Goal: Task Accomplishment & Management: Use online tool/utility

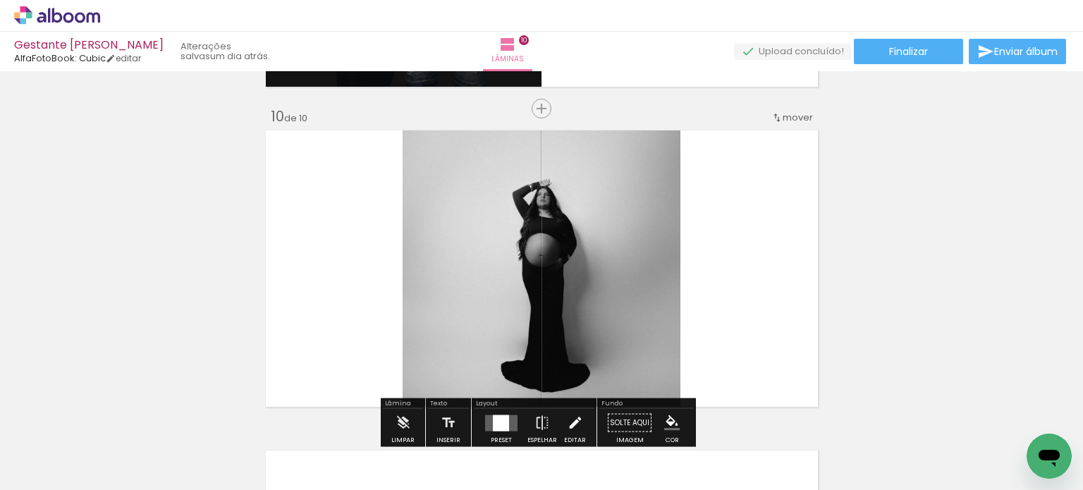
scroll to position [2821, 0]
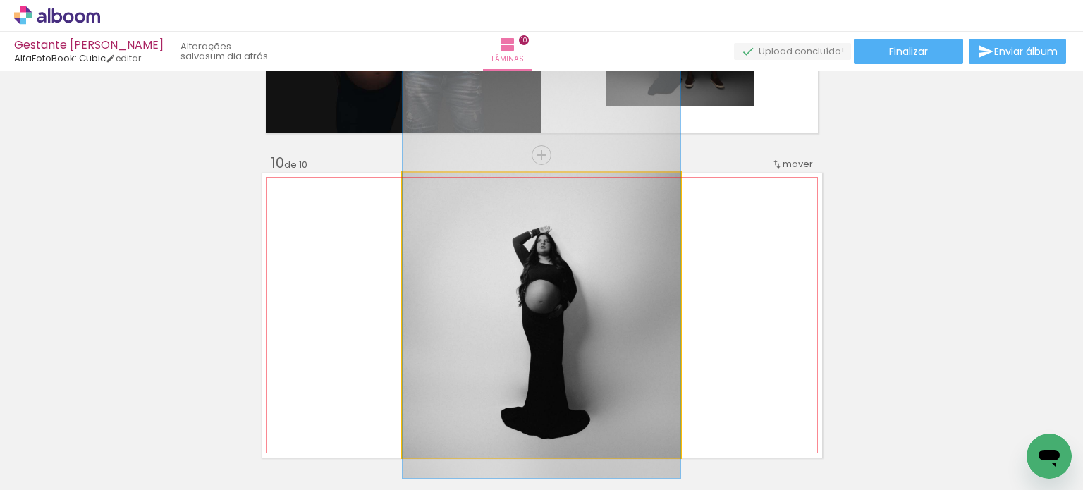
click at [516, 252] on quentale-photo at bounding box center [542, 315] width 278 height 285
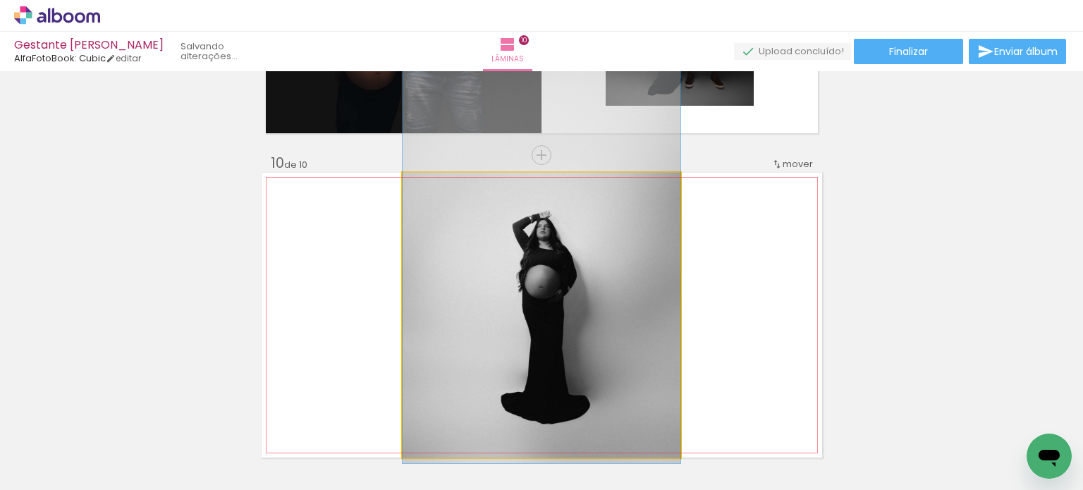
drag, startPoint x: 596, startPoint y: 275, endPoint x: 611, endPoint y: 260, distance: 20.9
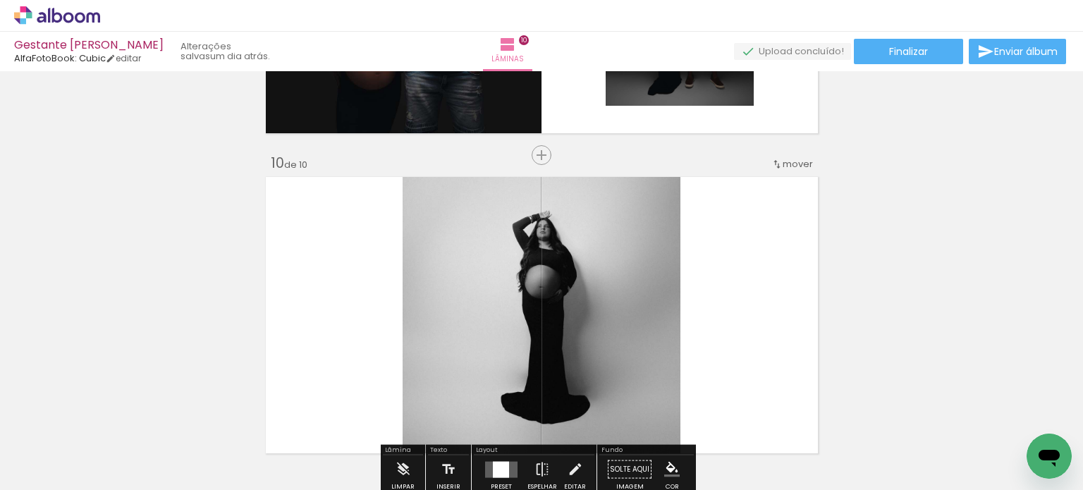
click at [774, 166] on iron-icon at bounding box center [777, 164] width 11 height 11
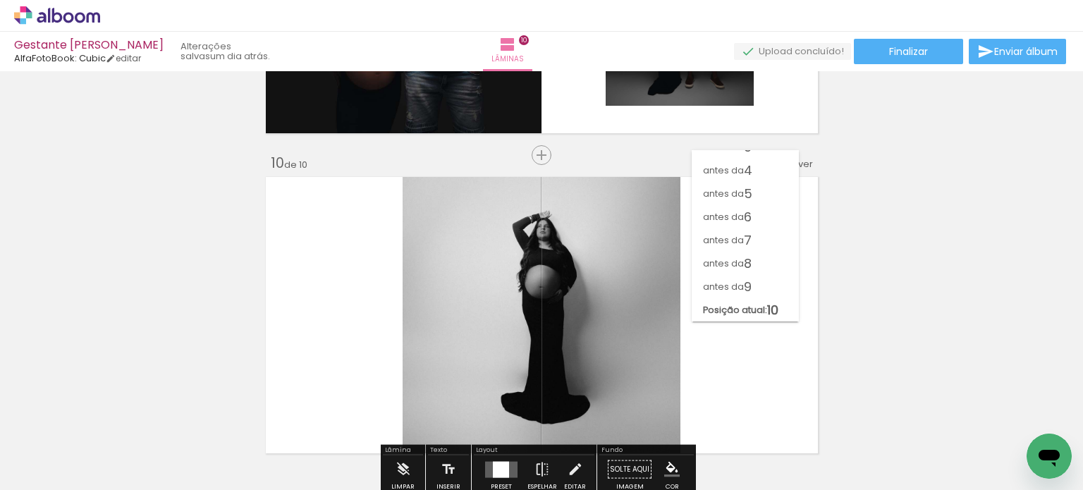
scroll to position [61, 0]
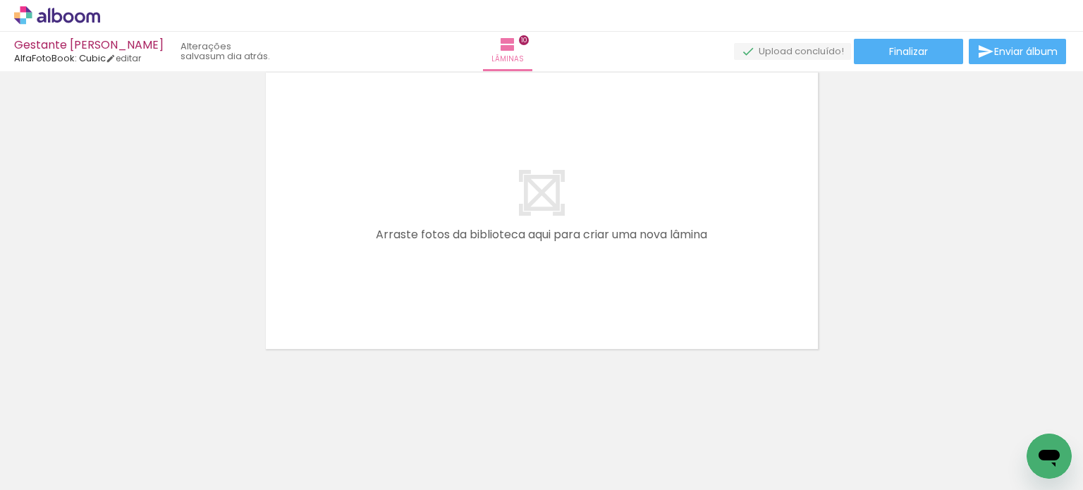
scroll to position [2822, 0]
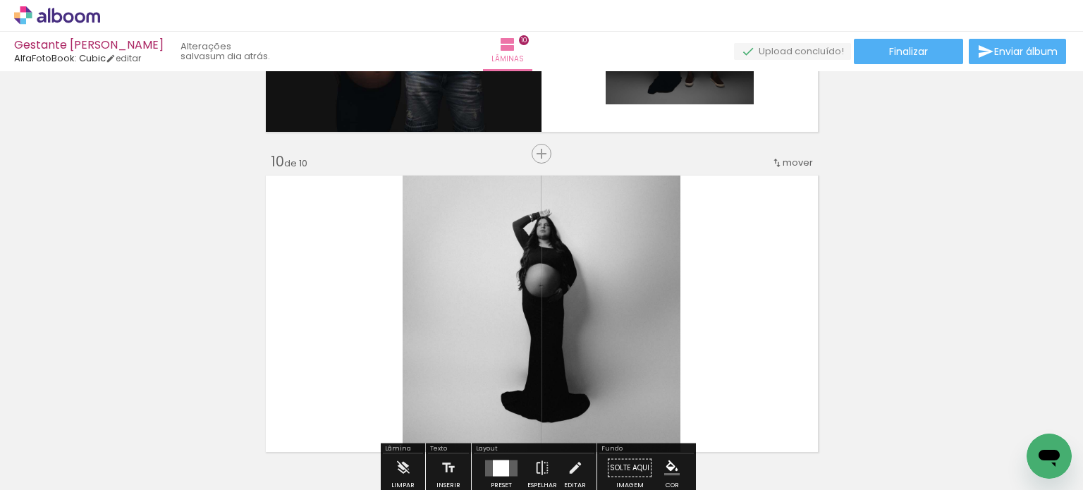
click at [776, 160] on iron-icon at bounding box center [777, 162] width 11 height 11
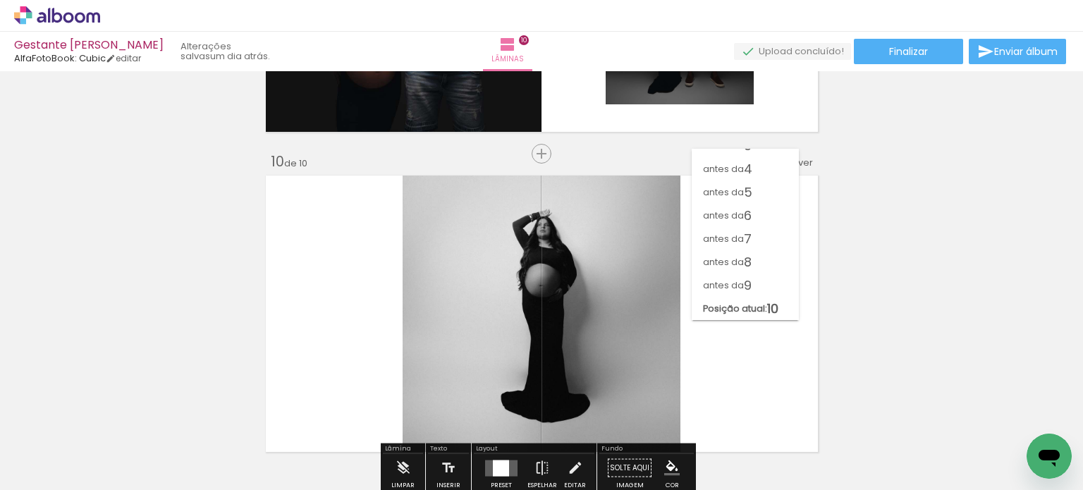
scroll to position [61, 0]
click at [744, 189] on span "5" at bounding box center [748, 192] width 8 height 23
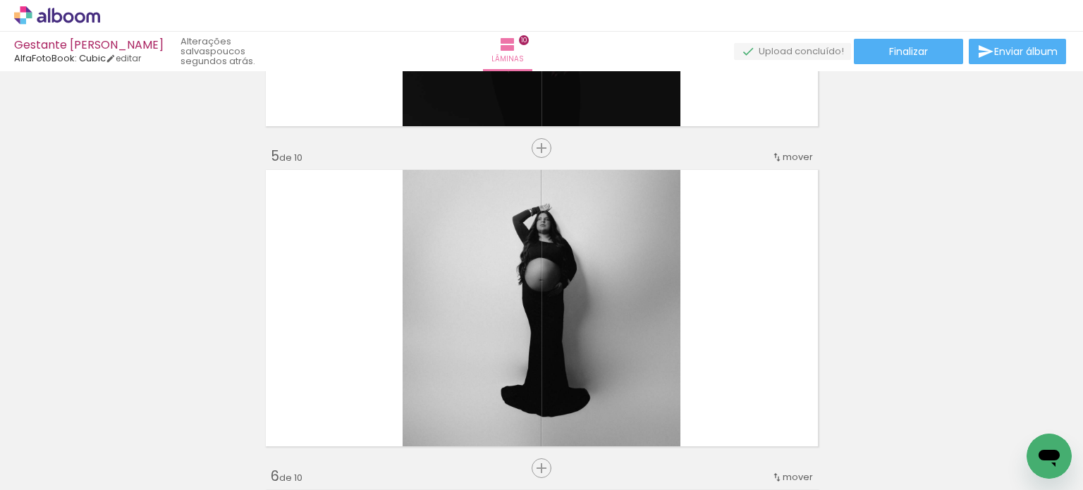
scroll to position [1228, 0]
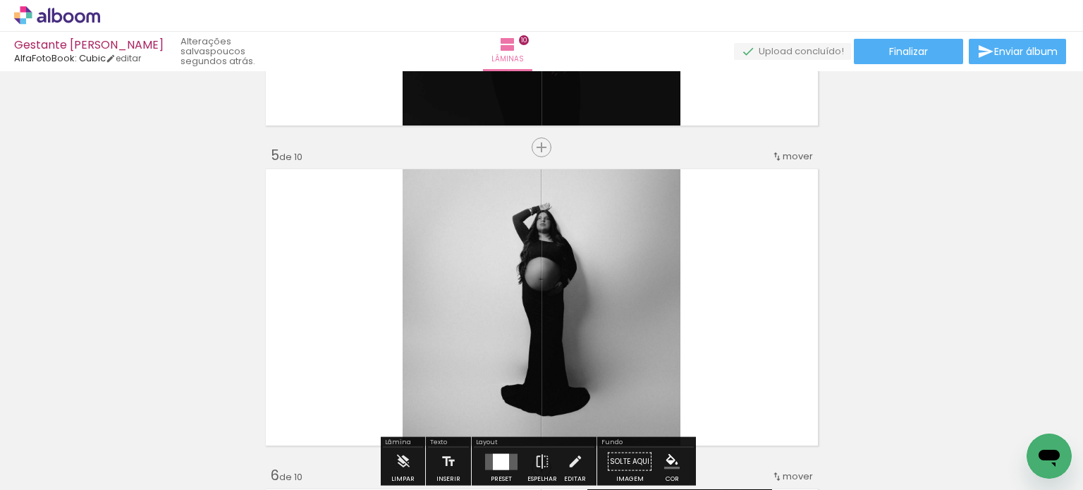
click at [666, 260] on quentale-photo at bounding box center [542, 307] width 278 height 285
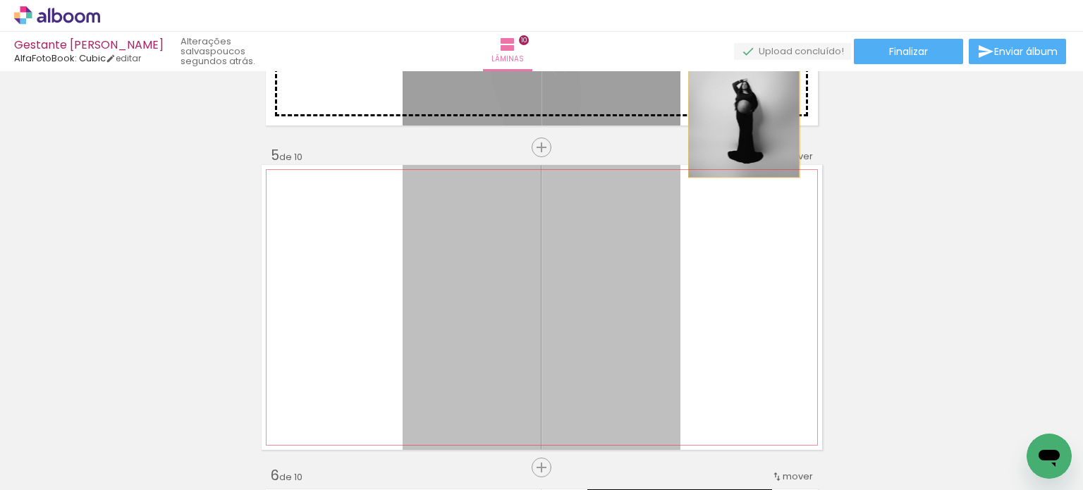
drag, startPoint x: 666, startPoint y: 260, endPoint x: 738, endPoint y: 120, distance: 158.0
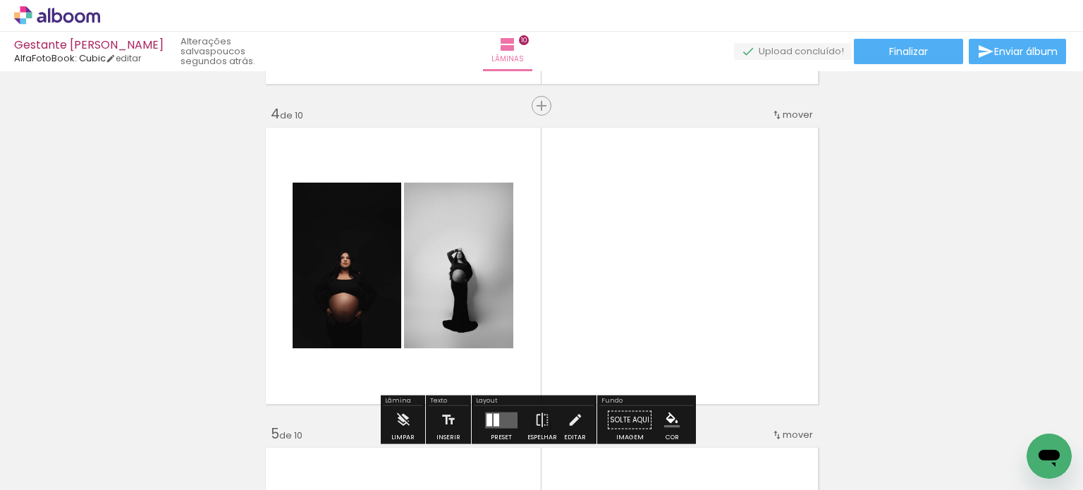
scroll to position [946, 0]
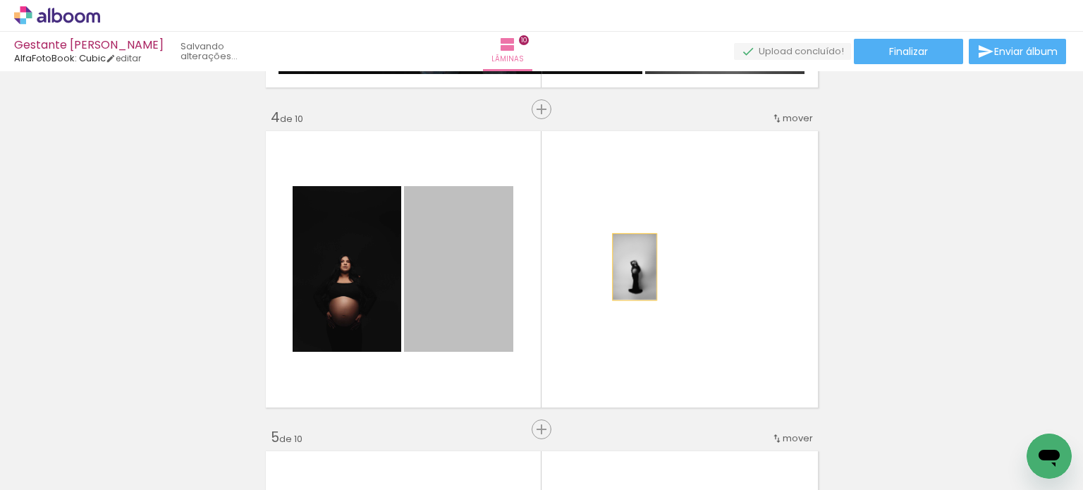
drag, startPoint x: 471, startPoint y: 263, endPoint x: 629, endPoint y: 267, distance: 158.0
click at [629, 267] on quentale-layouter at bounding box center [542, 269] width 561 height 285
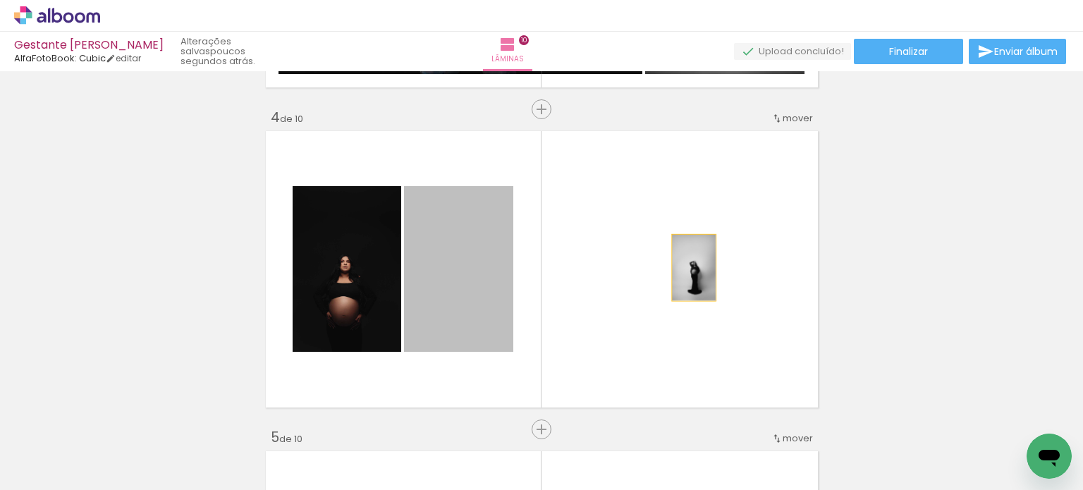
drag, startPoint x: 465, startPoint y: 271, endPoint x: 688, endPoint y: 267, distance: 222.9
click at [688, 267] on quentale-layouter at bounding box center [542, 269] width 561 height 285
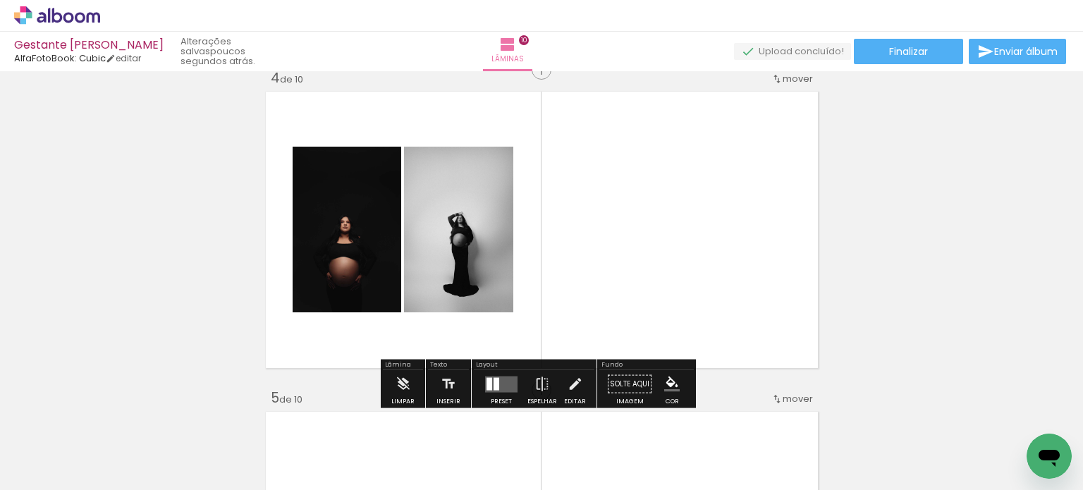
scroll to position [1016, 0]
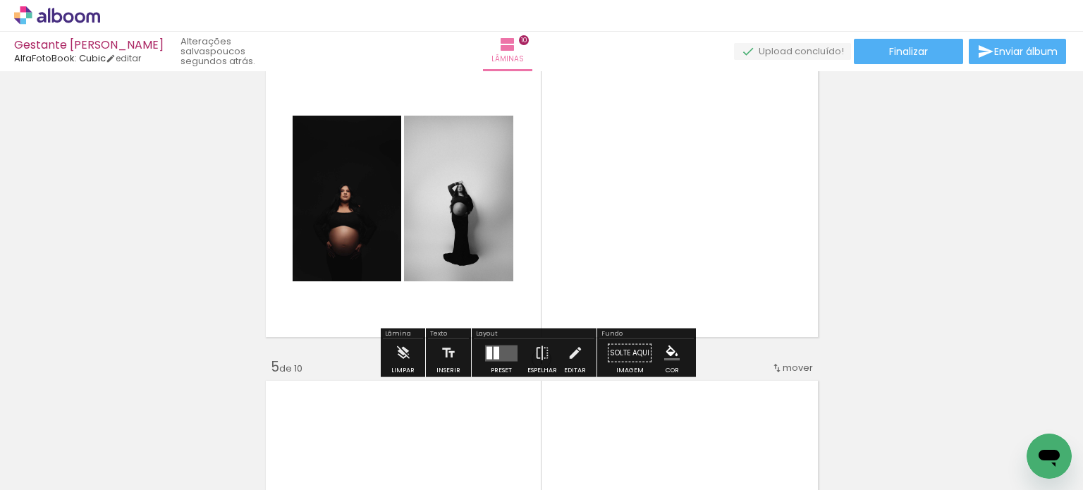
click at [635, 355] on paper-button "Solte aqui Imagem" at bounding box center [629, 357] width 51 height 36
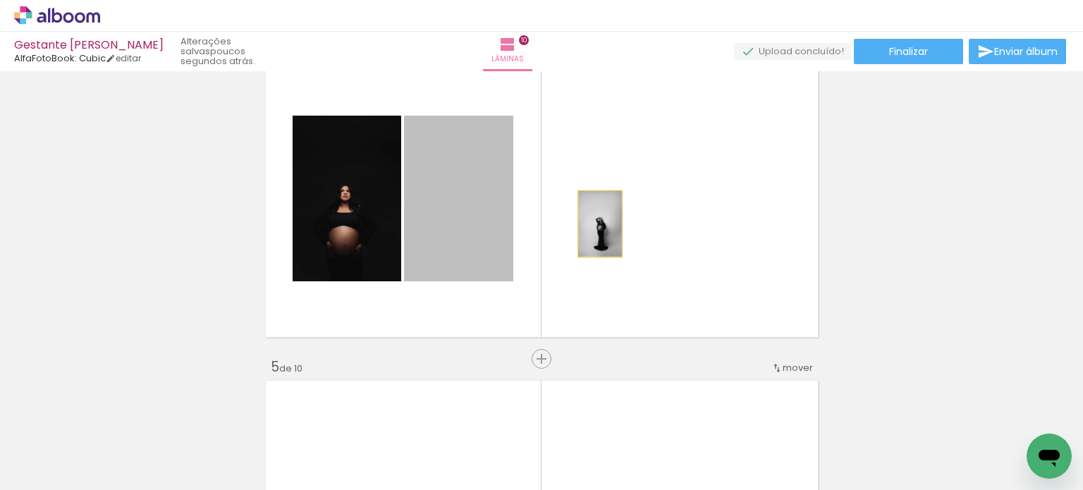
drag, startPoint x: 434, startPoint y: 200, endPoint x: 595, endPoint y: 224, distance: 161.9
click at [595, 224] on quentale-layouter at bounding box center [542, 198] width 561 height 285
drag, startPoint x: 480, startPoint y: 212, endPoint x: 626, endPoint y: 217, distance: 146.1
click at [626, 217] on quentale-layouter at bounding box center [542, 198] width 561 height 285
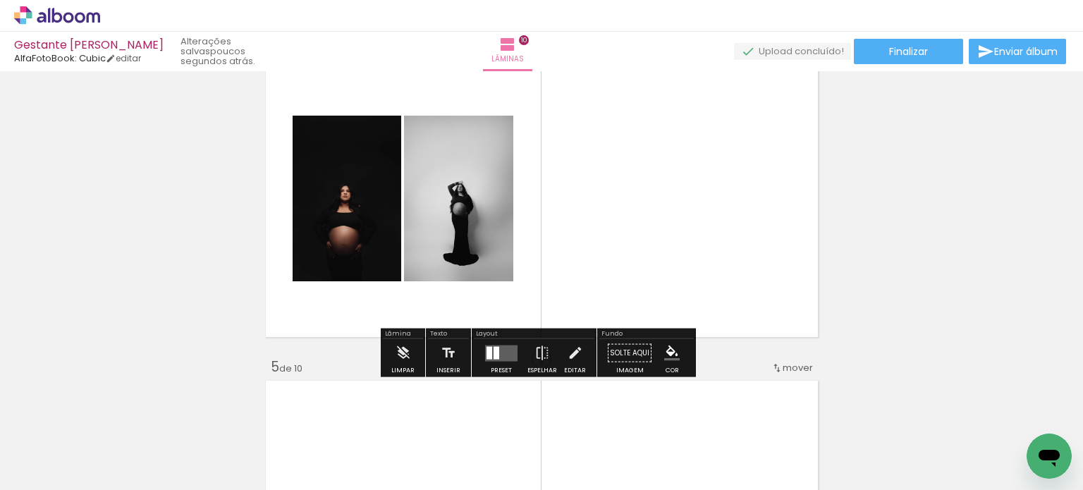
click at [625, 351] on paper-button "Solte aqui Imagem" at bounding box center [629, 357] width 51 height 36
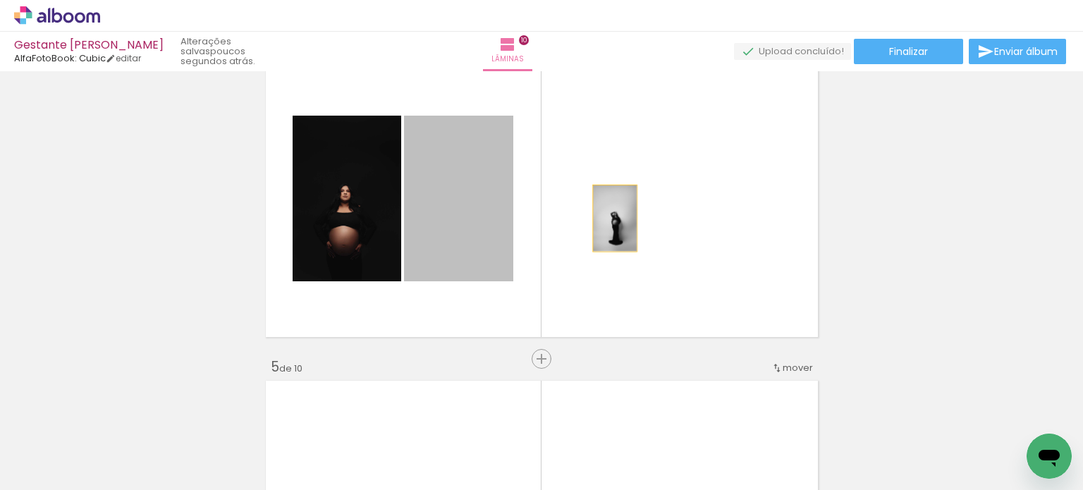
drag, startPoint x: 458, startPoint y: 215, endPoint x: 609, endPoint y: 218, distance: 150.9
click at [609, 218] on quentale-layouter at bounding box center [542, 198] width 561 height 285
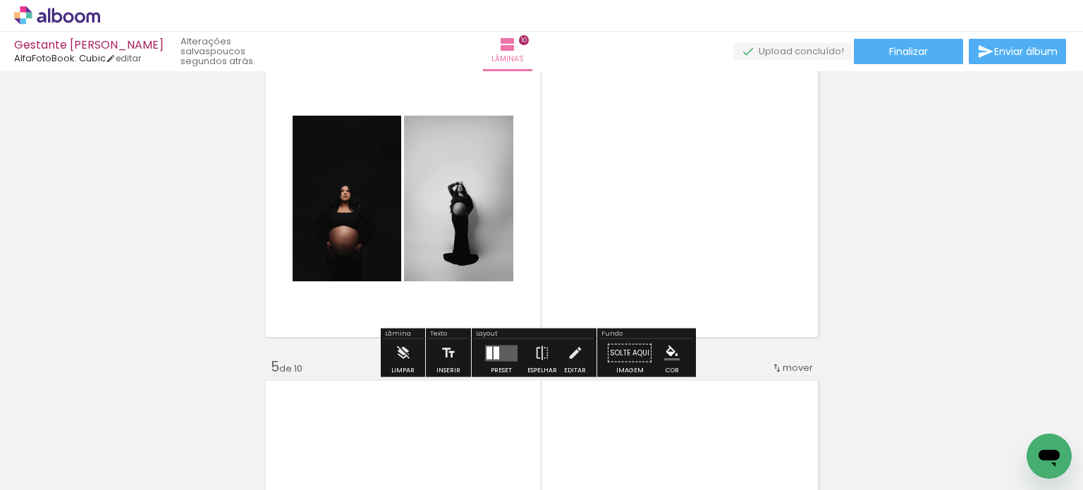
click at [494, 353] on div at bounding box center [497, 352] width 6 height 13
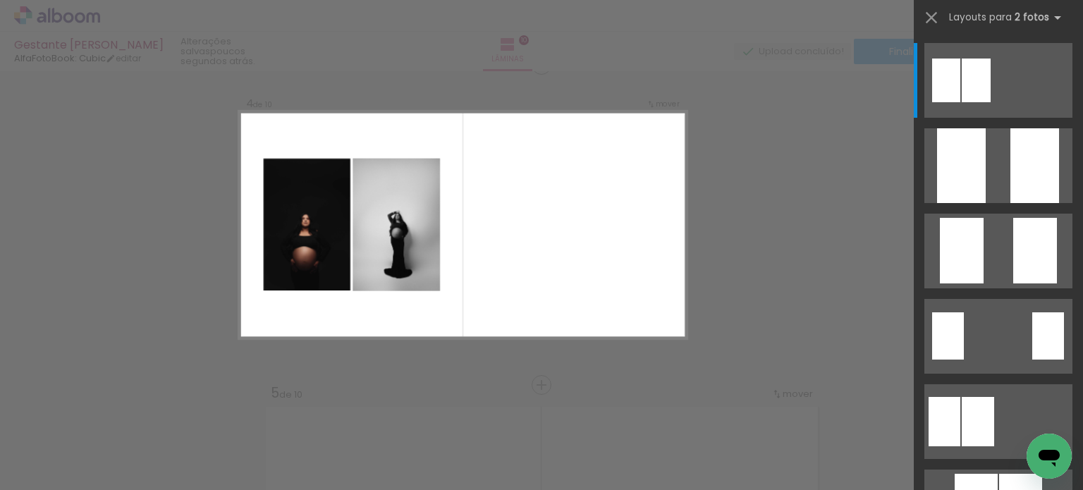
scroll to position [978, 0]
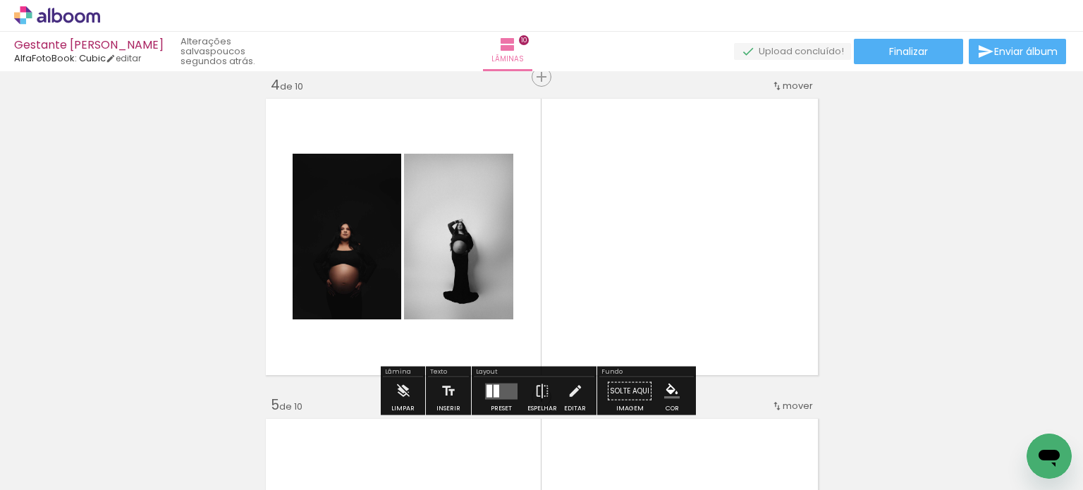
click at [455, 219] on quentale-photo at bounding box center [458, 237] width 109 height 166
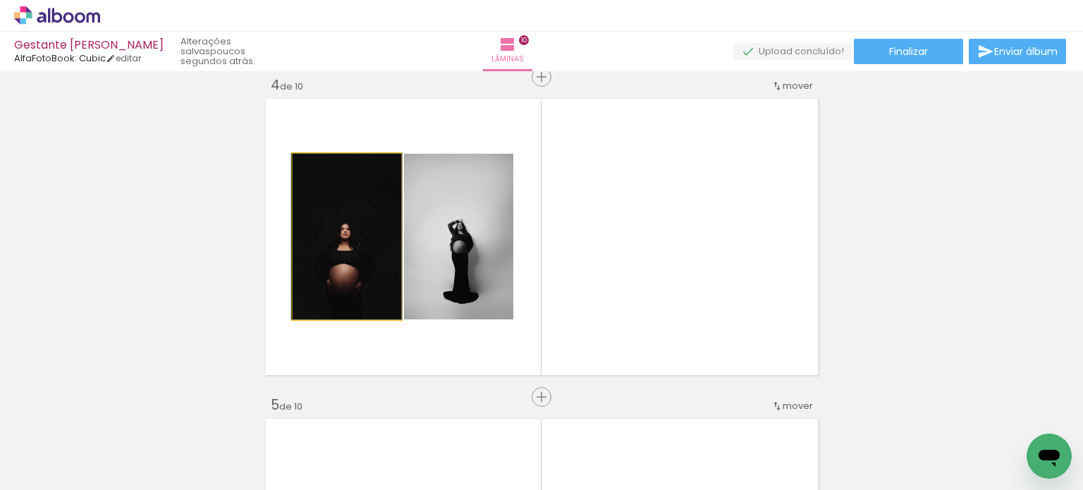
click at [348, 231] on quentale-photo at bounding box center [347, 237] width 109 height 166
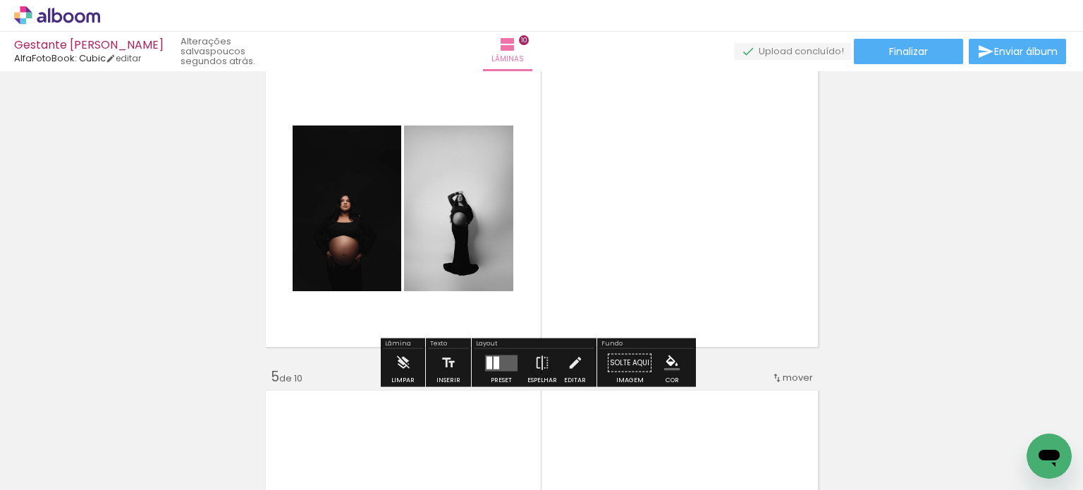
scroll to position [1119, 0]
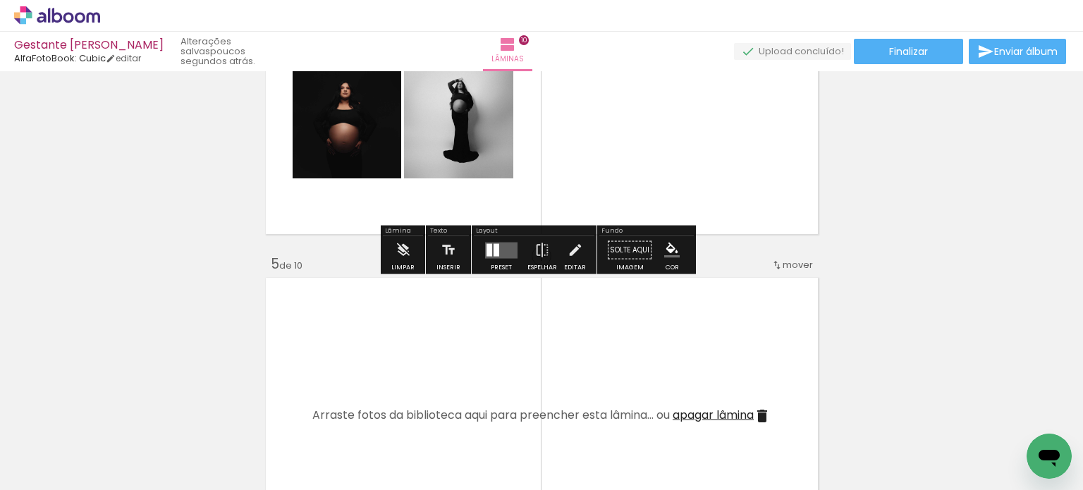
click at [374, 207] on quentale-layouter at bounding box center [542, 95] width 561 height 285
click at [489, 252] on quentale-layouter at bounding box center [501, 250] width 32 height 16
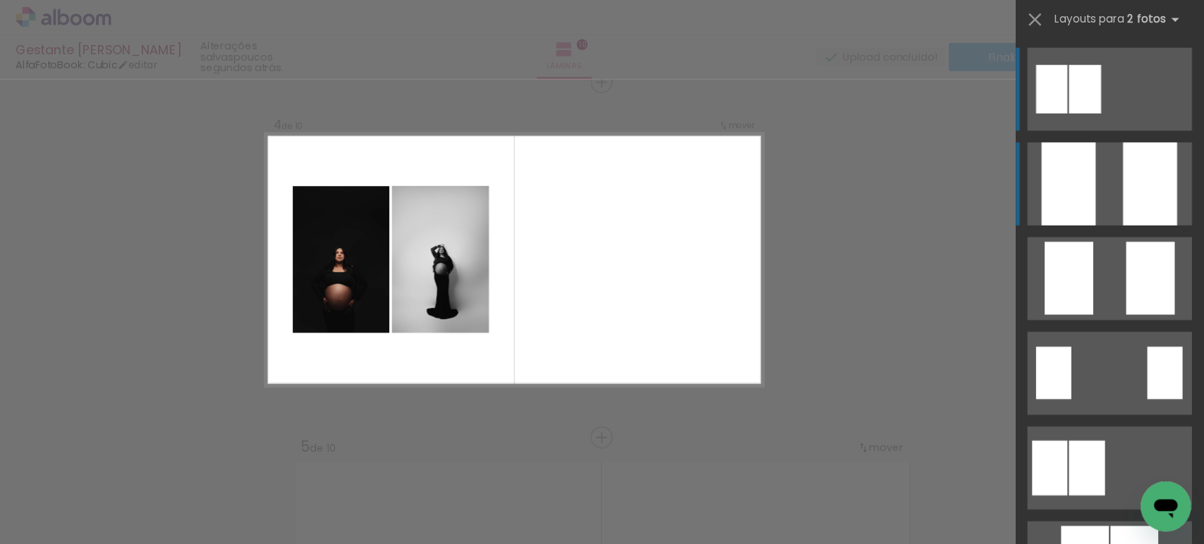
scroll to position [978, 0]
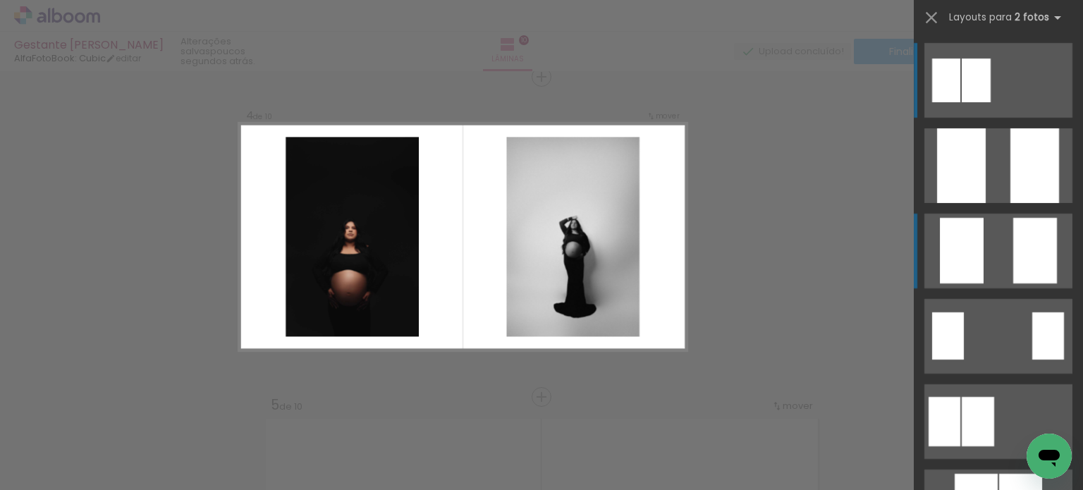
click at [966, 253] on div at bounding box center [962, 251] width 44 height 66
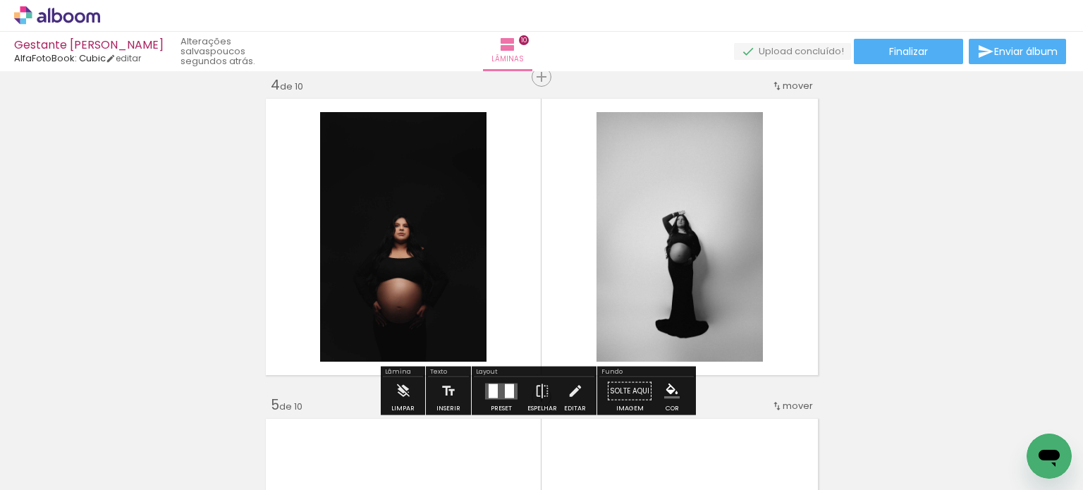
click at [677, 202] on quentale-photo at bounding box center [680, 237] width 166 height 250
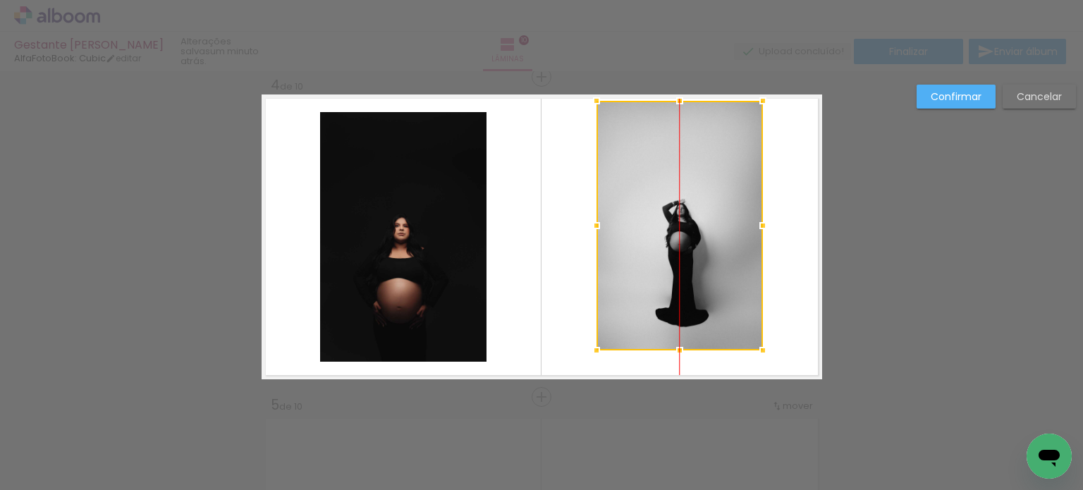
drag, startPoint x: 664, startPoint y: 174, endPoint x: 664, endPoint y: 161, distance: 13.4
click at [664, 161] on div at bounding box center [680, 226] width 166 height 250
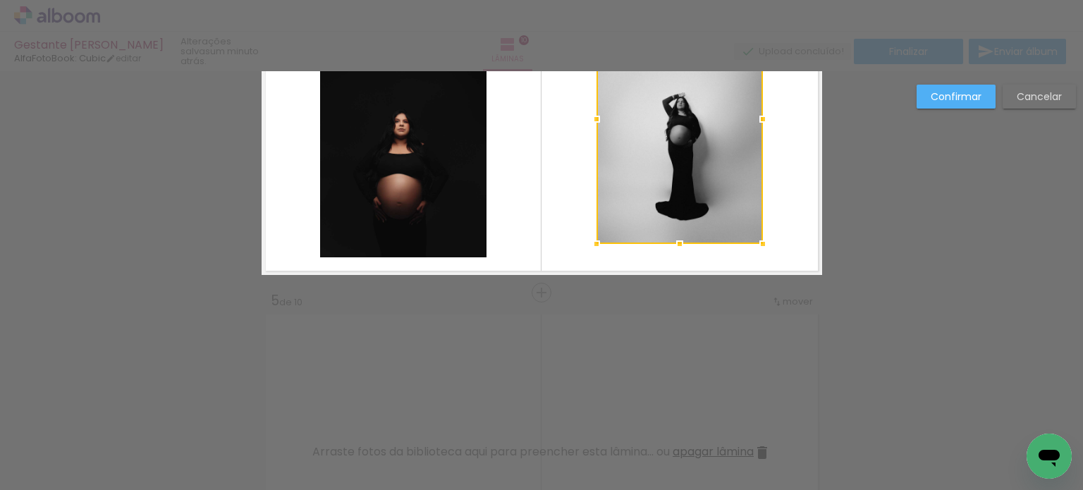
scroll to position [918, 0]
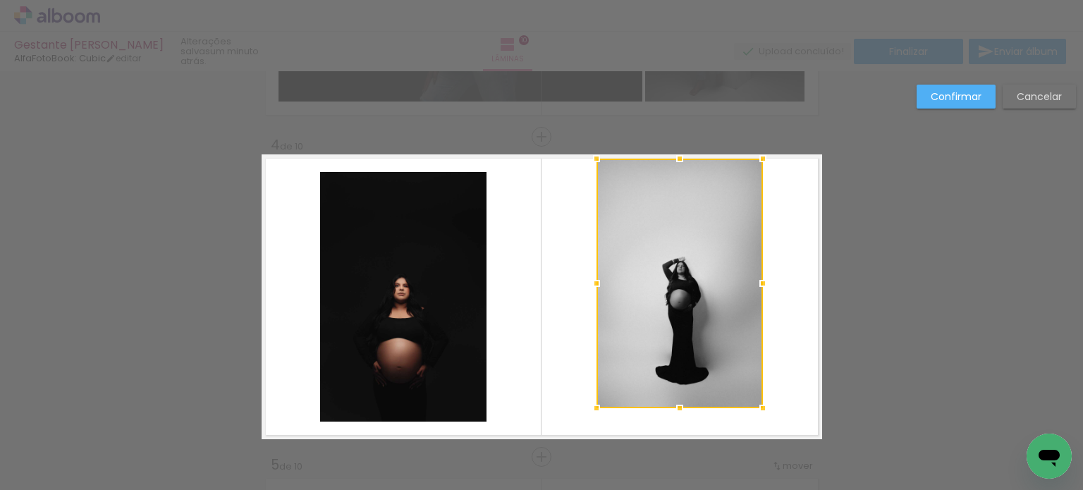
click at [666, 231] on div at bounding box center [680, 284] width 166 height 250
click at [0, 0] on slot "Cancelar" at bounding box center [0, 0] width 0 height 0
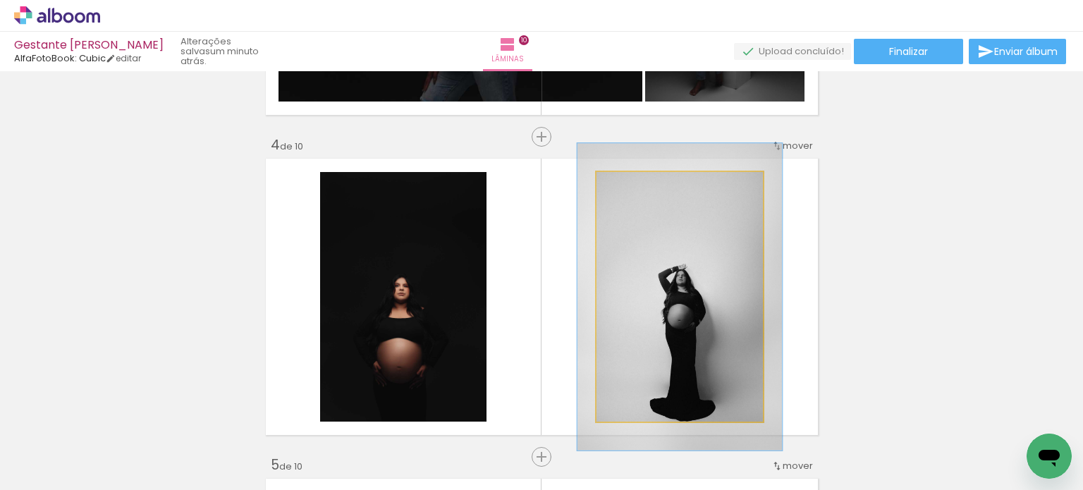
drag, startPoint x: 627, startPoint y: 185, endPoint x: 638, endPoint y: 185, distance: 11.3
type paper-slider "123"
click at [638, 185] on div at bounding box center [640, 187] width 13 height 13
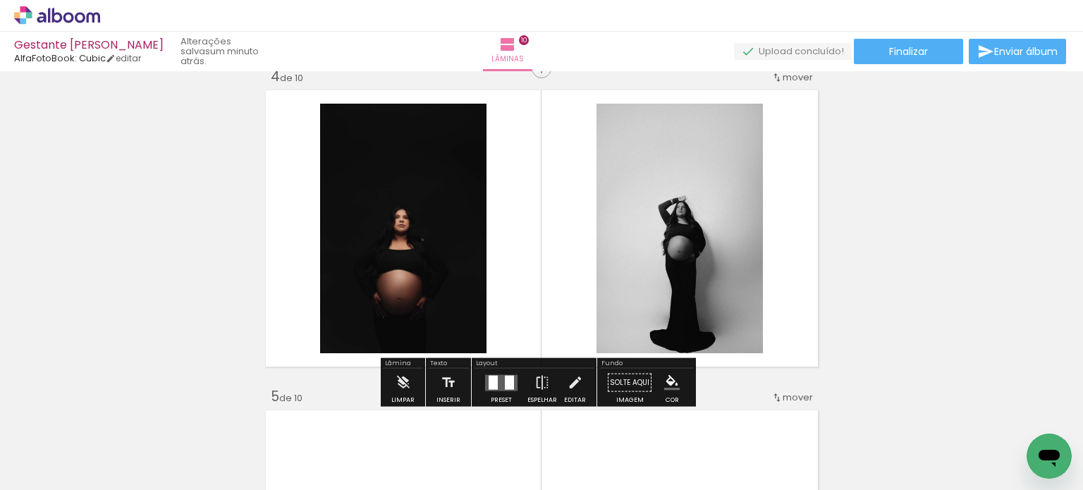
scroll to position [1059, 0]
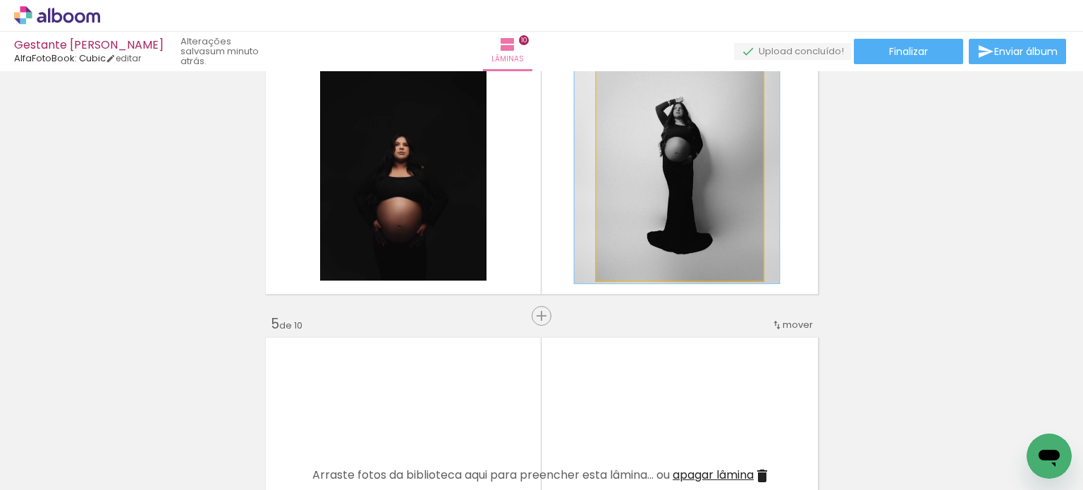
drag, startPoint x: 642, startPoint y: 186, endPoint x: 640, endPoint y: 160, distance: 26.2
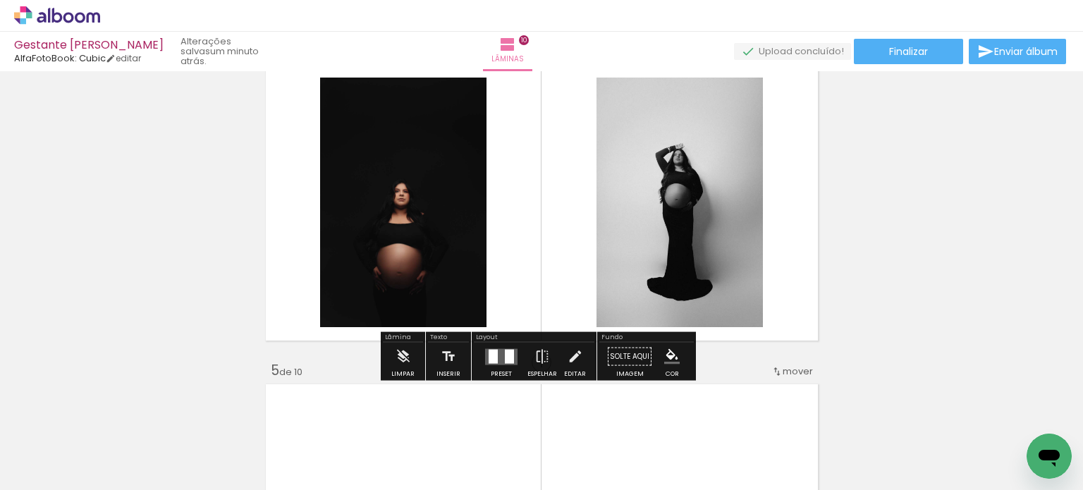
scroll to position [989, 0]
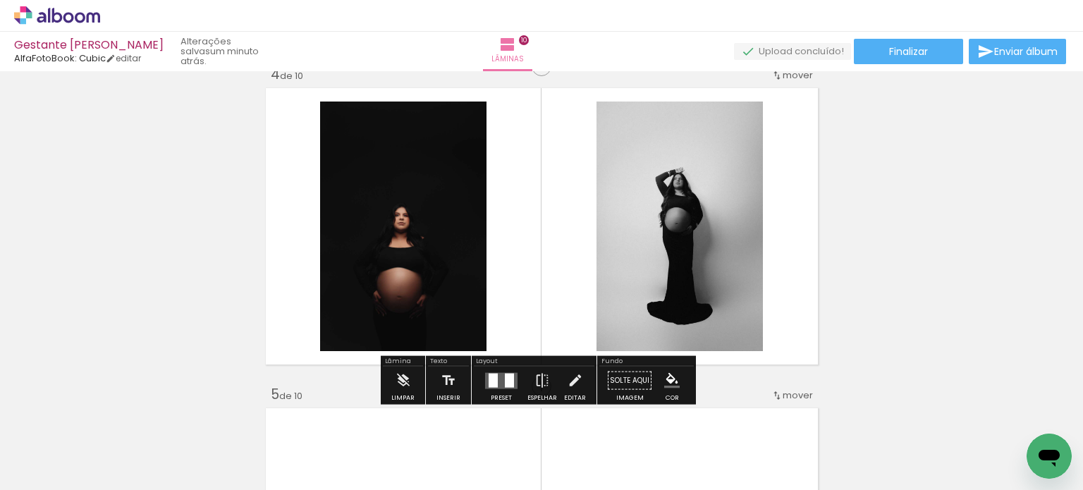
click at [436, 232] on quentale-photo at bounding box center [403, 227] width 166 height 250
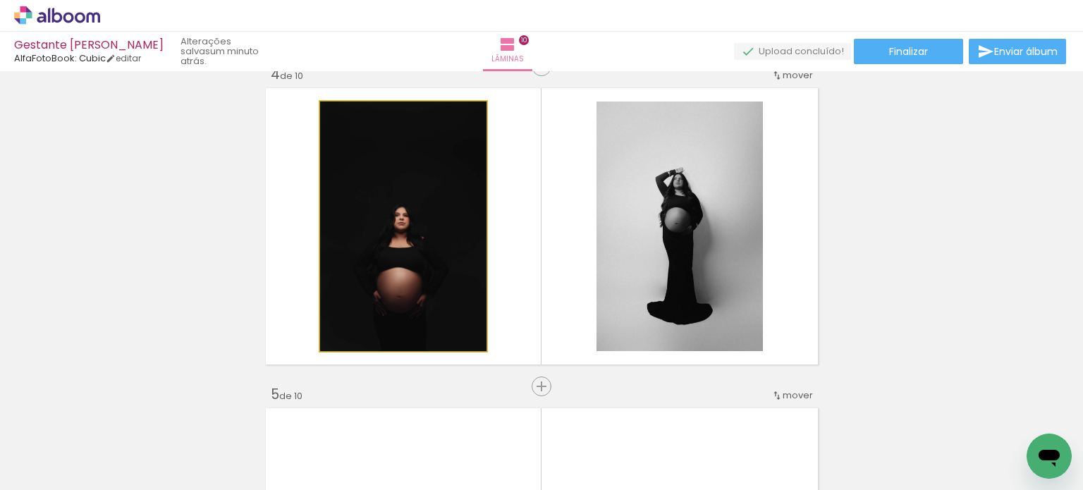
click at [392, 269] on quentale-photo at bounding box center [403, 227] width 166 height 250
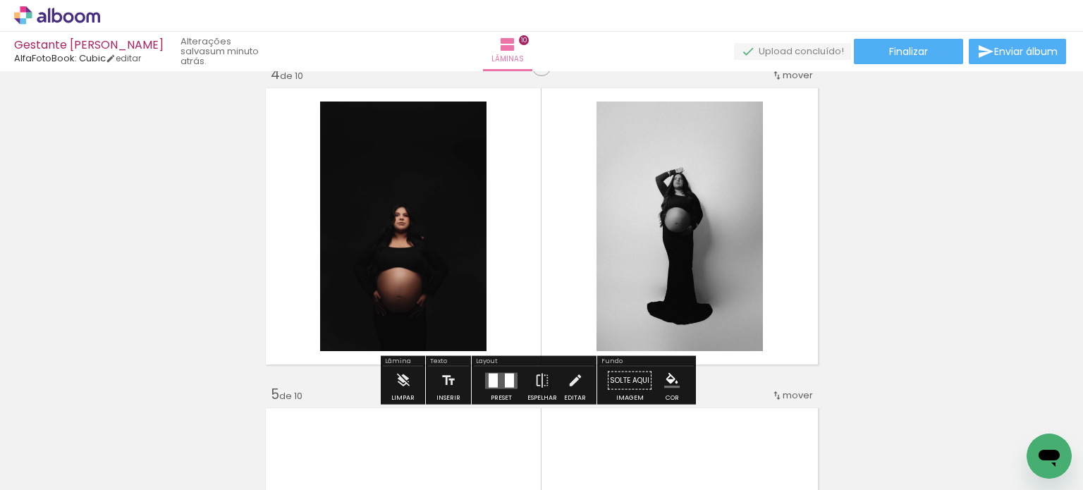
click at [664, 380] on iron-icon "color picker" at bounding box center [672, 381] width 16 height 16
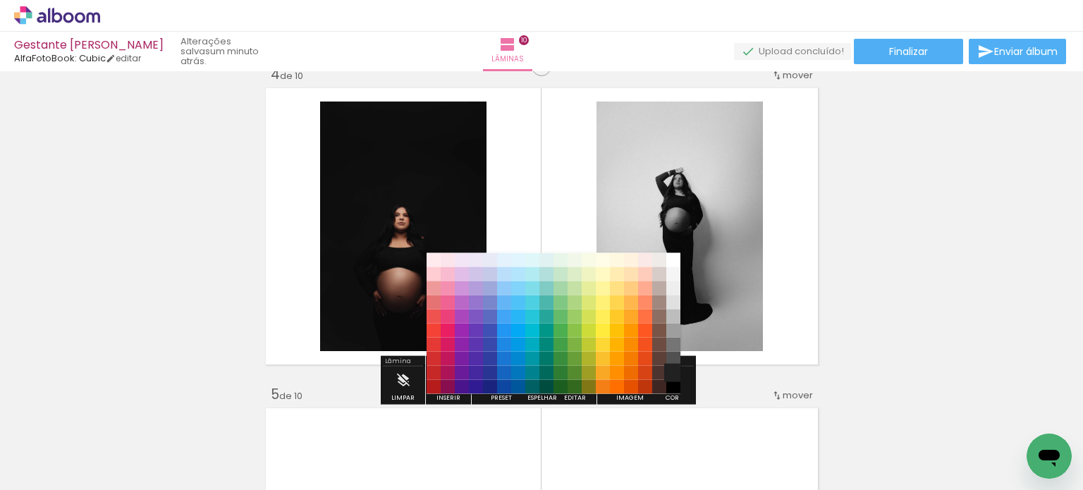
click at [672, 374] on paper-item "#212121" at bounding box center [673, 372] width 14 height 14
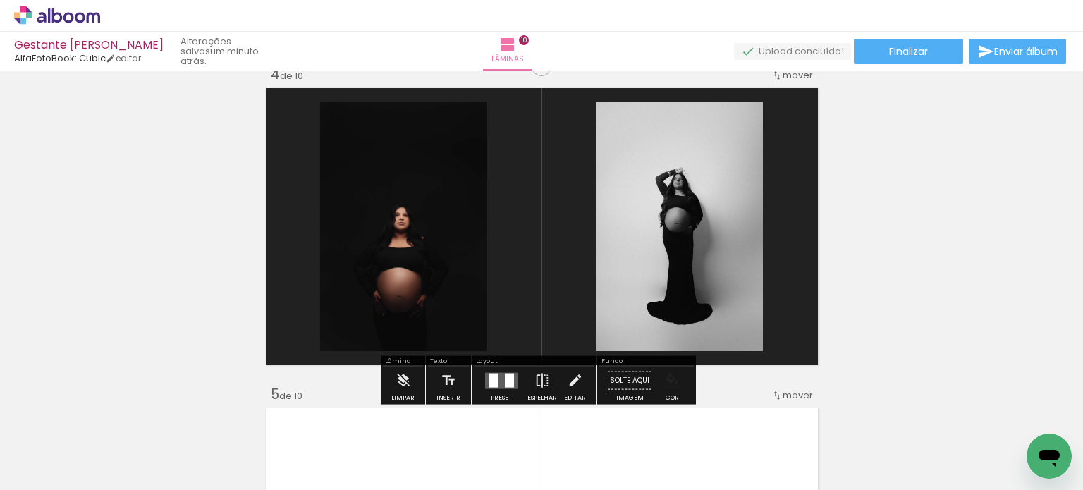
click at [672, 374] on iron-icon "color picker" at bounding box center [672, 381] width 16 height 16
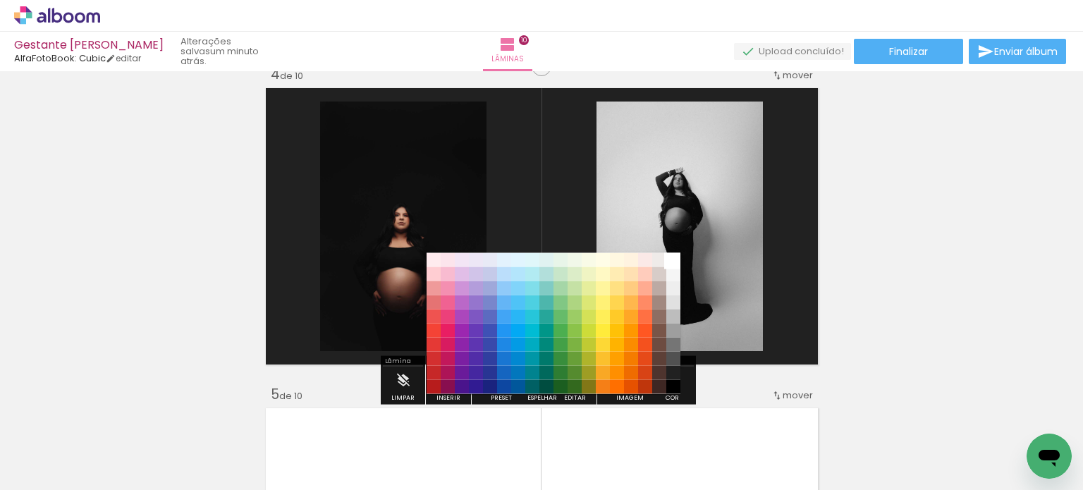
click at [672, 262] on paper-item "#ffffff" at bounding box center [673, 259] width 14 height 14
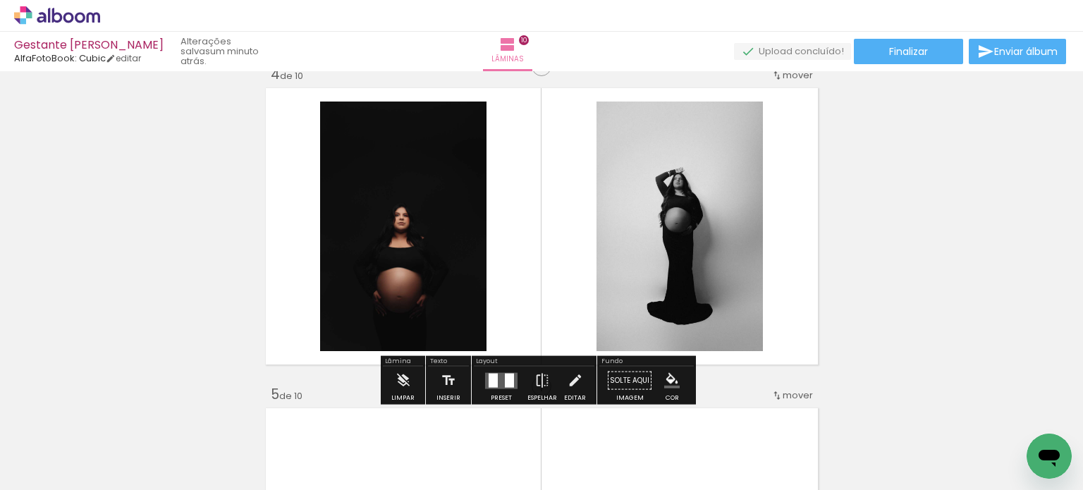
click at [0, 0] on slot "P&B" at bounding box center [0, 0] width 0 height 0
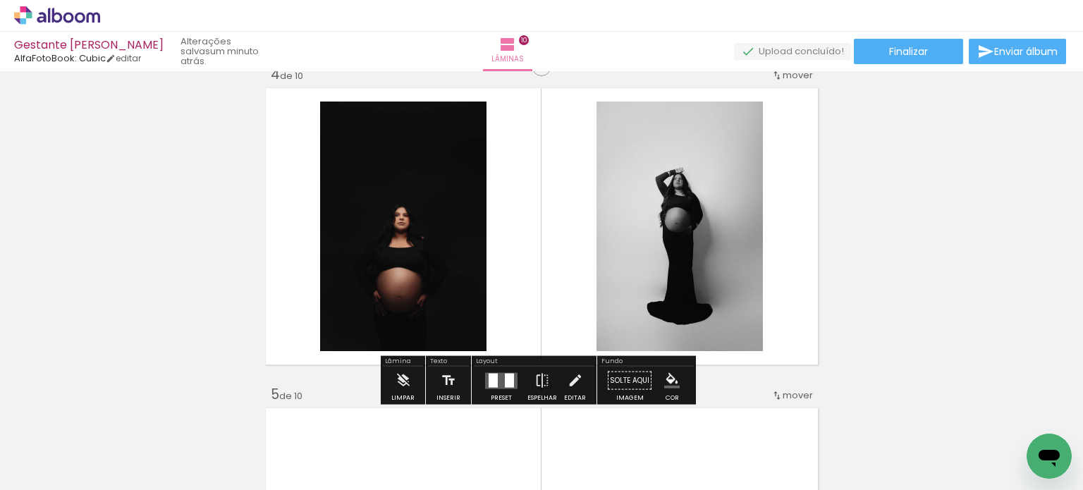
click at [455, 121] on div at bounding box center [463, 116] width 17 height 14
click at [0, 0] on slot "P&B" at bounding box center [0, 0] width 0 height 0
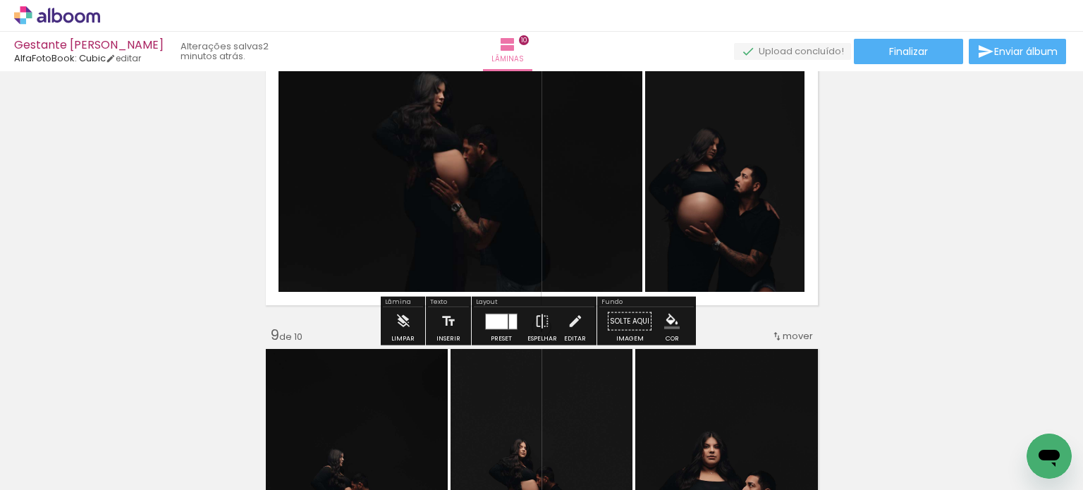
scroll to position [2611, 0]
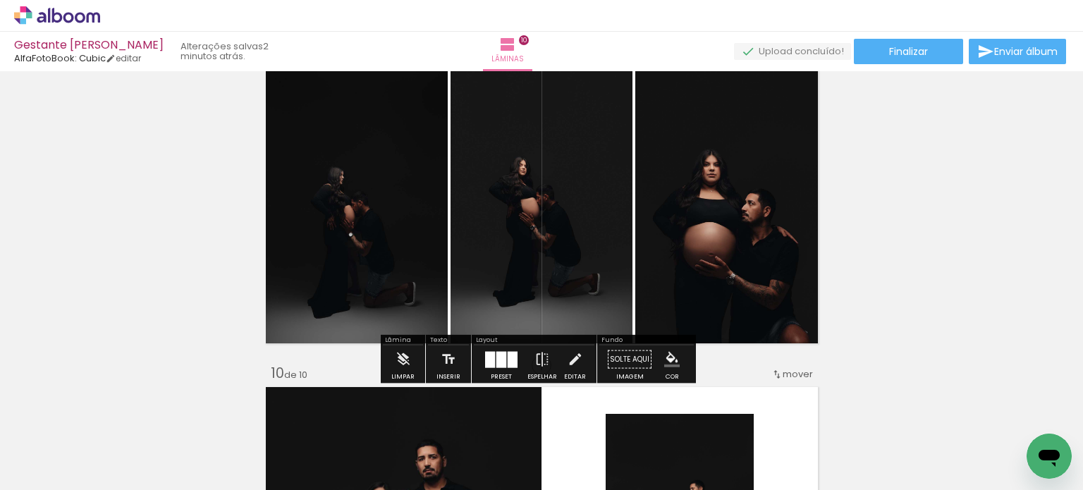
click at [372, 206] on quentale-photo at bounding box center [355, 205] width 186 height 285
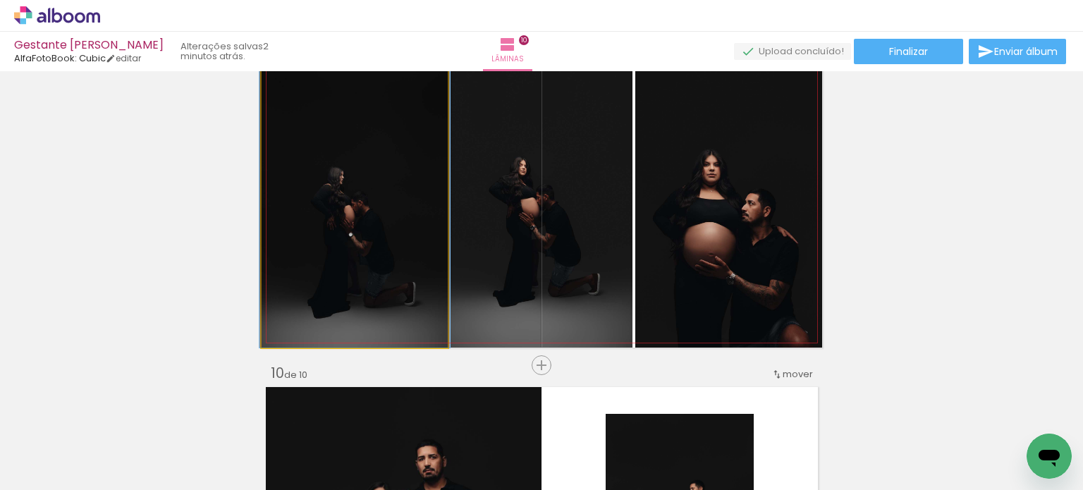
click at [371, 207] on quentale-photo at bounding box center [355, 205] width 186 height 285
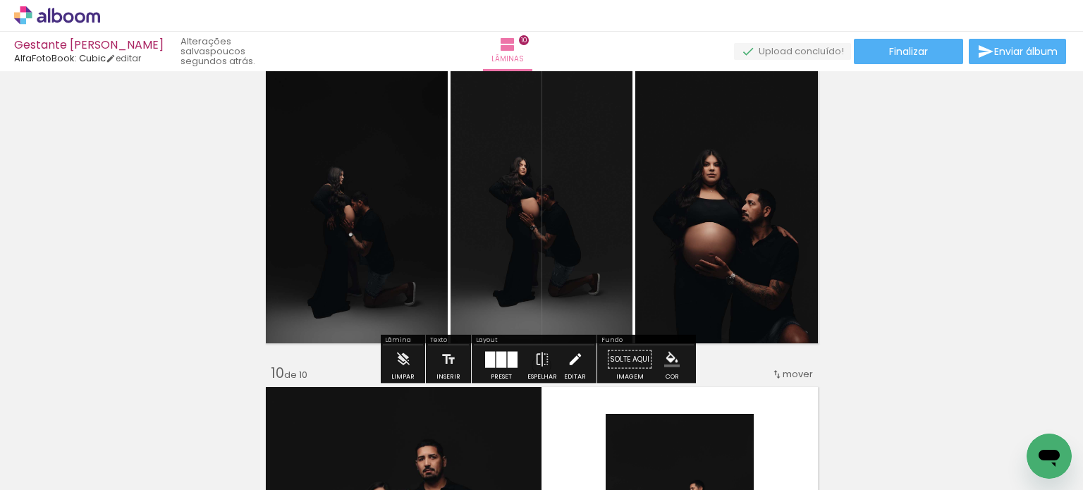
click at [568, 361] on iron-icon at bounding box center [576, 360] width 16 height 28
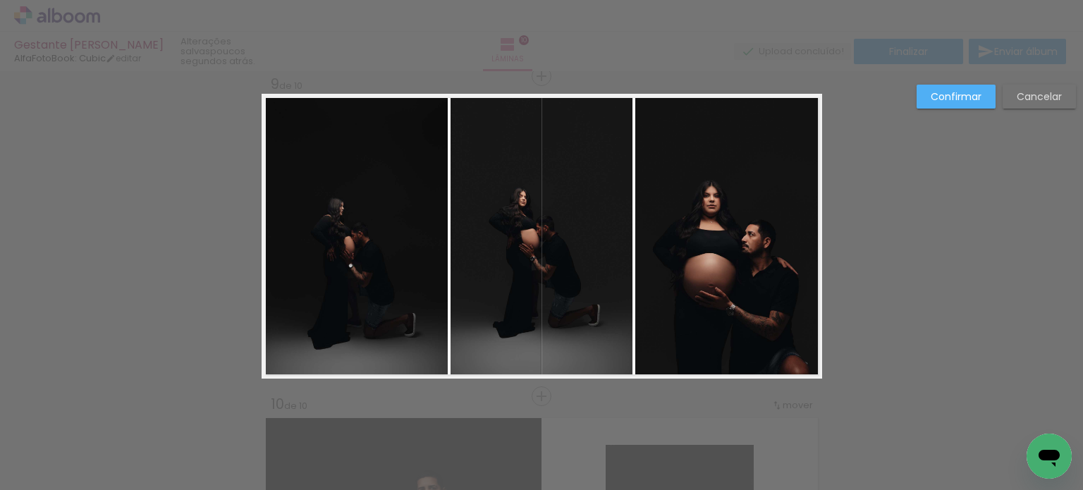
scroll to position [2579, 0]
click at [358, 252] on quentale-photo at bounding box center [355, 237] width 186 height 285
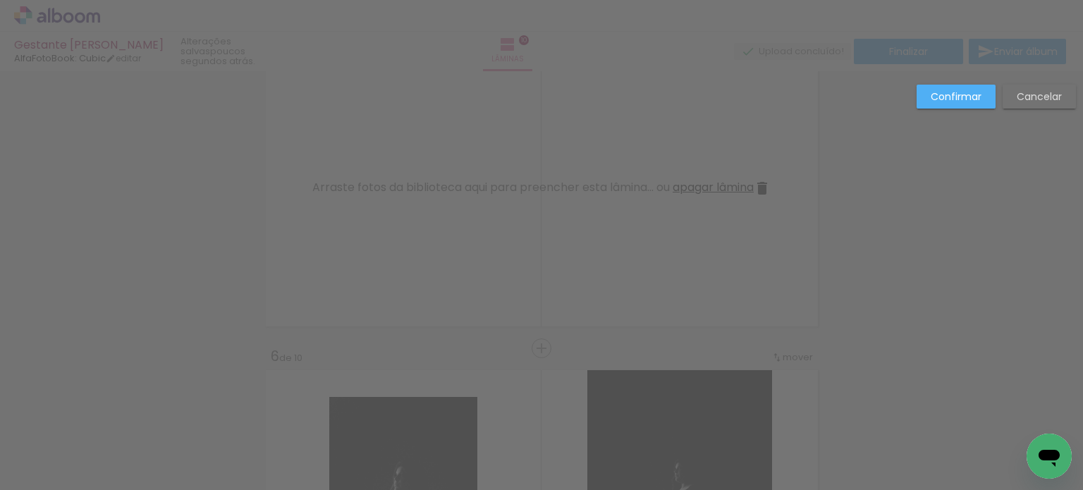
scroll to position [1310, 0]
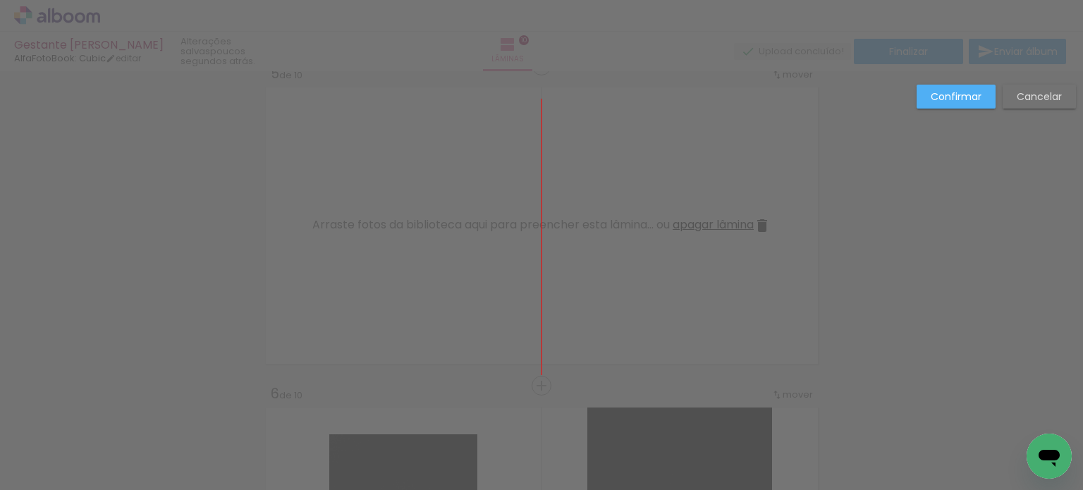
drag, startPoint x: 358, startPoint y: 252, endPoint x: 552, endPoint y: 173, distance: 209.7
click at [0, 0] on slot "Cancelar" at bounding box center [0, 0] width 0 height 0
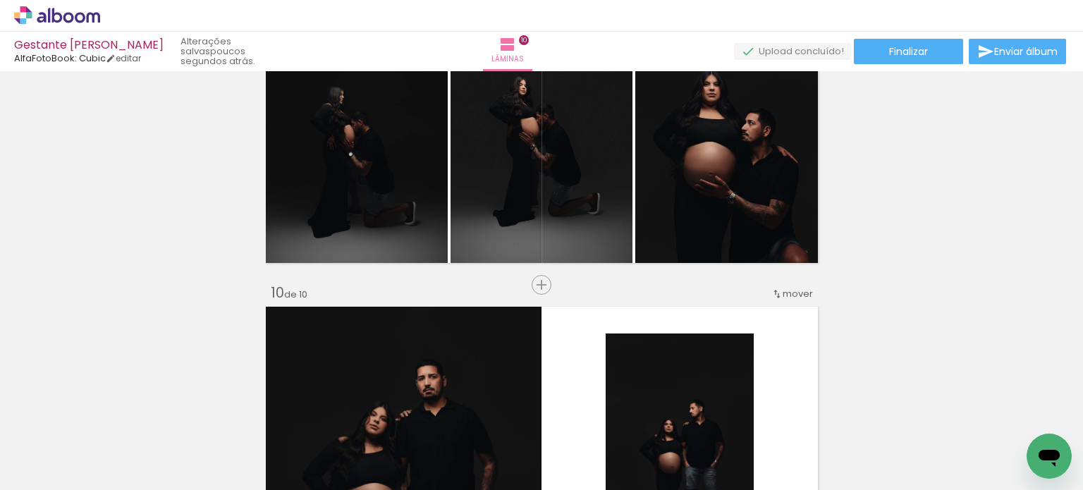
scroll to position [2579, 0]
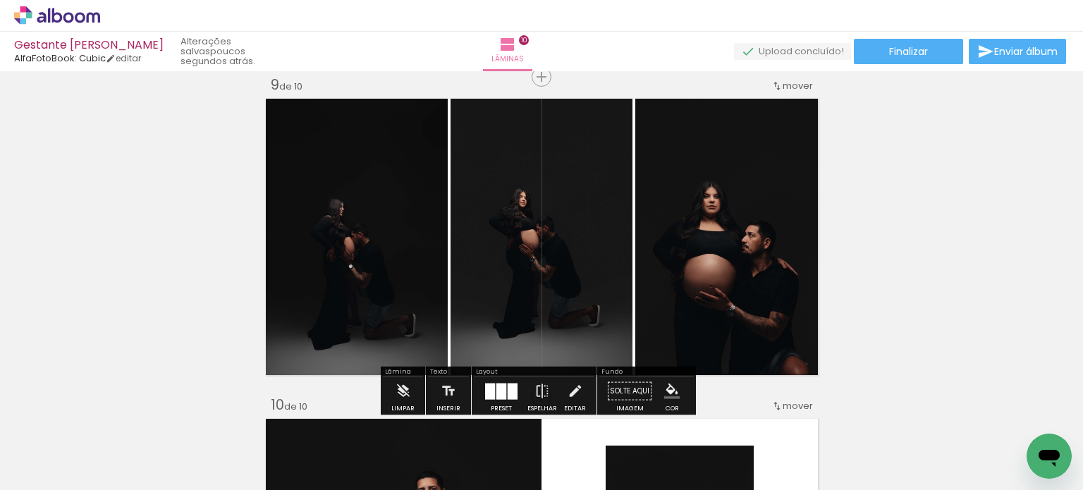
click at [389, 267] on quentale-photo at bounding box center [355, 237] width 186 height 285
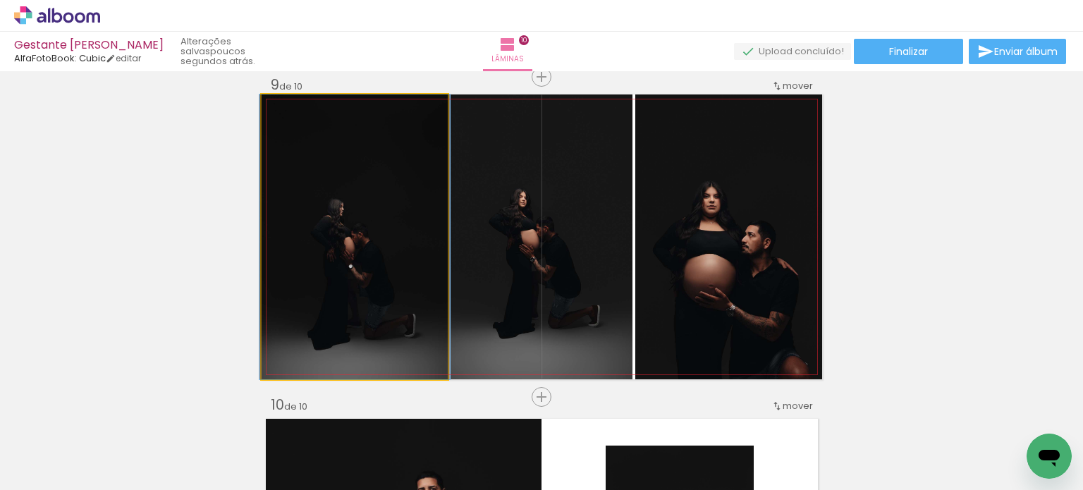
click at [389, 267] on quentale-photo at bounding box center [355, 237] width 186 height 285
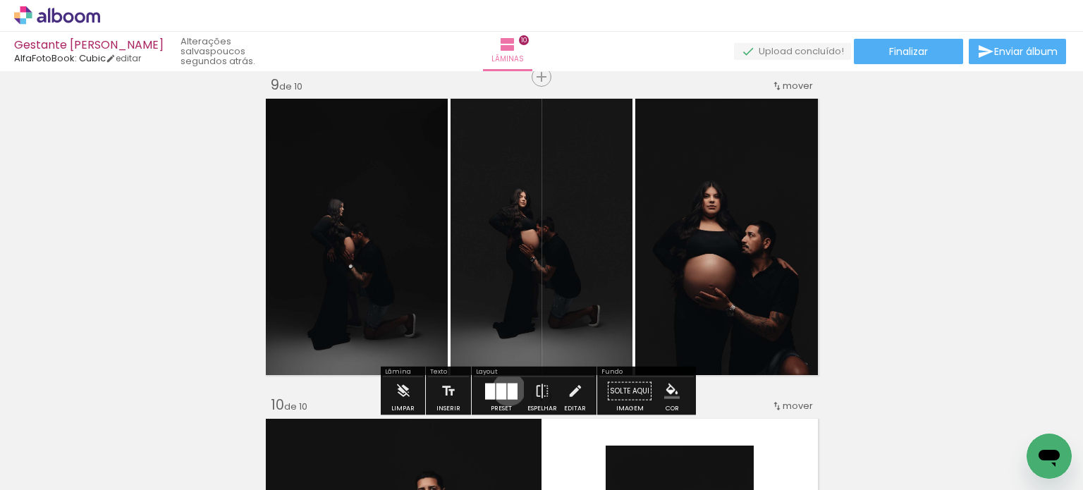
click at [508, 389] on div at bounding box center [513, 391] width 10 height 16
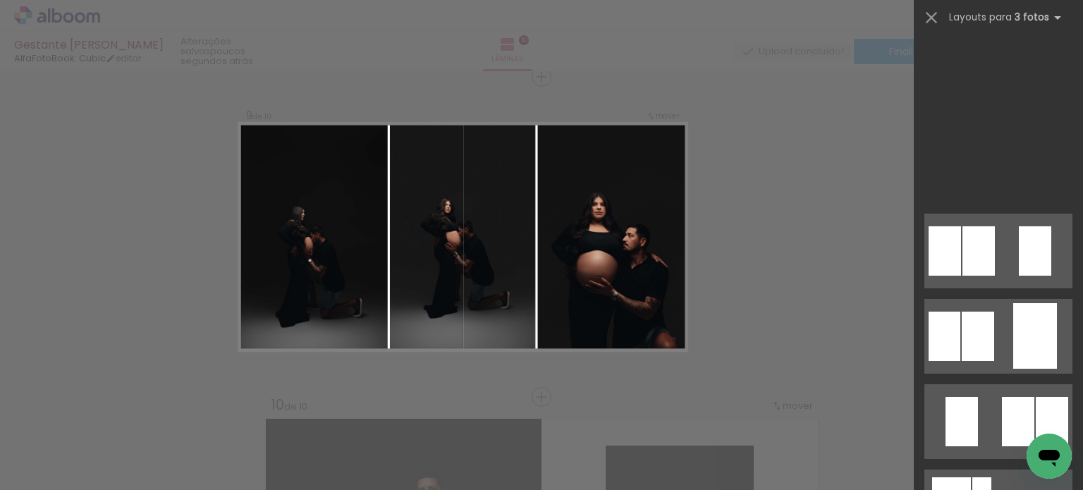
scroll to position [1109, 0]
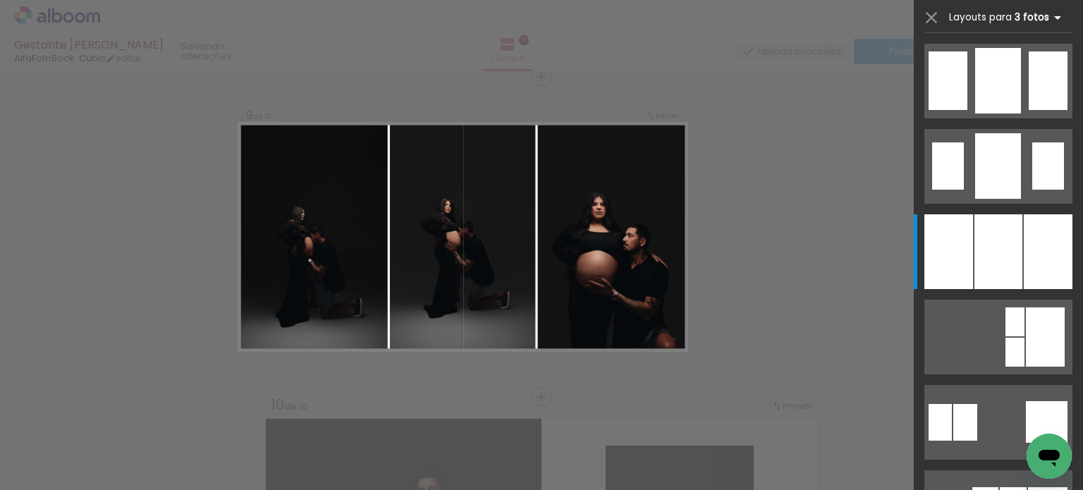
click at [1042, 16] on b "3 fotos" at bounding box center [1040, 17] width 51 height 13
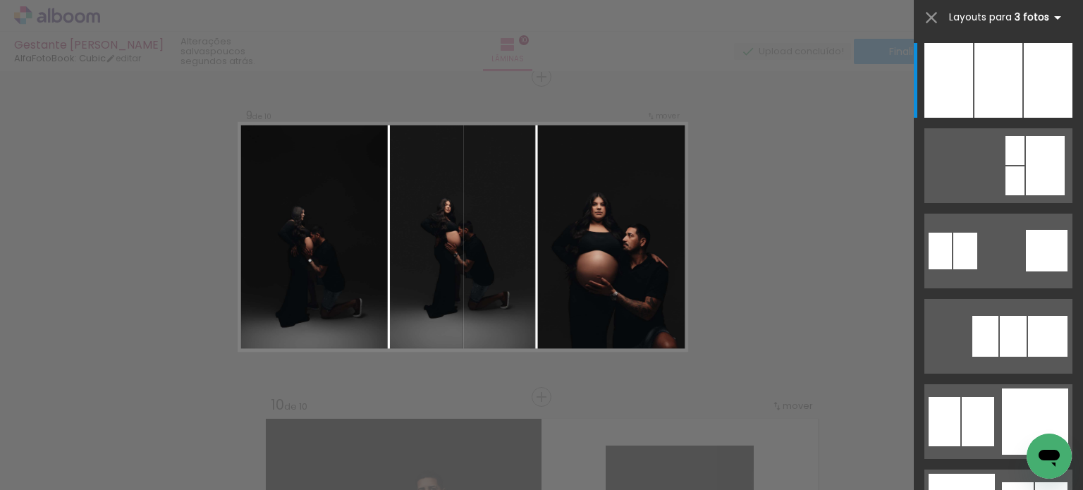
click at [1042, 16] on b "3 fotos" at bounding box center [1040, 17] width 51 height 13
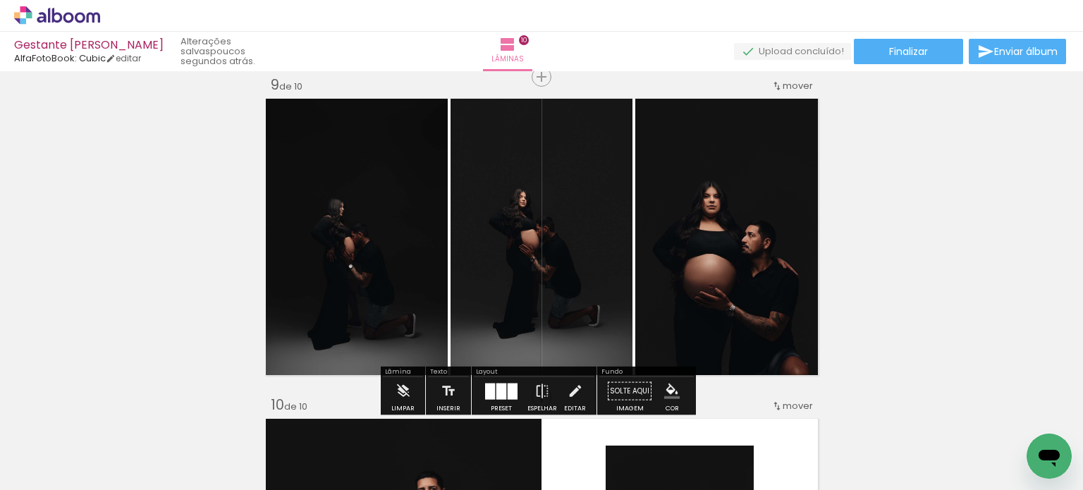
click at [362, 229] on quentale-photo at bounding box center [355, 237] width 186 height 285
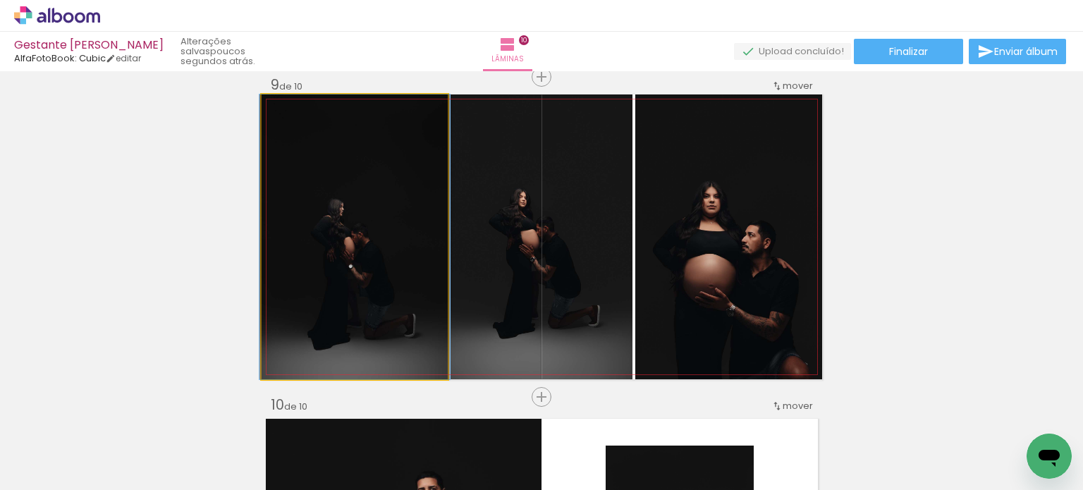
click at [362, 229] on quentale-photo at bounding box center [355, 237] width 186 height 285
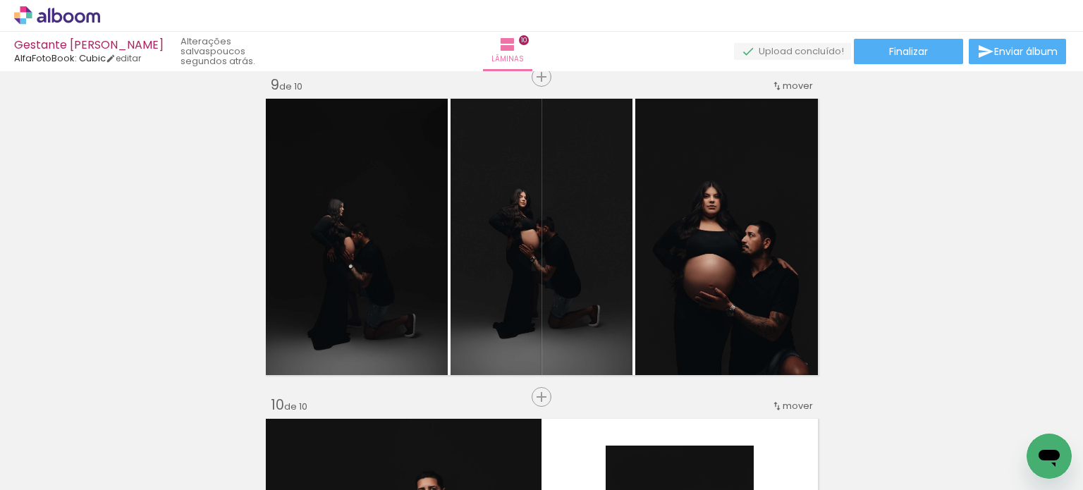
scroll to position [0, 2073]
click at [753, 459] on div at bounding box center [754, 443] width 47 height 70
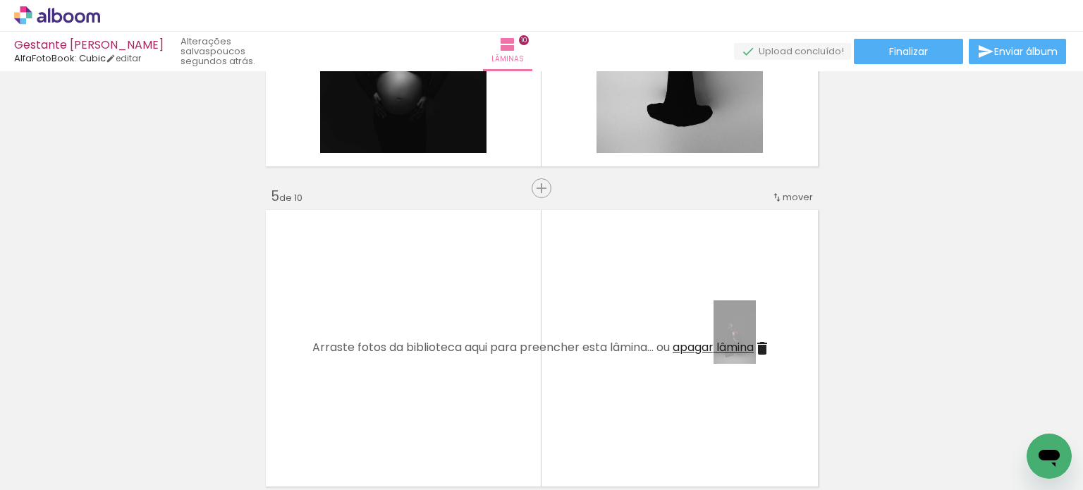
scroll to position [1169, 0]
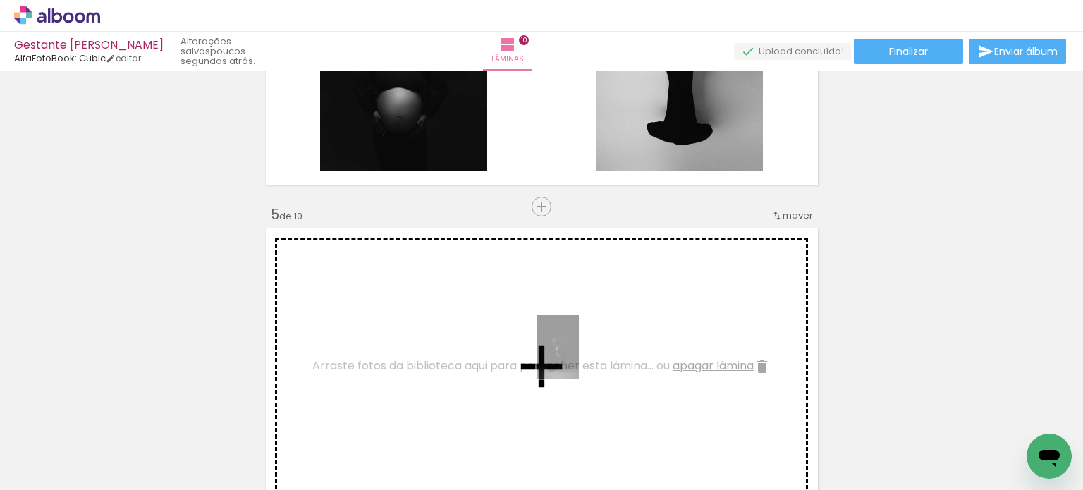
drag, startPoint x: 767, startPoint y: 465, endPoint x: 579, endPoint y: 358, distance: 216.7
click at [579, 358] on quentale-workspace at bounding box center [541, 245] width 1083 height 490
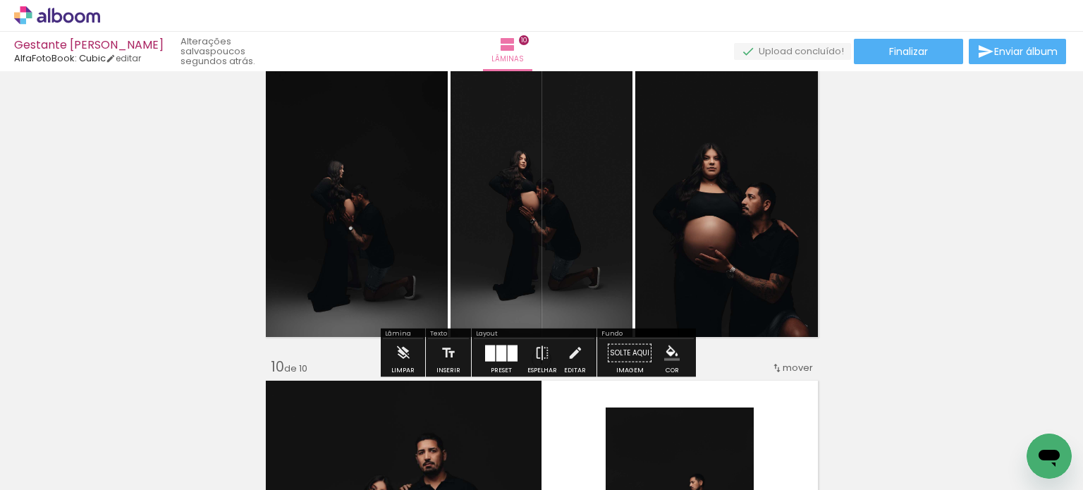
scroll to position [2579, 0]
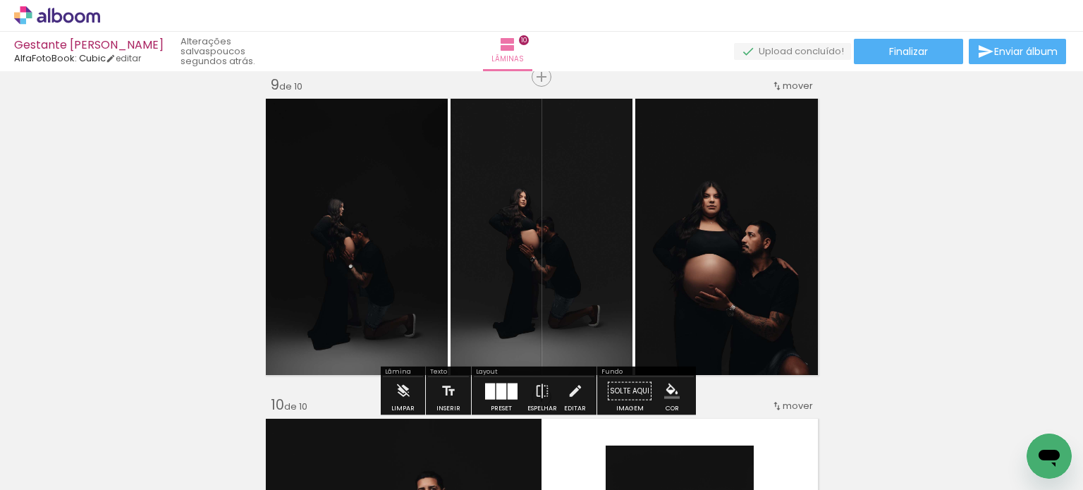
click at [299, 256] on quentale-photo at bounding box center [355, 237] width 186 height 285
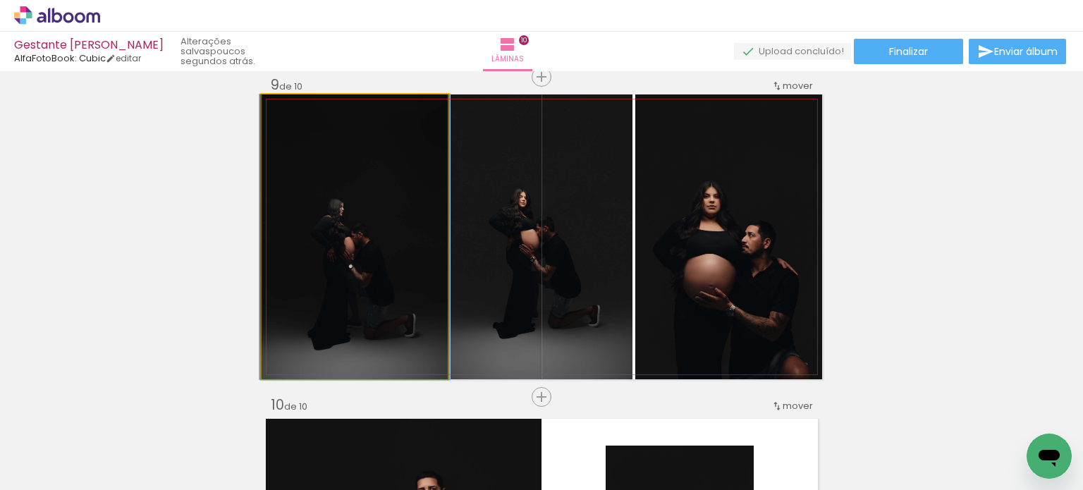
click at [326, 255] on quentale-photo at bounding box center [355, 237] width 186 height 285
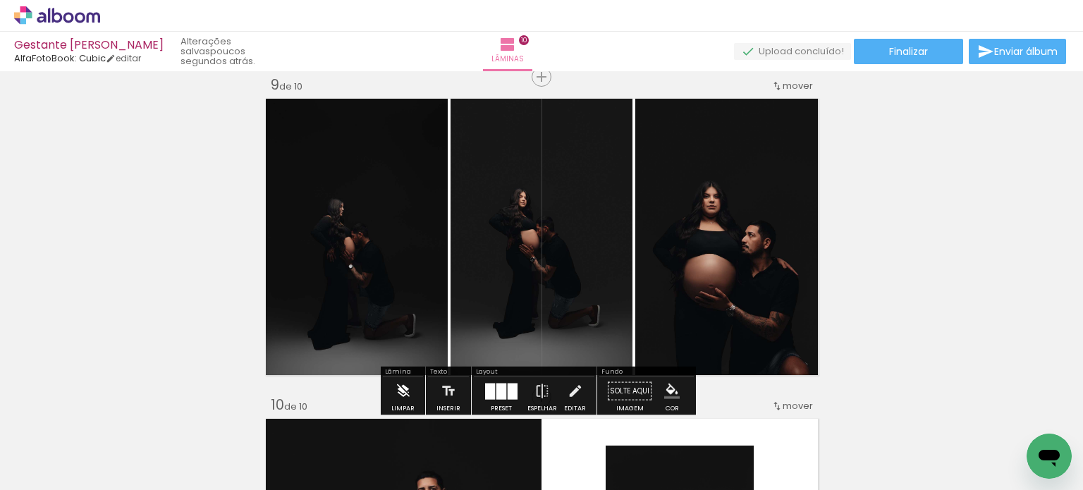
click at [396, 391] on iron-icon at bounding box center [404, 391] width 16 height 28
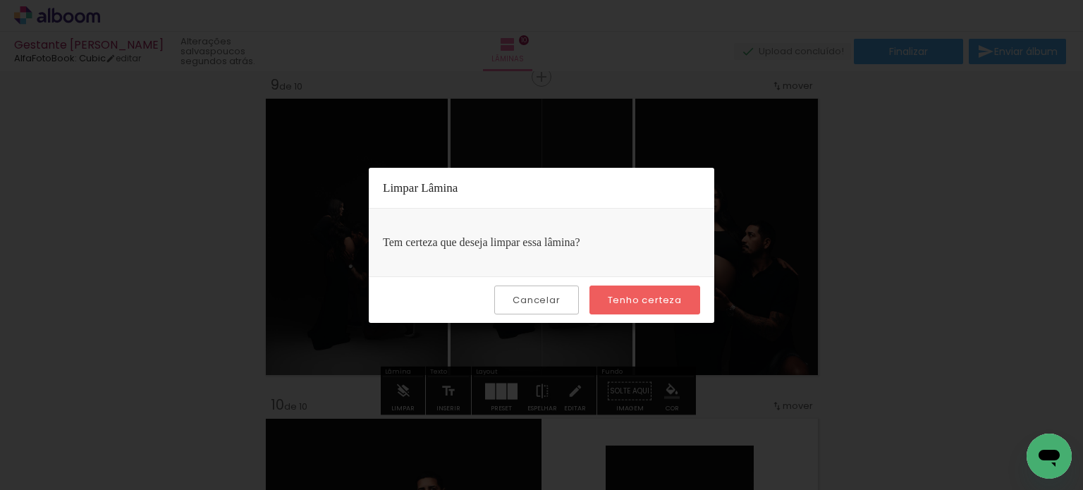
click at [550, 307] on paper-button "Cancelar" at bounding box center [536, 300] width 84 height 29
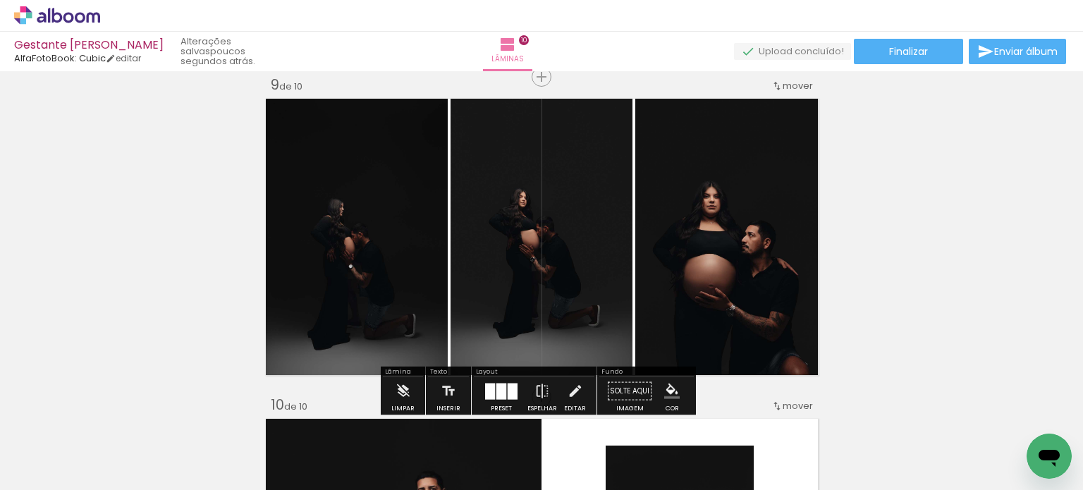
click at [309, 287] on quentale-photo at bounding box center [355, 237] width 186 height 285
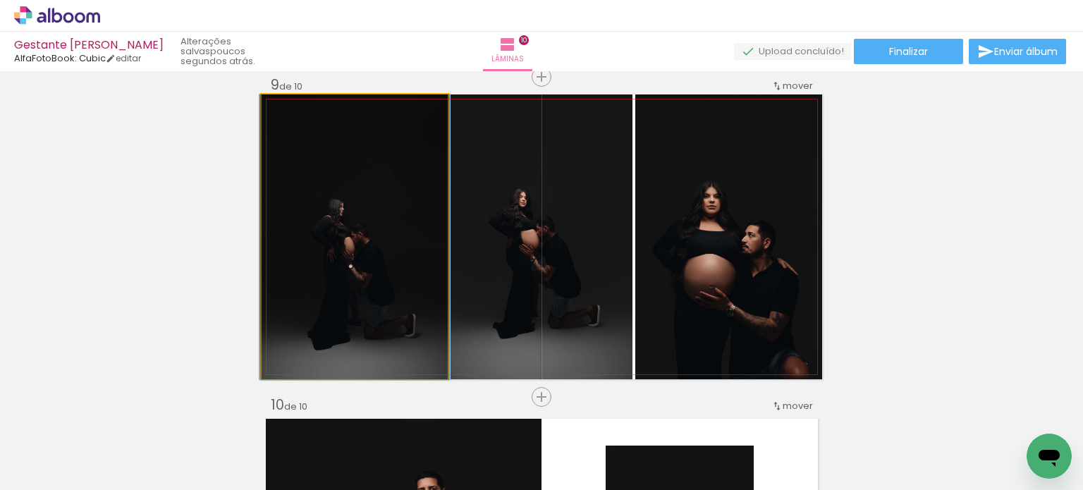
click at [309, 287] on quentale-photo at bounding box center [355, 237] width 186 height 285
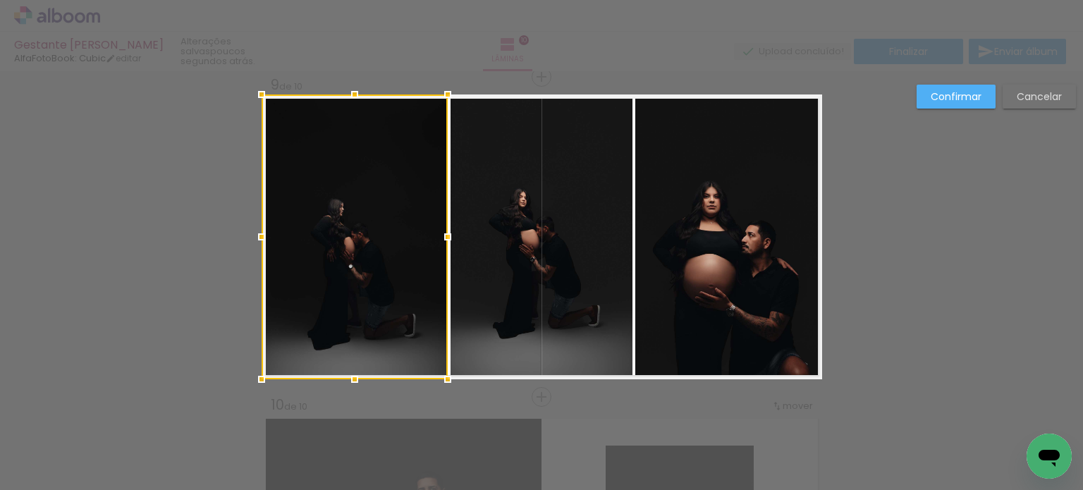
click at [409, 291] on div at bounding box center [355, 237] width 186 height 285
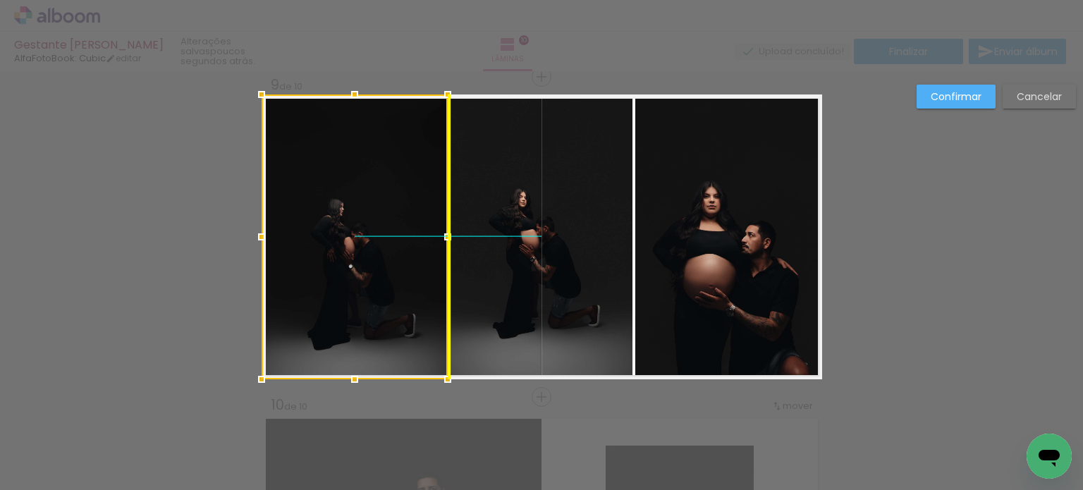
drag, startPoint x: 394, startPoint y: 285, endPoint x: 354, endPoint y: 276, distance: 41.2
click at [354, 276] on div at bounding box center [355, 237] width 186 height 285
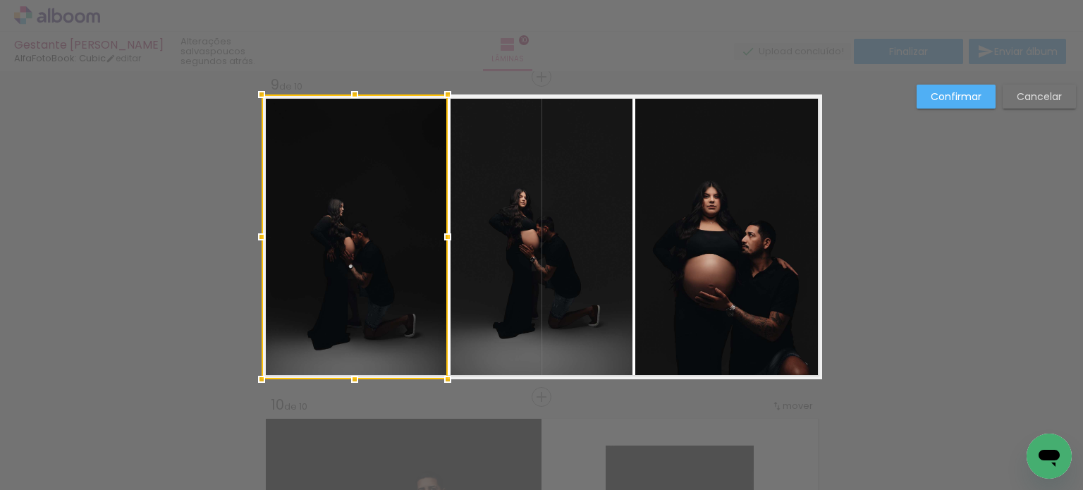
click at [354, 276] on div at bounding box center [355, 237] width 186 height 285
click at [443, 229] on div at bounding box center [449, 237] width 28 height 28
click at [1021, 89] on paper-button "Cancelar" at bounding box center [1039, 97] width 73 height 24
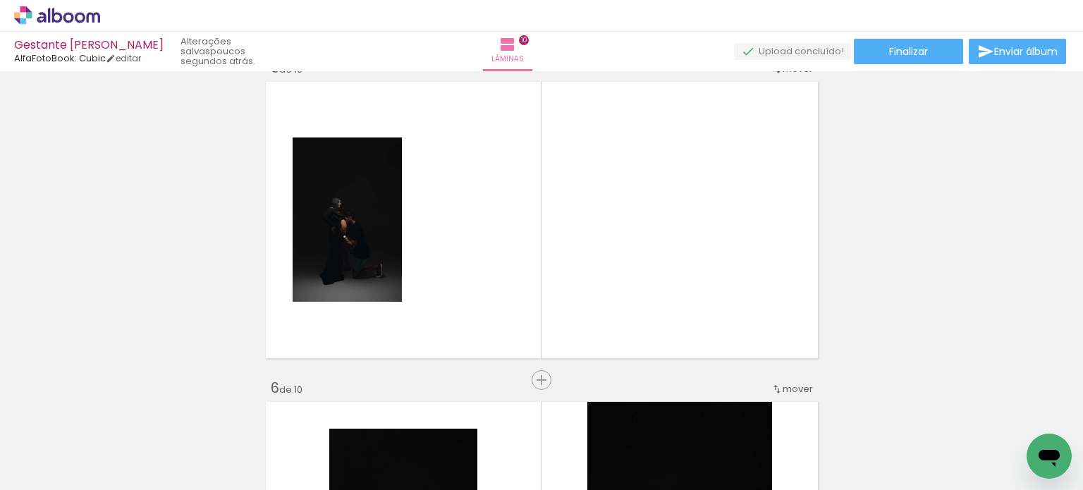
scroll to position [1310, 0]
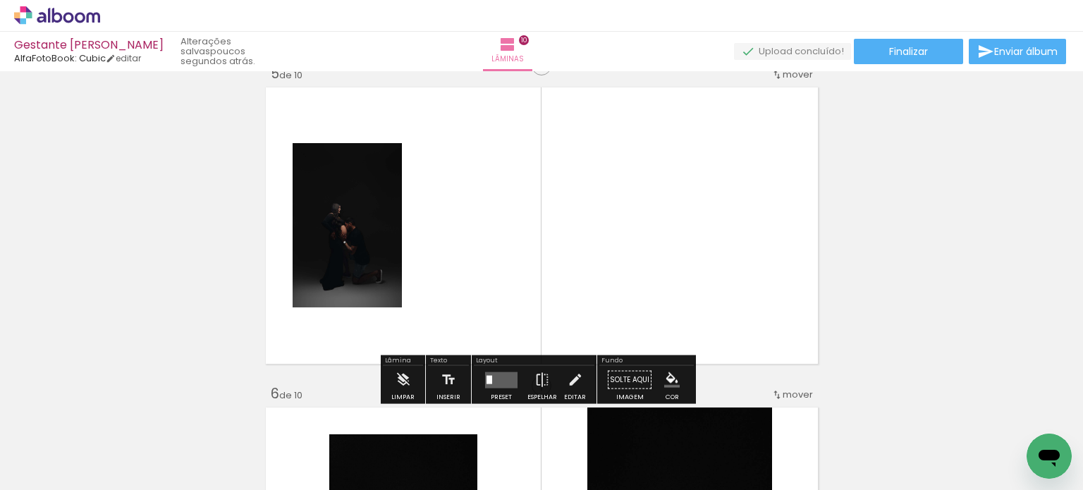
click at [350, 221] on quentale-photo at bounding box center [347, 225] width 109 height 164
click at [493, 384] on quentale-layouter at bounding box center [501, 380] width 32 height 16
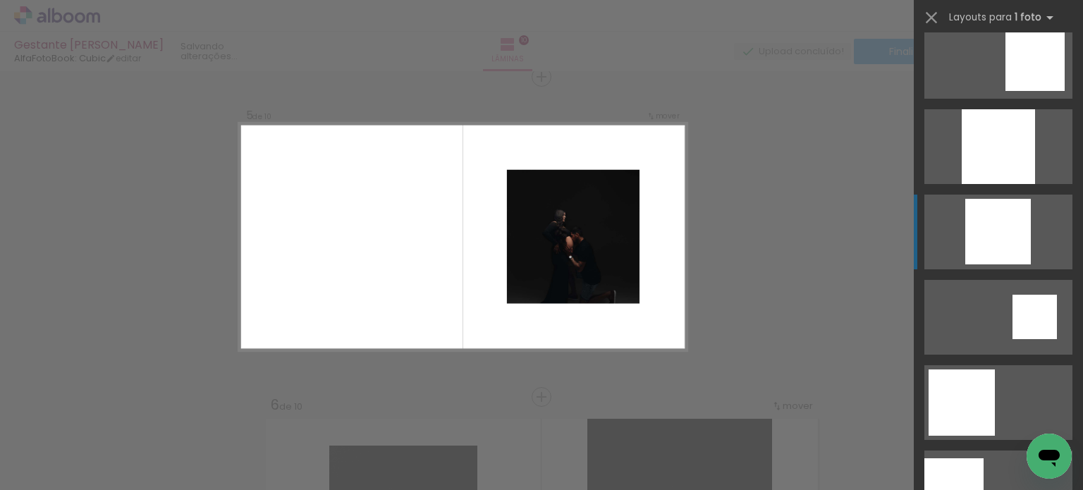
scroll to position [1168, 0]
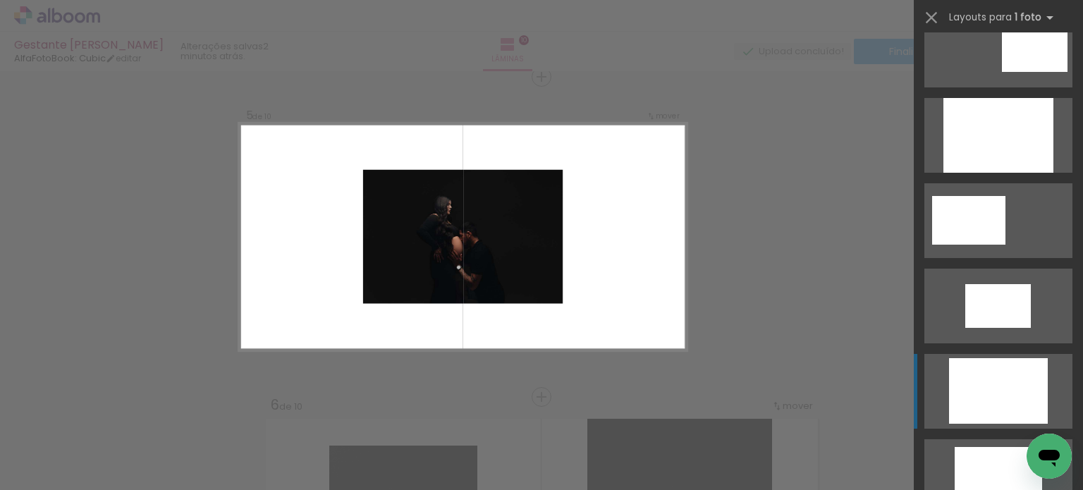
scroll to position [2320, 0]
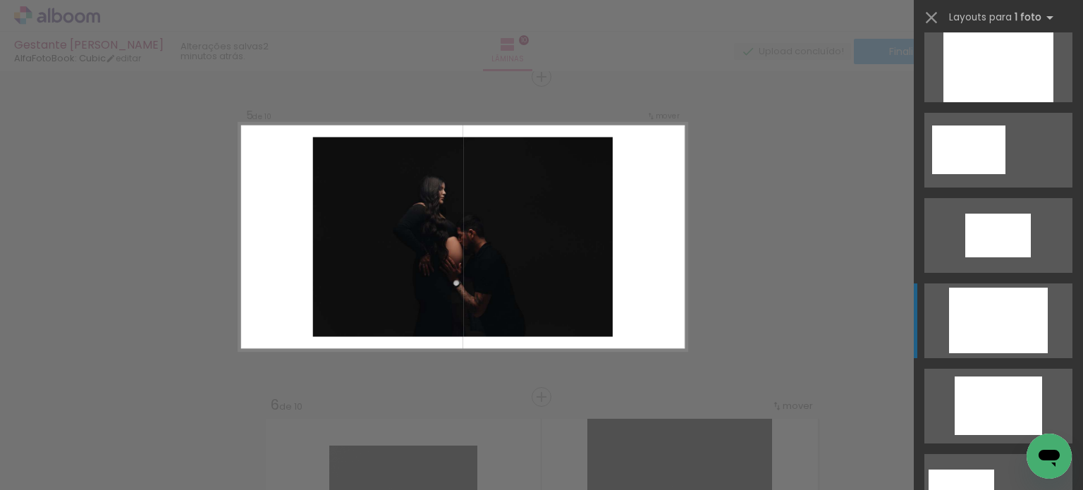
click at [1001, 330] on div at bounding box center [998, 321] width 99 height 66
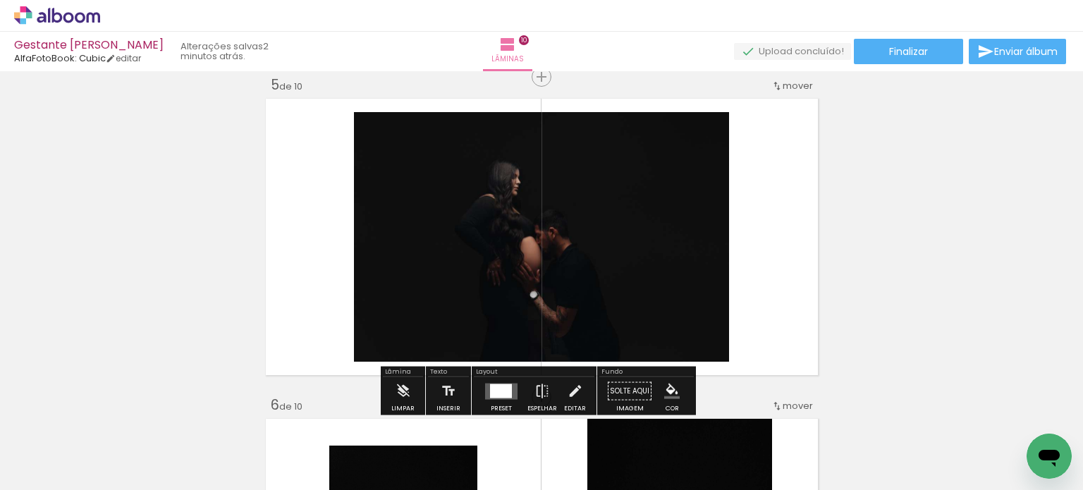
click at [654, 188] on quentale-photo at bounding box center [541, 237] width 375 height 250
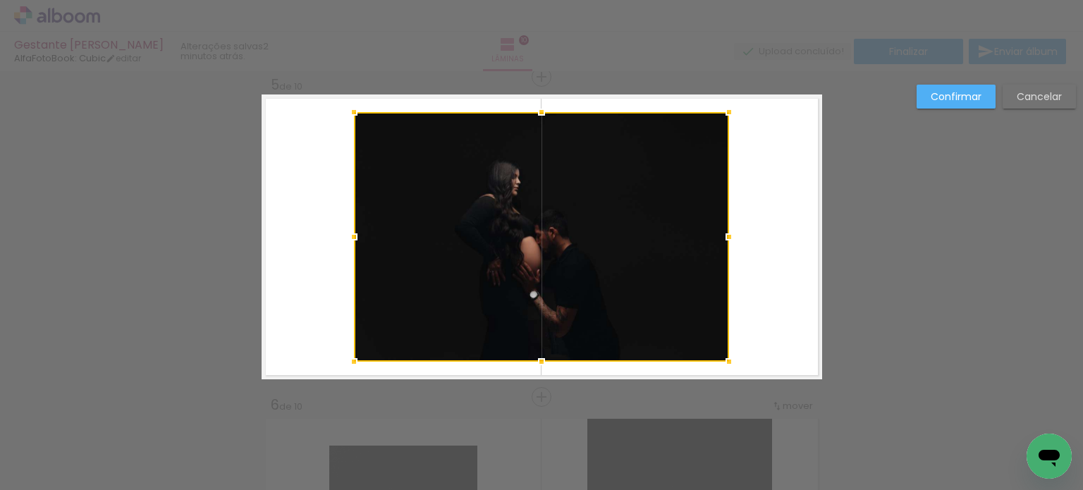
click at [654, 188] on div at bounding box center [541, 237] width 375 height 250
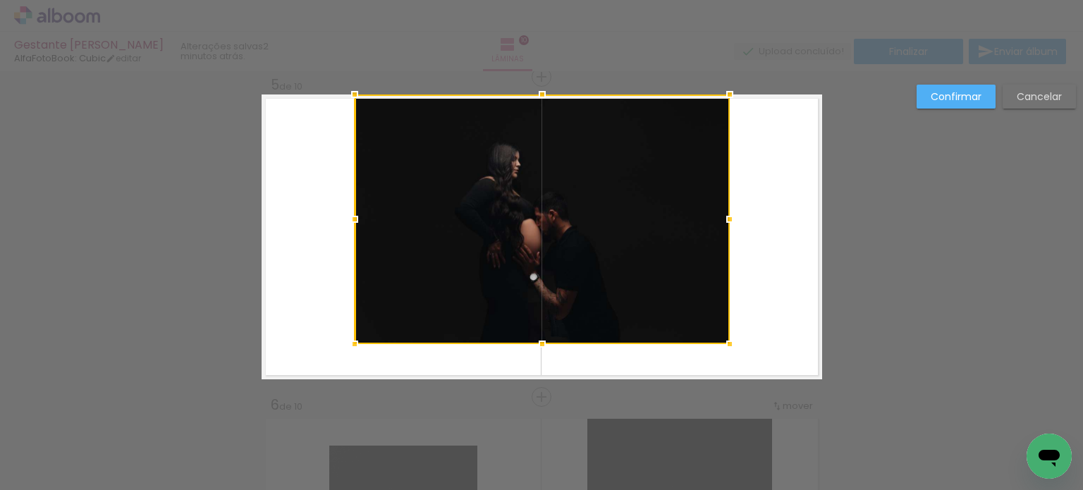
drag, startPoint x: 654, startPoint y: 188, endPoint x: 649, endPoint y: 167, distance: 21.9
click at [649, 167] on div at bounding box center [542, 220] width 375 height 250
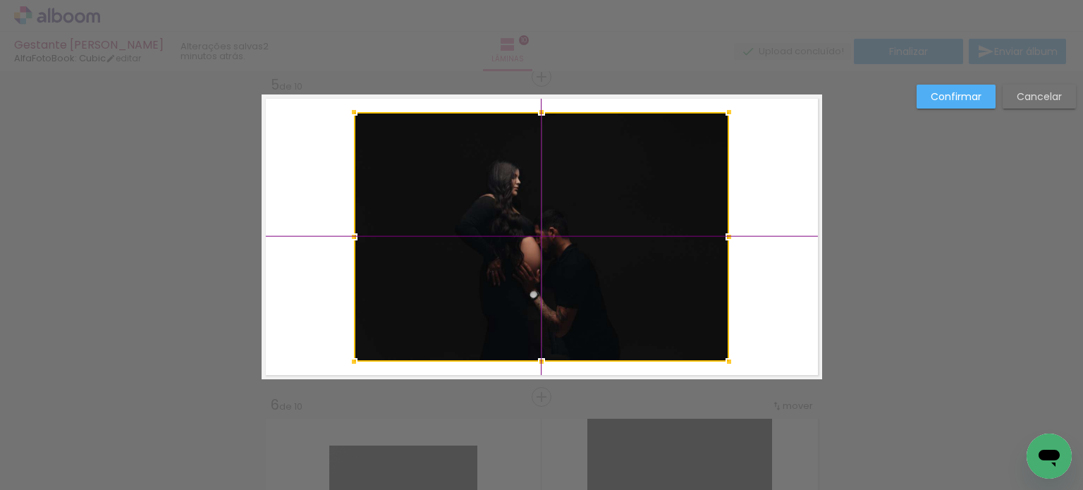
drag, startPoint x: 652, startPoint y: 185, endPoint x: 647, endPoint y: 205, distance: 20.2
click at [647, 205] on div at bounding box center [541, 237] width 375 height 250
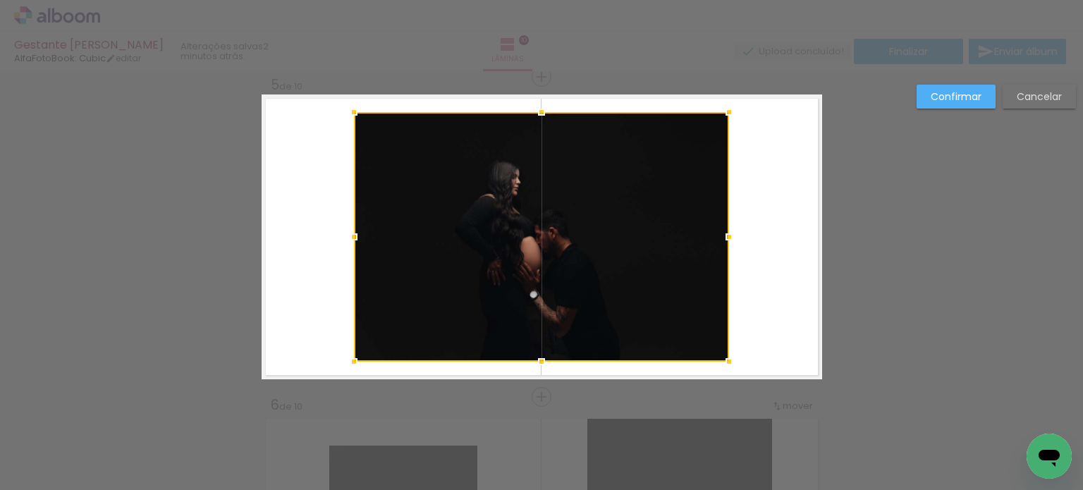
click at [647, 205] on div at bounding box center [541, 237] width 375 height 250
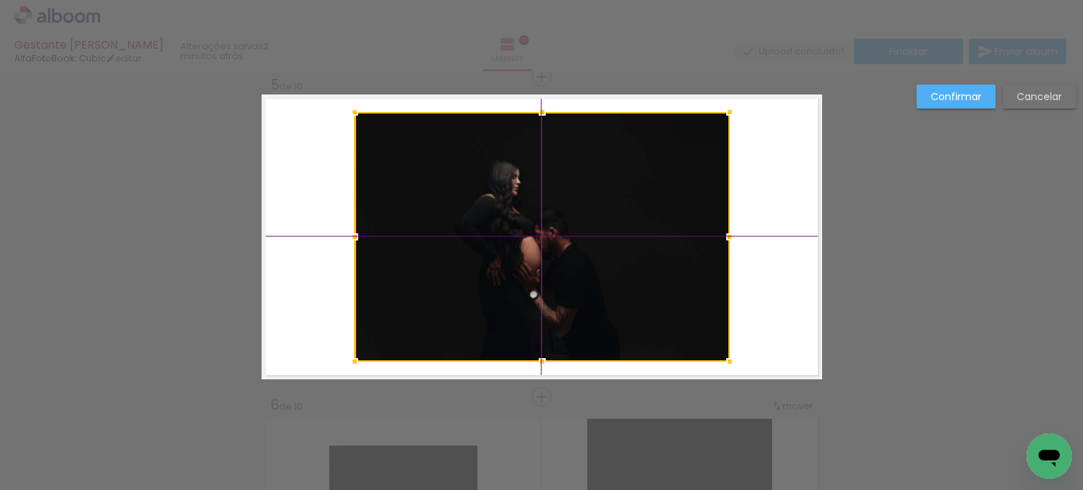
click at [593, 227] on div at bounding box center [542, 237] width 375 height 250
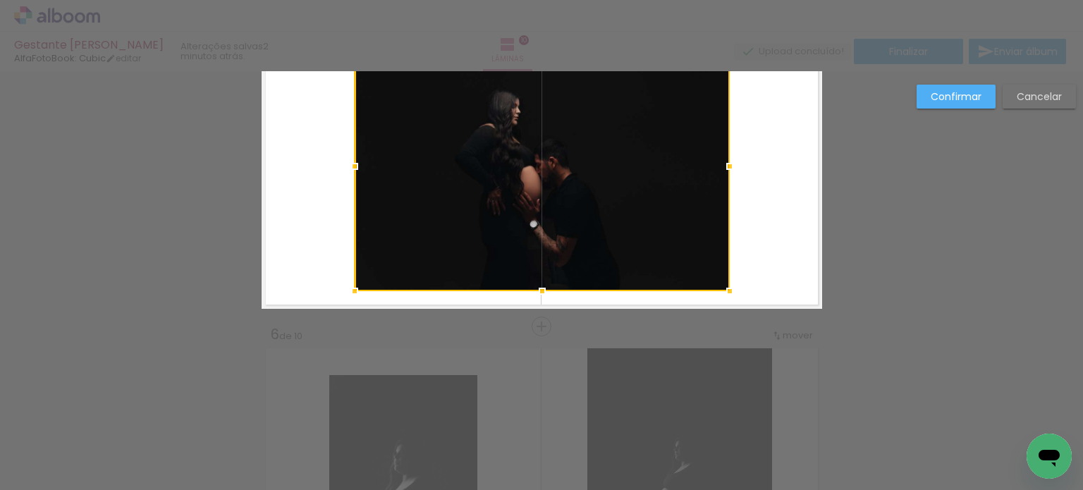
scroll to position [1298, 0]
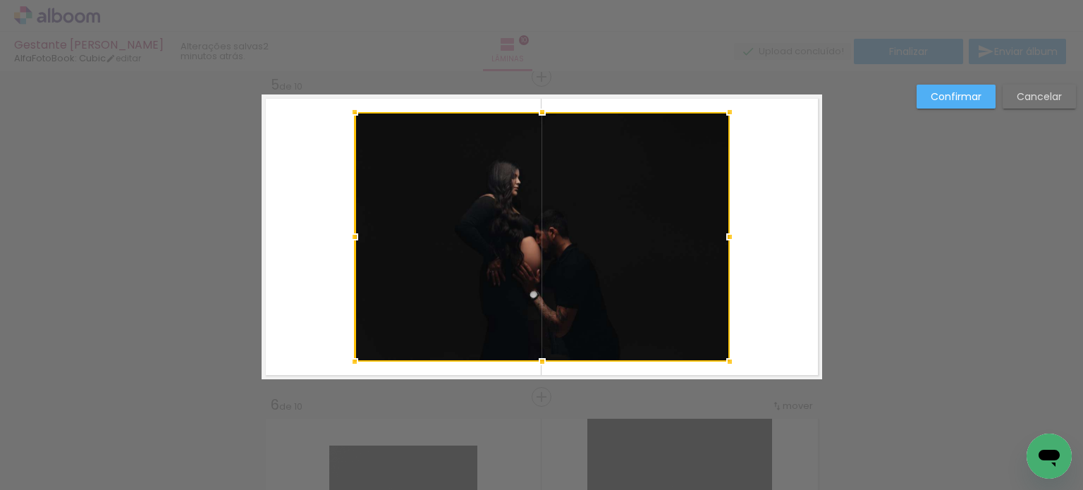
click at [0, 0] on slot "Cancelar" at bounding box center [0, 0] width 0 height 0
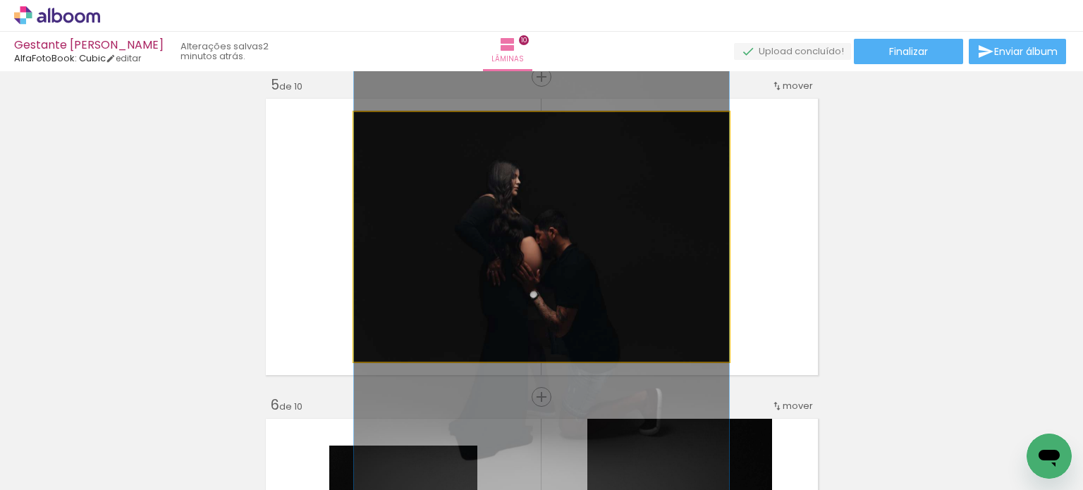
drag, startPoint x: 384, startPoint y: 124, endPoint x: 370, endPoint y: 124, distance: 13.4
click at [376, 124] on div at bounding box center [387, 127] width 23 height 23
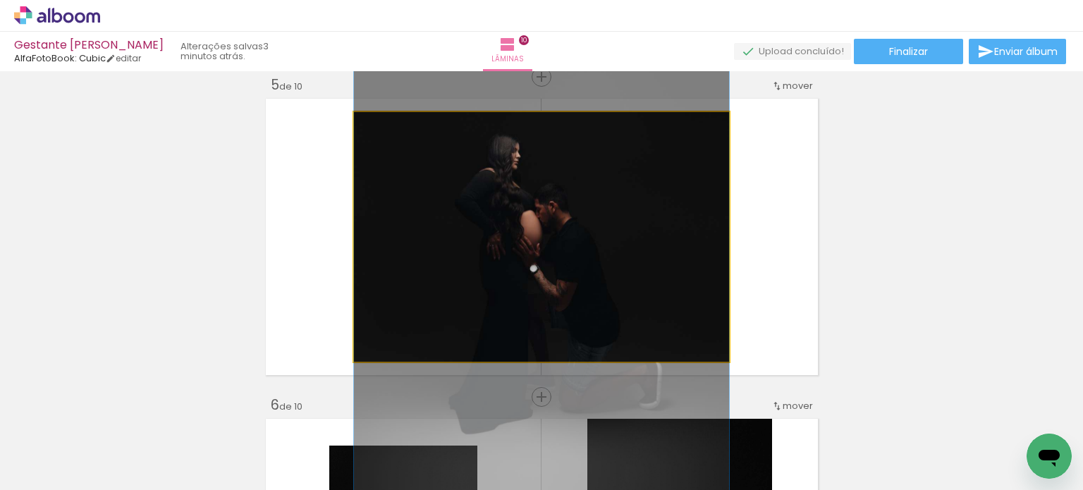
drag, startPoint x: 509, startPoint y: 190, endPoint x: 510, endPoint y: 164, distance: 26.1
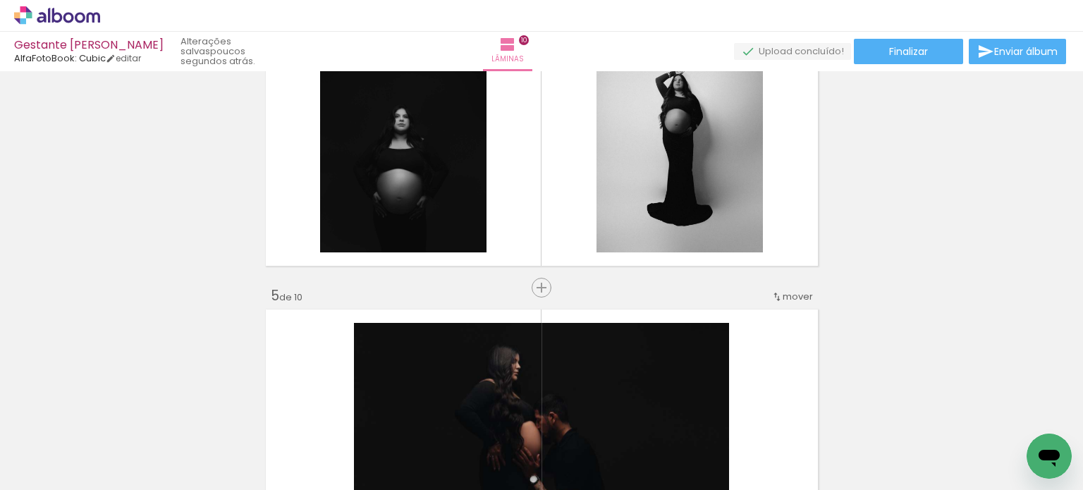
scroll to position [1369, 0]
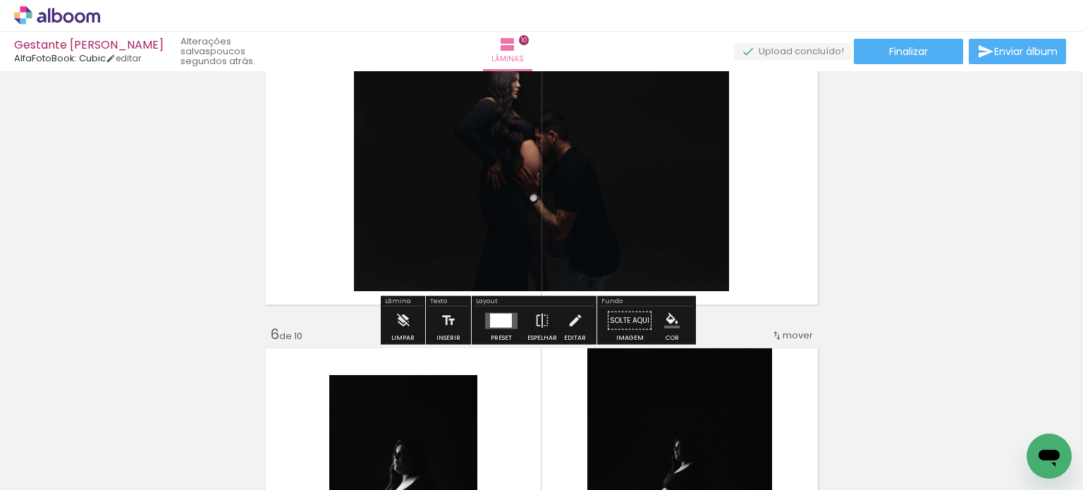
click at [796, 244] on quentale-layouter at bounding box center [542, 166] width 561 height 285
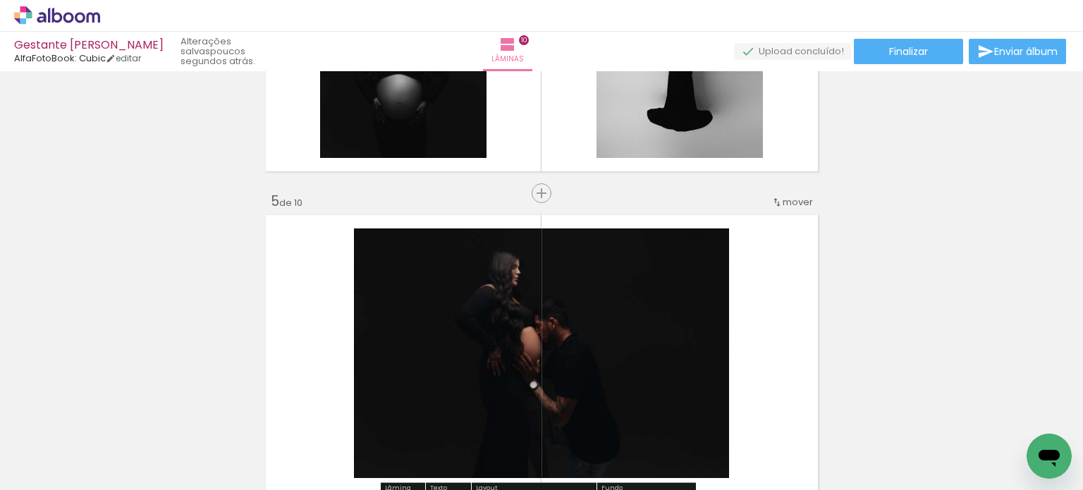
scroll to position [1157, 0]
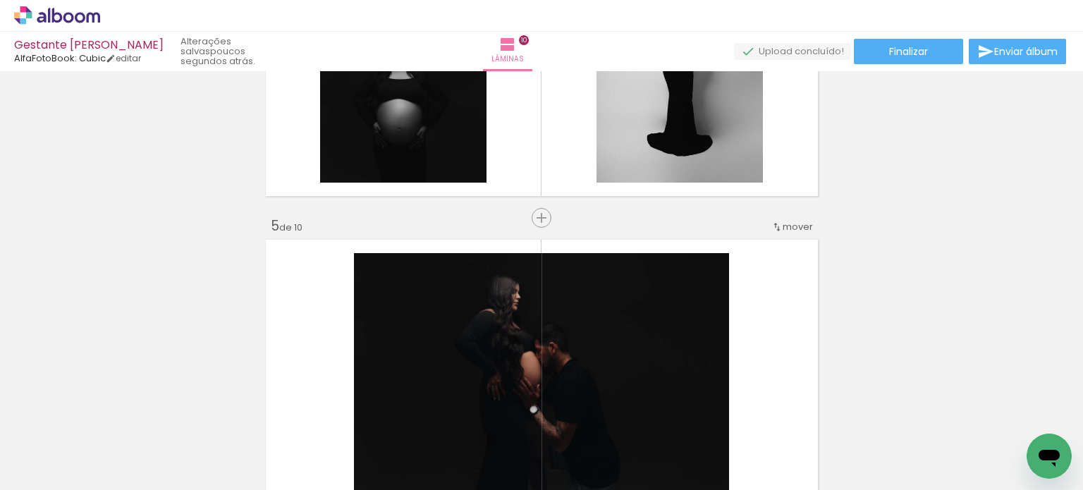
click at [540, 288] on quentale-photo at bounding box center [541, 378] width 375 height 250
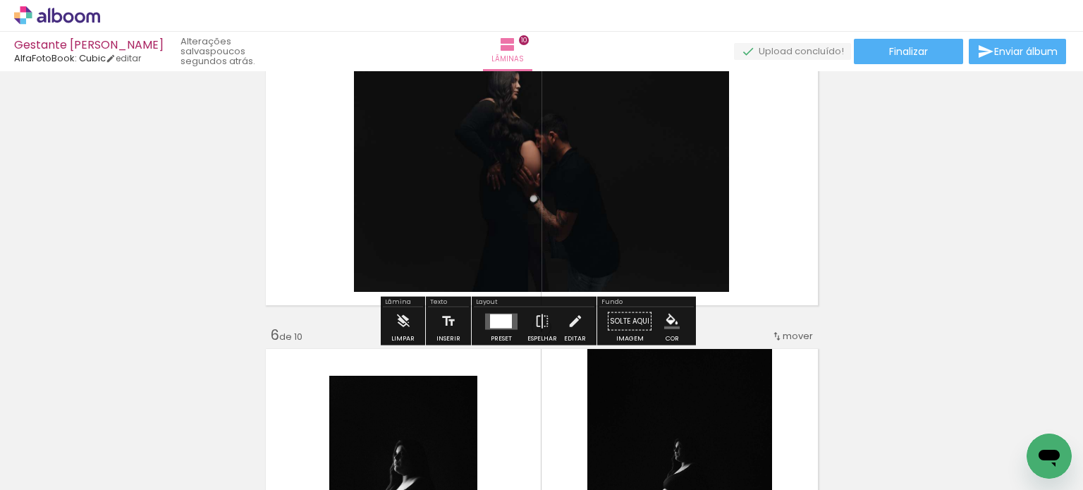
scroll to position [1369, 0]
click at [500, 327] on quentale-layouter at bounding box center [501, 320] width 32 height 16
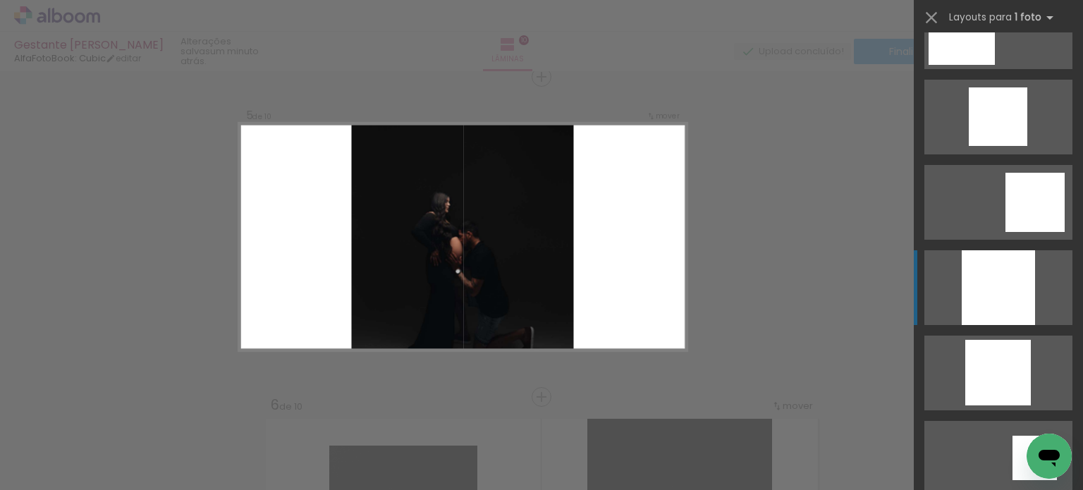
scroll to position [1058, 0]
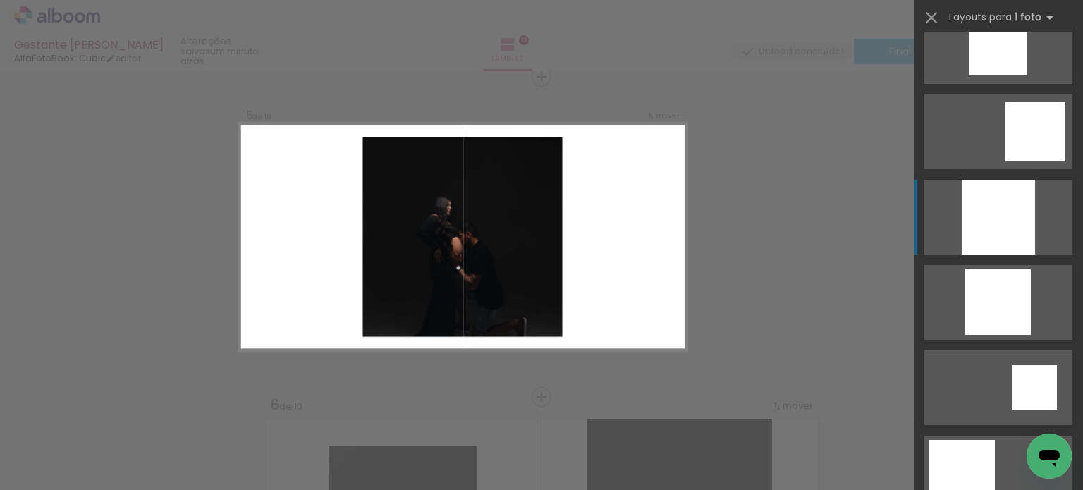
click at [999, 280] on div at bounding box center [998, 302] width 66 height 66
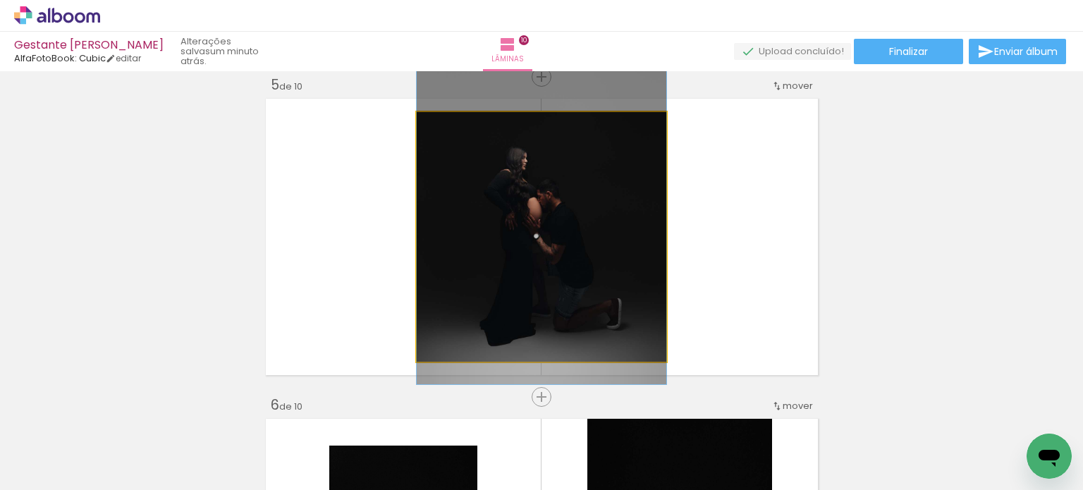
drag, startPoint x: 559, startPoint y: 200, endPoint x: 561, endPoint y: 161, distance: 39.6
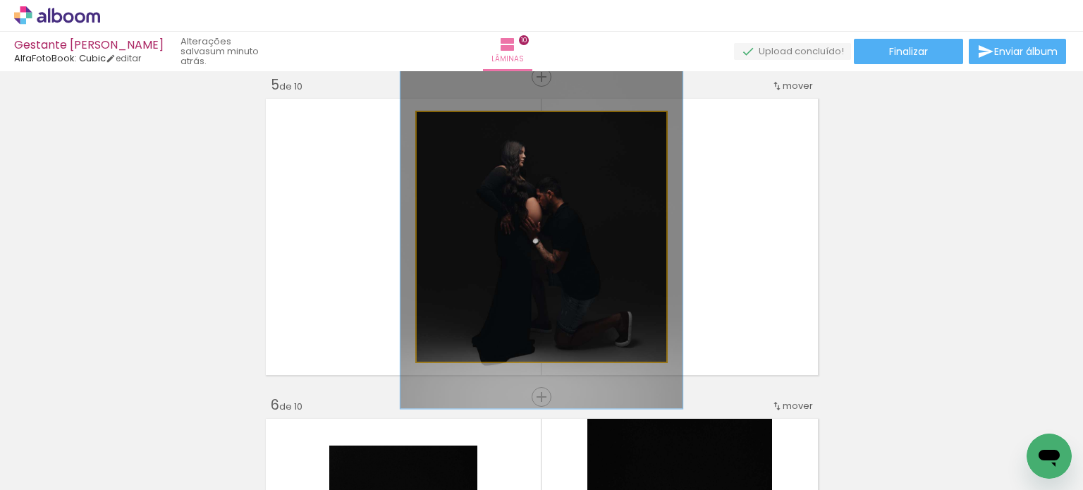
type paper-slider "113"
click at [449, 126] on div at bounding box center [455, 127] width 13 height 13
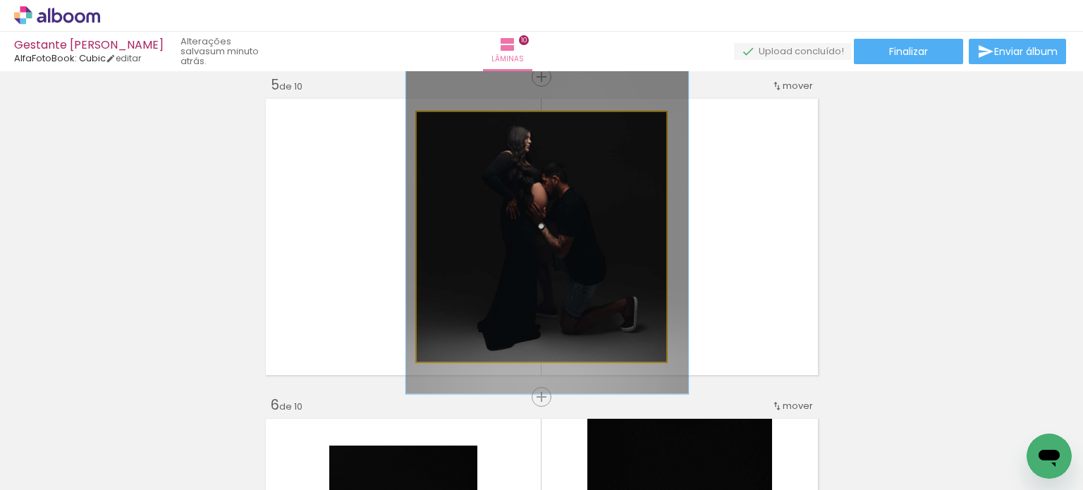
drag, startPoint x: 575, startPoint y: 209, endPoint x: 581, endPoint y: 195, distance: 15.8
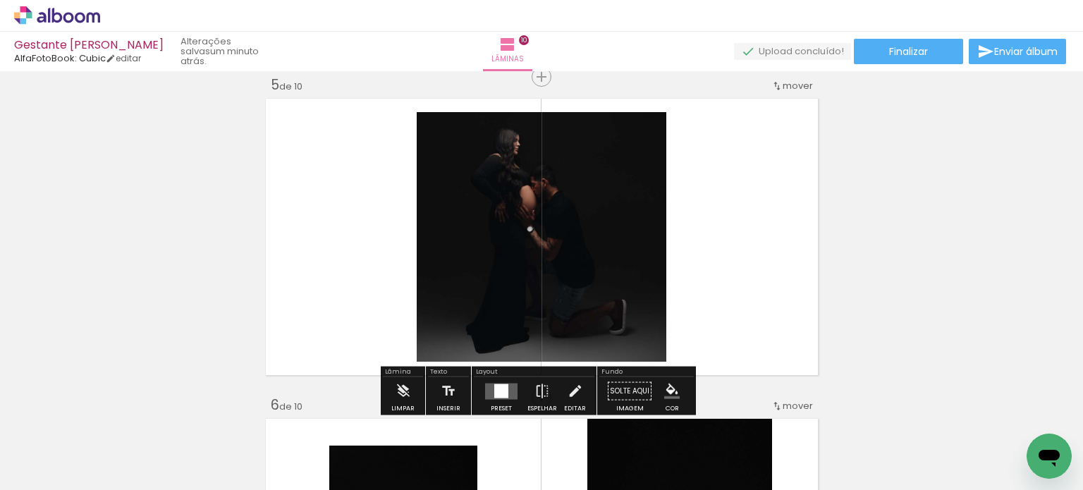
click at [796, 87] on span "mover" at bounding box center [798, 85] width 30 height 13
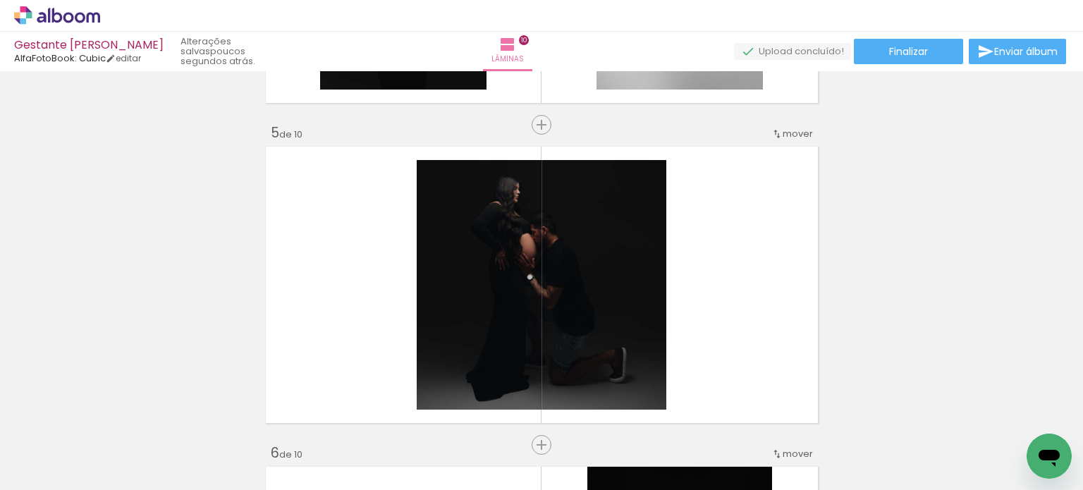
scroll to position [1157, 0]
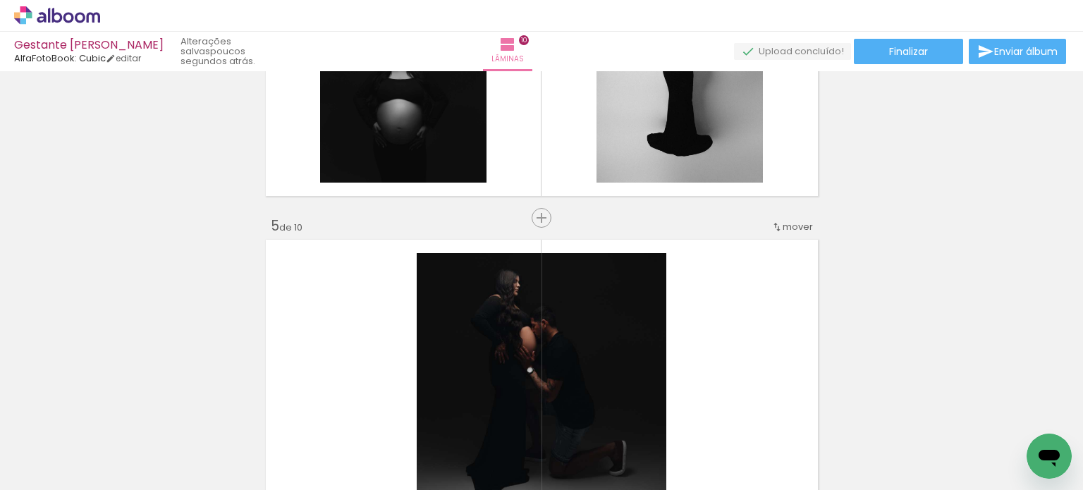
click at [794, 228] on span "mover" at bounding box center [798, 226] width 30 height 13
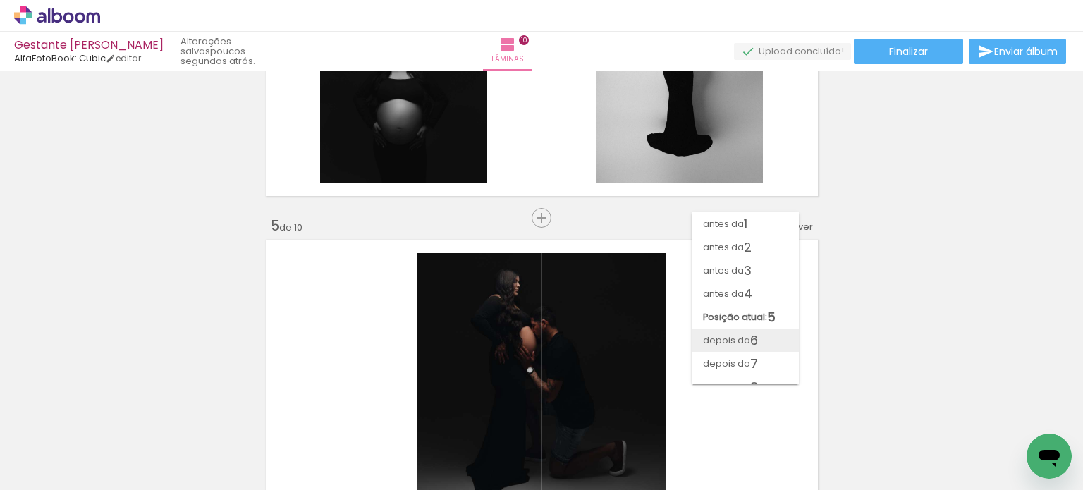
click at [753, 335] on span "6" at bounding box center [754, 340] width 8 height 23
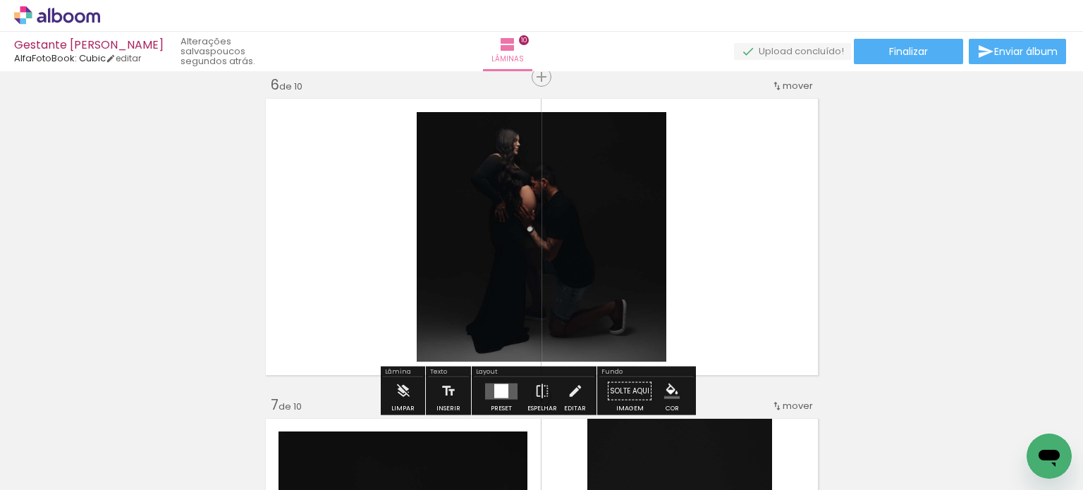
click at [875, 291] on div "Inserir lâmina 1 de 10 Inserir lâmina 2 de 10 Inserir lâmina 3 de 10 Inserir lâ…" at bounding box center [541, 219] width 1083 height 3523
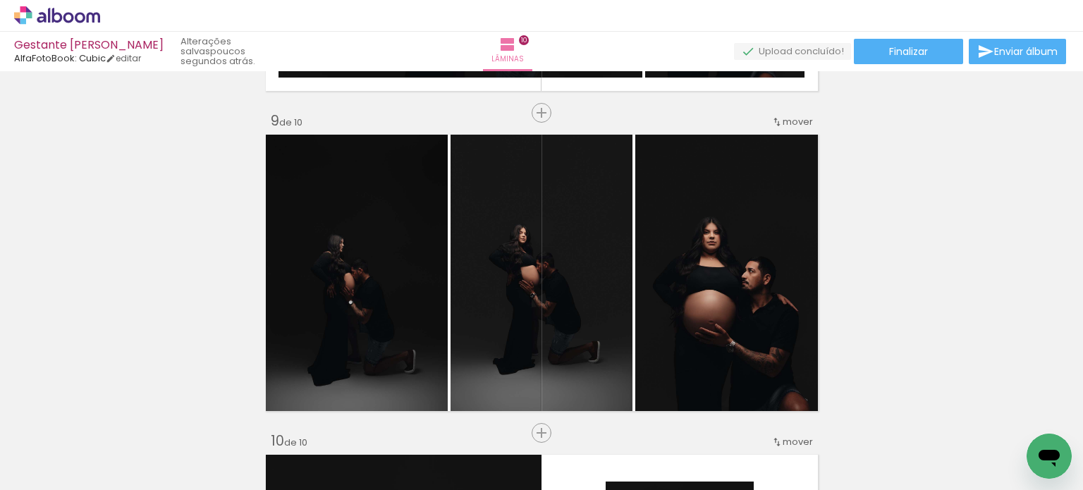
scroll to position [2541, 0]
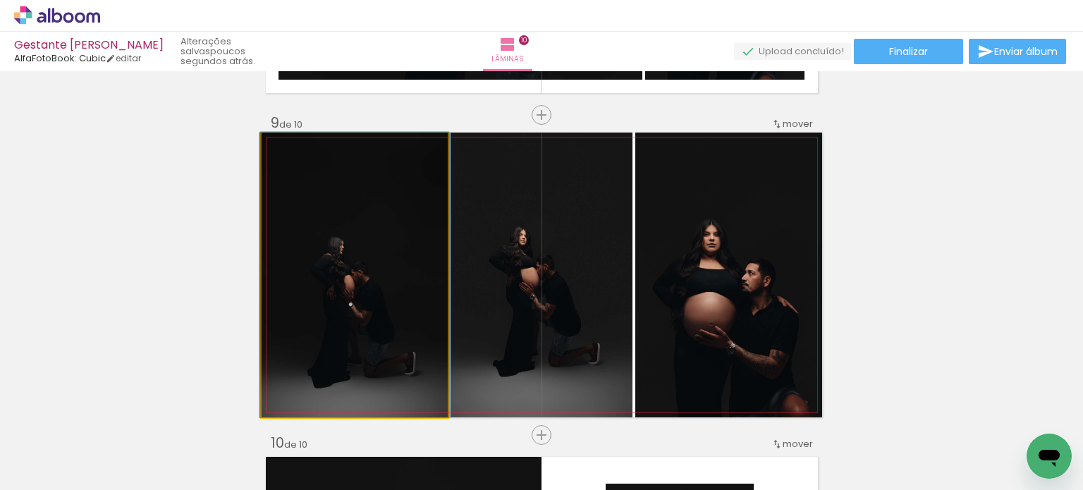
click at [415, 250] on quentale-photo at bounding box center [355, 275] width 186 height 285
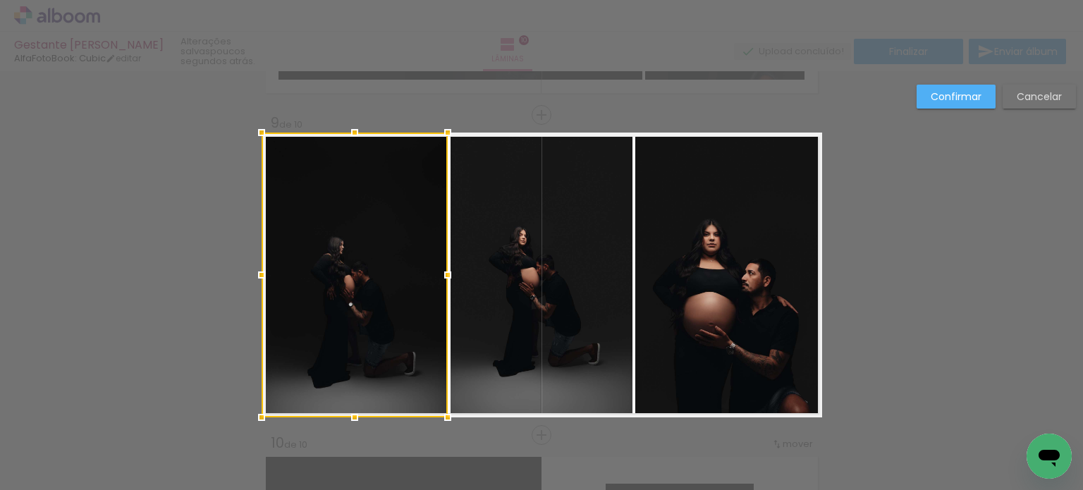
click at [415, 250] on div at bounding box center [355, 275] width 186 height 285
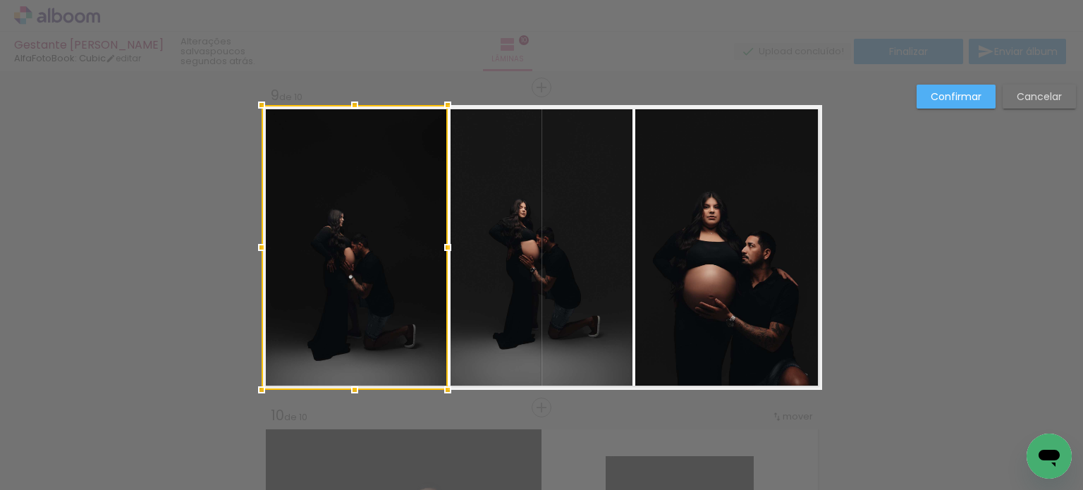
click at [415, 250] on div at bounding box center [355, 247] width 186 height 285
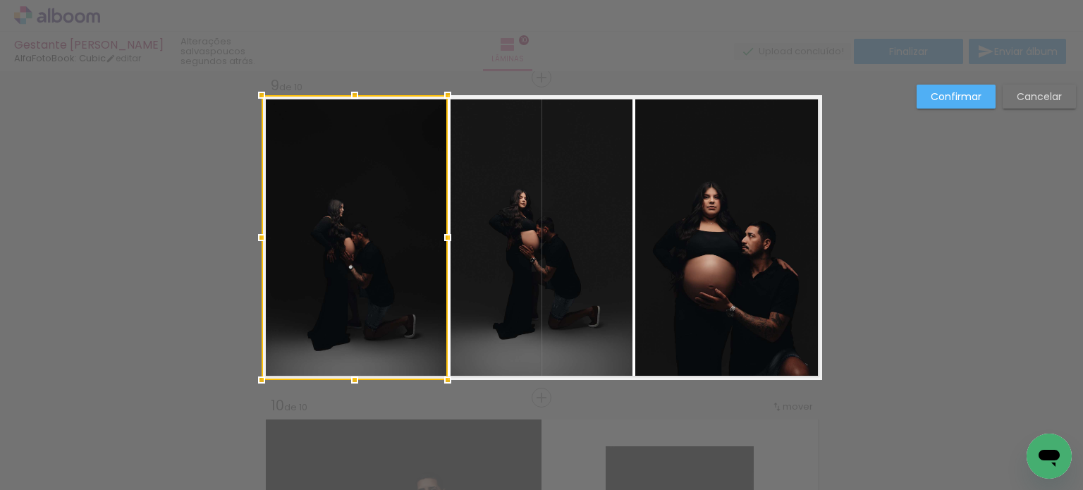
scroll to position [2579, 0]
click at [406, 248] on div at bounding box center [355, 237] width 186 height 285
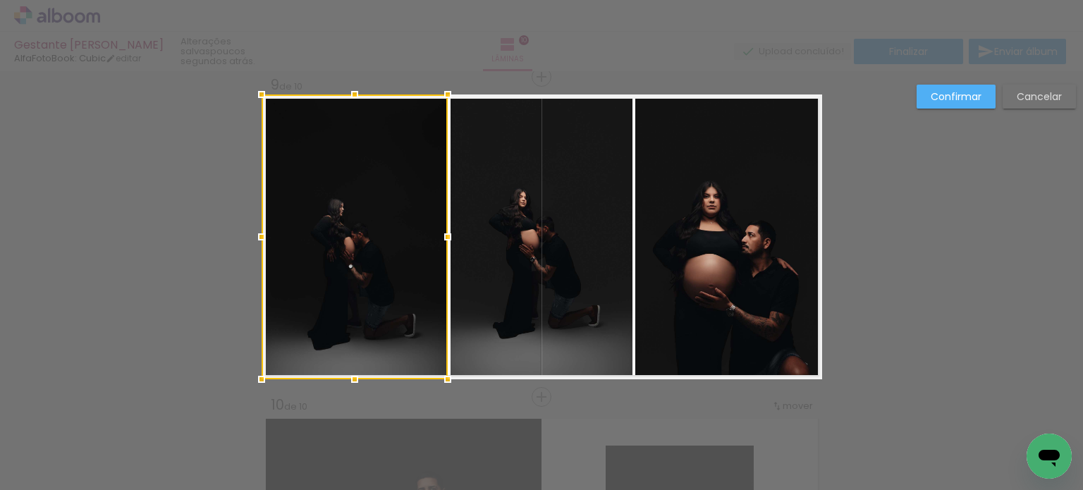
click at [406, 248] on div at bounding box center [355, 237] width 186 height 285
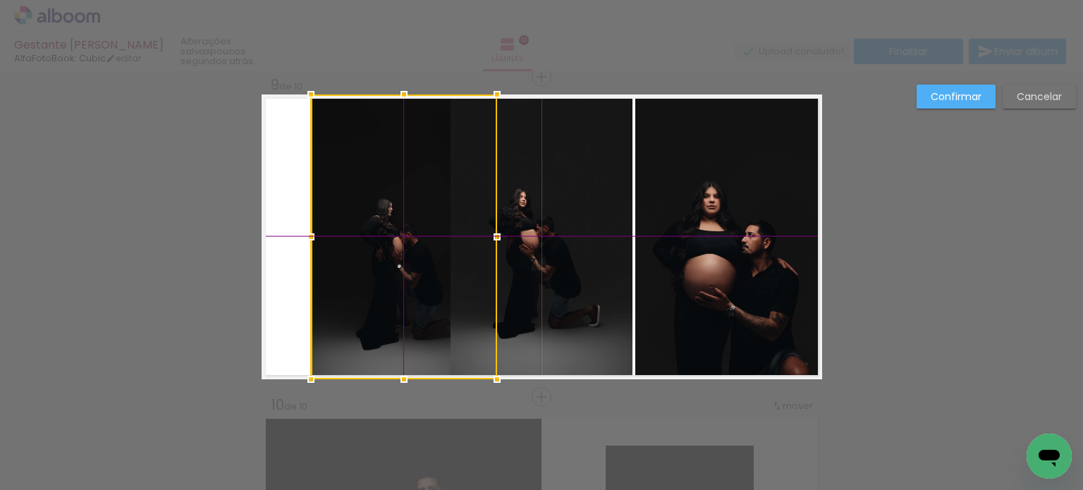
drag, startPoint x: 330, startPoint y: 140, endPoint x: 347, endPoint y: 167, distance: 31.7
click at [347, 167] on div at bounding box center [404, 237] width 186 height 285
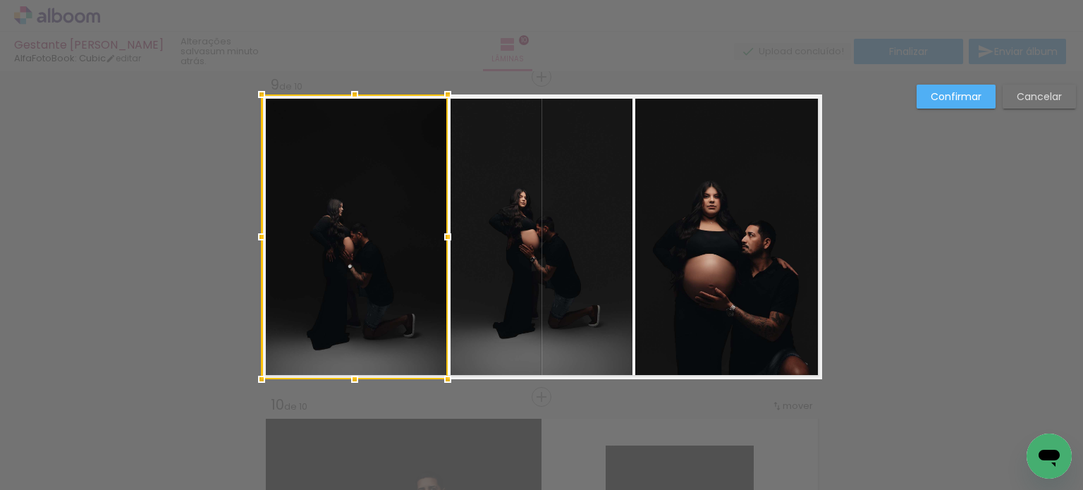
drag, startPoint x: 353, startPoint y: 171, endPoint x: 274, endPoint y: 272, distance: 128.0
click at [274, 272] on div at bounding box center [355, 237] width 186 height 285
click at [1023, 103] on paper-button "Cancelar" at bounding box center [1039, 97] width 73 height 24
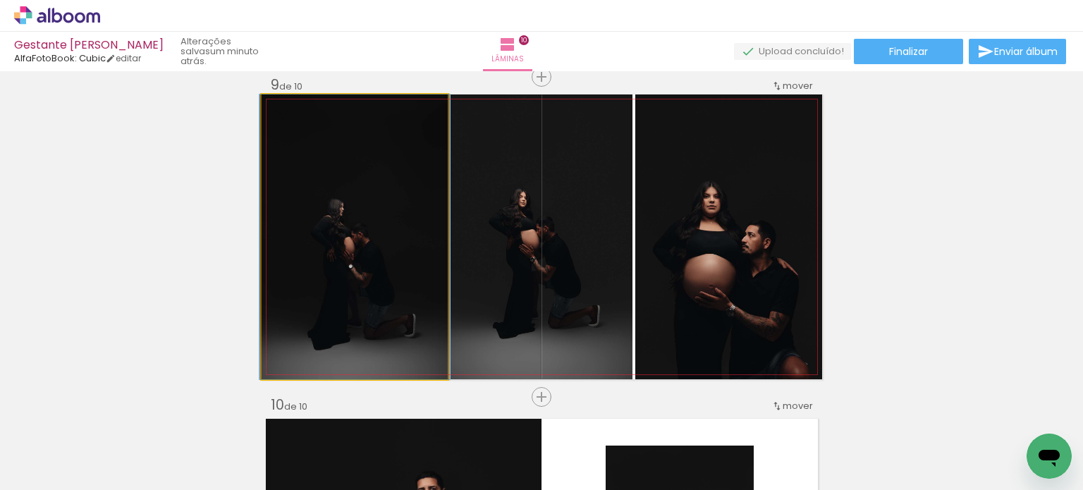
click at [382, 217] on quentale-photo at bounding box center [355, 237] width 186 height 285
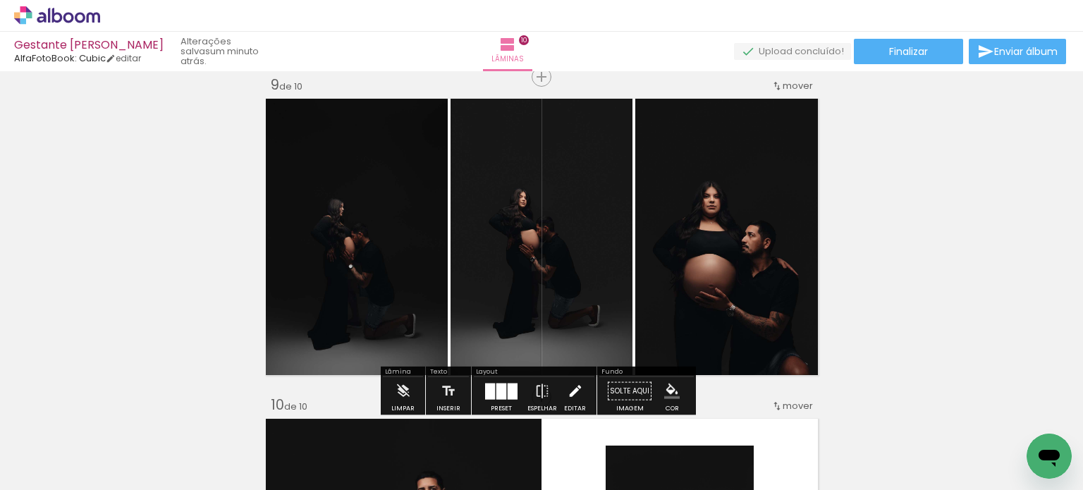
click at [571, 386] on iron-icon at bounding box center [576, 391] width 16 height 28
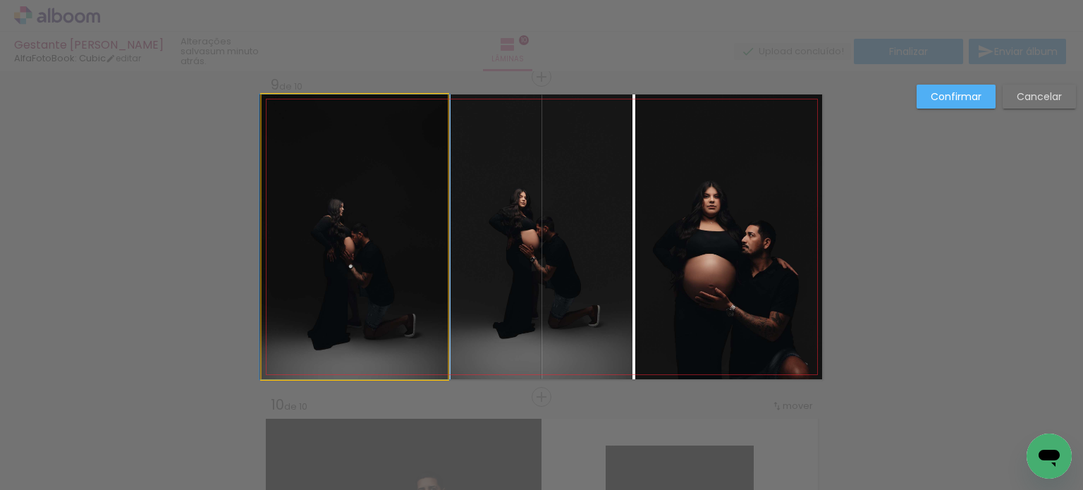
click at [365, 248] on quentale-photo at bounding box center [355, 237] width 186 height 285
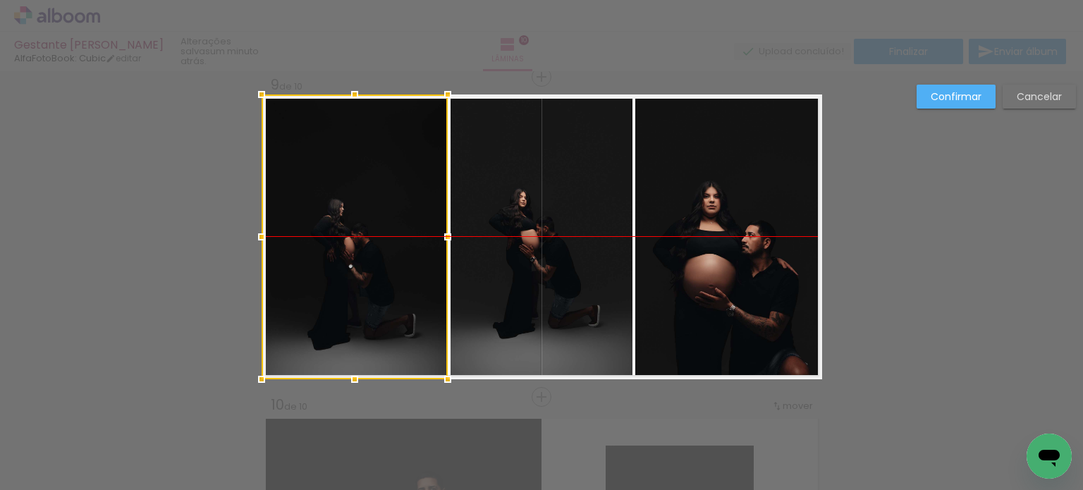
drag, startPoint x: 365, startPoint y: 248, endPoint x: 344, endPoint y: 245, distance: 21.3
click at [344, 245] on div at bounding box center [355, 237] width 186 height 285
click at [342, 245] on div at bounding box center [355, 237] width 186 height 285
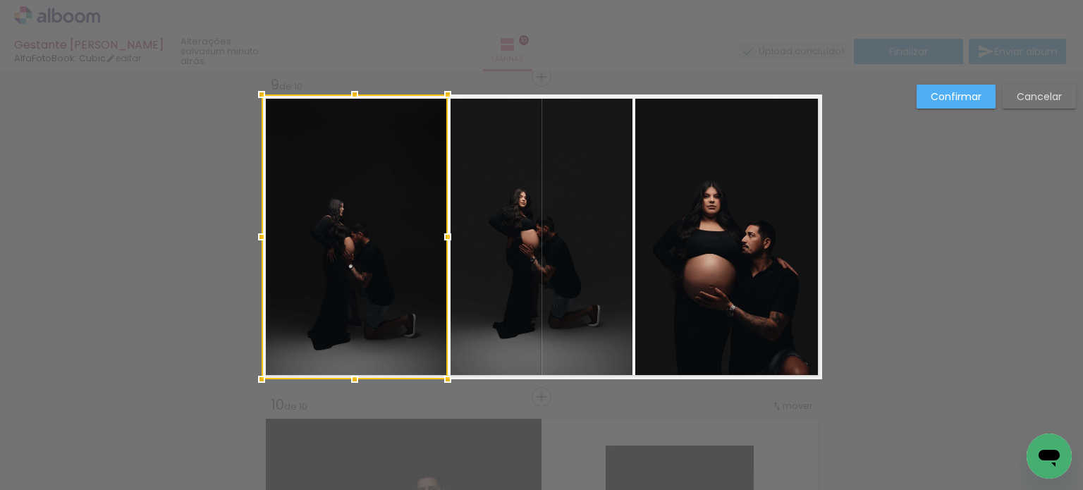
click at [342, 245] on div at bounding box center [355, 237] width 186 height 285
click at [1027, 104] on paper-button "Cancelar" at bounding box center [1039, 97] width 73 height 24
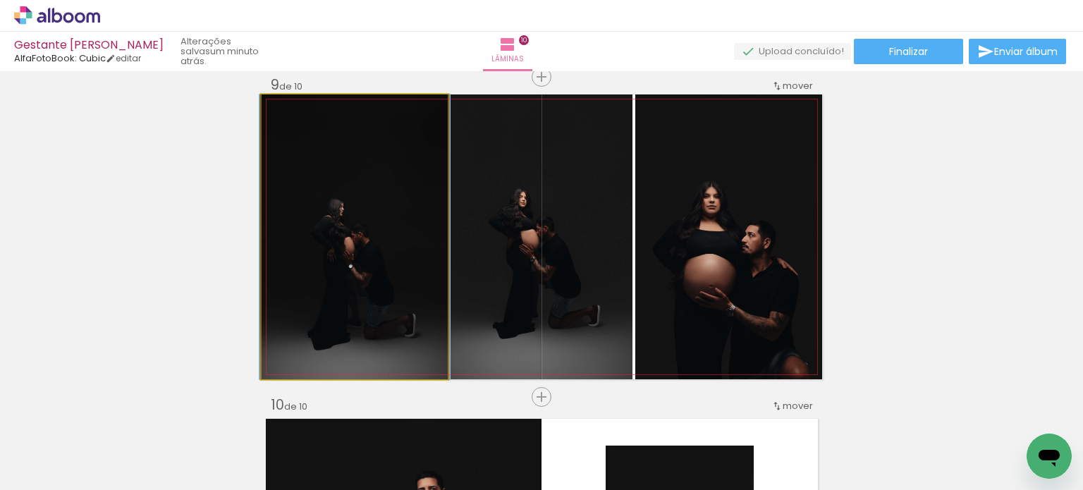
click at [387, 203] on quentale-photo at bounding box center [355, 237] width 186 height 285
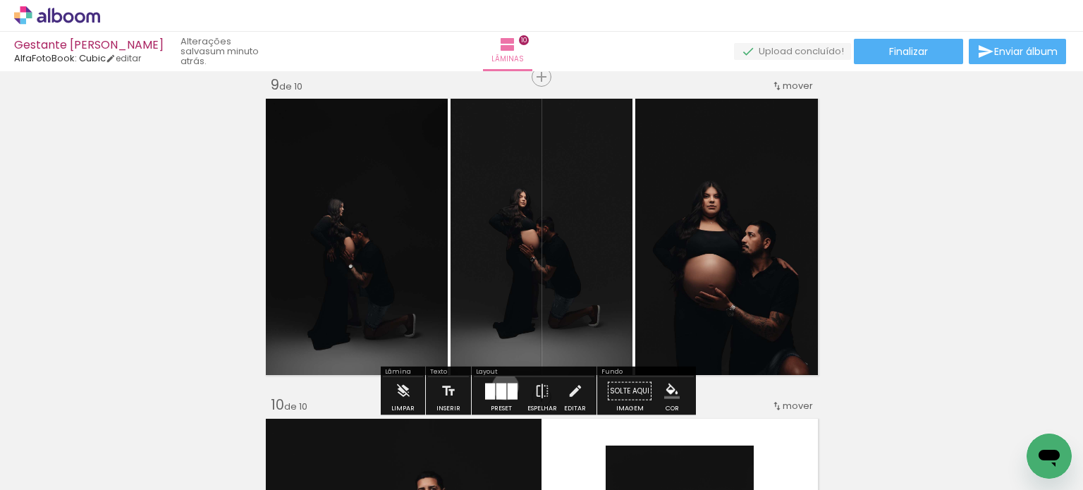
click at [502, 386] on div at bounding box center [501, 391] width 10 height 16
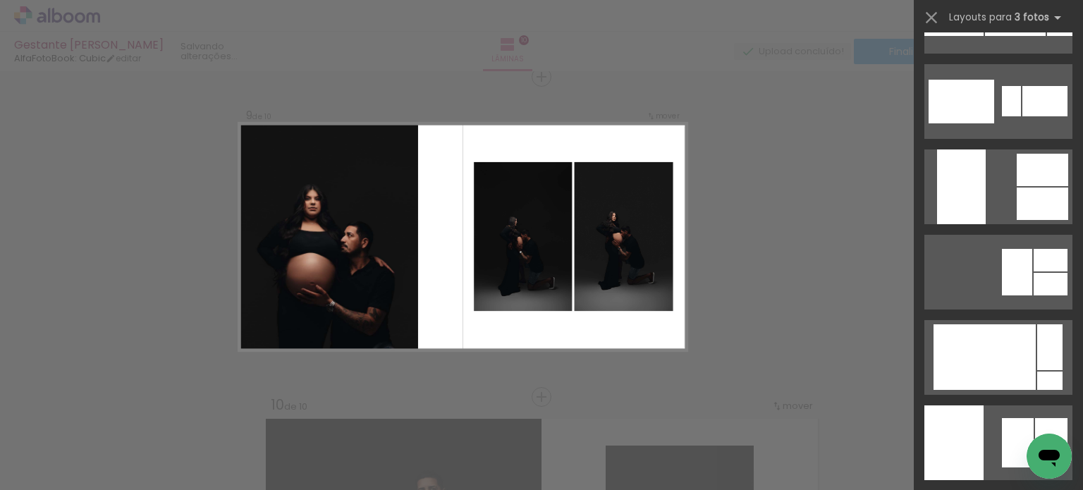
scroll to position [8826, 0]
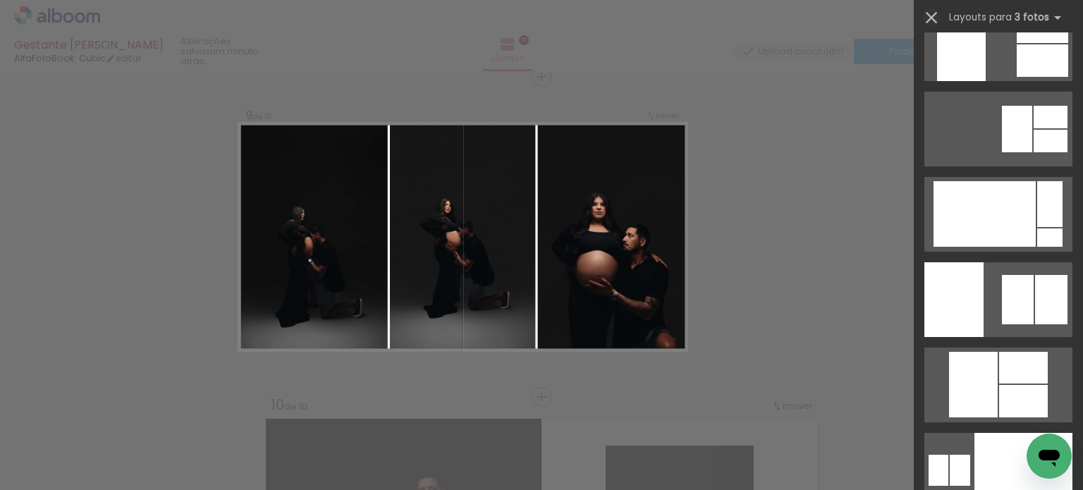
click at [934, 15] on iron-icon at bounding box center [932, 18] width 20 height 20
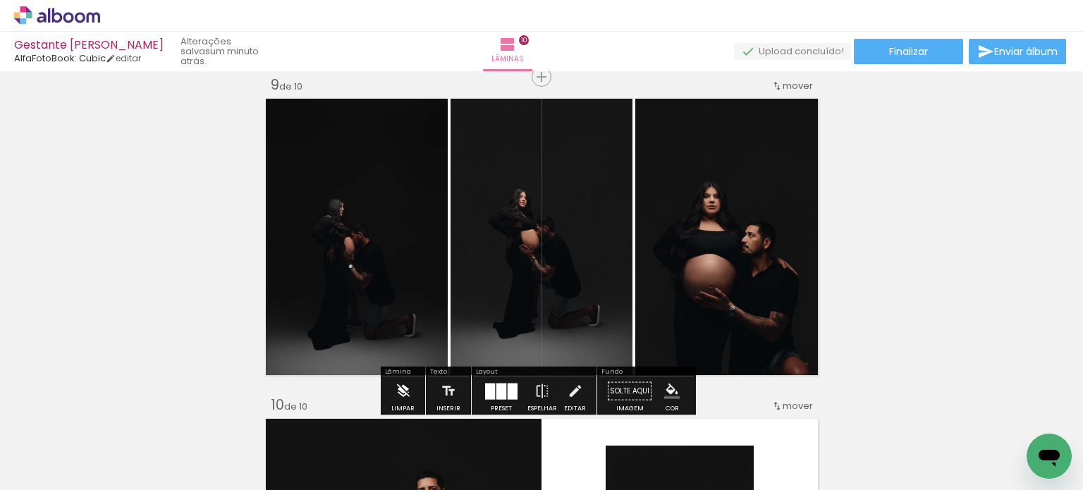
click at [401, 383] on iron-icon at bounding box center [404, 391] width 16 height 28
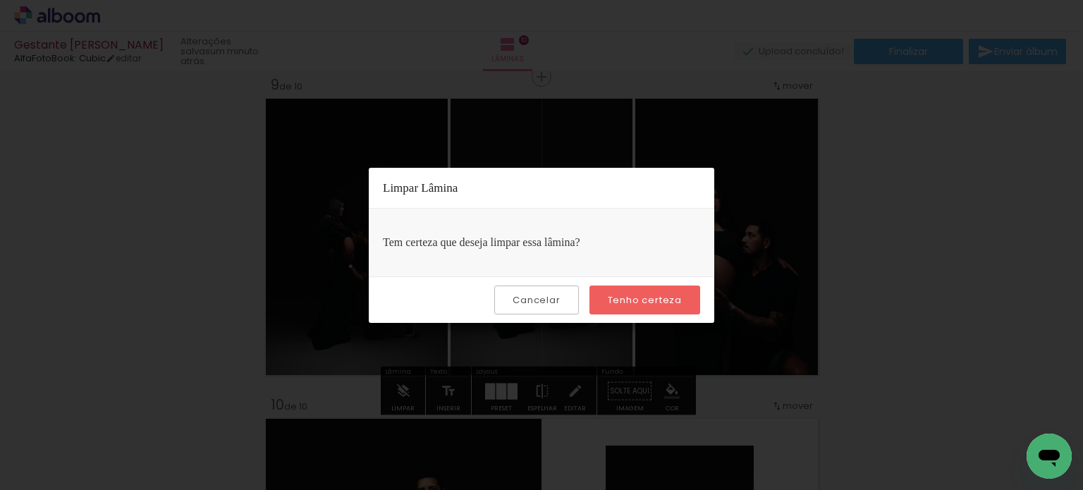
click at [0, 0] on slot "Cancelar" at bounding box center [0, 0] width 0 height 0
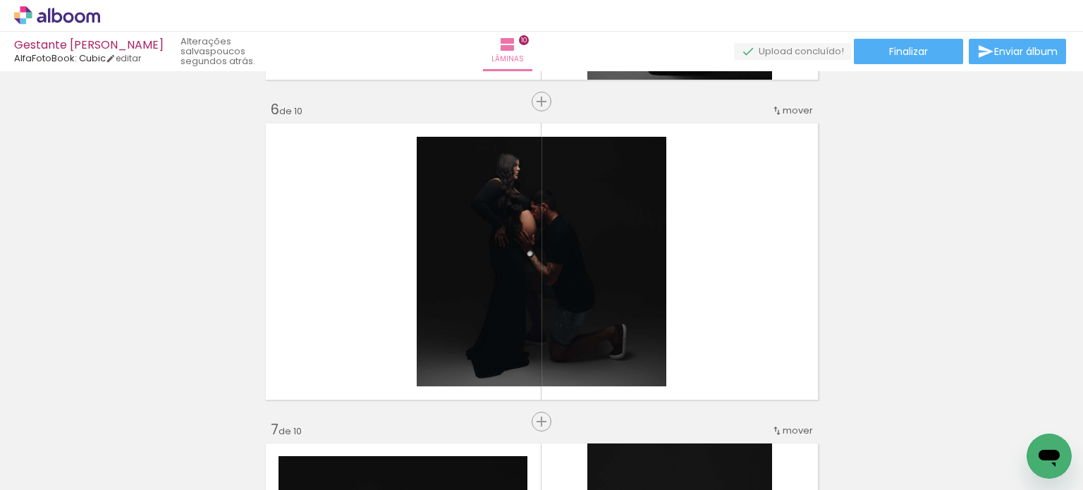
scroll to position [1592, 0]
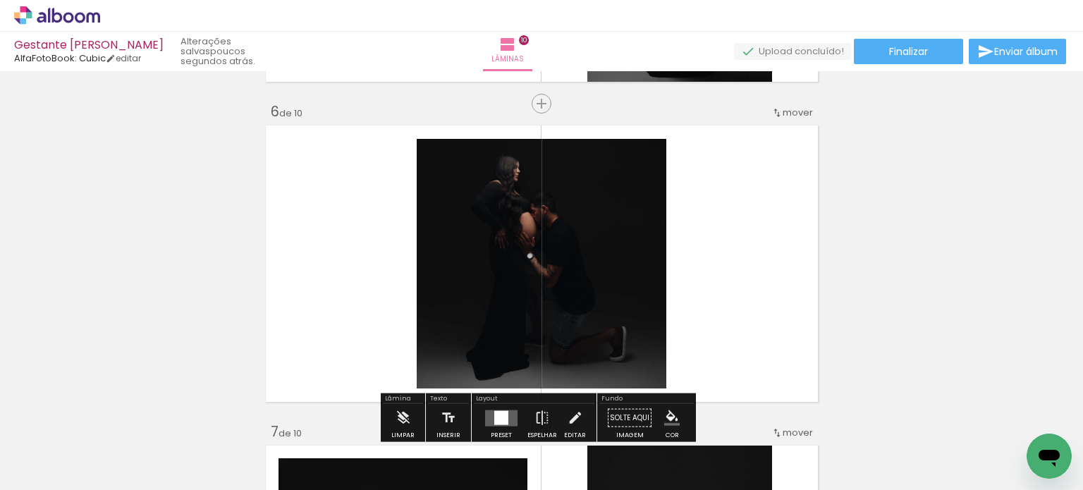
click at [634, 228] on quentale-photo at bounding box center [542, 264] width 250 height 250
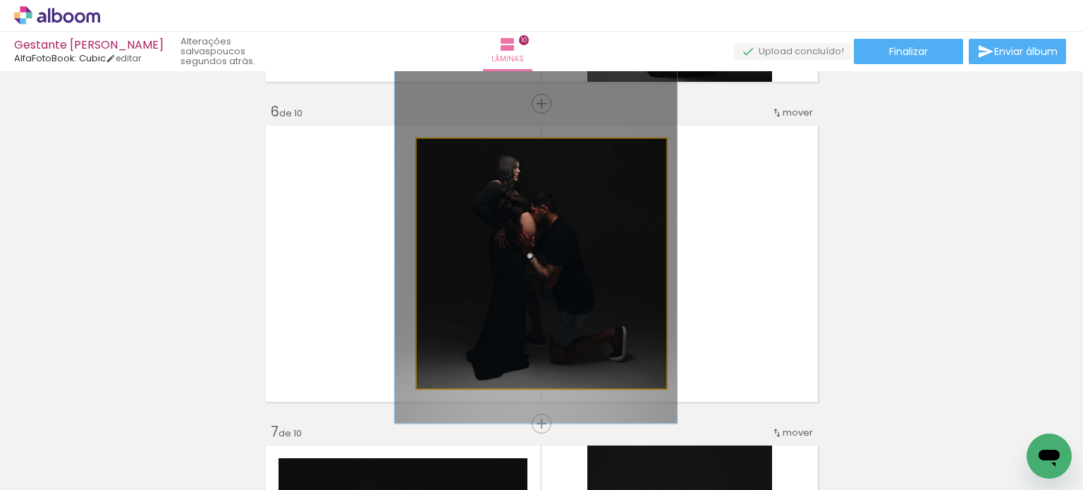
click at [634, 228] on quentale-photo at bounding box center [542, 264] width 250 height 250
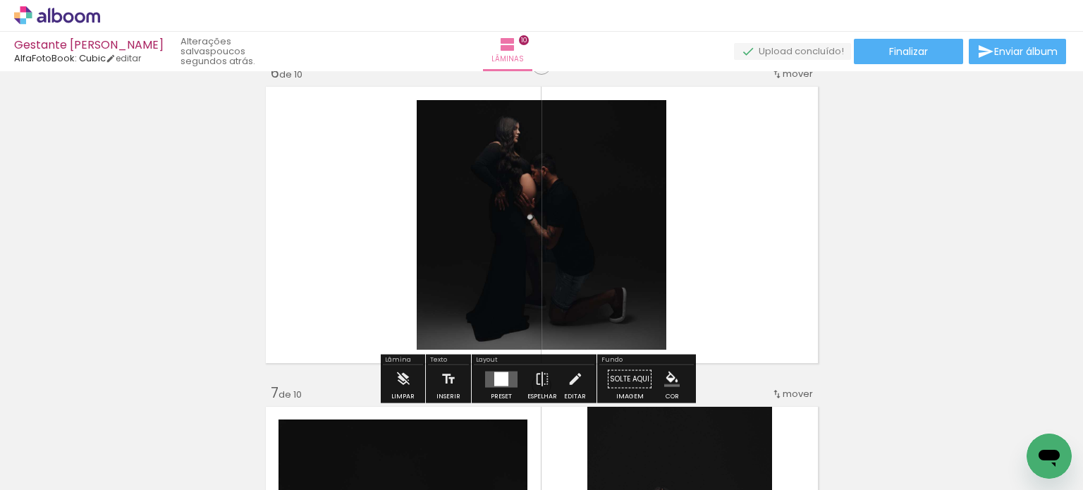
scroll to position [1662, 0]
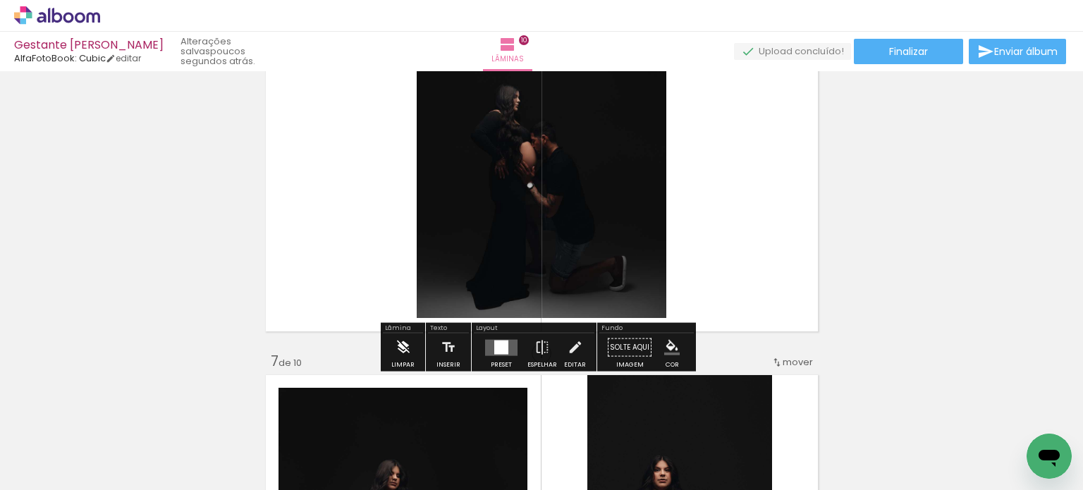
click at [410, 358] on paper-button "Limpar" at bounding box center [403, 352] width 30 height 36
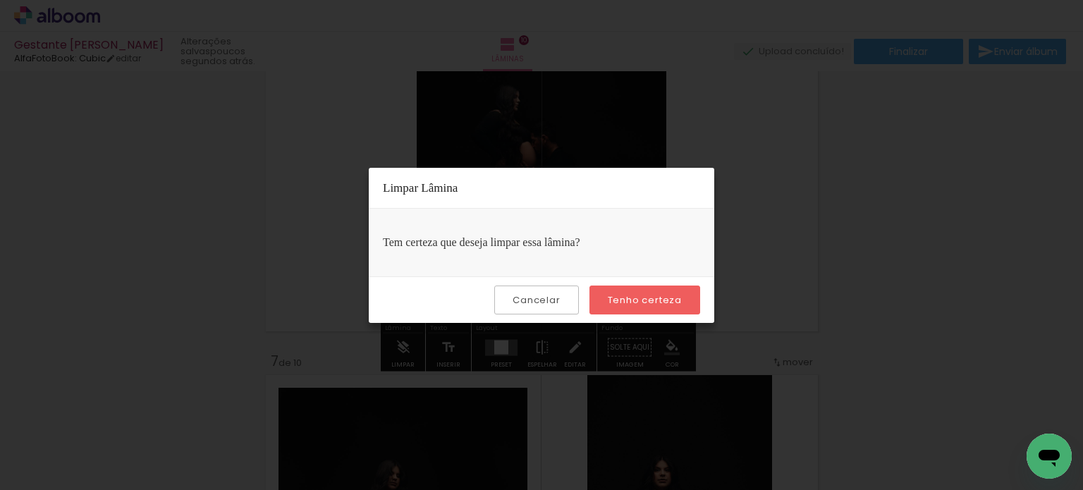
click at [0, 0] on slot "Tenho certeza" at bounding box center [0, 0] width 0 height 0
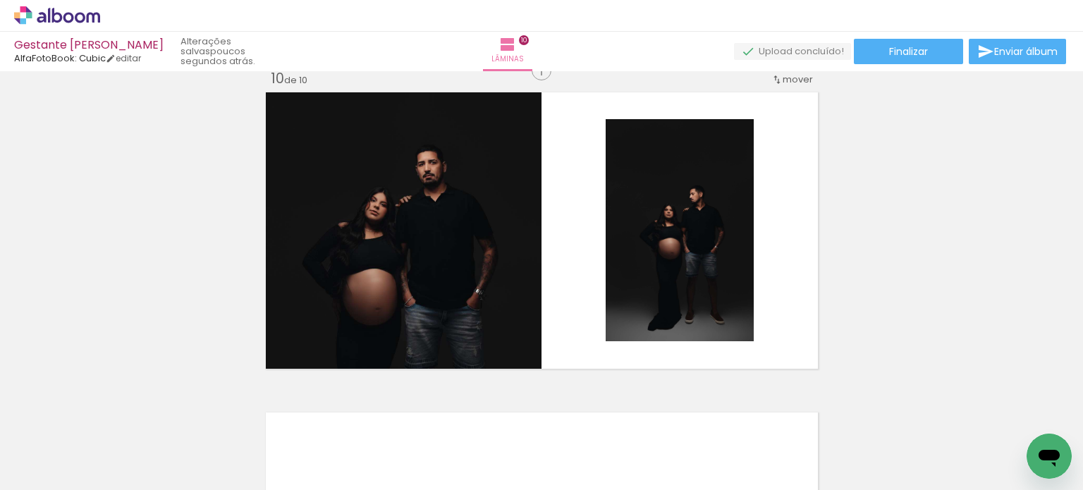
scroll to position [2861, 0]
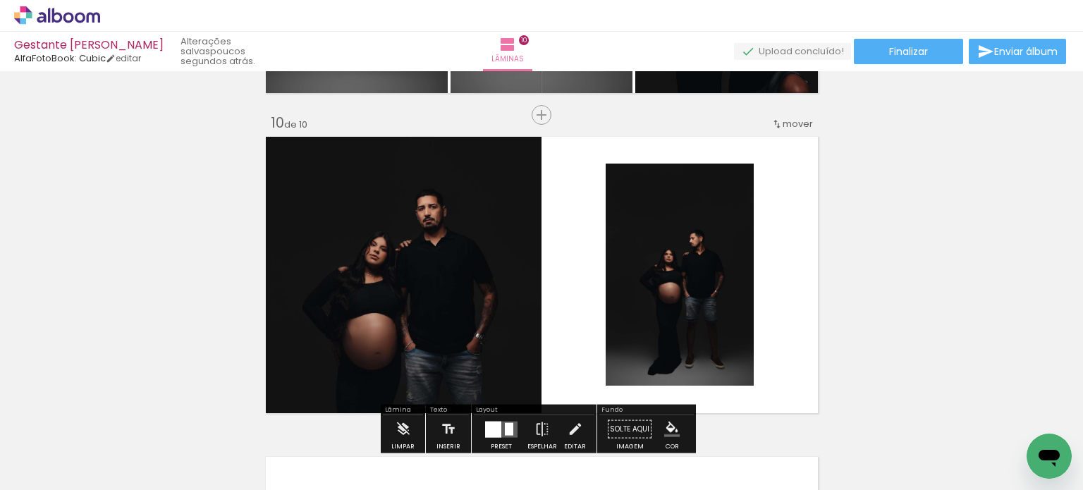
click at [370, 248] on quentale-photo at bounding box center [402, 275] width 280 height 285
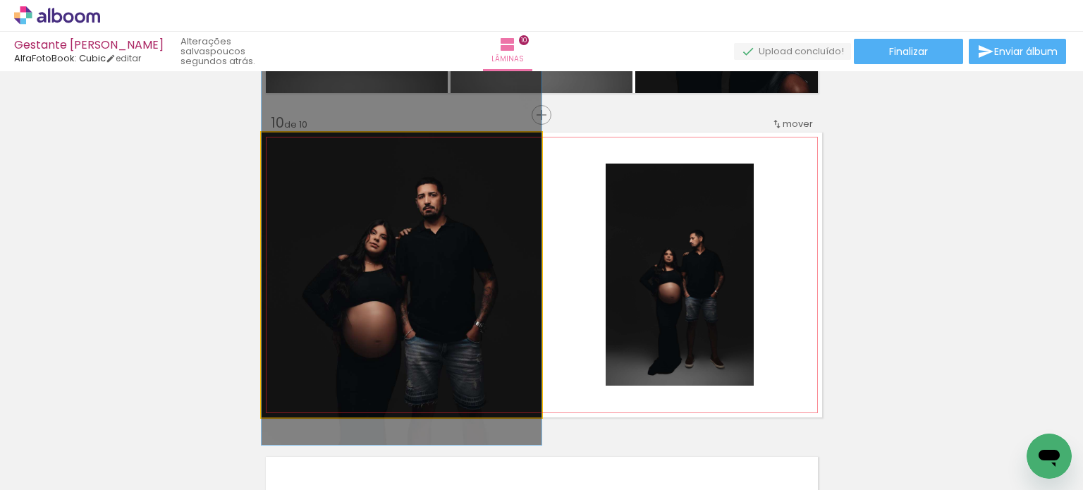
drag, startPoint x: 383, startPoint y: 260, endPoint x: 384, endPoint y: 249, distance: 10.6
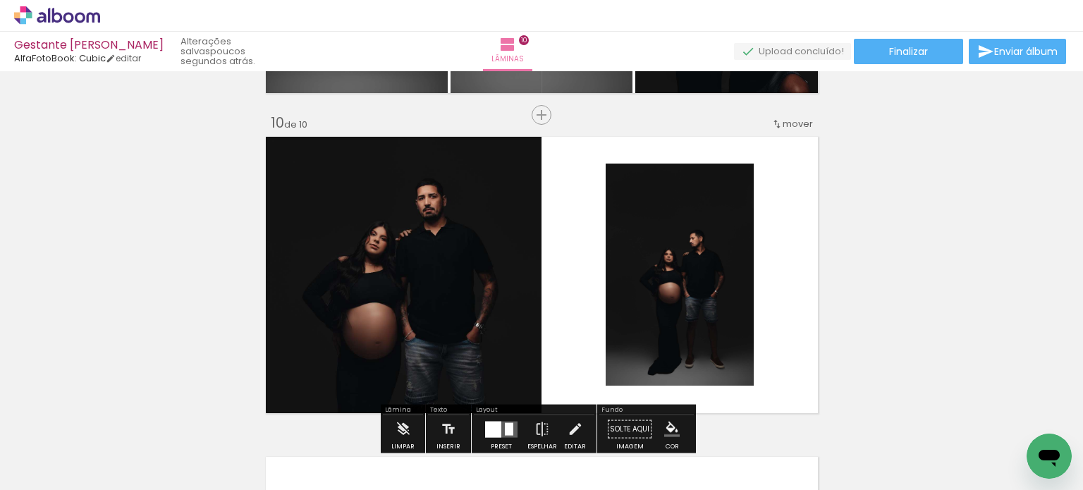
click at [437, 334] on quentale-photo at bounding box center [402, 275] width 280 height 285
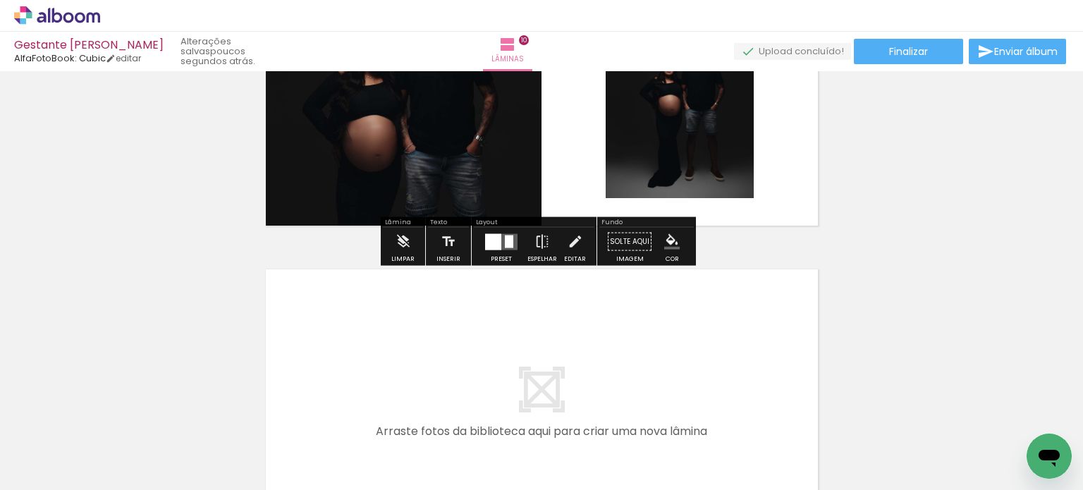
scroll to position [3073, 0]
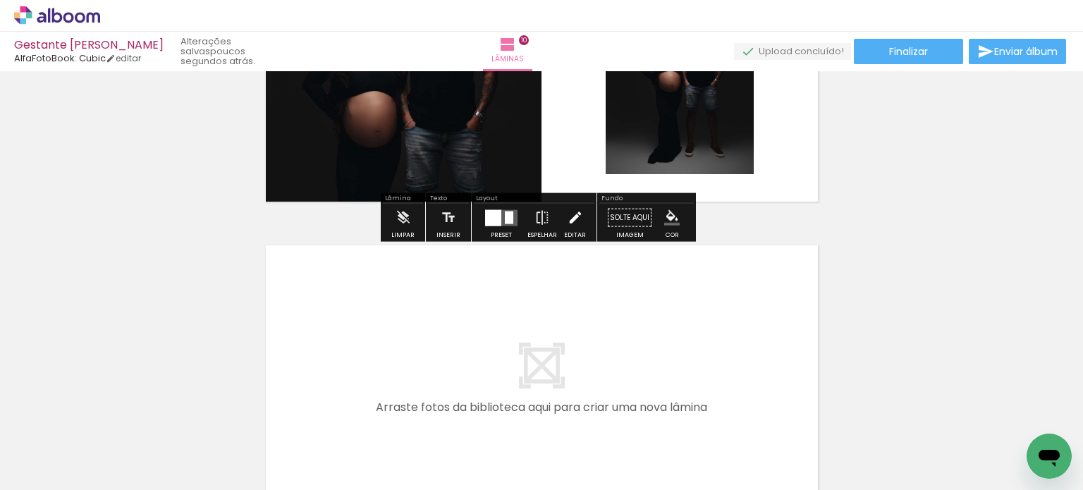
click at [568, 226] on iron-icon at bounding box center [576, 218] width 16 height 28
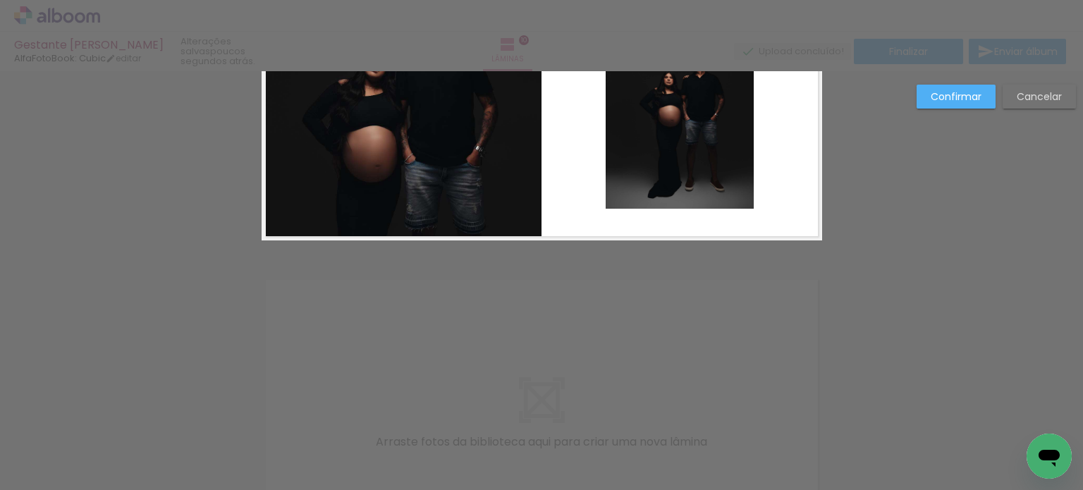
scroll to position [2899, 0]
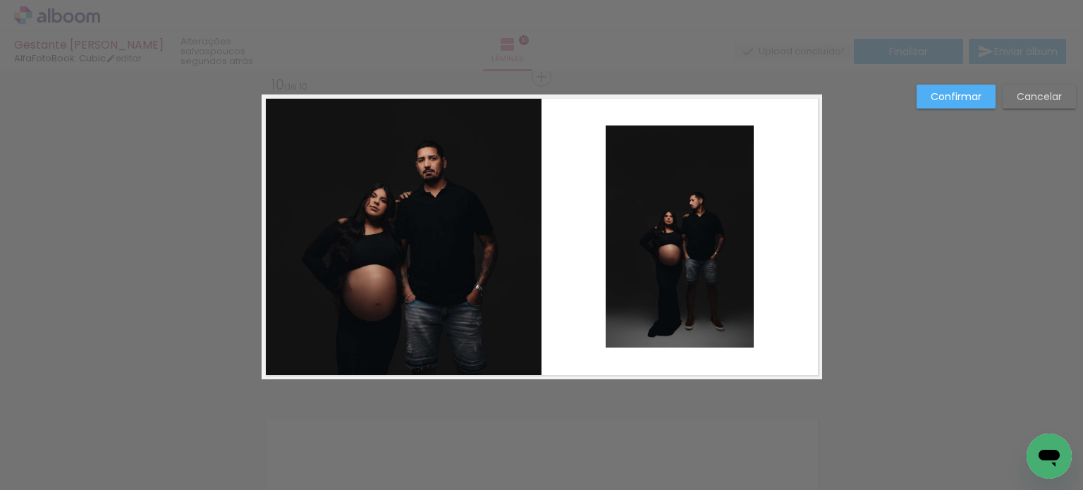
click at [1030, 104] on paper-button "Cancelar" at bounding box center [1039, 97] width 73 height 24
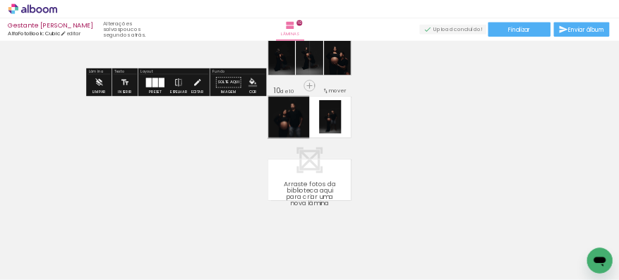
scroll to position [0, 2149]
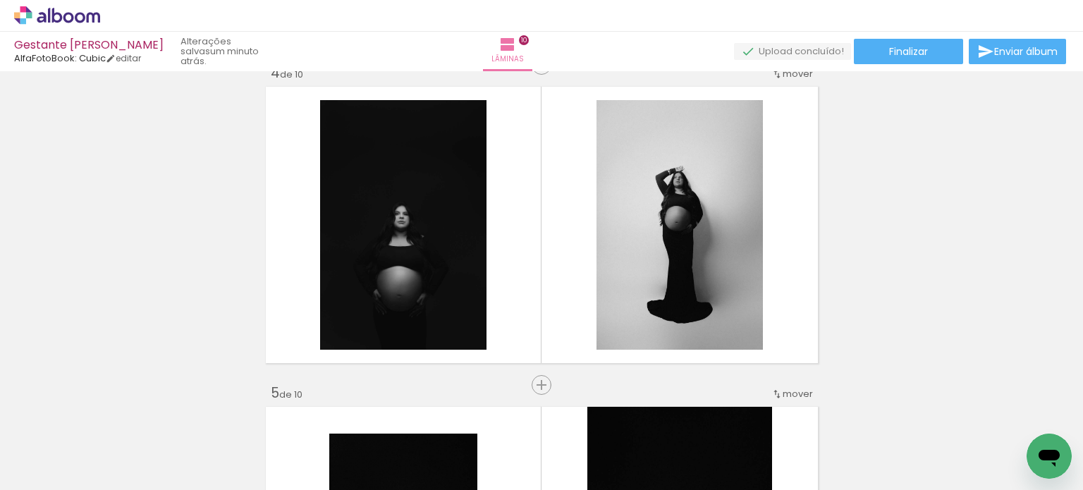
scroll to position [989, 0]
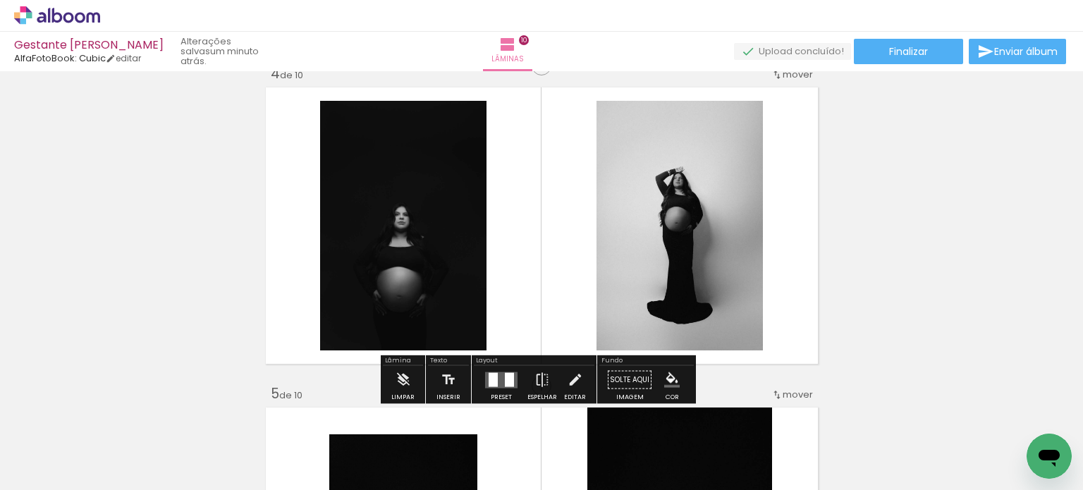
click at [550, 187] on quentale-layouter at bounding box center [542, 225] width 561 height 285
click at [618, 140] on quentale-layouter at bounding box center [542, 225] width 561 height 285
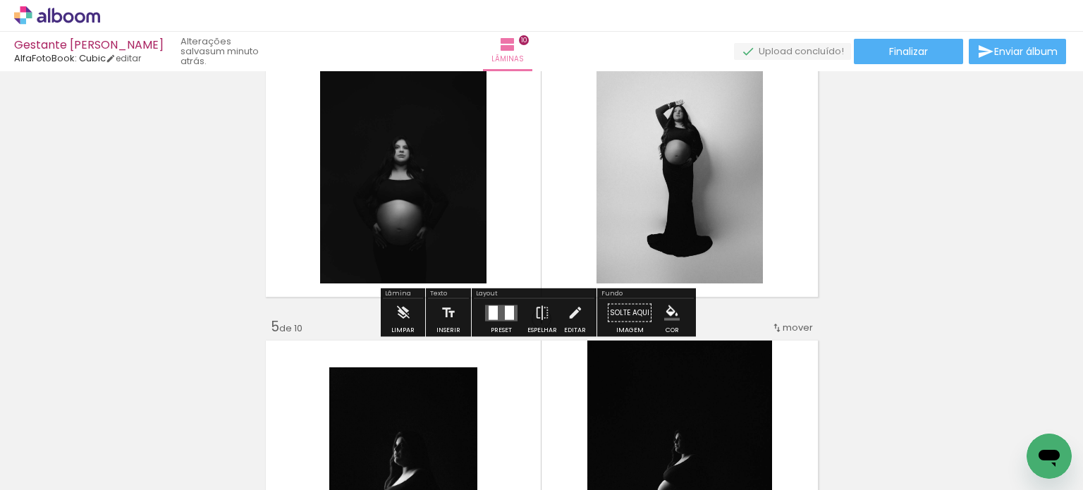
scroll to position [1131, 0]
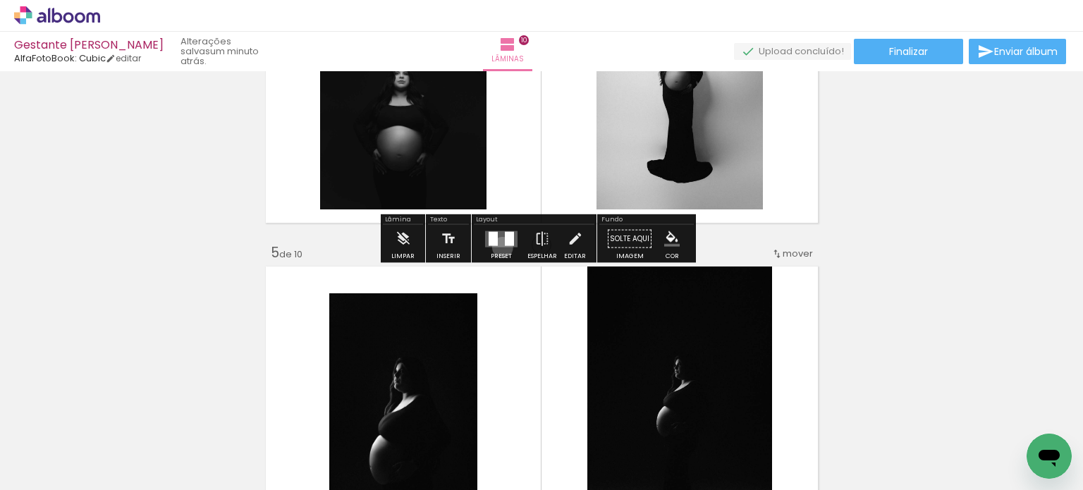
click at [499, 247] on div at bounding box center [501, 239] width 38 height 28
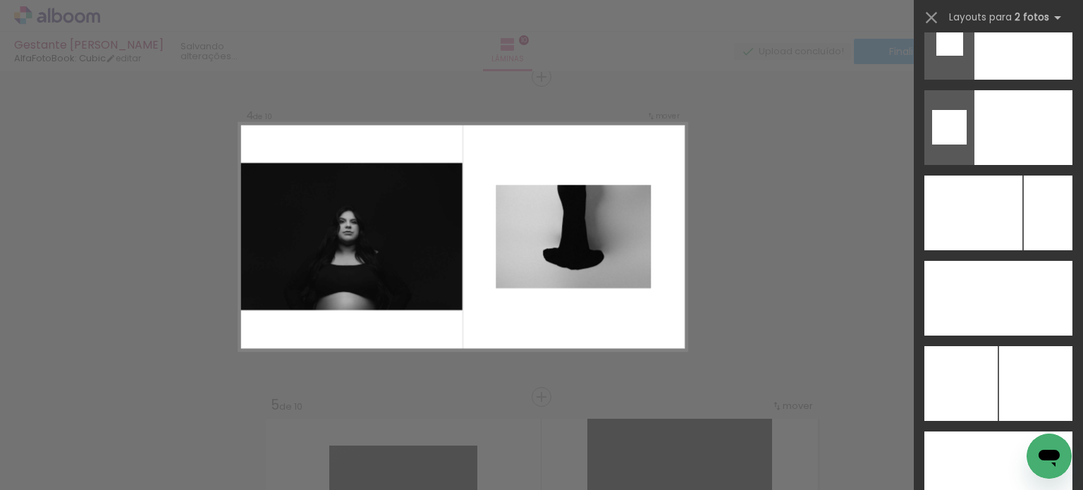
scroll to position [5603, 0]
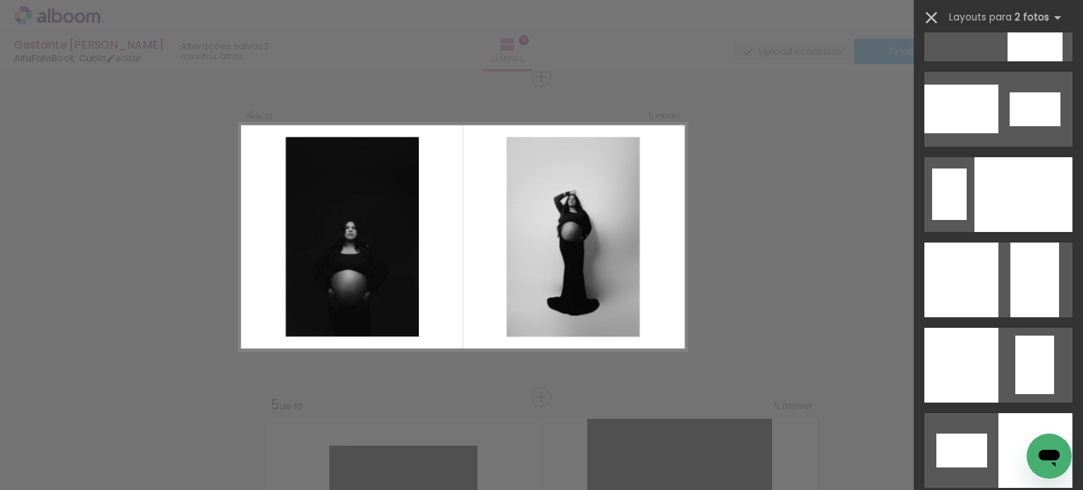
click at [618, 13] on iron-icon at bounding box center [932, 18] width 20 height 20
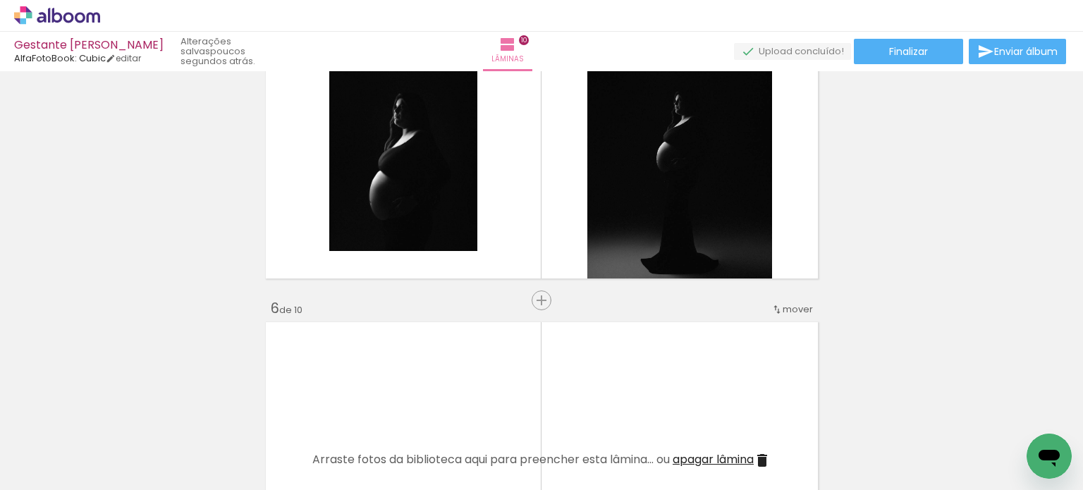
scroll to position [1401, 0]
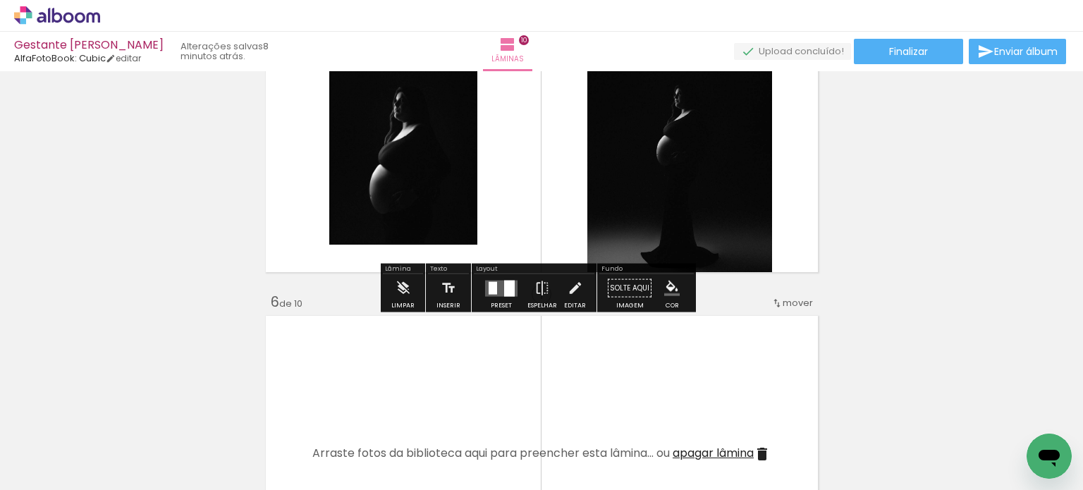
click at [618, 279] on div "Inserir lâmina 1 de 10 Inserir lâmina 2 de 10 Inserir lâmina 3 de 10 Inserir lâ…" at bounding box center [541, 436] width 1083 height 3523
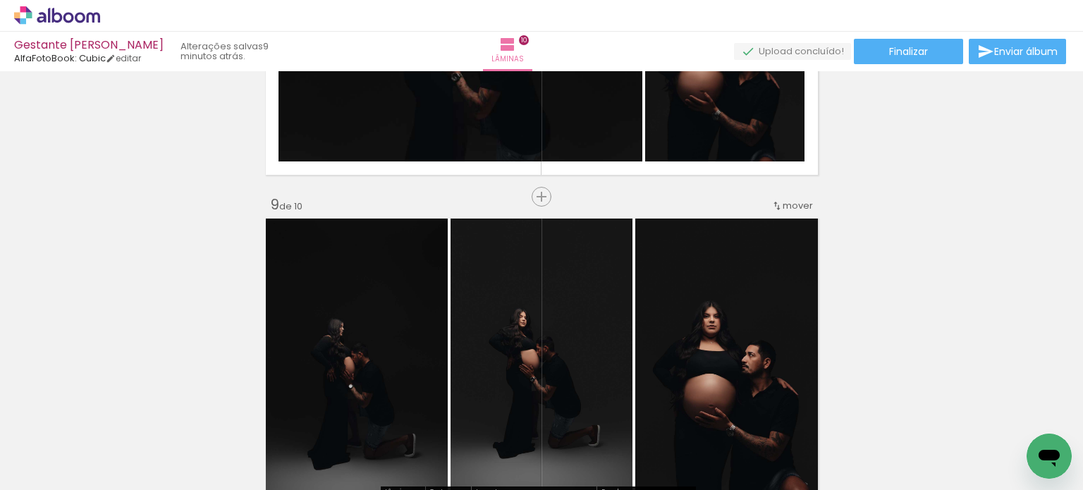
scroll to position [2600, 0]
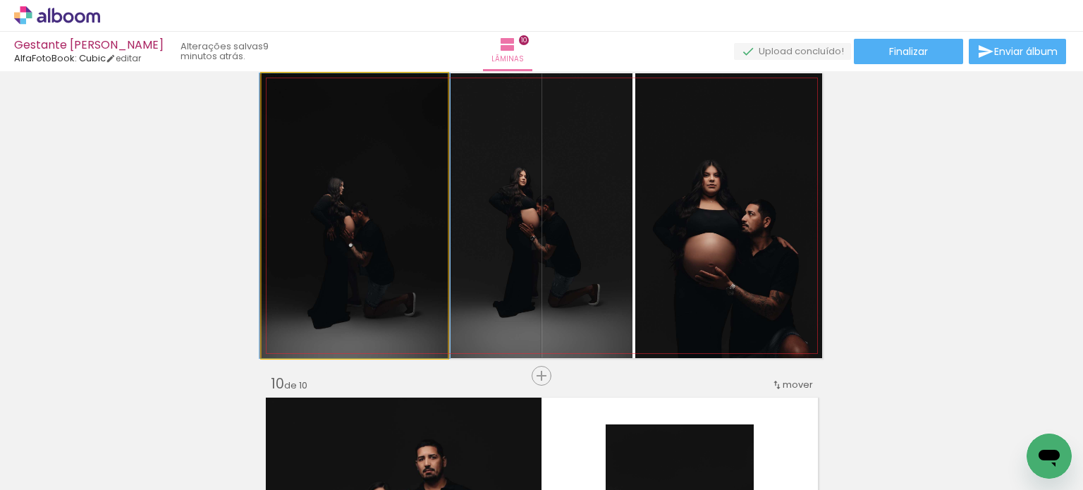
click at [408, 197] on quentale-photo at bounding box center [355, 215] width 186 height 285
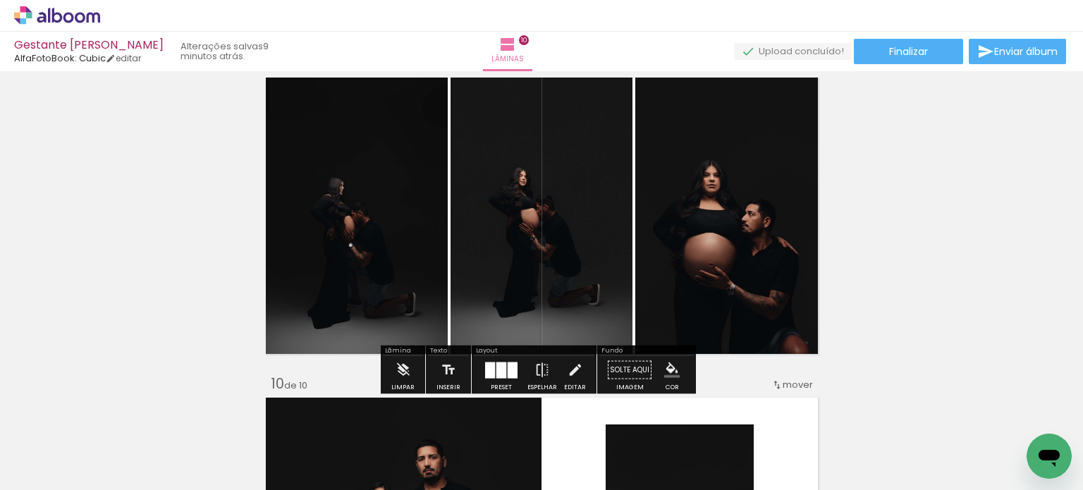
click at [406, 266] on quentale-photo at bounding box center [355, 215] width 186 height 285
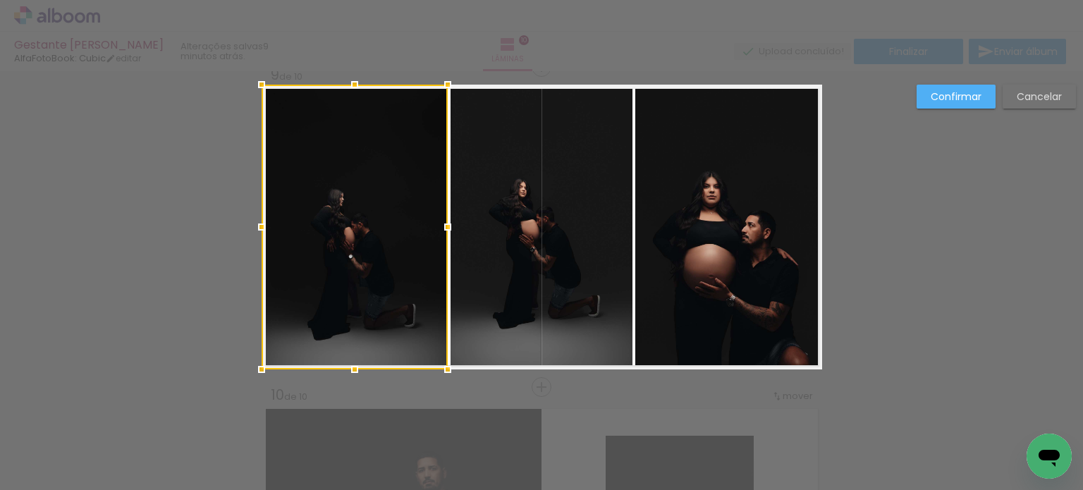
click at [406, 266] on div at bounding box center [355, 227] width 186 height 285
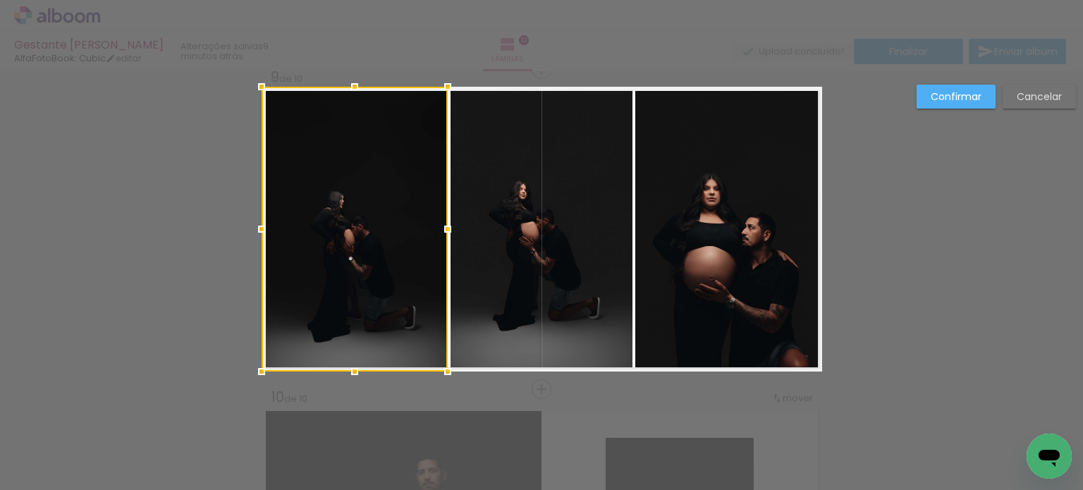
scroll to position [2579, 0]
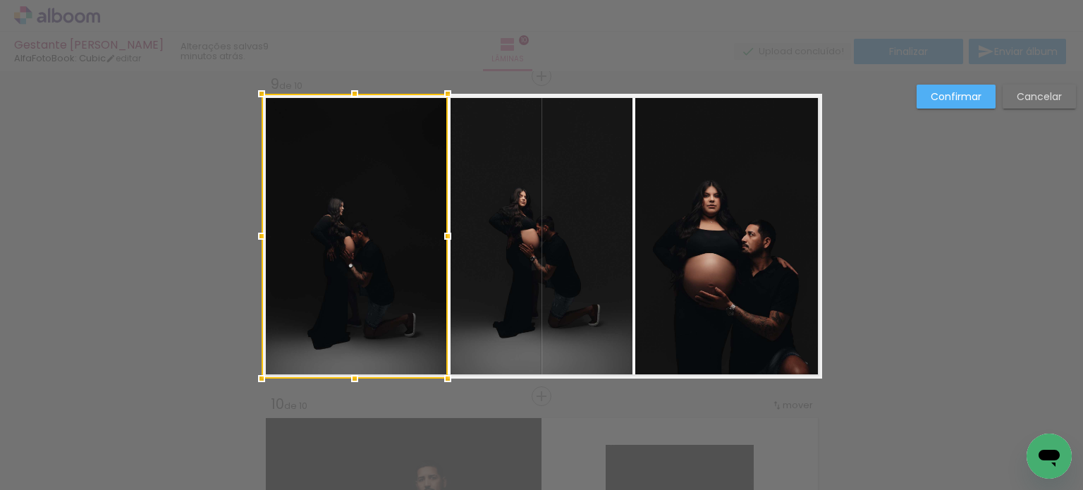
click at [406, 266] on div at bounding box center [355, 236] width 186 height 285
click at [397, 254] on div at bounding box center [355, 237] width 186 height 285
drag, startPoint x: 362, startPoint y: 233, endPoint x: 360, endPoint y: 210, distance: 23.4
click at [360, 210] on div at bounding box center [355, 237] width 186 height 285
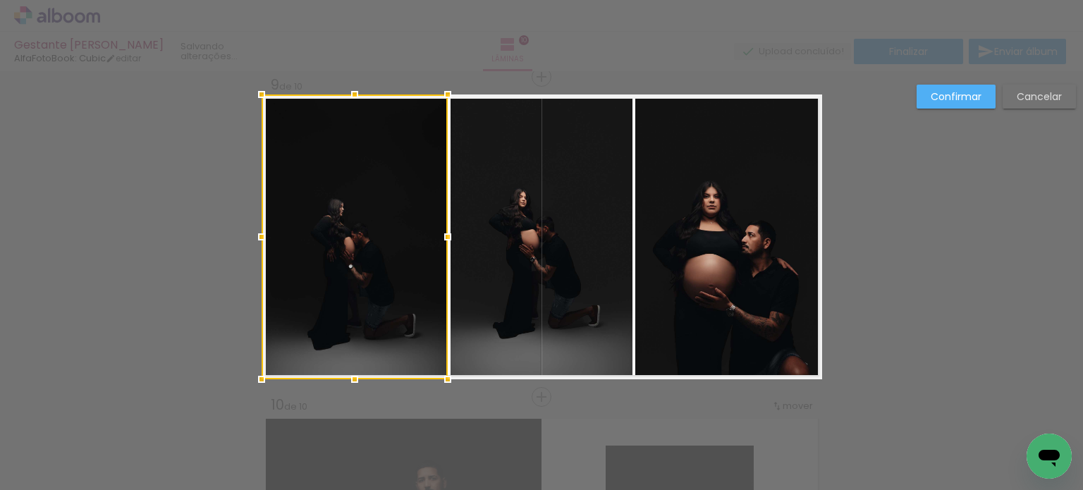
click at [360, 210] on div at bounding box center [355, 237] width 186 height 285
click at [369, 209] on div at bounding box center [355, 237] width 186 height 285
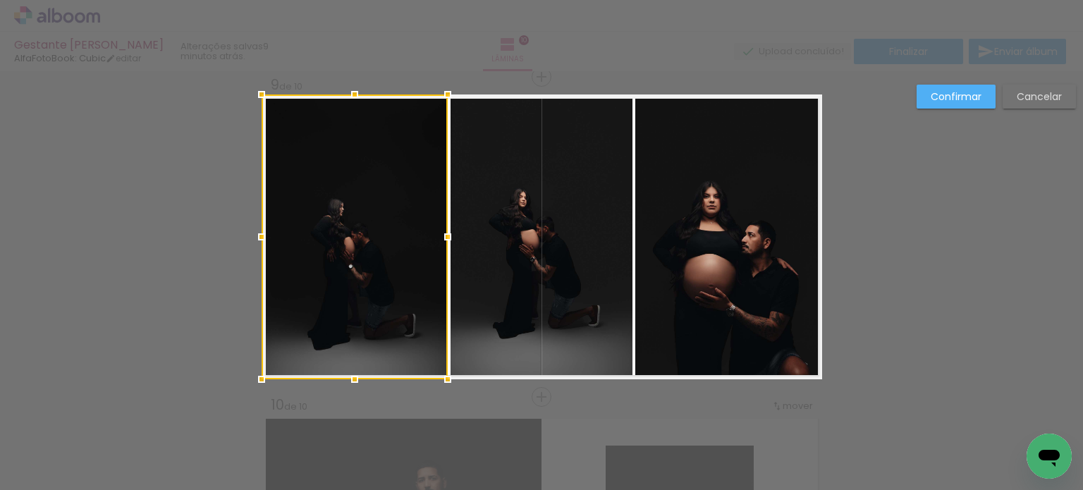
click at [0, 0] on slot "Cancelar" at bounding box center [0, 0] width 0 height 0
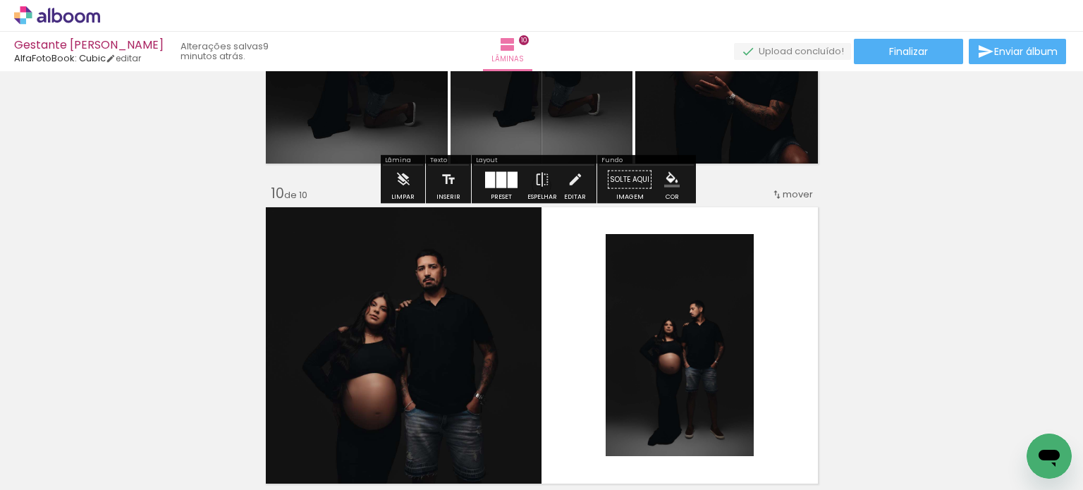
scroll to position [2932, 0]
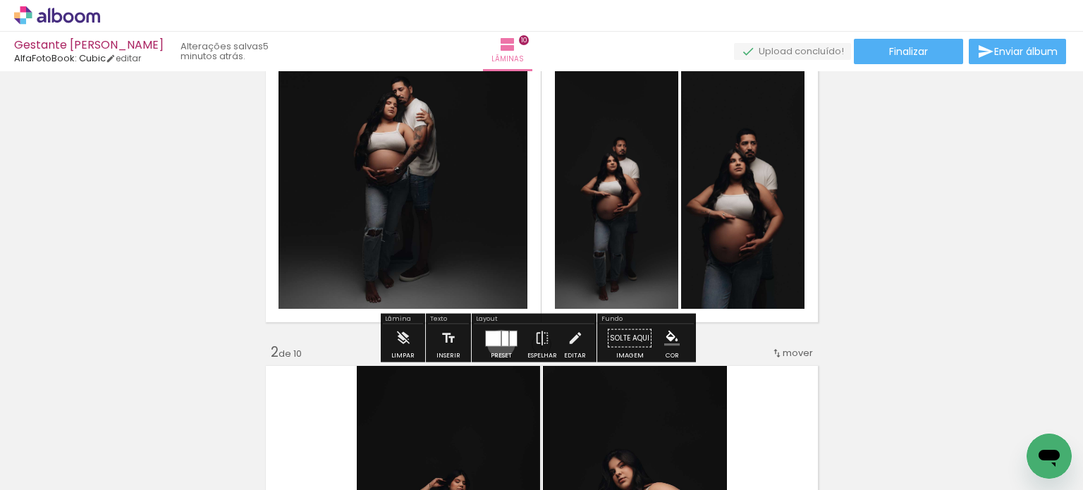
click at [498, 343] on quentale-layouter at bounding box center [501, 338] width 32 height 16
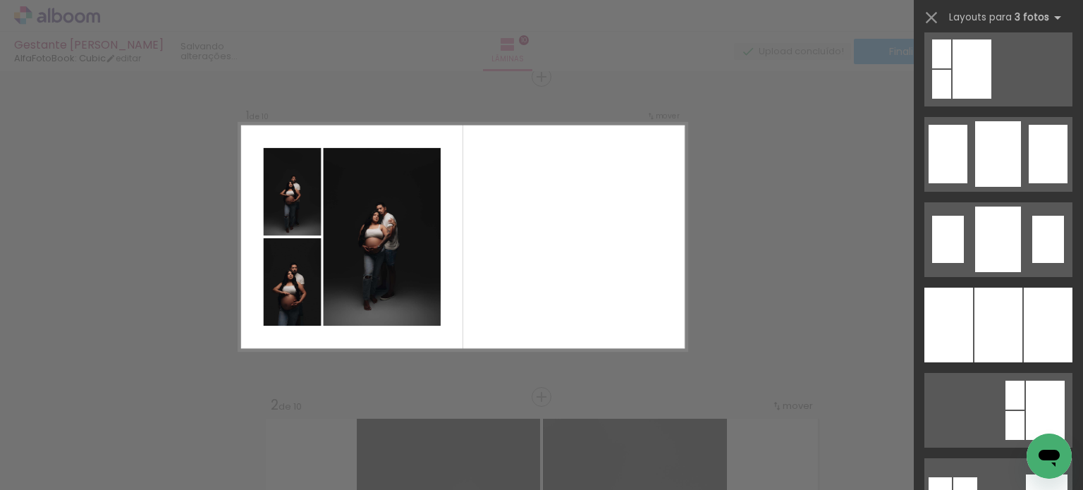
scroll to position [1035, 0]
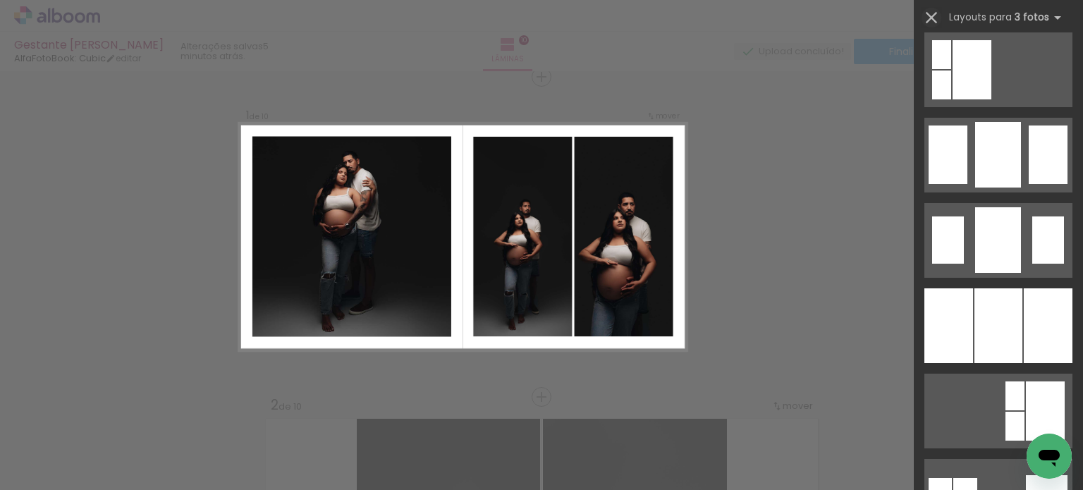
click at [937, 15] on iron-icon at bounding box center [932, 18] width 20 height 20
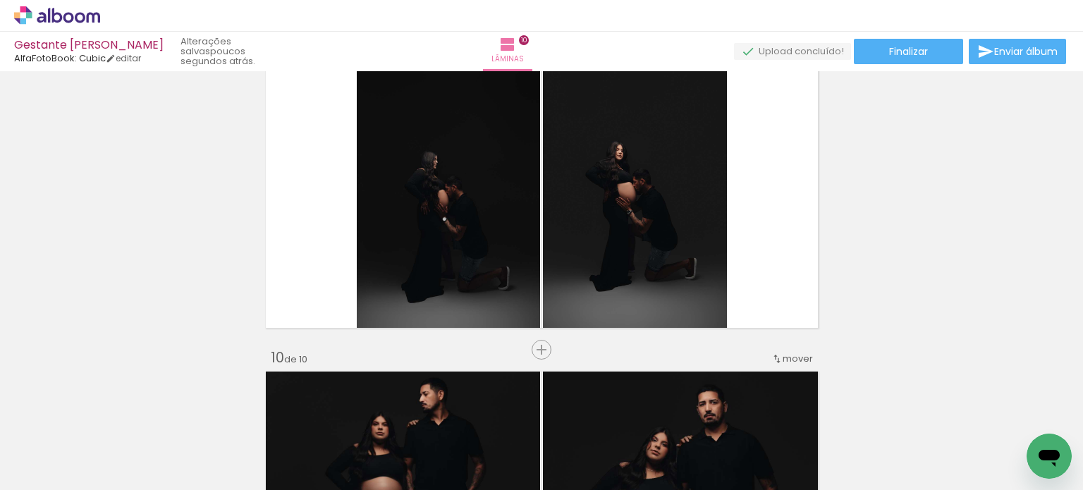
scroll to position [2627, 0]
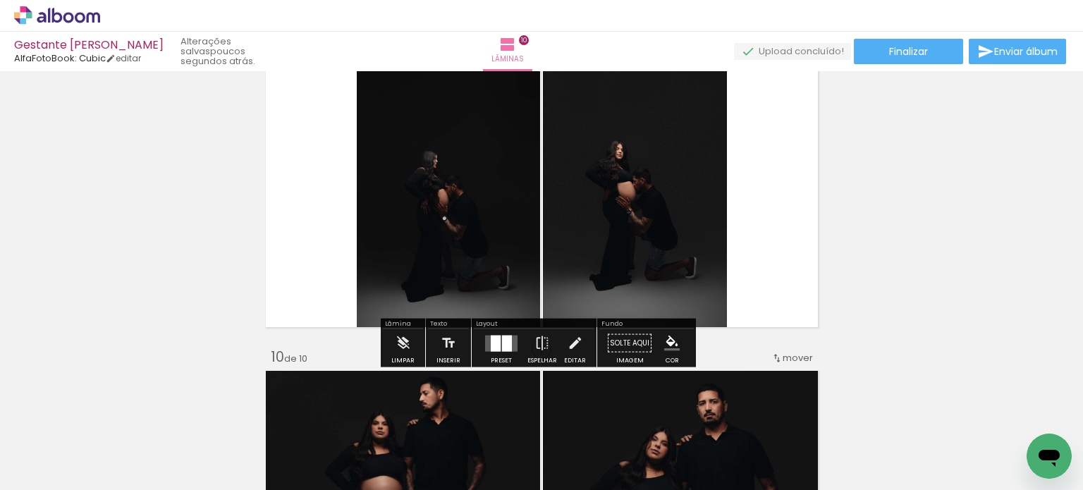
click at [796, 222] on quentale-layouter at bounding box center [542, 189] width 561 height 285
click at [494, 348] on div at bounding box center [496, 343] width 10 height 16
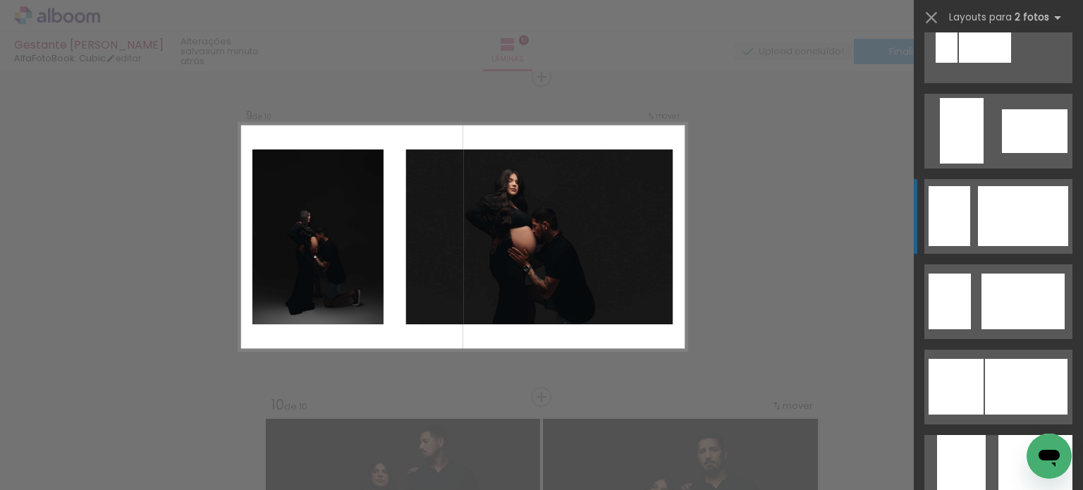
scroll to position [3262, 0]
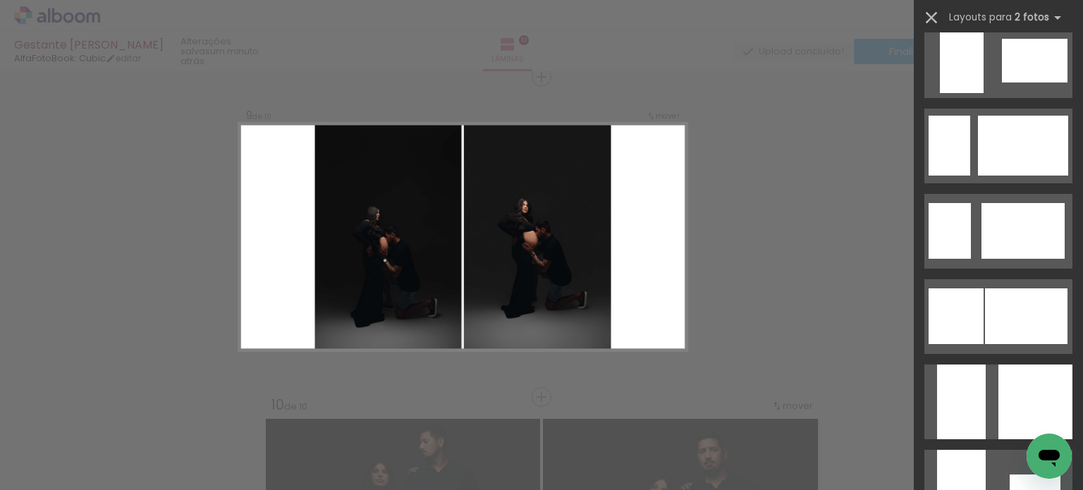
click at [934, 11] on iron-icon at bounding box center [932, 18] width 20 height 20
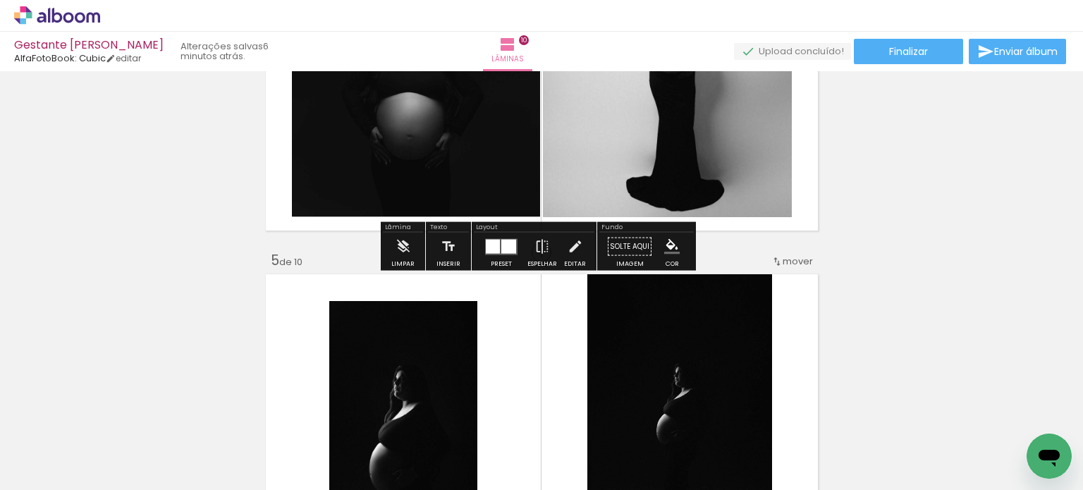
scroll to position [1131, 0]
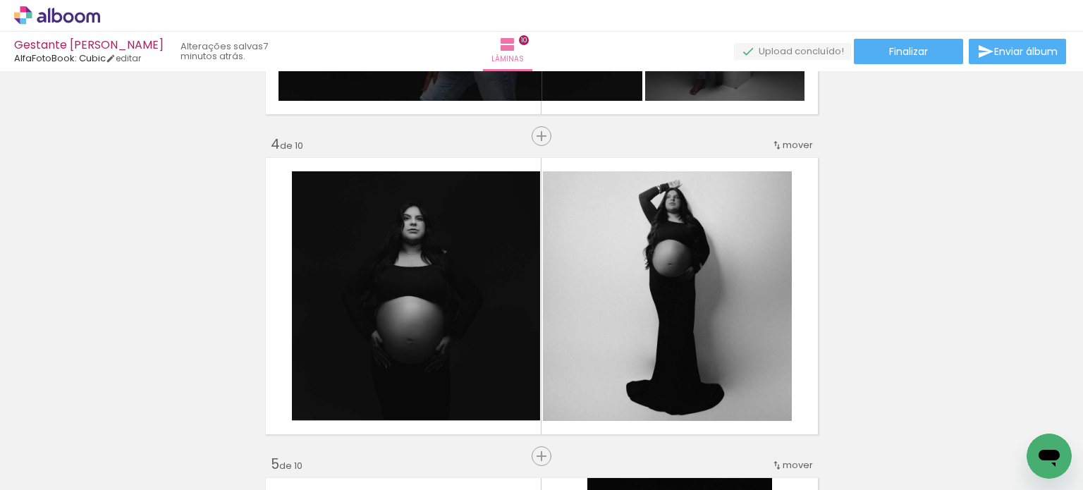
scroll to position [989, 0]
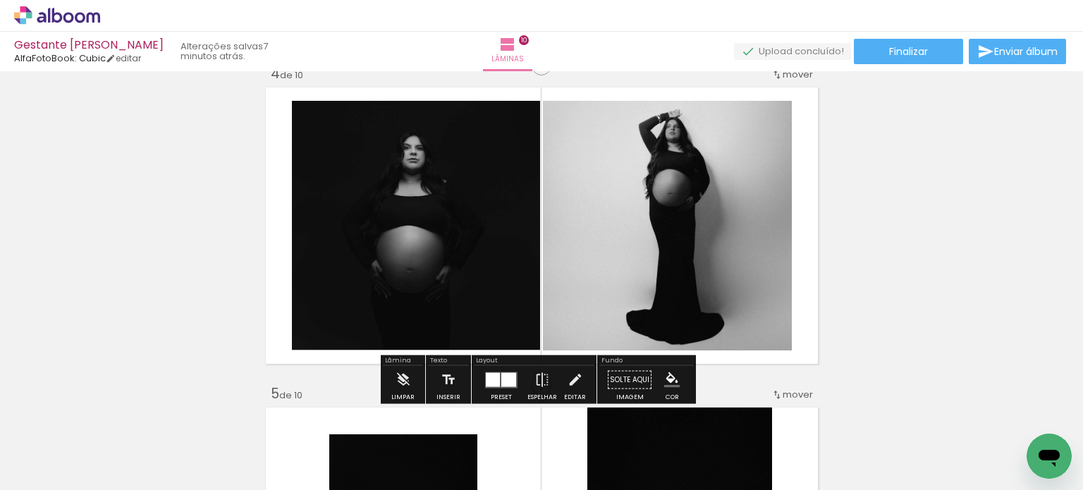
click at [796, 241] on quentale-layouter at bounding box center [542, 225] width 561 height 285
click at [496, 377] on div at bounding box center [493, 379] width 14 height 14
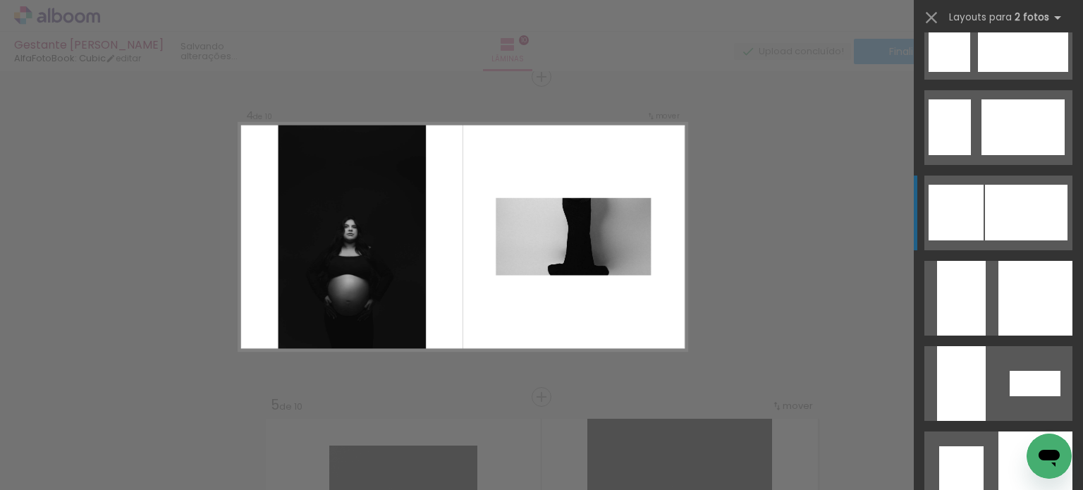
scroll to position [3385, 0]
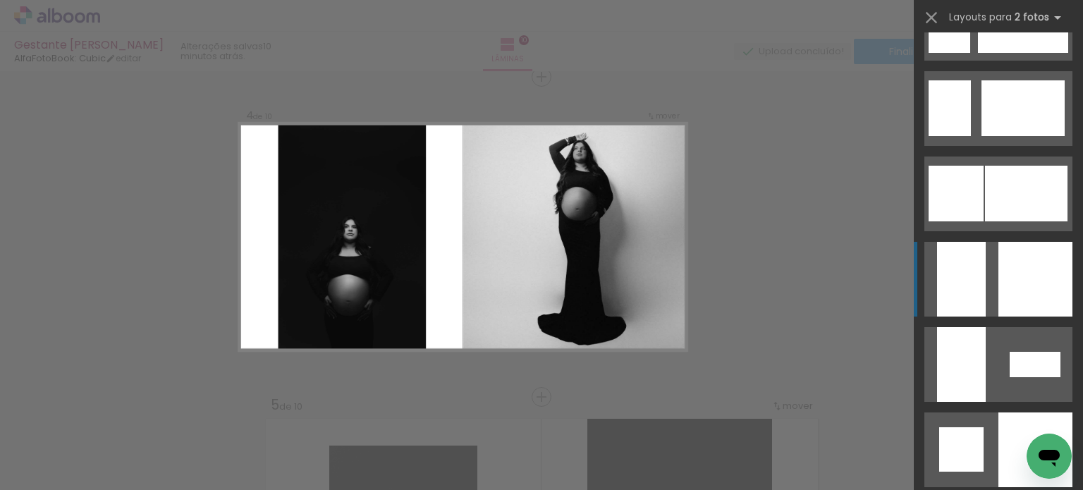
click at [1025, 297] on div at bounding box center [1036, 279] width 74 height 75
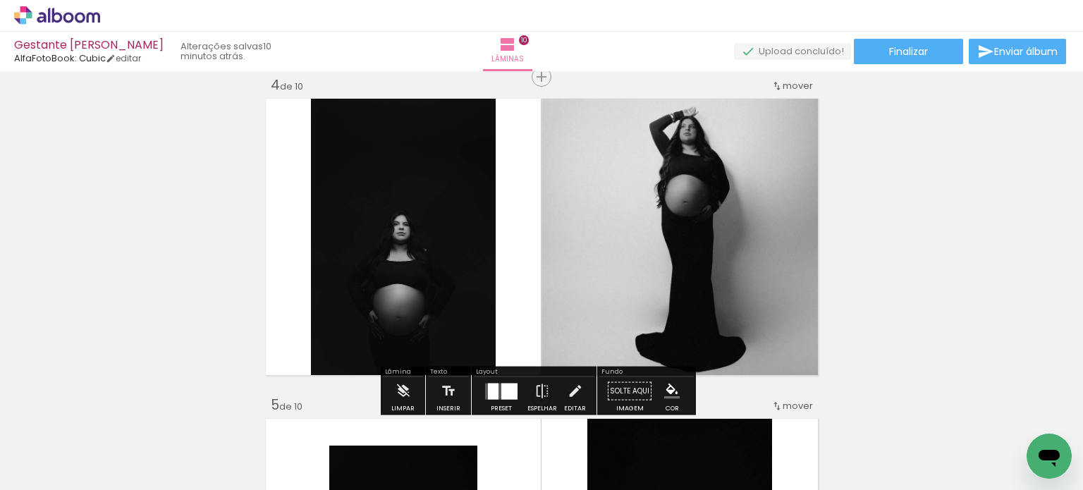
click at [770, 225] on quentale-photo at bounding box center [682, 237] width 281 height 285
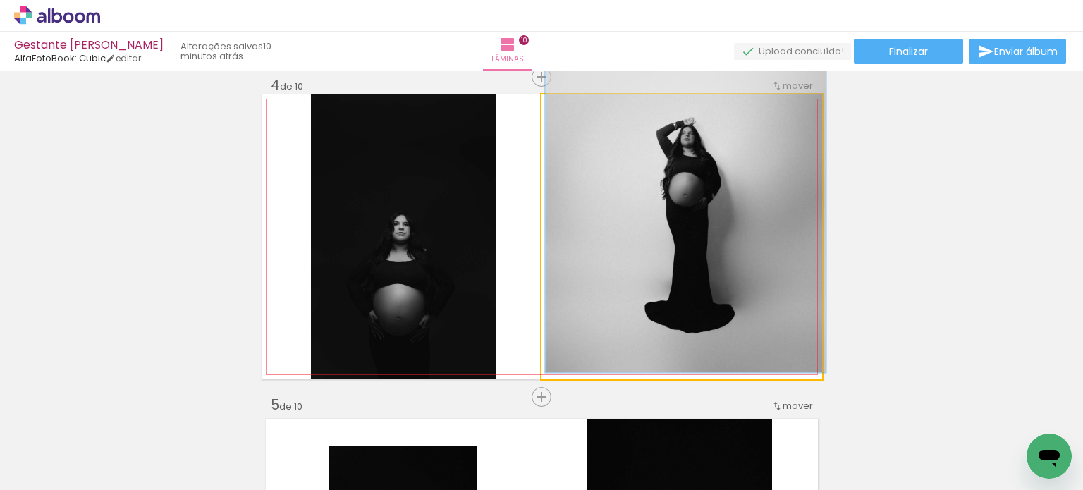
drag, startPoint x: 581, startPoint y: 109, endPoint x: 564, endPoint y: 114, distance: 17.8
type paper-slider "100"
click at [564, 114] on div at bounding box center [574, 109] width 23 height 23
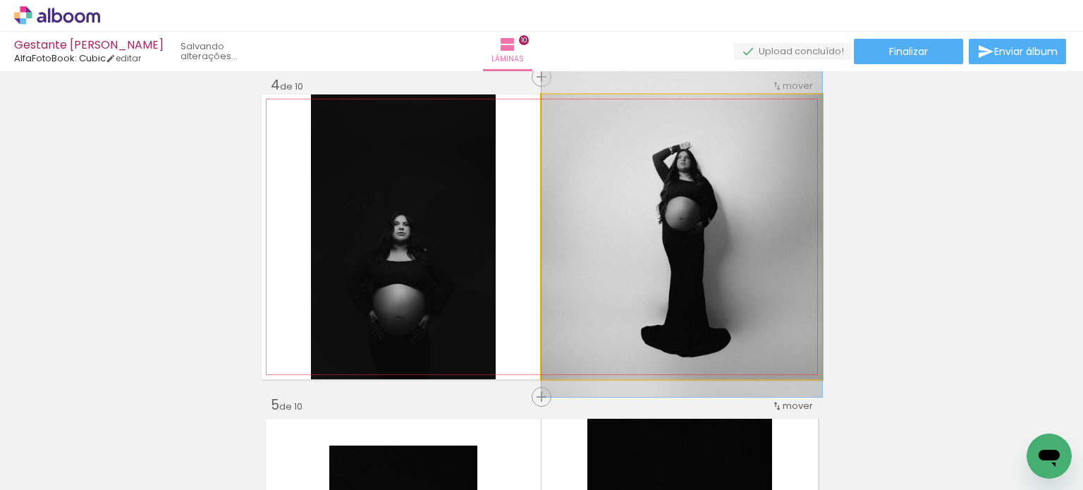
drag, startPoint x: 652, startPoint y: 178, endPoint x: 657, endPoint y: 202, distance: 25.3
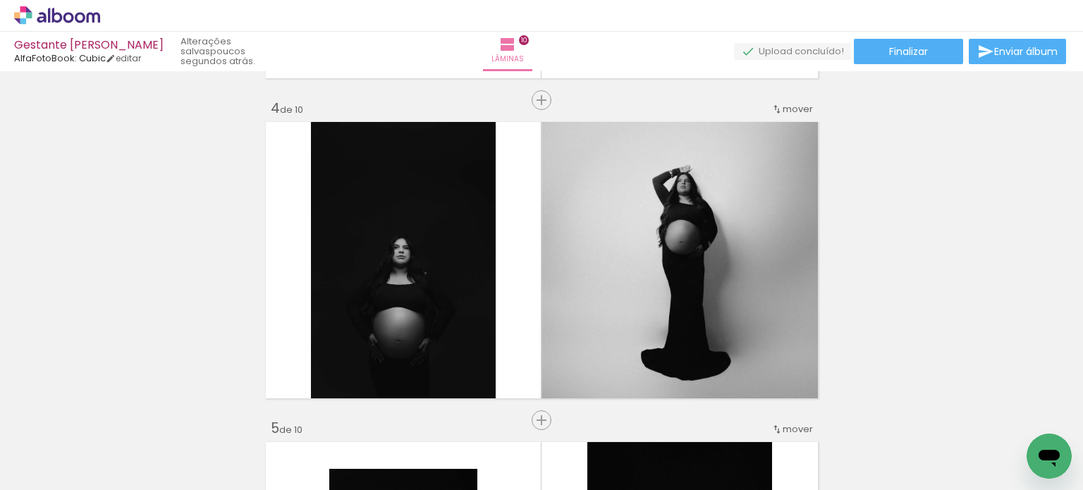
scroll to position [978, 0]
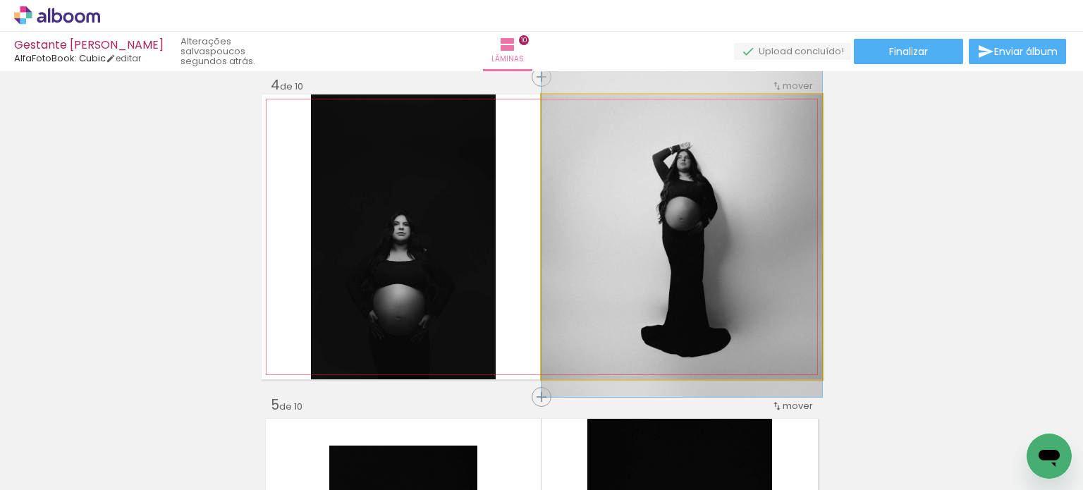
drag, startPoint x: 570, startPoint y: 109, endPoint x: 554, endPoint y: 110, distance: 16.3
click at [554, 110] on div at bounding box center [595, 109] width 98 height 21
click at [776, 178] on quentale-photo at bounding box center [682, 237] width 281 height 285
drag, startPoint x: 776, startPoint y: 178, endPoint x: 754, endPoint y: 176, distance: 21.9
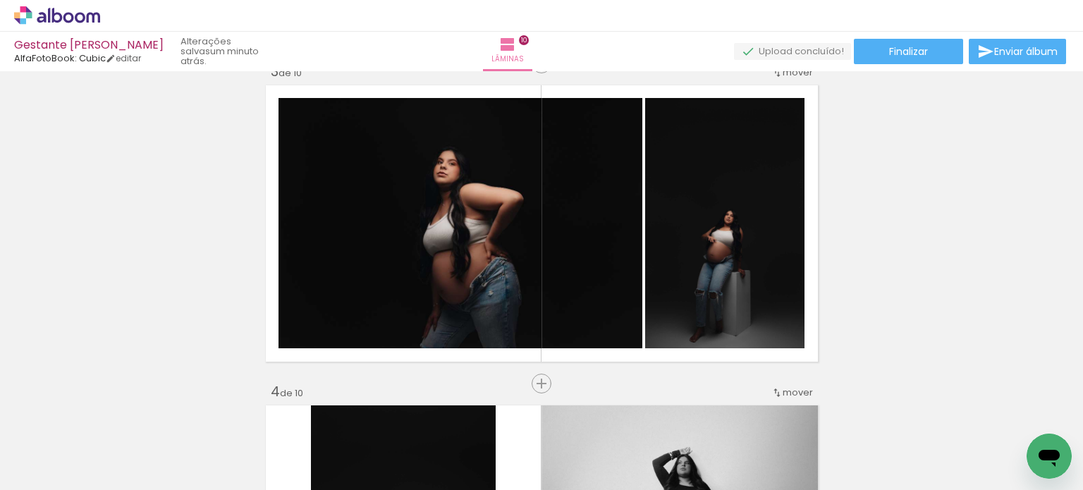
scroll to position [696, 0]
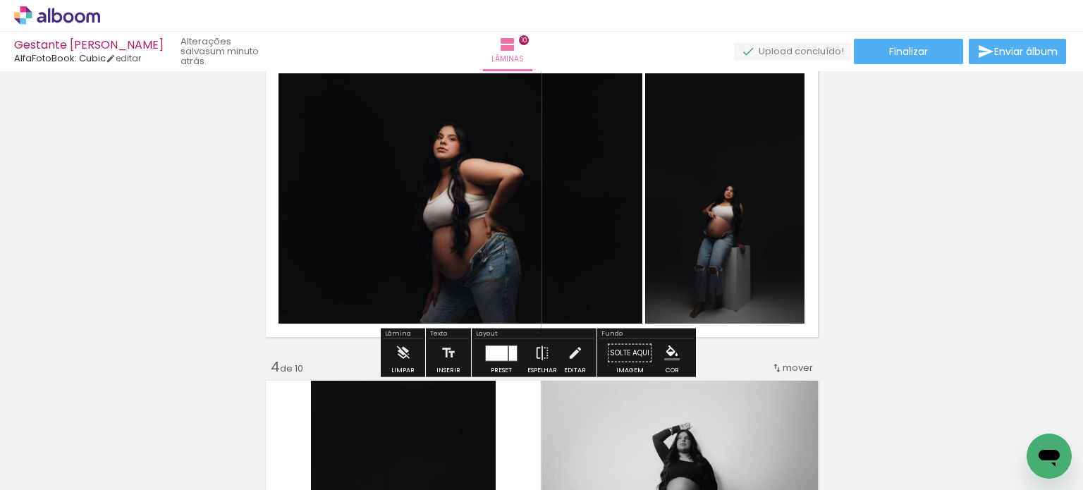
click at [596, 190] on quentale-photo at bounding box center [461, 198] width 364 height 250
click at [500, 349] on div at bounding box center [497, 353] width 22 height 15
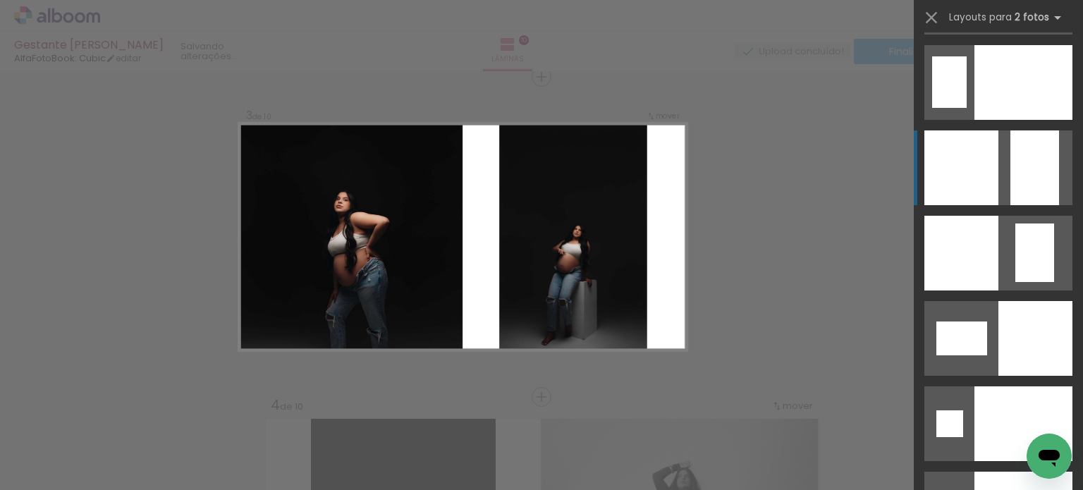
scroll to position [5783, 0]
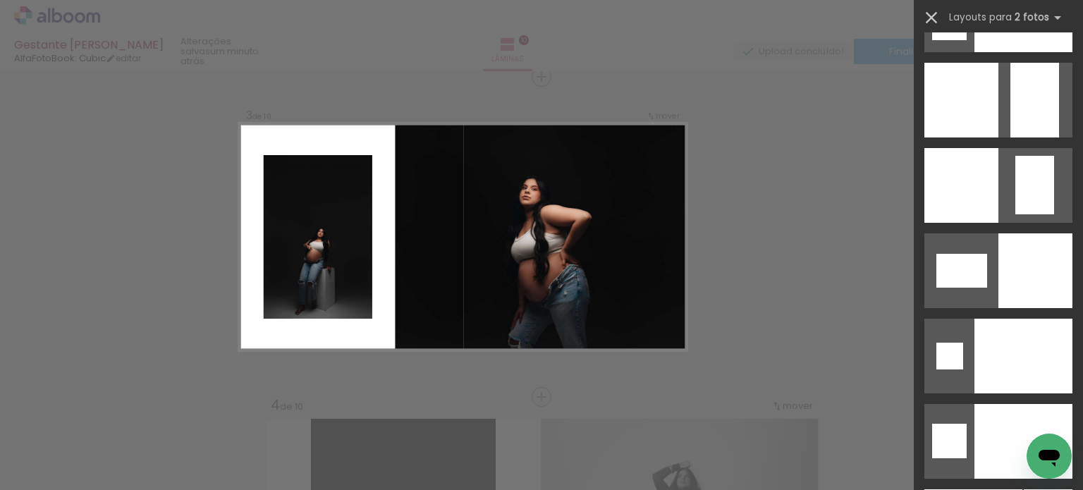
click at [932, 19] on iron-icon at bounding box center [932, 18] width 20 height 20
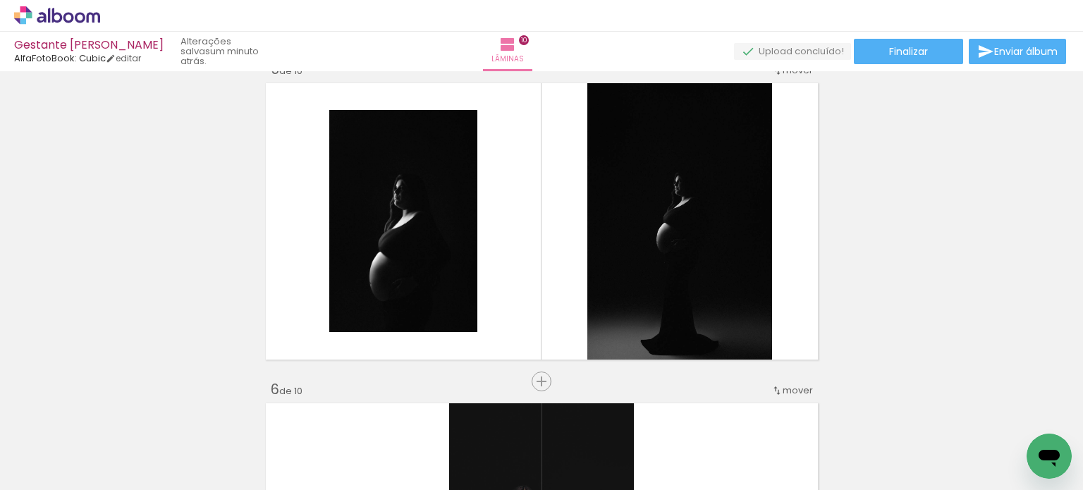
scroll to position [1293, 0]
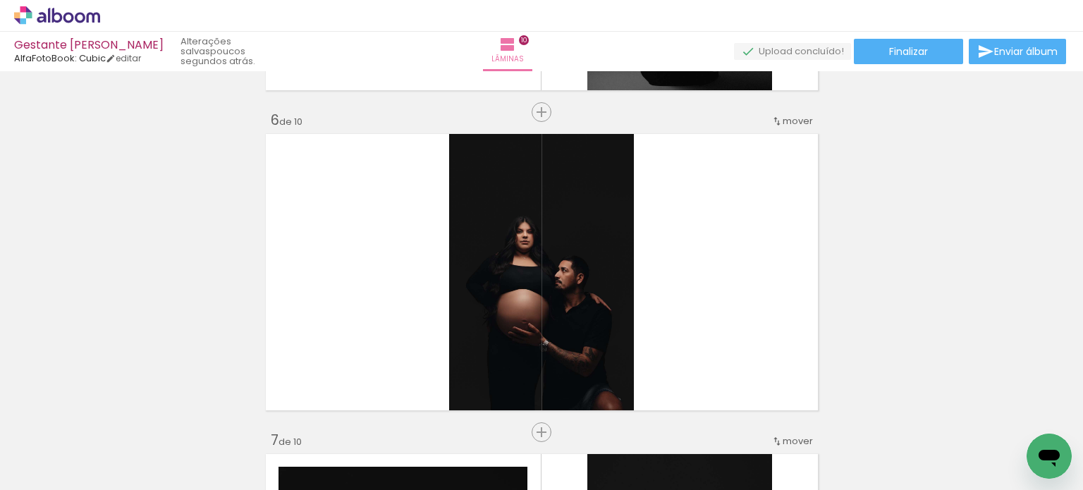
scroll to position [1575, 0]
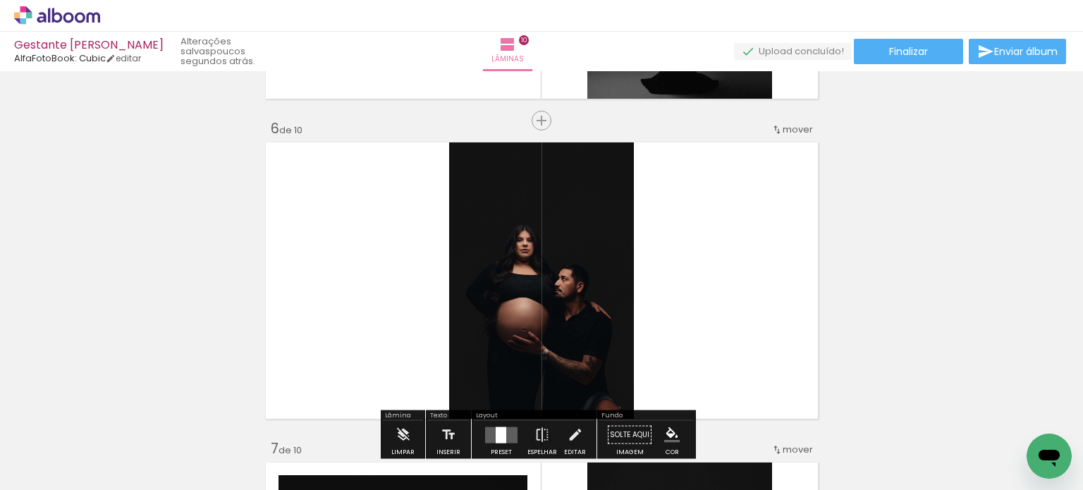
click at [690, 214] on quentale-layouter at bounding box center [542, 280] width 561 height 285
click at [570, 217] on quentale-photo at bounding box center [541, 280] width 185 height 285
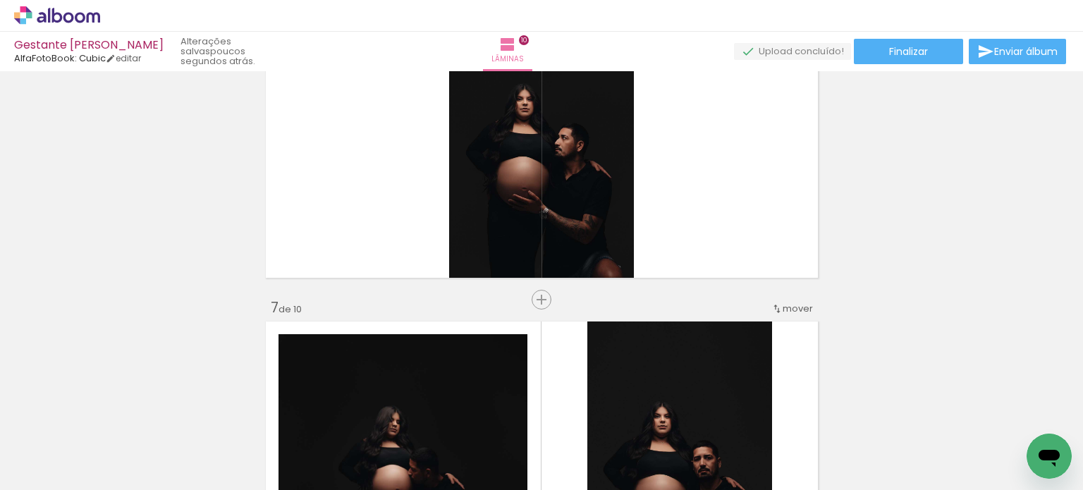
click at [494, 348] on quentale-photo at bounding box center [403, 459] width 249 height 250
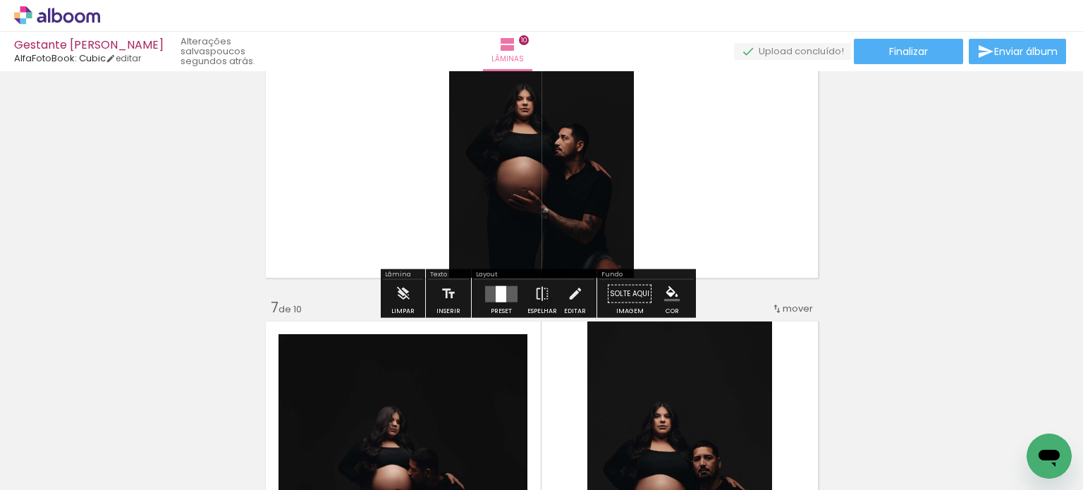
click at [614, 212] on quentale-photo at bounding box center [541, 139] width 185 height 285
click at [505, 293] on quentale-layouter at bounding box center [501, 294] width 32 height 16
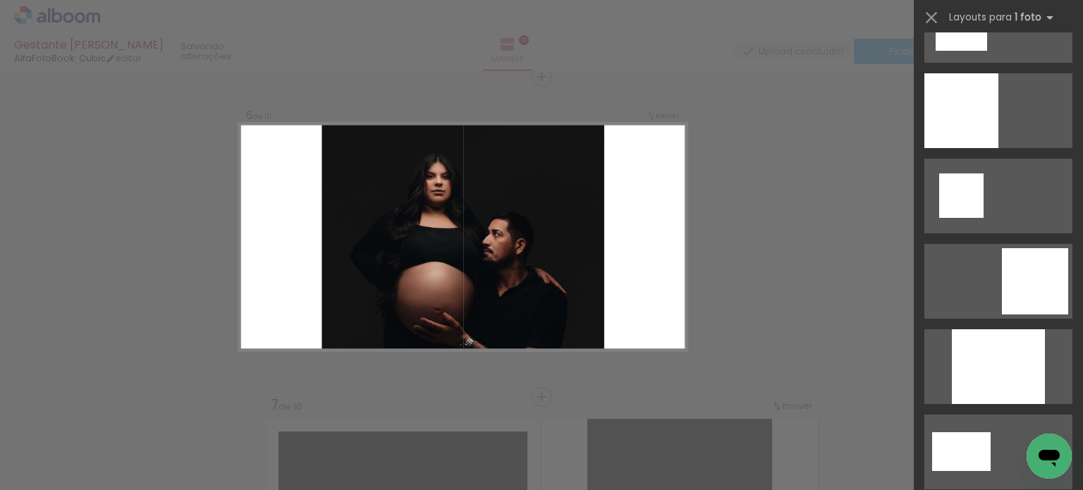
scroll to position [1741, 0]
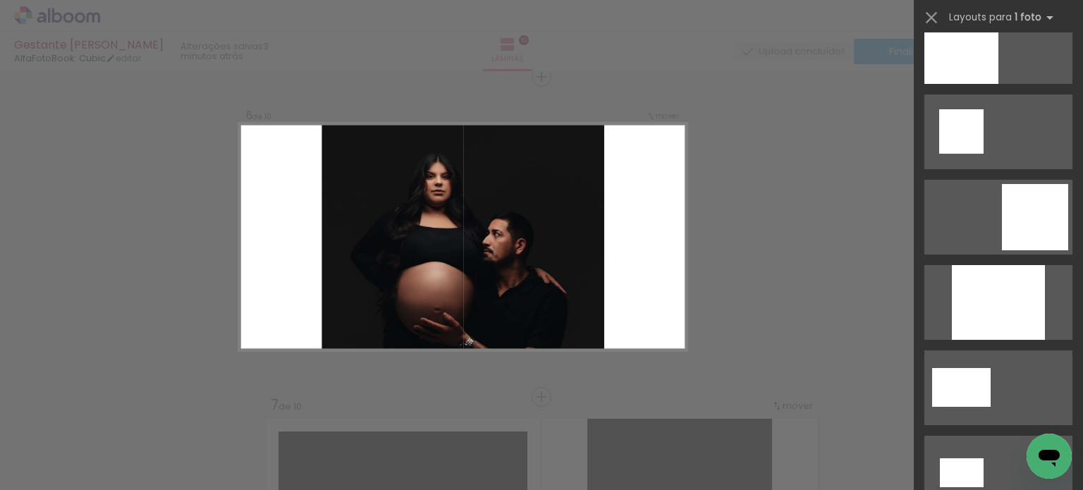
click at [1006, 318] on div at bounding box center [998, 302] width 93 height 75
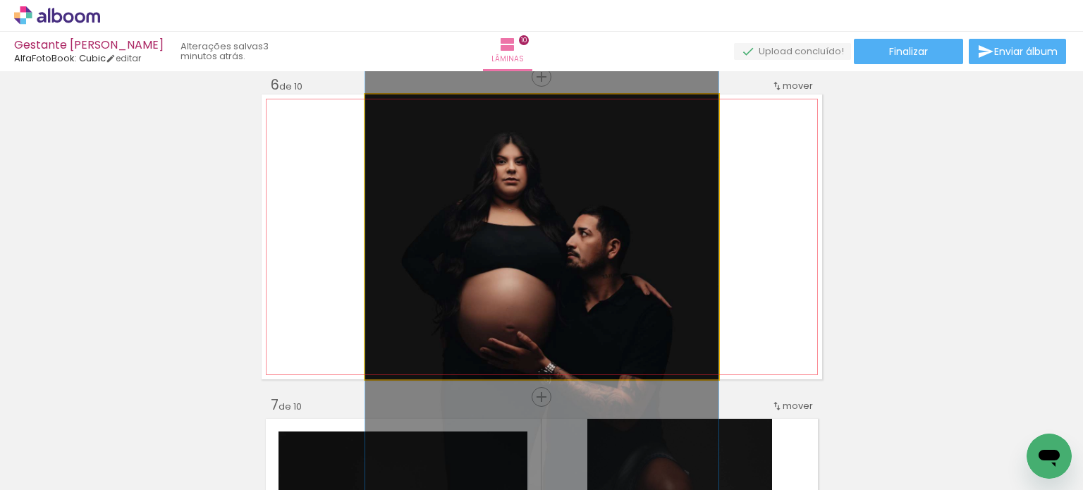
drag, startPoint x: 393, startPoint y: 109, endPoint x: 380, endPoint y: 108, distance: 12.7
click at [380, 108] on div at bounding box center [419, 109] width 98 height 21
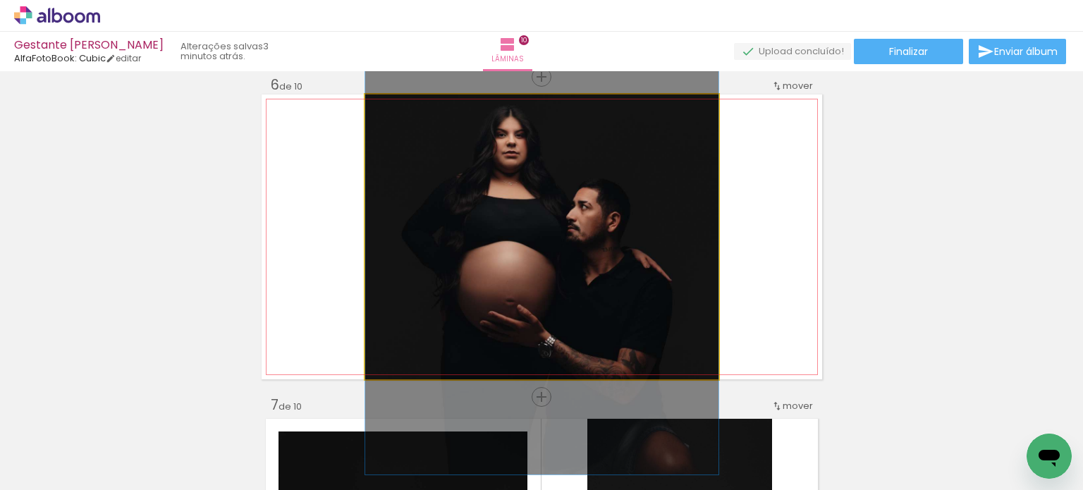
drag, startPoint x: 602, startPoint y: 207, endPoint x: 614, endPoint y: 181, distance: 29.1
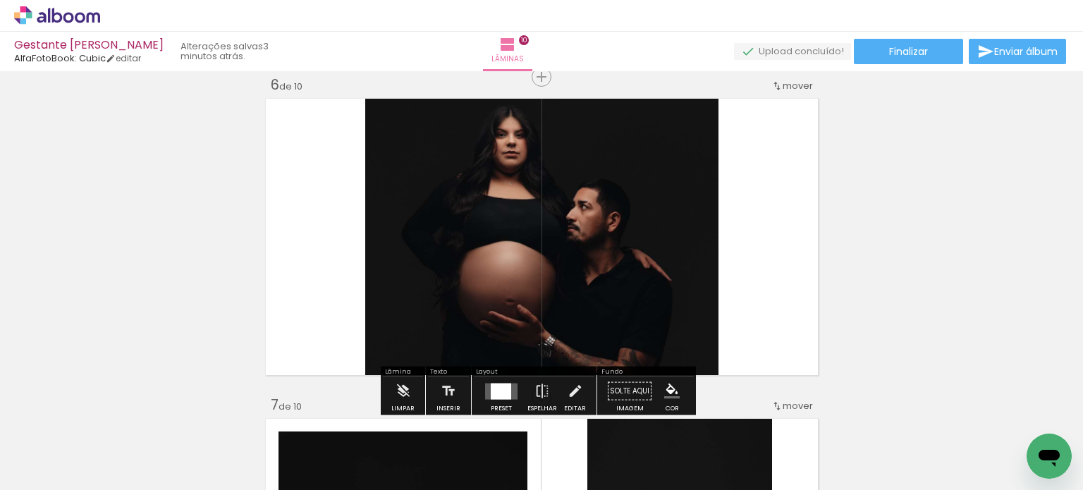
click at [635, 202] on quentale-photo at bounding box center [541, 237] width 353 height 285
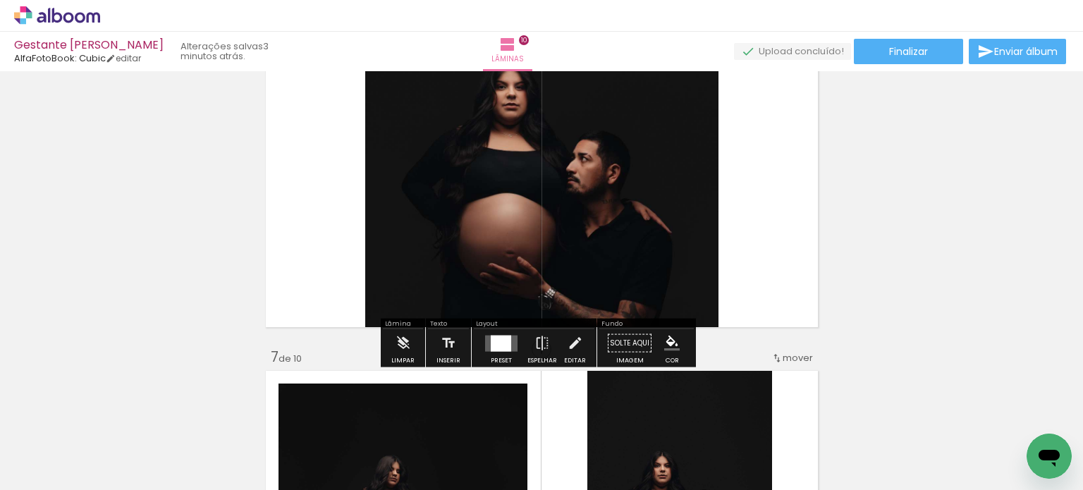
scroll to position [1689, 0]
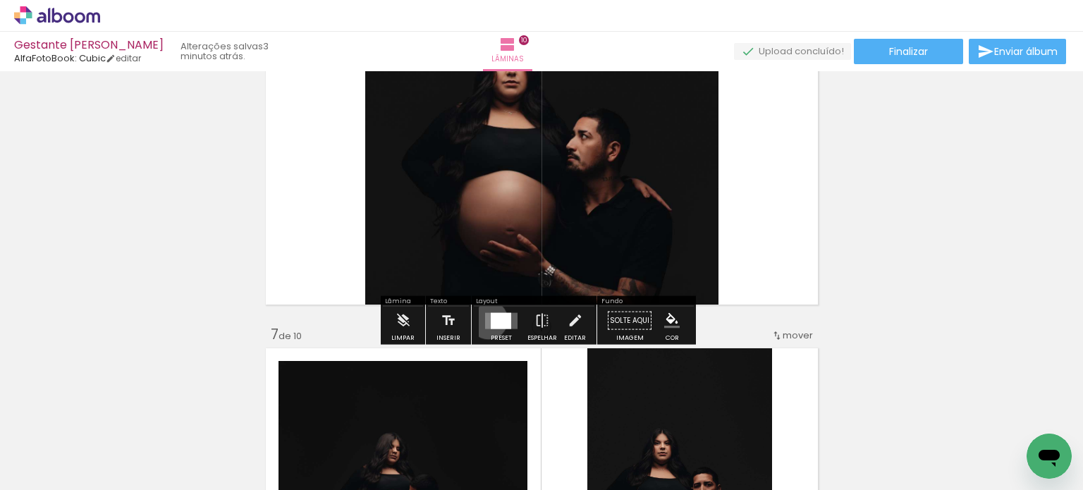
click at [485, 319] on quentale-layouter at bounding box center [501, 320] width 32 height 16
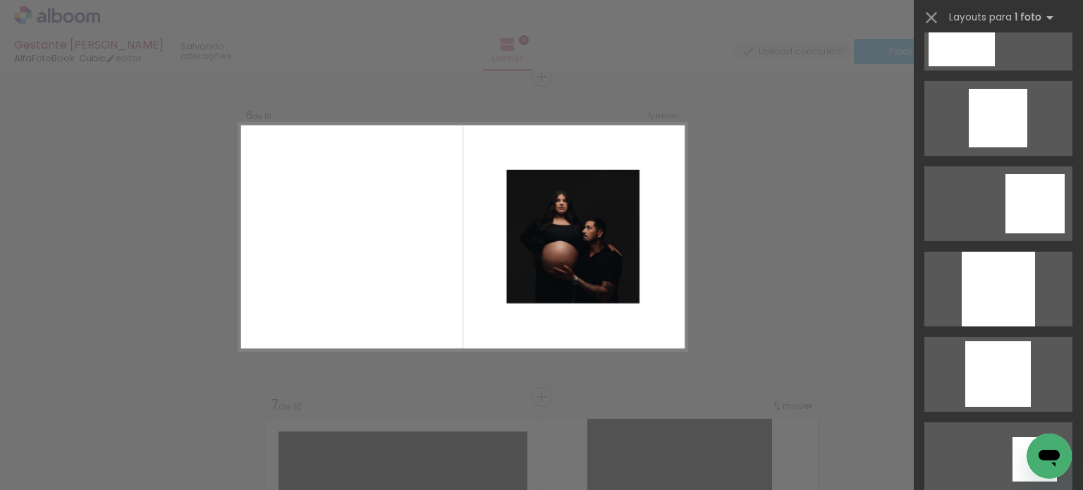
scroll to position [980, 0]
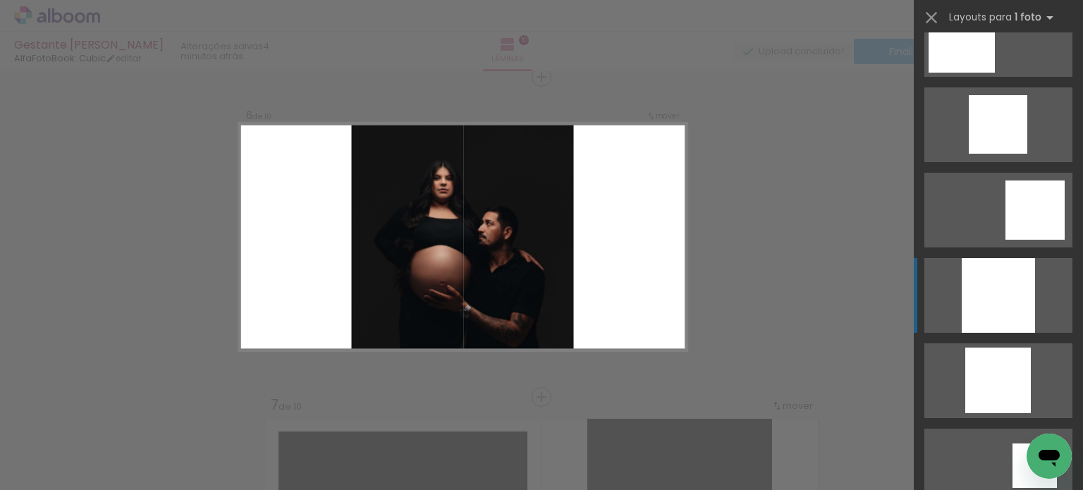
click at [1019, 286] on div at bounding box center [998, 295] width 73 height 75
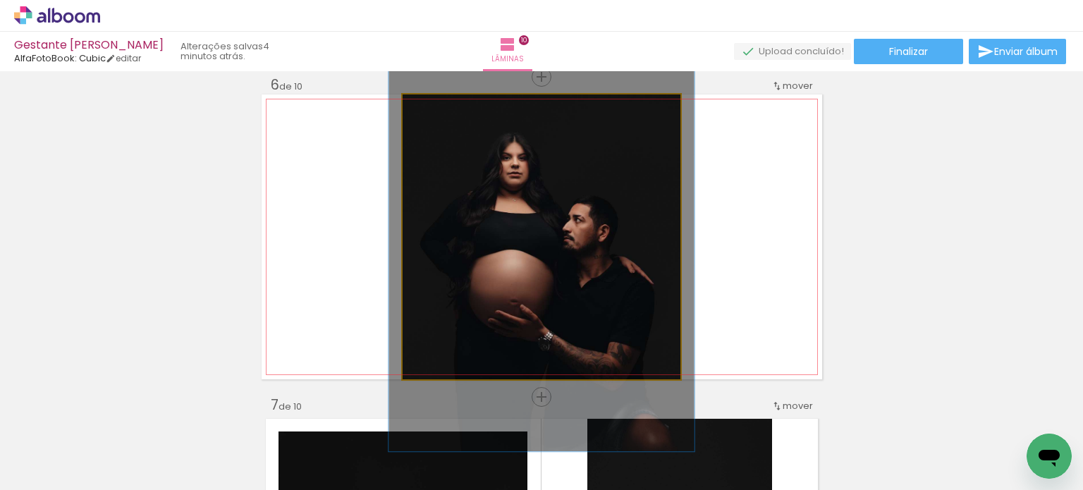
click at [434, 111] on div at bounding box center [440, 109] width 13 height 13
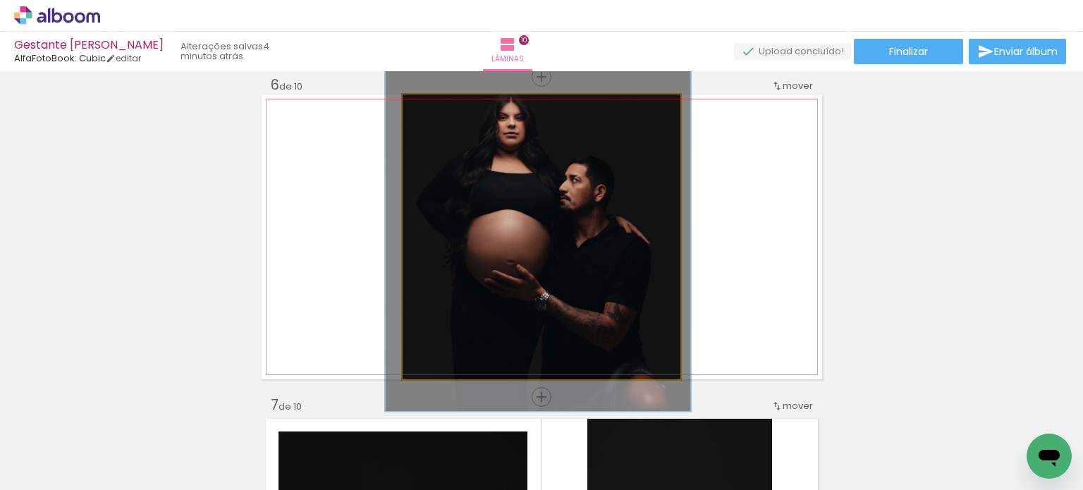
drag, startPoint x: 621, startPoint y: 196, endPoint x: 617, endPoint y: 158, distance: 38.2
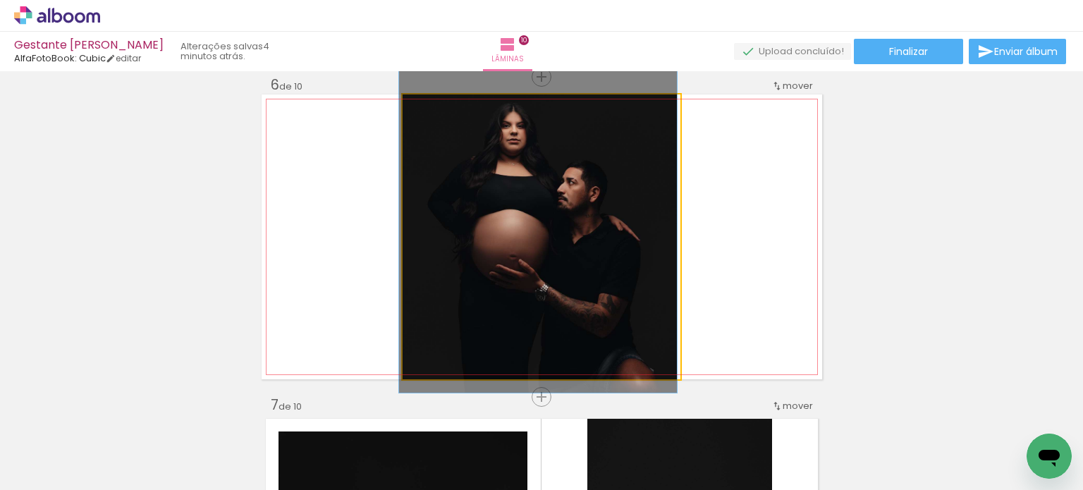
drag, startPoint x: 434, startPoint y: 106, endPoint x: 415, endPoint y: 106, distance: 19.0
type paper-slider "100"
click at [415, 106] on div at bounding box center [456, 109] width 98 height 21
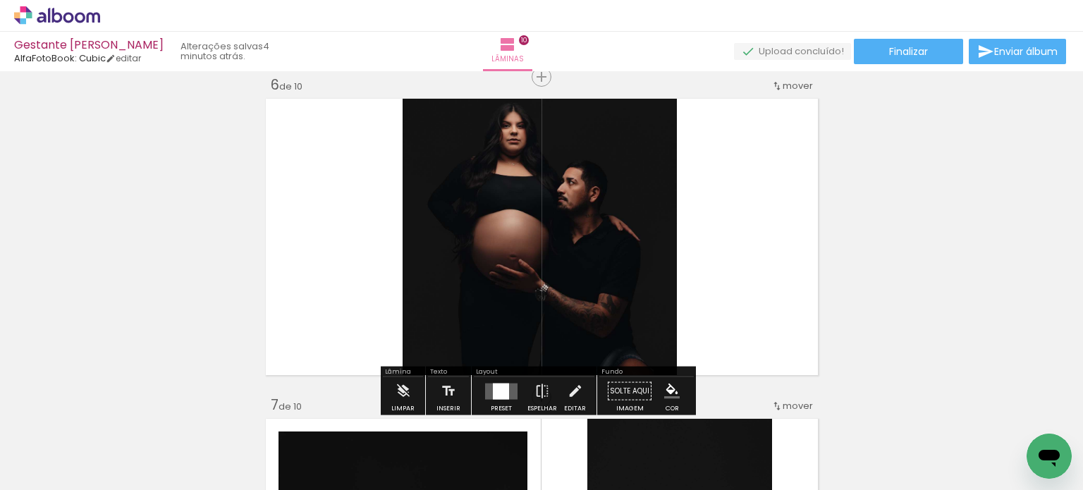
click at [1049, 269] on div "Inserir lâmina 1 de 10 Inserir lâmina 2 de 10 Inserir lâmina 3 de 10 Inserir lâ…" at bounding box center [541, 219] width 1083 height 3523
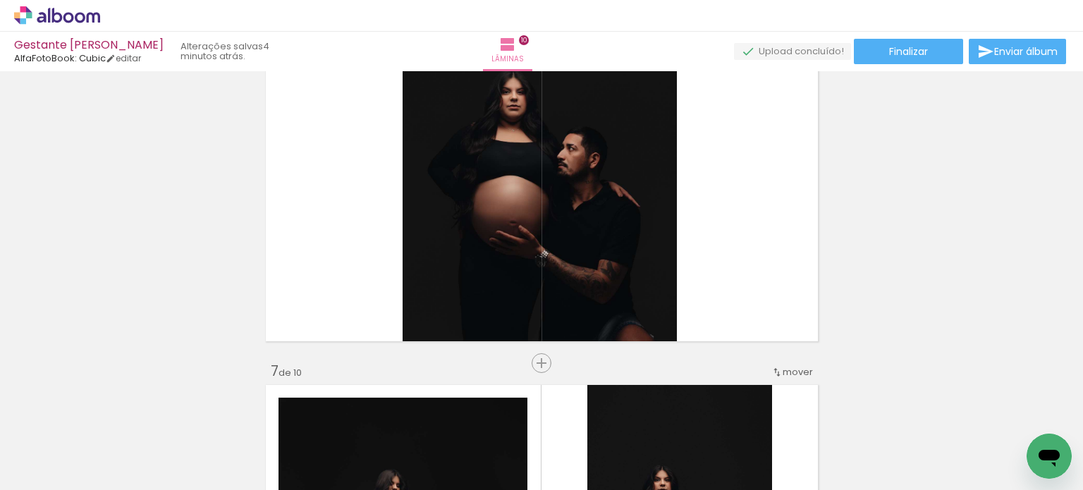
scroll to position [1619, 0]
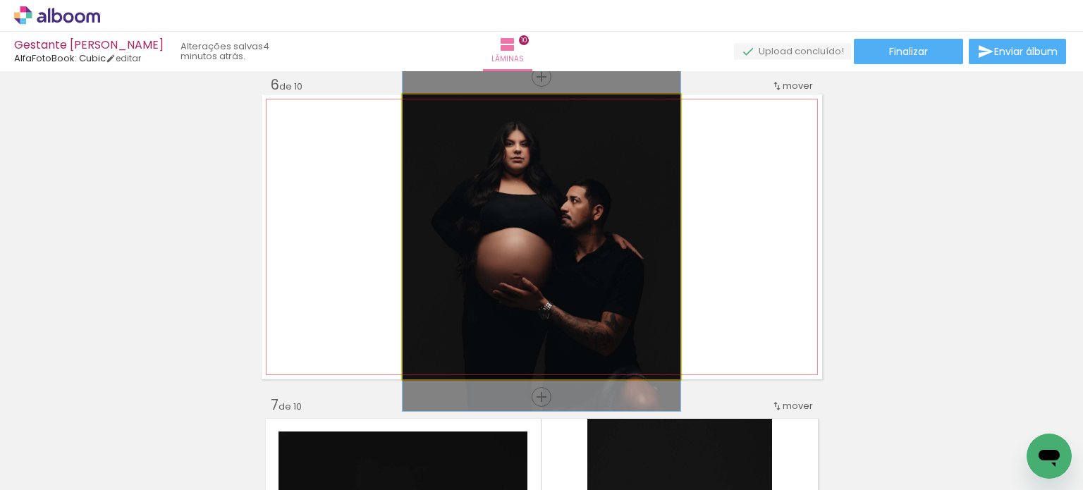
drag, startPoint x: 630, startPoint y: 238, endPoint x: 623, endPoint y: 256, distance: 19.6
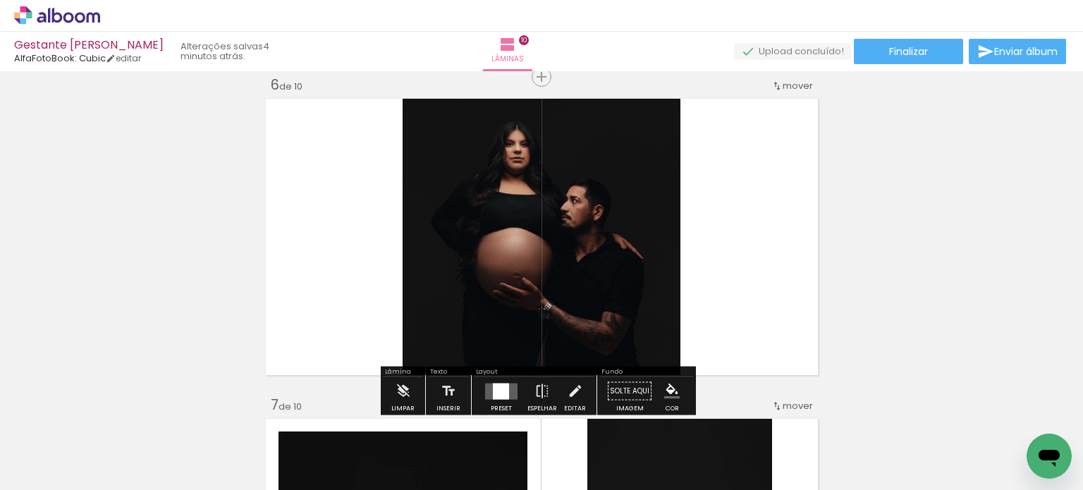
click at [915, 272] on div "Inserir lâmina 1 de 10 Inserir lâmina 2 de 10 Inserir lâmina 3 de 10 Inserir lâ…" at bounding box center [541, 219] width 1083 height 3523
click at [962, 275] on div "Inserir lâmina 1 de 10 Inserir lâmina 2 de 10 Inserir lâmina 3 de 10 Inserir lâ…" at bounding box center [541, 219] width 1083 height 3523
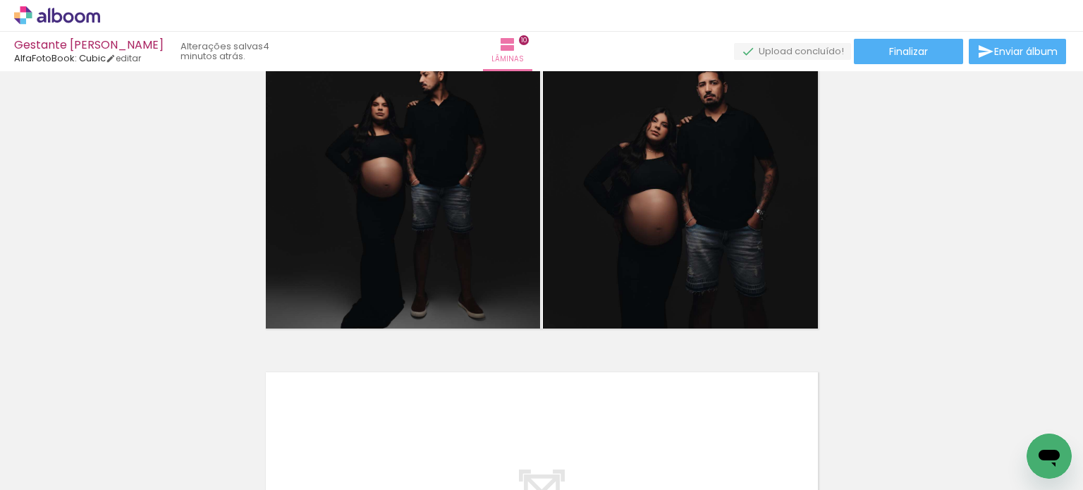
scroll to position [2959, 0]
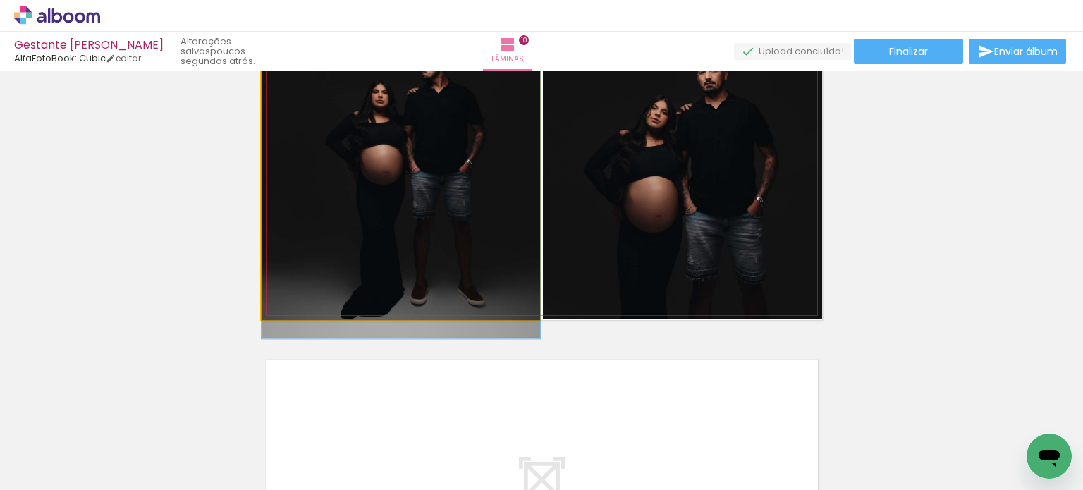
click at [491, 212] on quentale-photo at bounding box center [401, 177] width 279 height 285
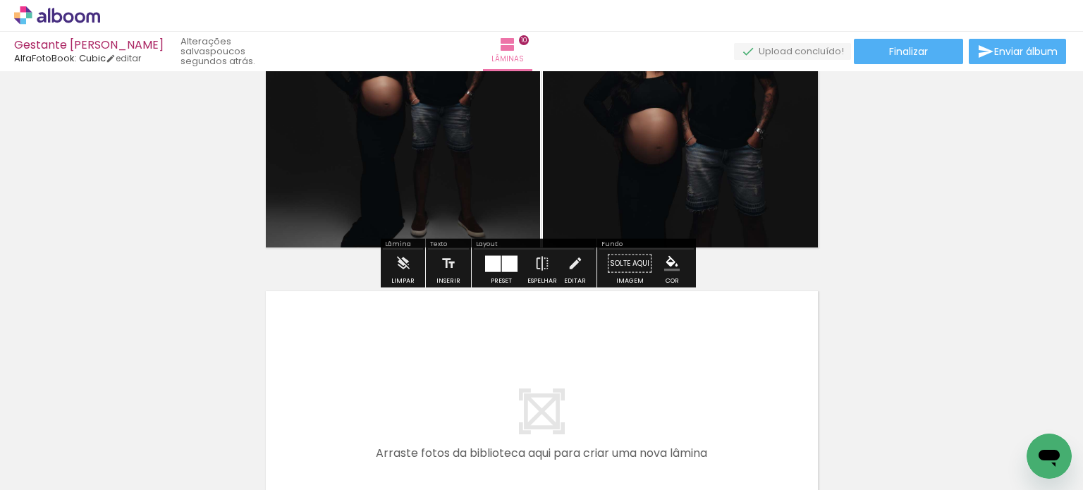
scroll to position [3029, 0]
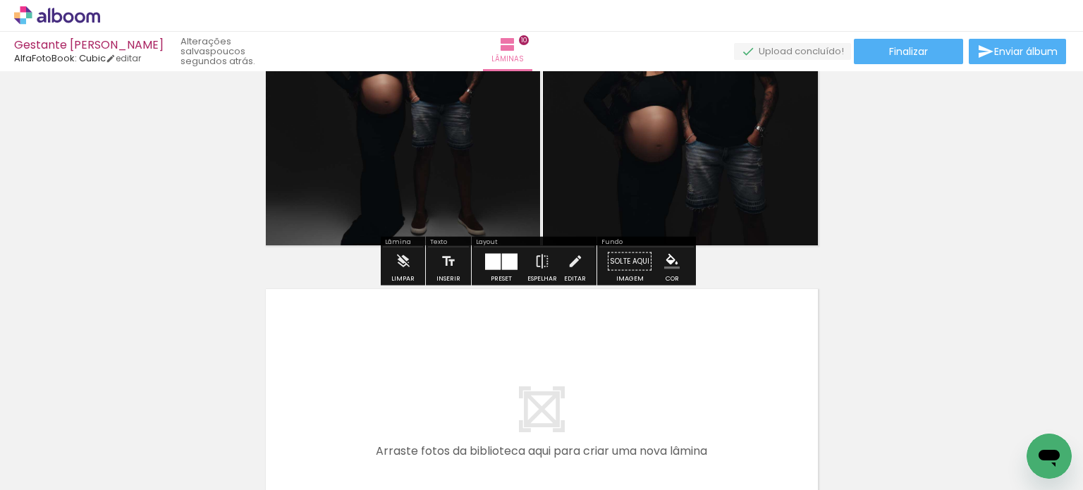
click at [502, 259] on div at bounding box center [510, 261] width 16 height 16
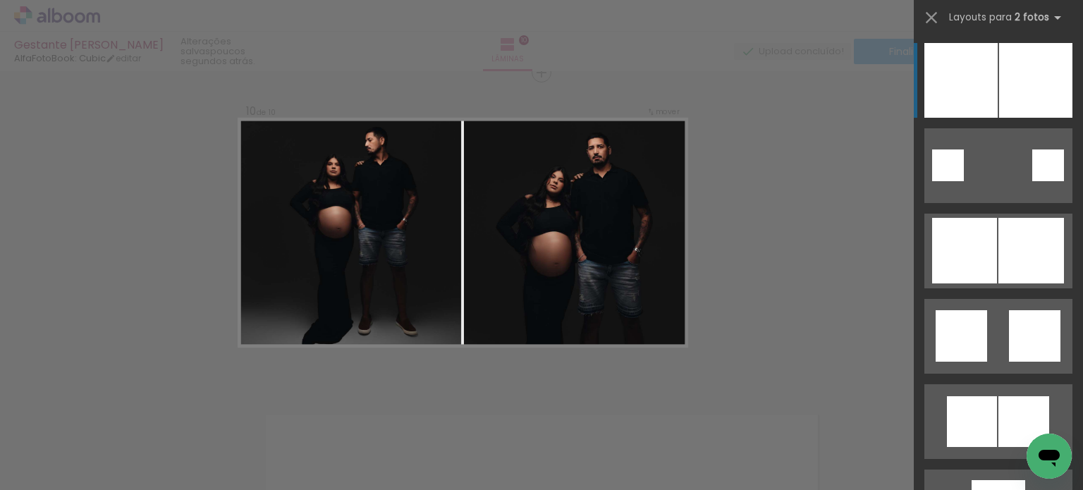
scroll to position [2899, 0]
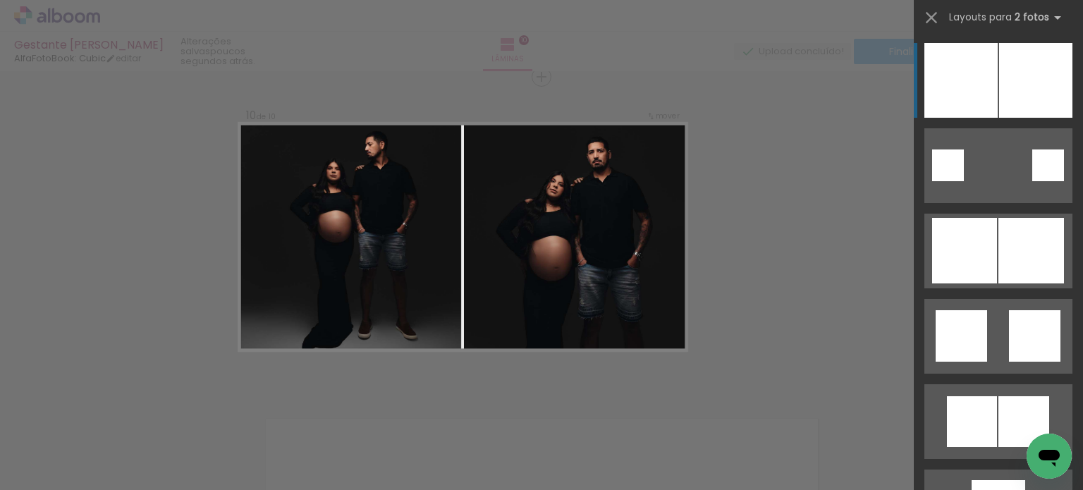
click at [985, 87] on div at bounding box center [961, 80] width 73 height 75
click at [931, 21] on iron-icon at bounding box center [932, 18] width 20 height 20
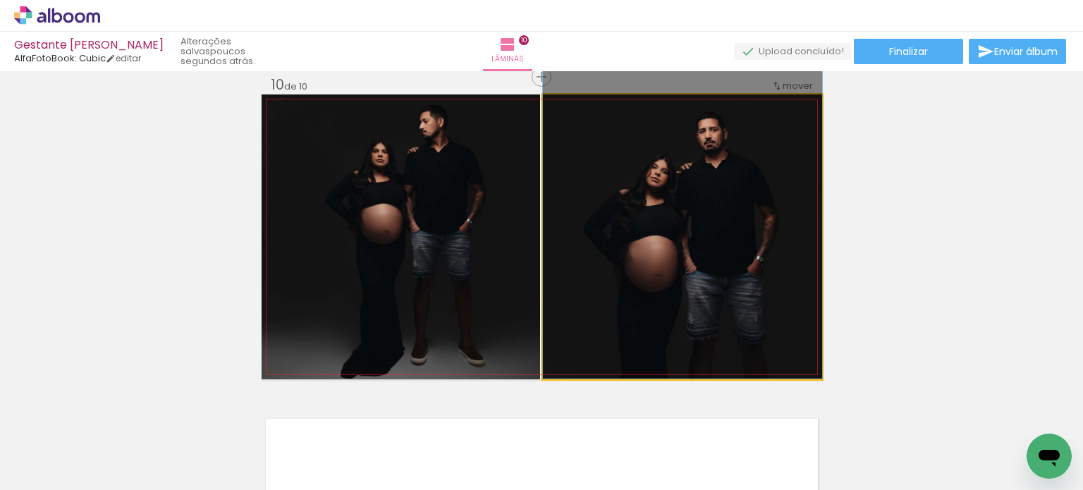
click at [635, 209] on quentale-photo at bounding box center [682, 237] width 279 height 285
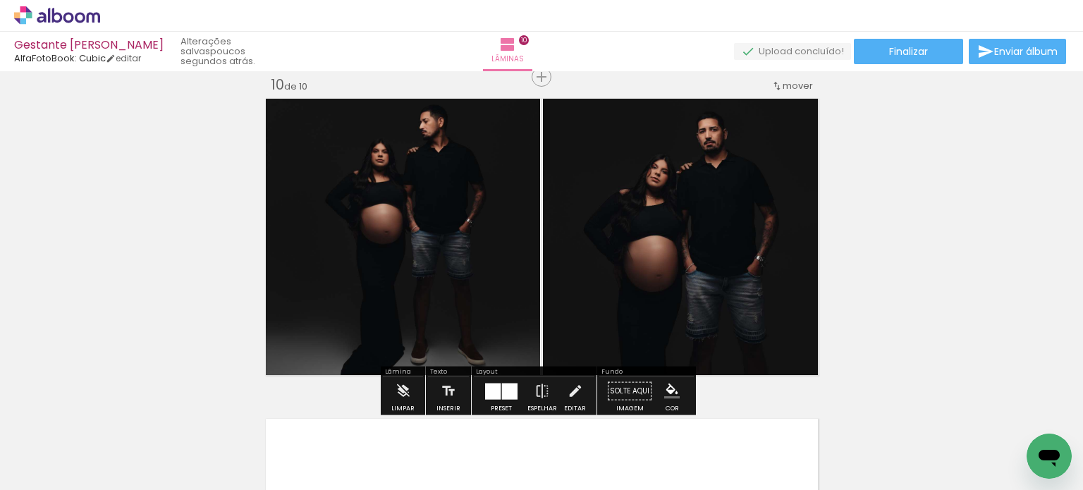
click at [635, 209] on quentale-photo at bounding box center [682, 237] width 279 height 285
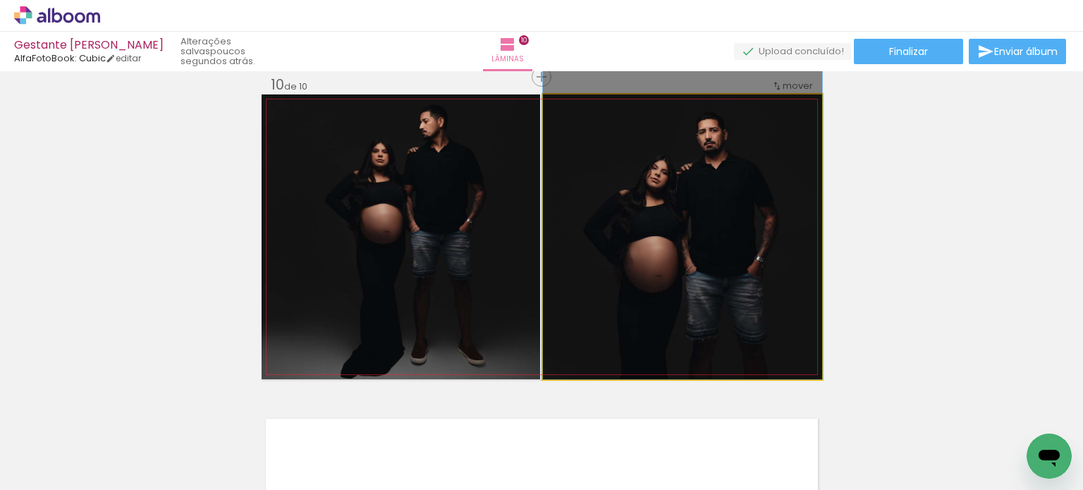
drag, startPoint x: 635, startPoint y: 209, endPoint x: 635, endPoint y: 195, distance: 14.8
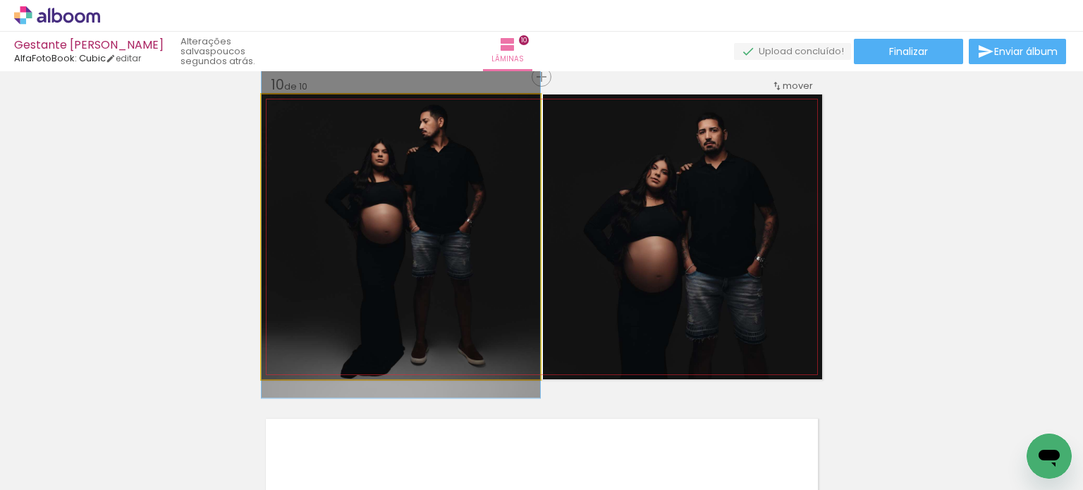
click at [477, 213] on quentale-photo at bounding box center [401, 237] width 279 height 285
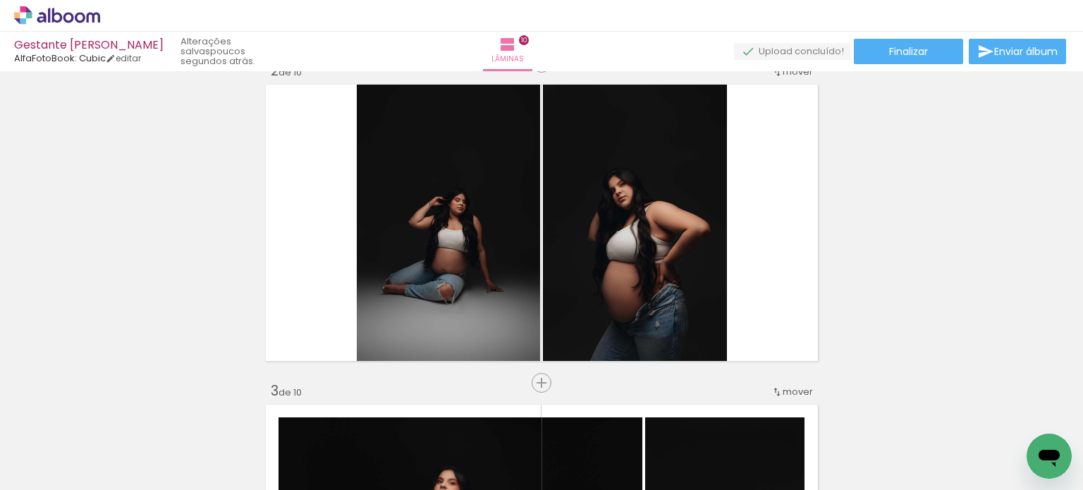
scroll to position [353, 0]
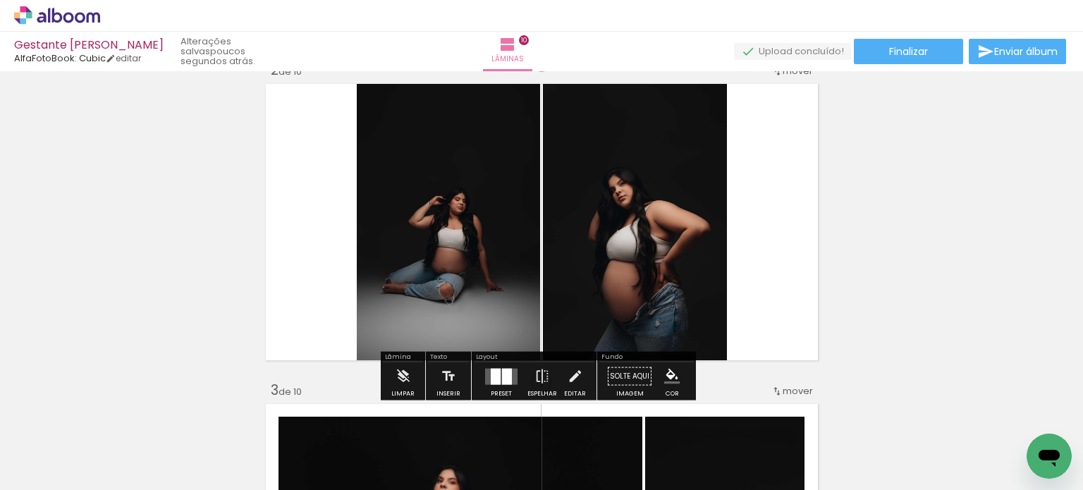
click at [784, 214] on quentale-layouter at bounding box center [542, 222] width 561 height 285
click at [502, 370] on div at bounding box center [507, 376] width 10 height 16
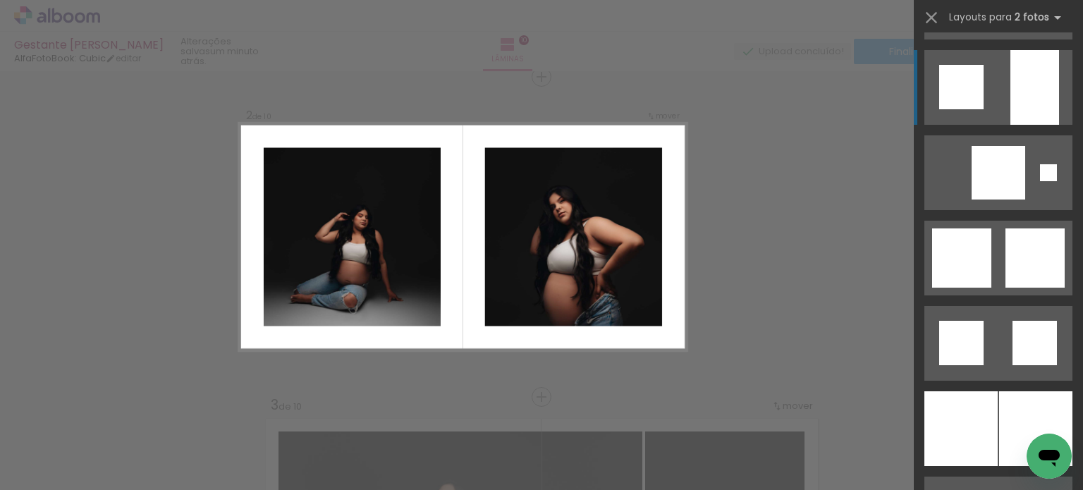
scroll to position [1640, 0]
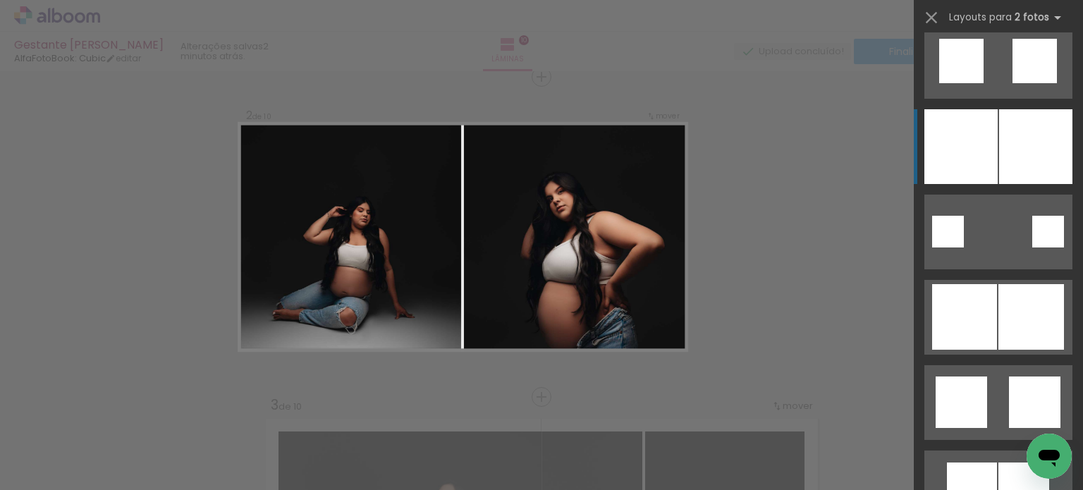
click at [999, 173] on div at bounding box center [1035, 146] width 73 height 75
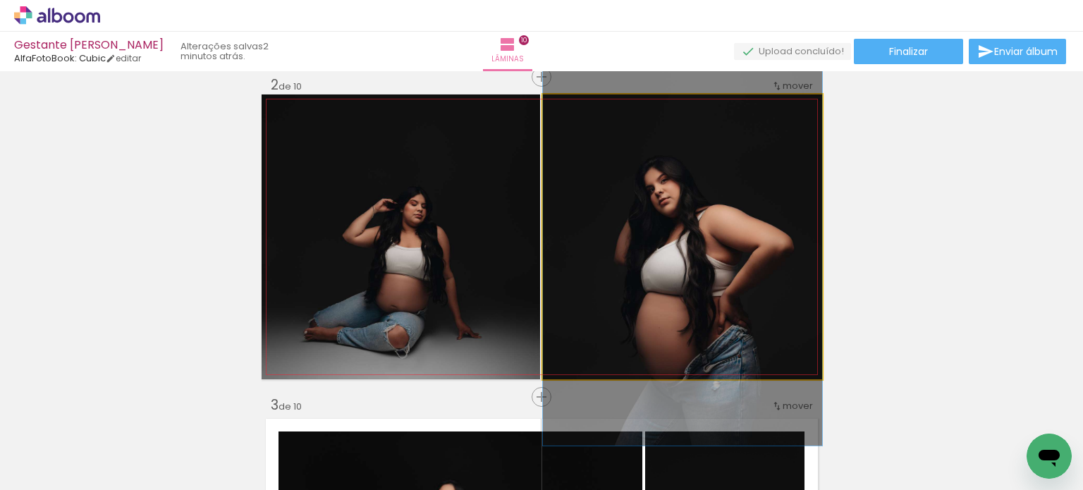
click at [731, 224] on quentale-photo at bounding box center [682, 237] width 279 height 285
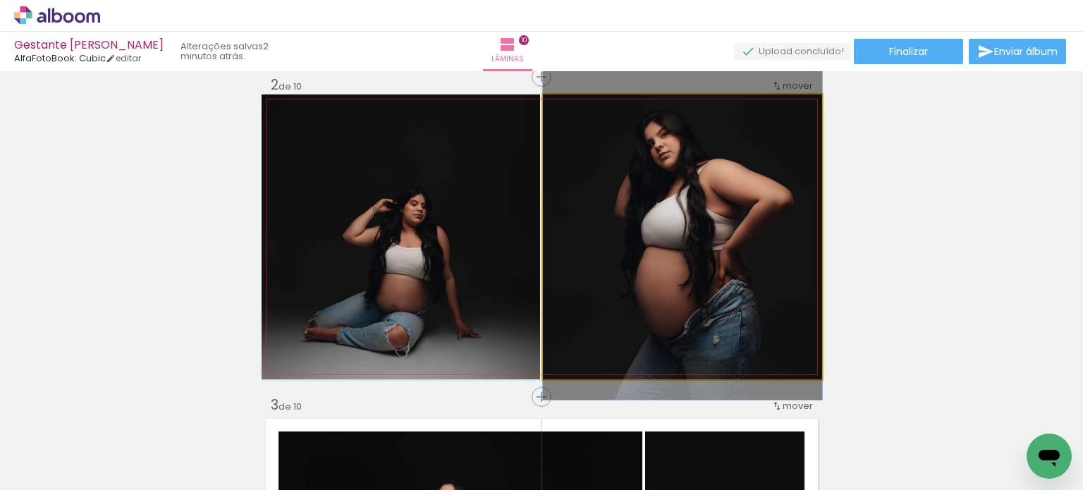
drag, startPoint x: 731, startPoint y: 224, endPoint x: 741, endPoint y: 178, distance: 46.7
click at [682, 202] on quentale-photo at bounding box center [682, 237] width 279 height 285
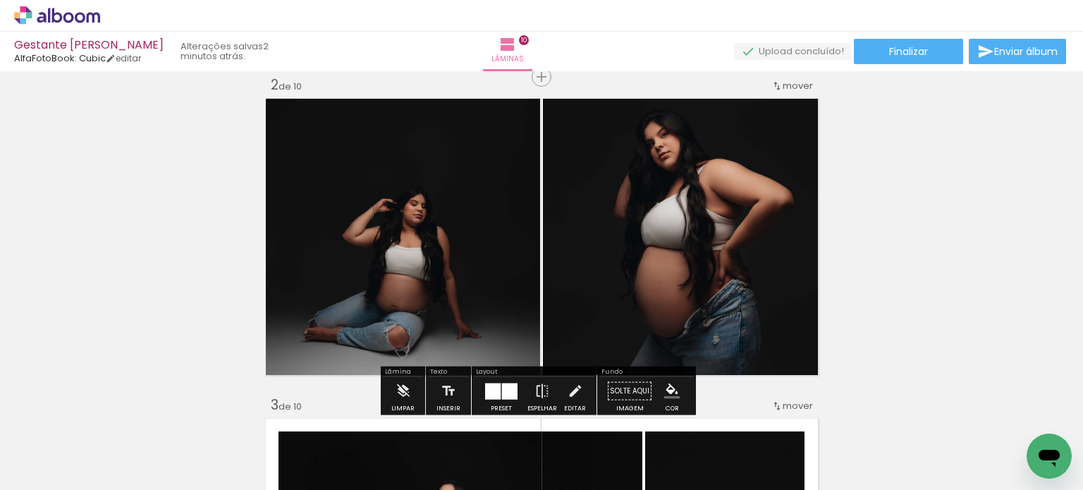
click at [489, 393] on div at bounding box center [493, 391] width 16 height 16
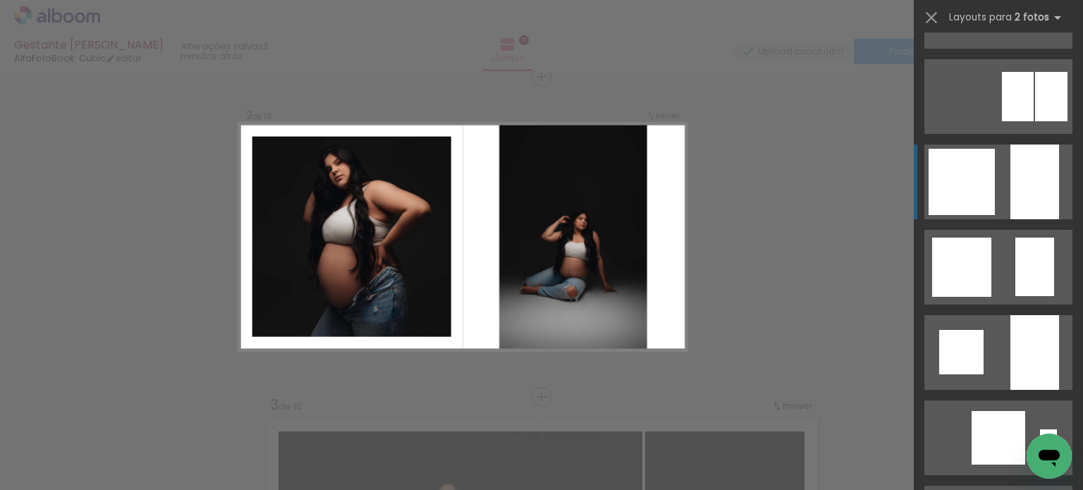
scroll to position [1072, 0]
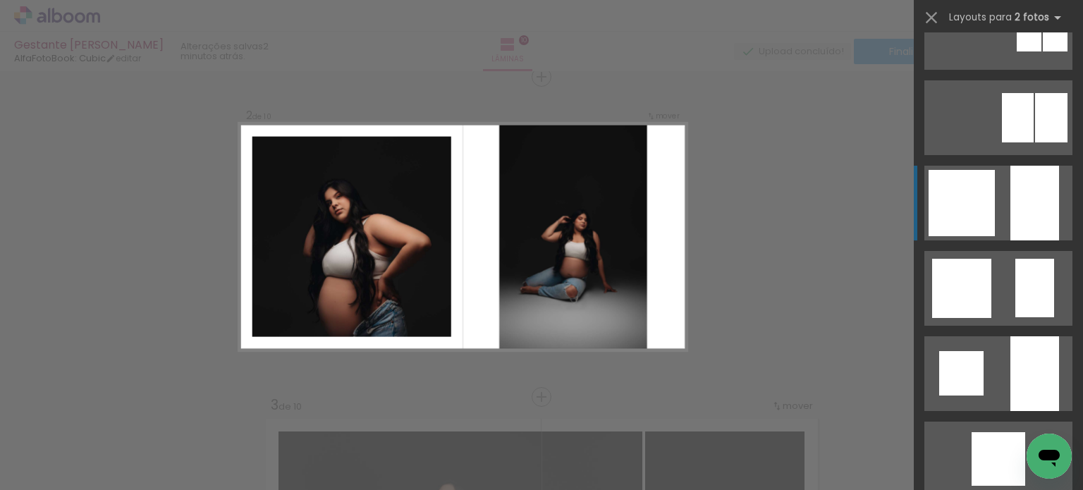
click at [1000, 184] on quentale-layouter at bounding box center [999, 203] width 148 height 75
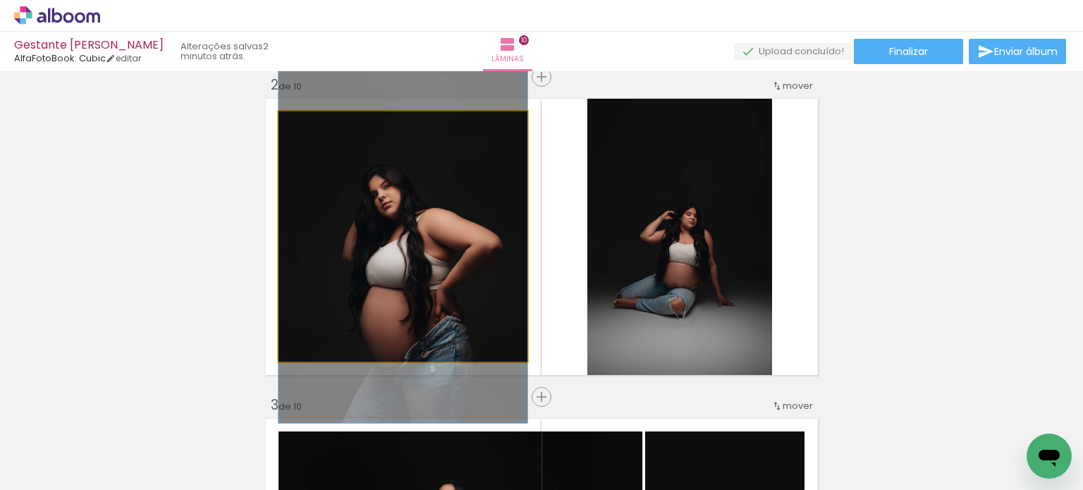
drag, startPoint x: 306, startPoint y: 126, endPoint x: 279, endPoint y: 124, distance: 26.8
click at [283, 124] on div at bounding box center [332, 126] width 98 height 21
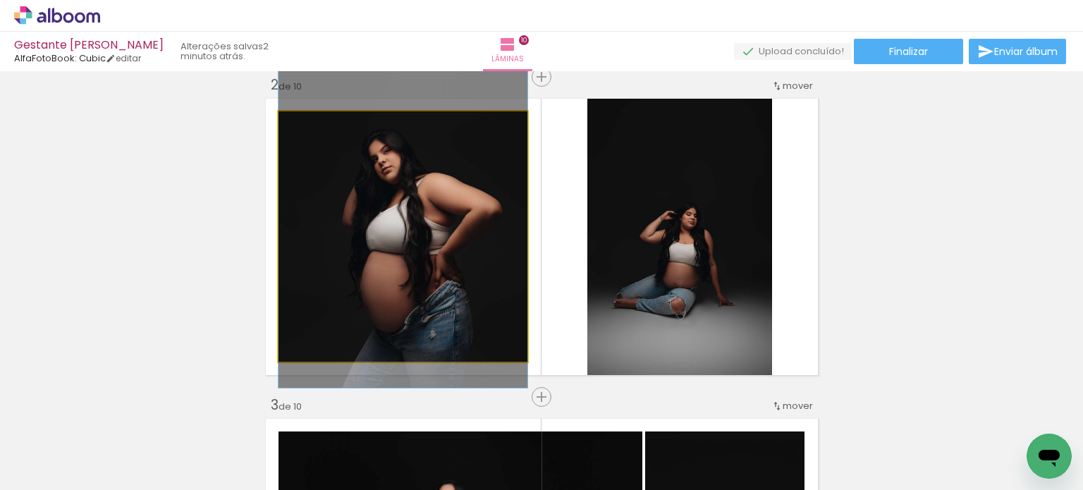
drag, startPoint x: 405, startPoint y: 192, endPoint x: 409, endPoint y: 157, distance: 35.5
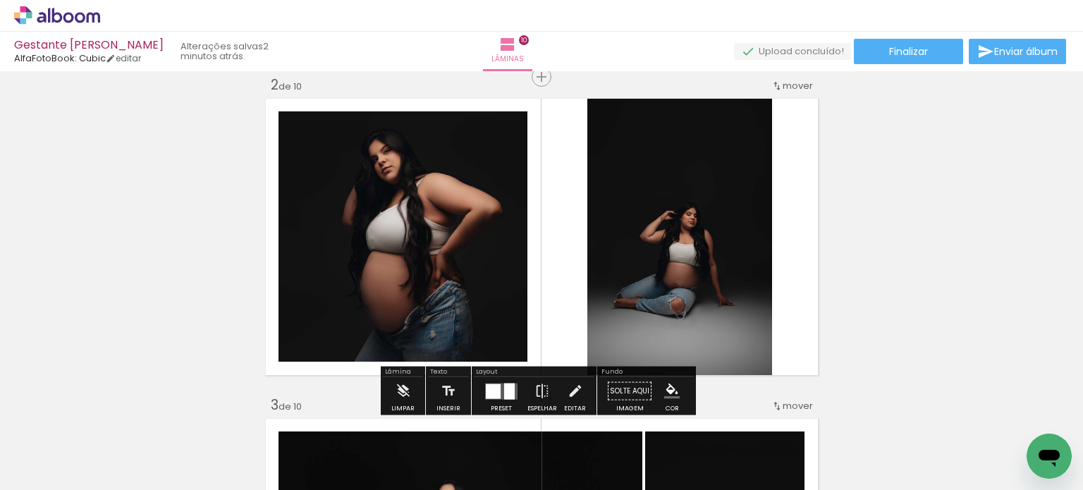
click at [506, 382] on div at bounding box center [501, 391] width 38 height 28
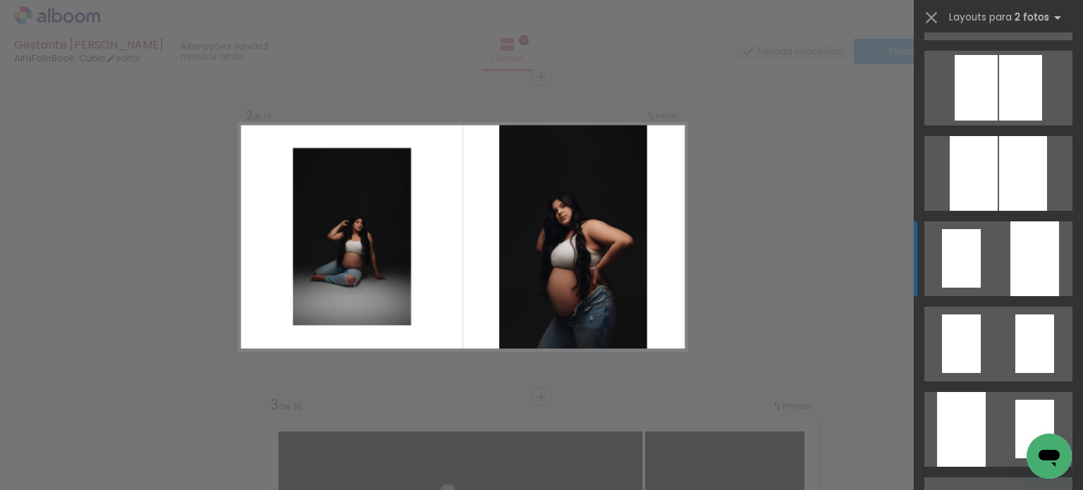
scroll to position [489, 0]
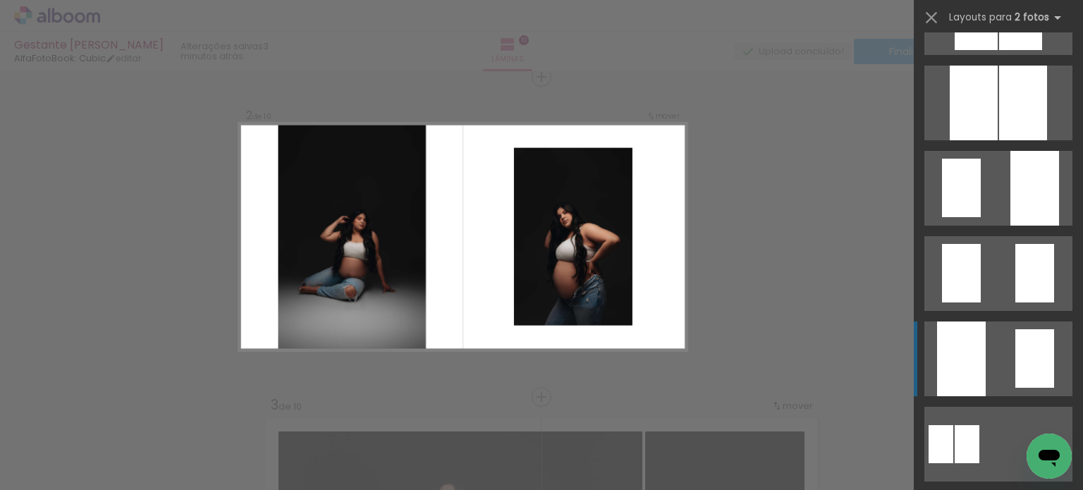
click at [1023, 342] on div at bounding box center [1035, 358] width 39 height 59
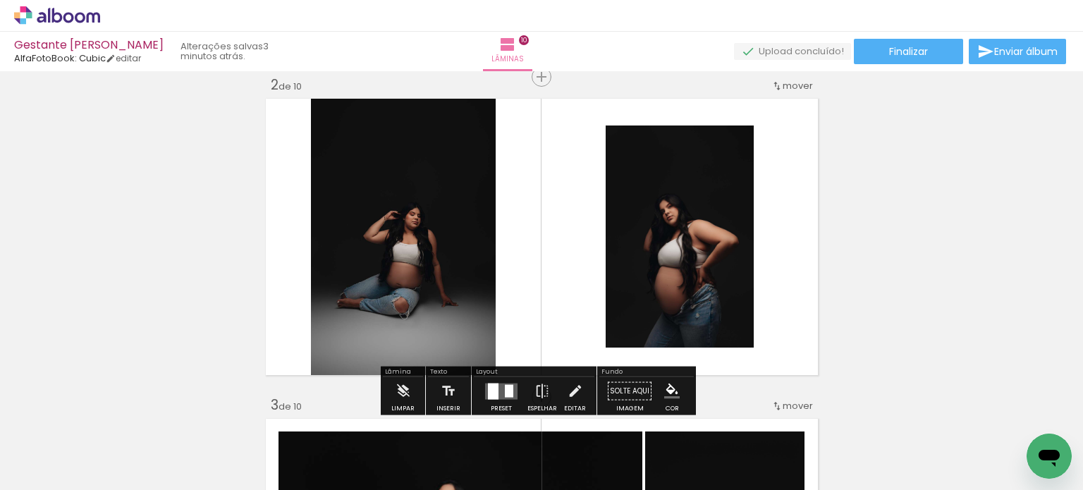
click at [690, 244] on quentale-photo at bounding box center [680, 237] width 148 height 222
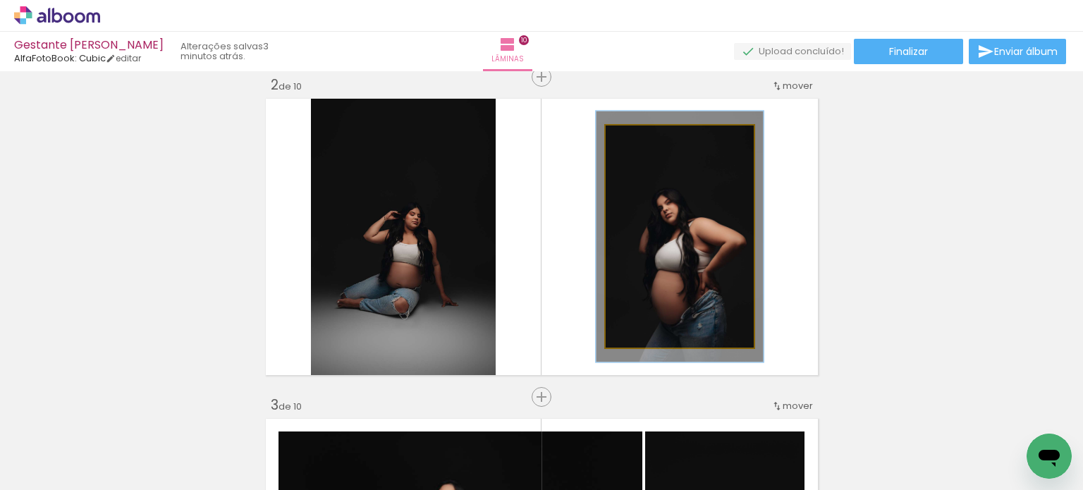
type paper-slider "113"
click at [642, 142] on div at bounding box center [644, 140] width 13 height 13
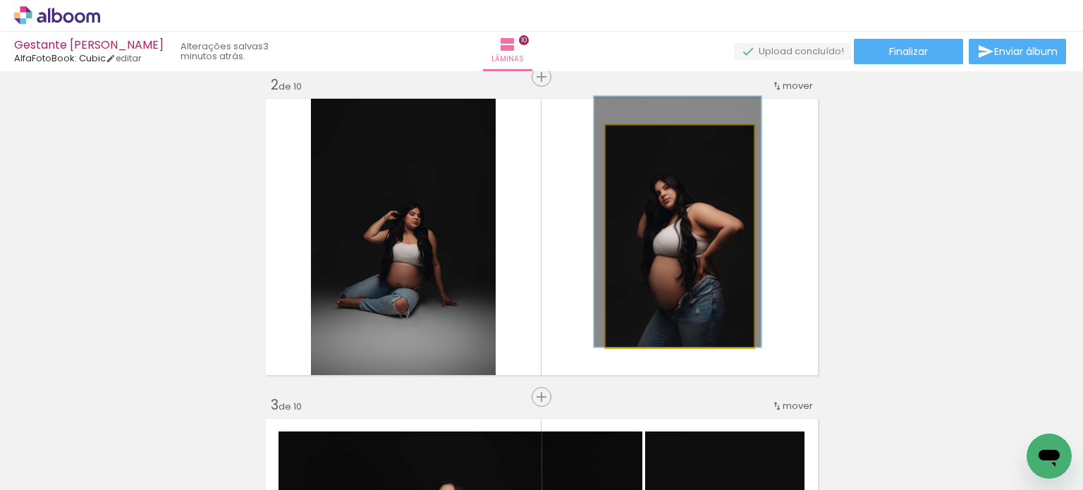
drag, startPoint x: 687, startPoint y: 222, endPoint x: 685, endPoint y: 200, distance: 22.0
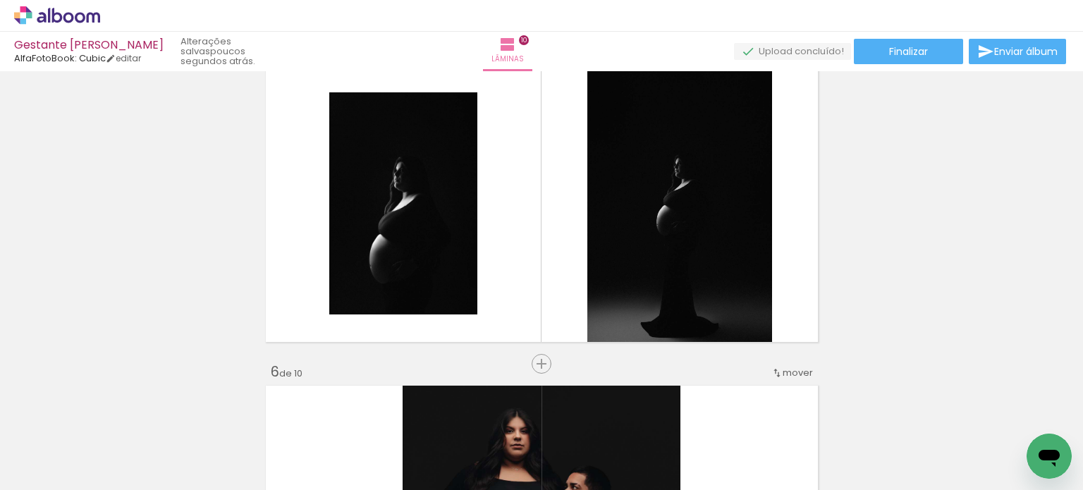
scroll to position [1340, 0]
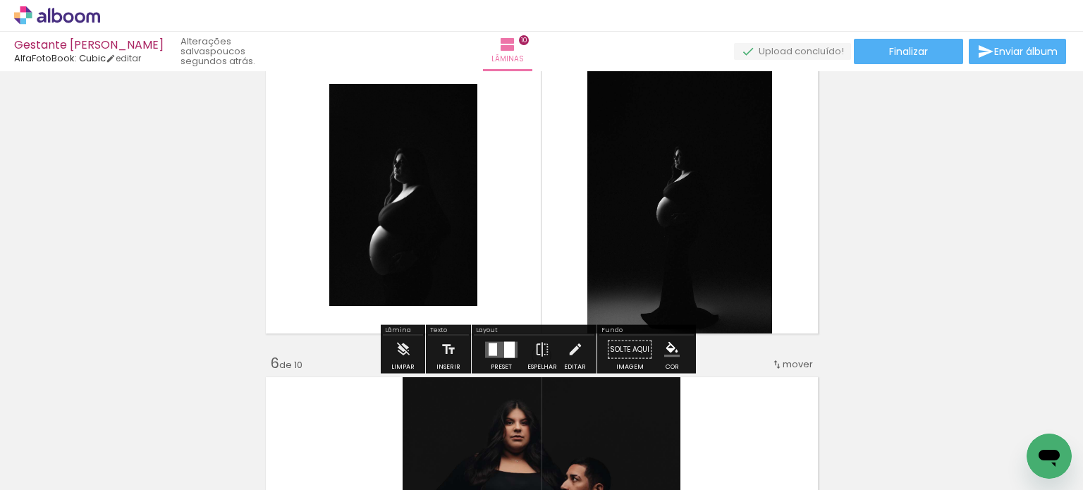
click at [807, 214] on quentale-layouter at bounding box center [542, 195] width 561 height 285
click at [504, 352] on div at bounding box center [509, 349] width 11 height 16
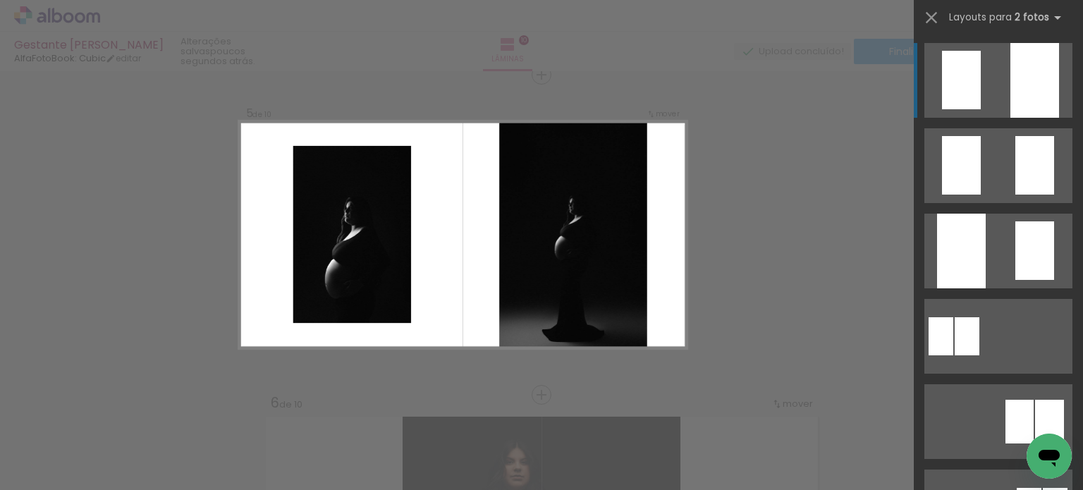
scroll to position [1298, 0]
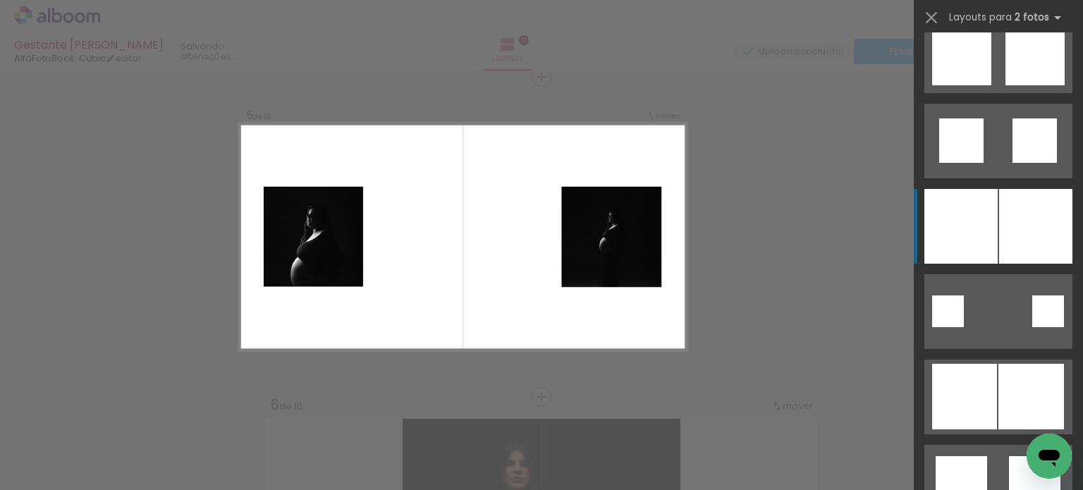
scroll to position [1585, 0]
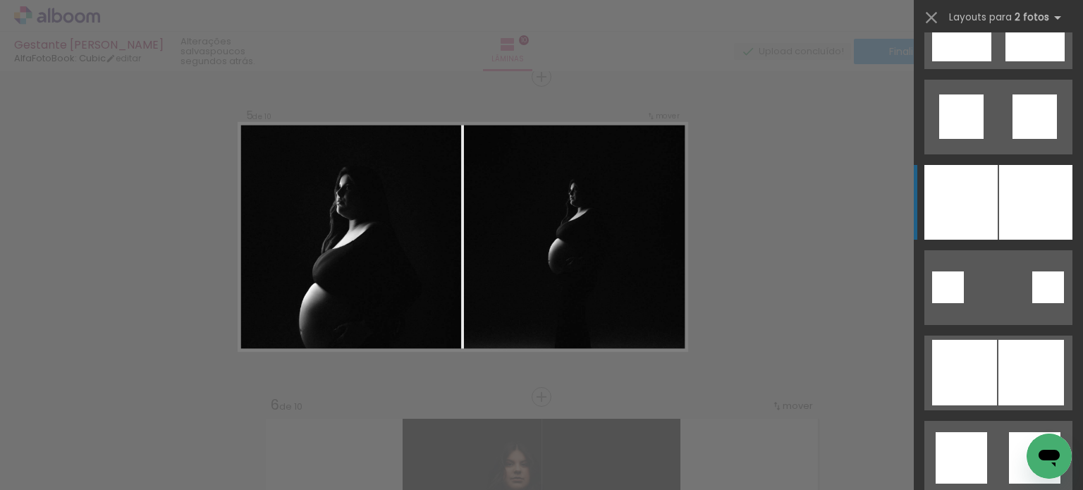
click at [1026, 227] on div at bounding box center [1035, 202] width 73 height 75
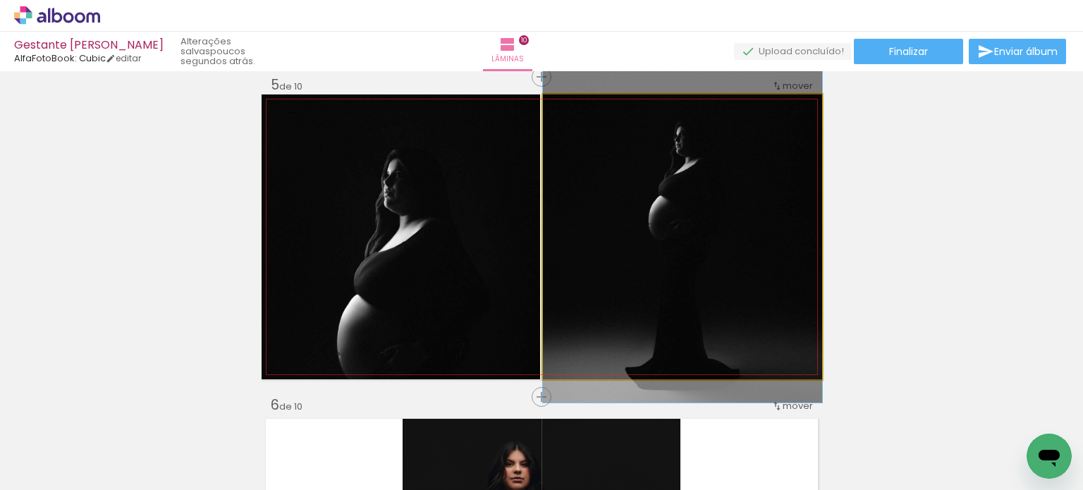
drag, startPoint x: 705, startPoint y: 257, endPoint x: 711, endPoint y: 214, distance: 43.4
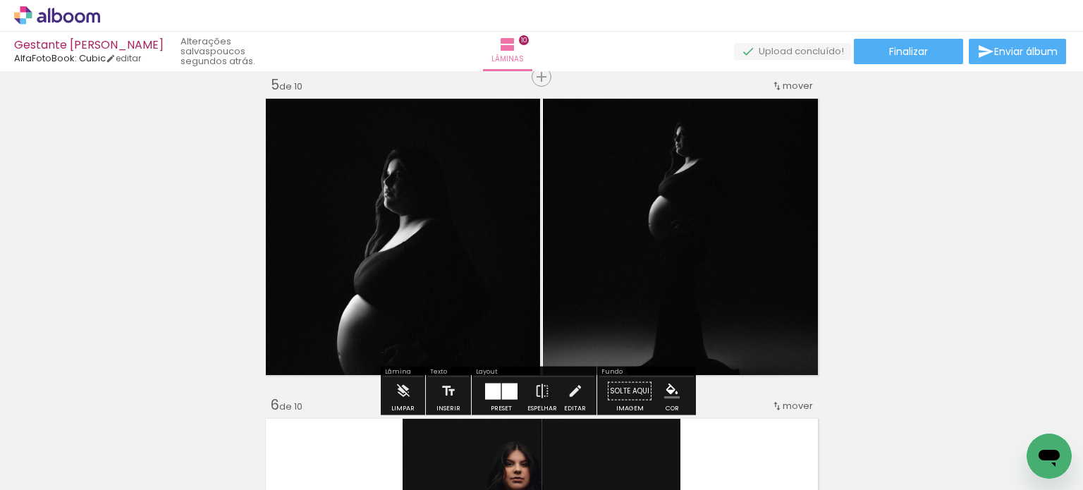
click at [712, 209] on quentale-photo at bounding box center [682, 237] width 279 height 285
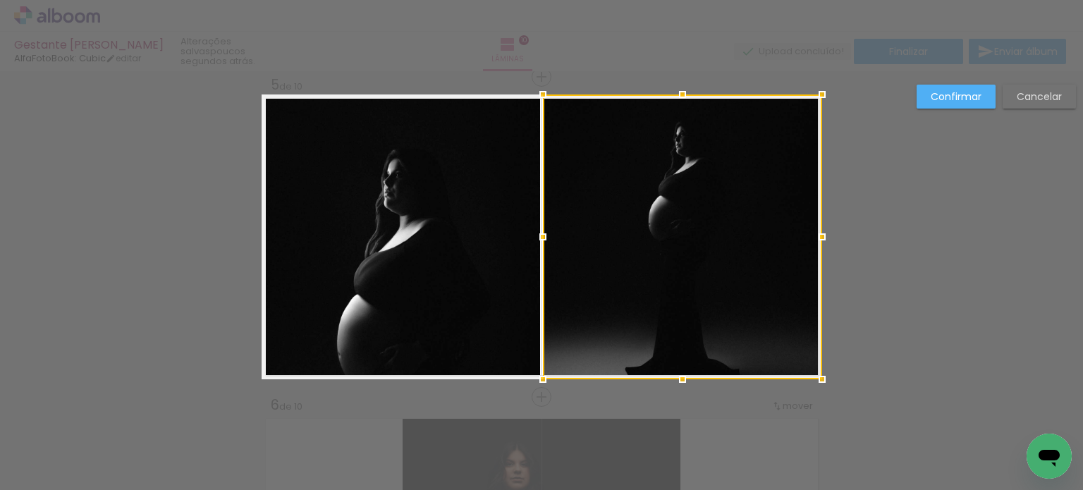
click at [0, 0] on slot "Cancelar" at bounding box center [0, 0] width 0 height 0
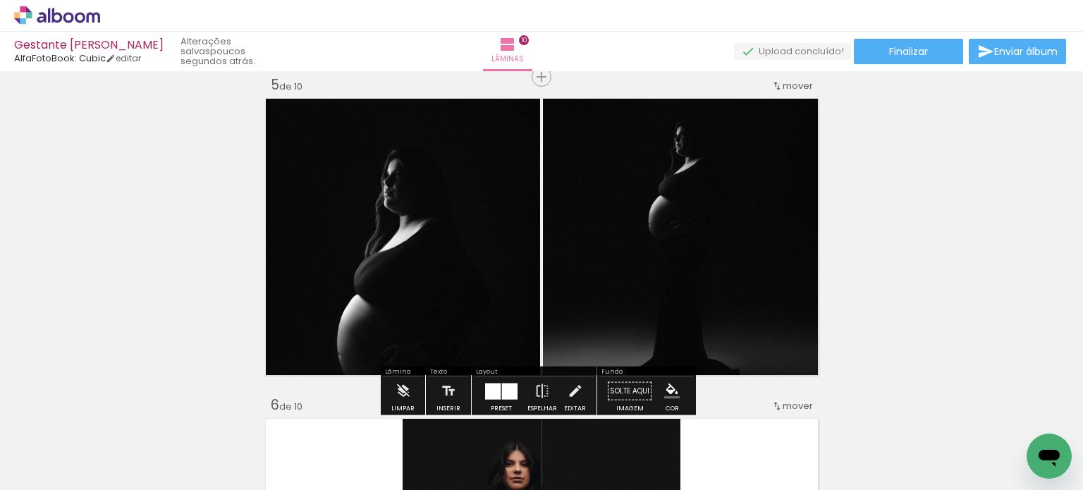
click at [656, 194] on quentale-photo at bounding box center [682, 237] width 279 height 285
click at [505, 383] on div at bounding box center [510, 391] width 16 height 16
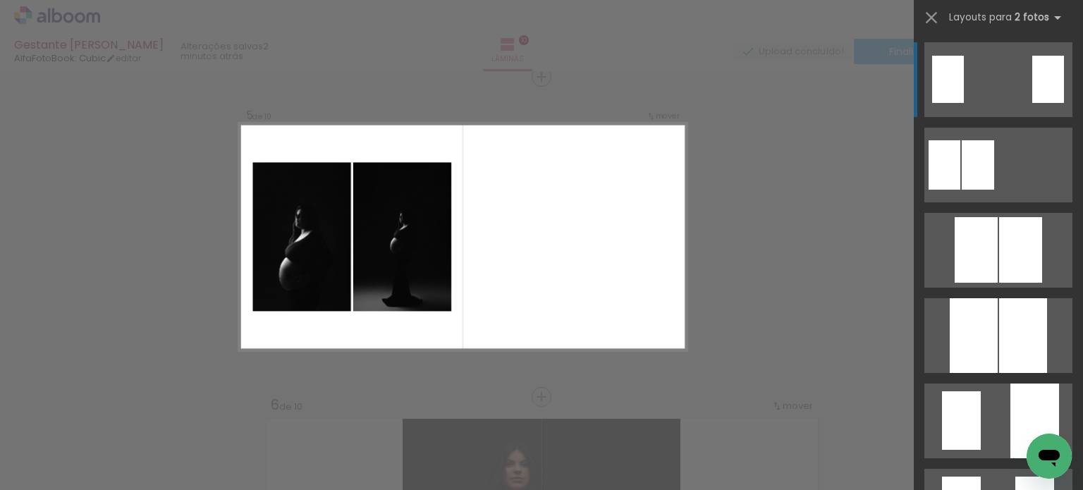
scroll to position [282, 0]
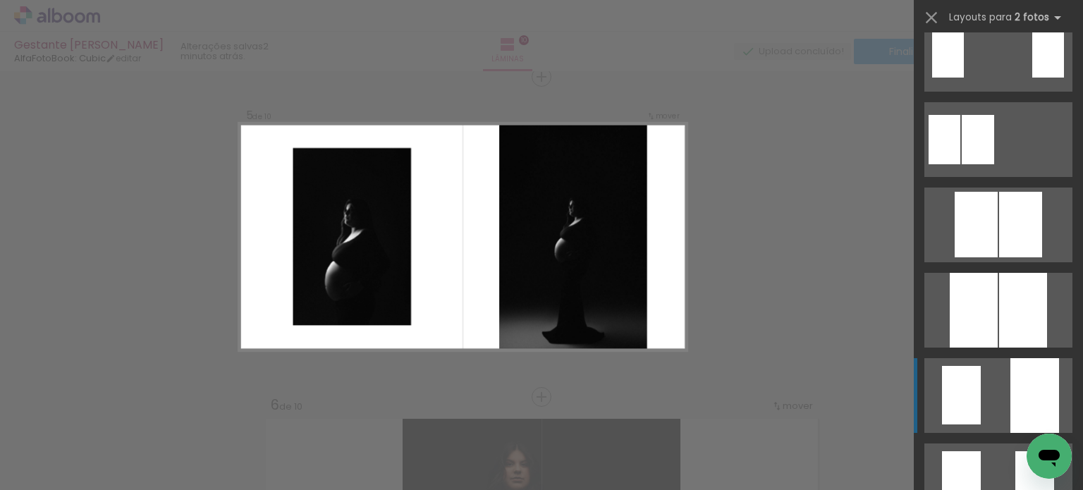
click at [1030, 391] on div at bounding box center [1035, 395] width 49 height 75
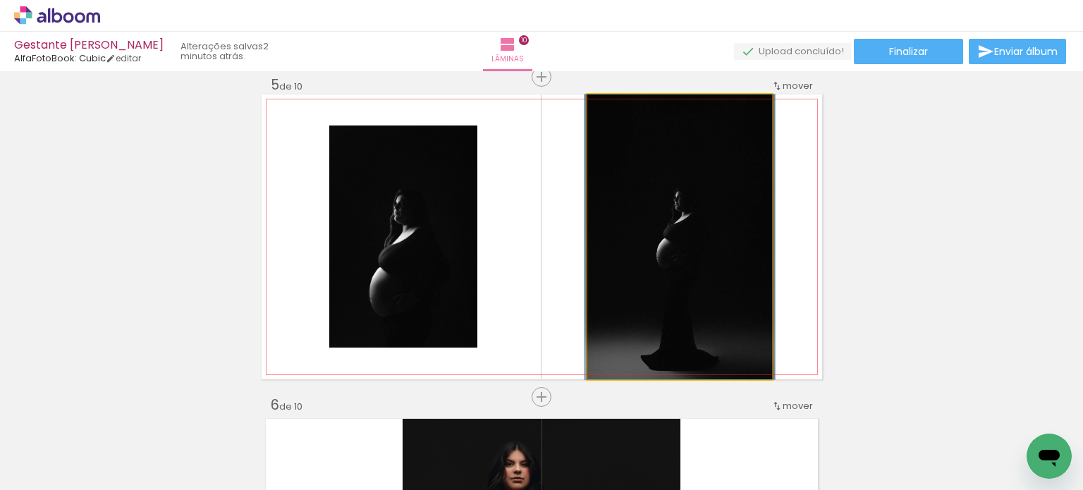
click at [660, 236] on quentale-photo at bounding box center [679, 237] width 185 height 285
drag, startPoint x: 660, startPoint y: 236, endPoint x: 659, endPoint y: 200, distance: 36.7
drag, startPoint x: 615, startPoint y: 109, endPoint x: 592, endPoint y: 105, distance: 22.8
type paper-slider "100"
click at [592, 105] on div at bounding box center [641, 109] width 98 height 21
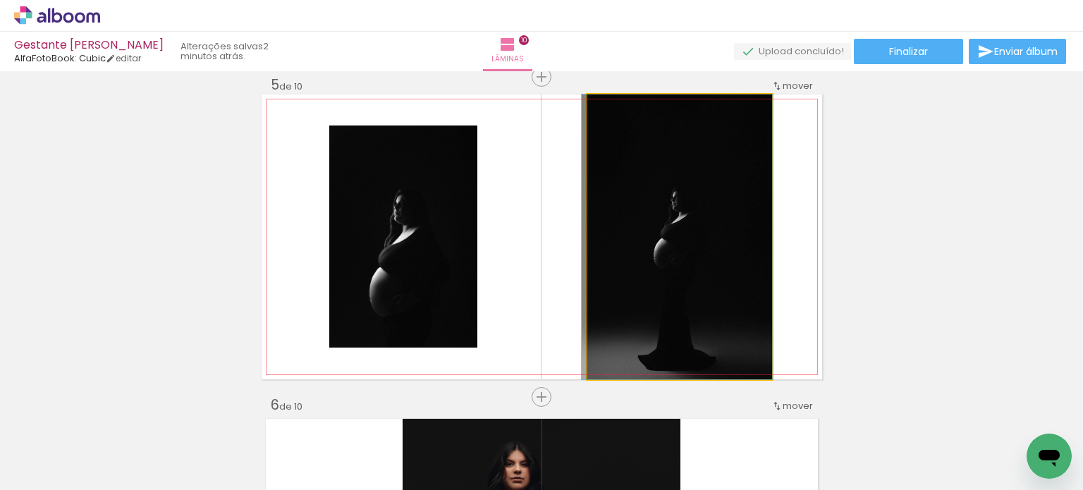
drag, startPoint x: 642, startPoint y: 183, endPoint x: 638, endPoint y: 160, distance: 23.8
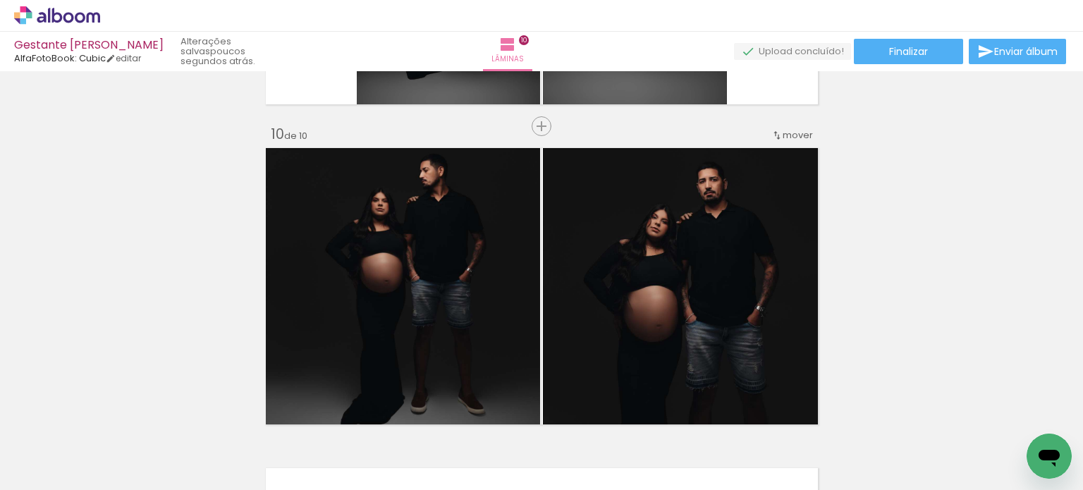
scroll to position [2920, 0]
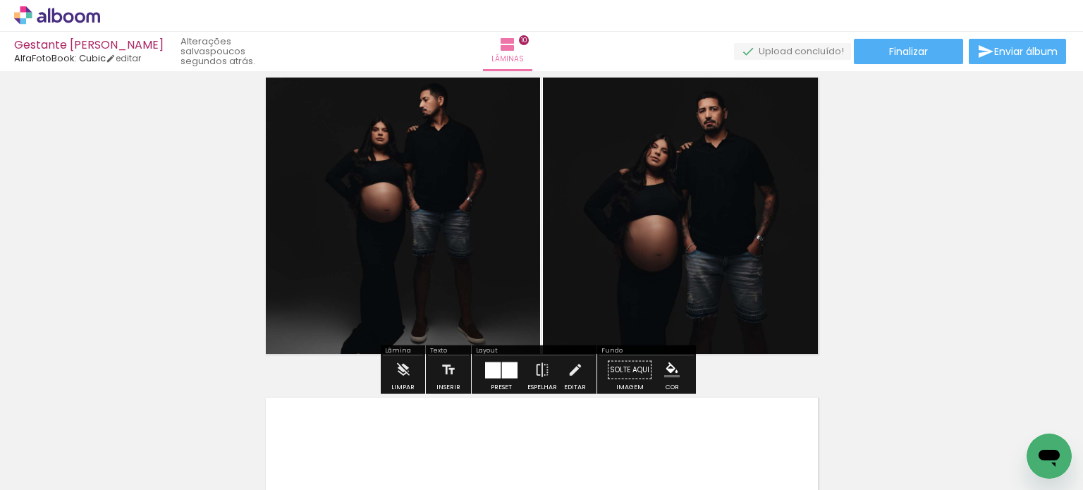
click at [719, 210] on quentale-photo at bounding box center [682, 215] width 279 height 285
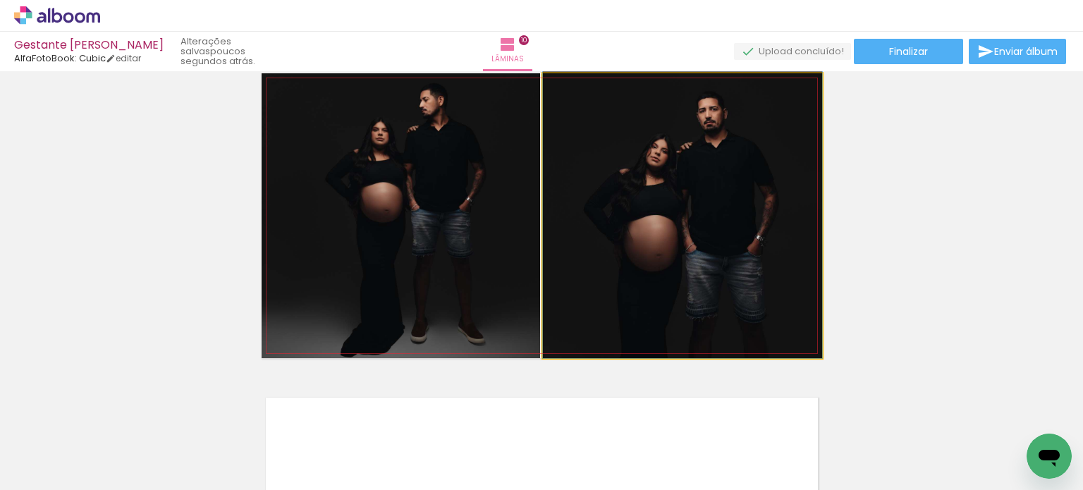
click at [719, 210] on quentale-photo at bounding box center [682, 215] width 279 height 285
drag, startPoint x: 722, startPoint y: 212, endPoint x: 722, endPoint y: 193, distance: 19.7
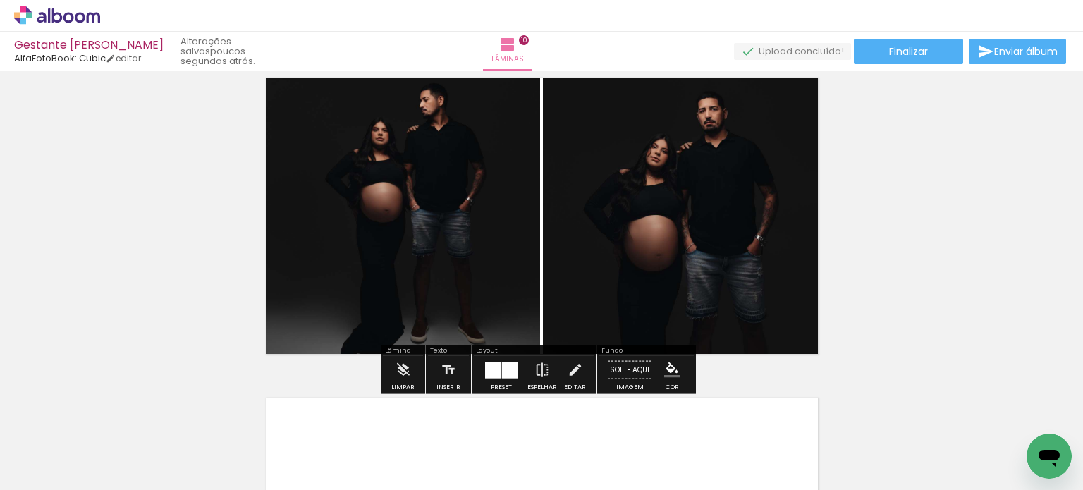
click at [723, 193] on quentale-photo at bounding box center [682, 215] width 279 height 285
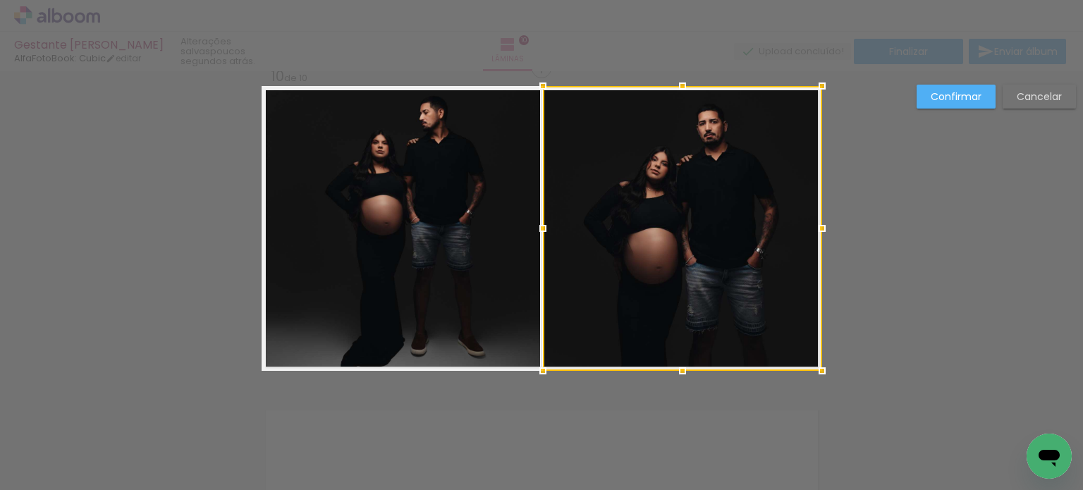
click at [723, 193] on div at bounding box center [682, 228] width 279 height 285
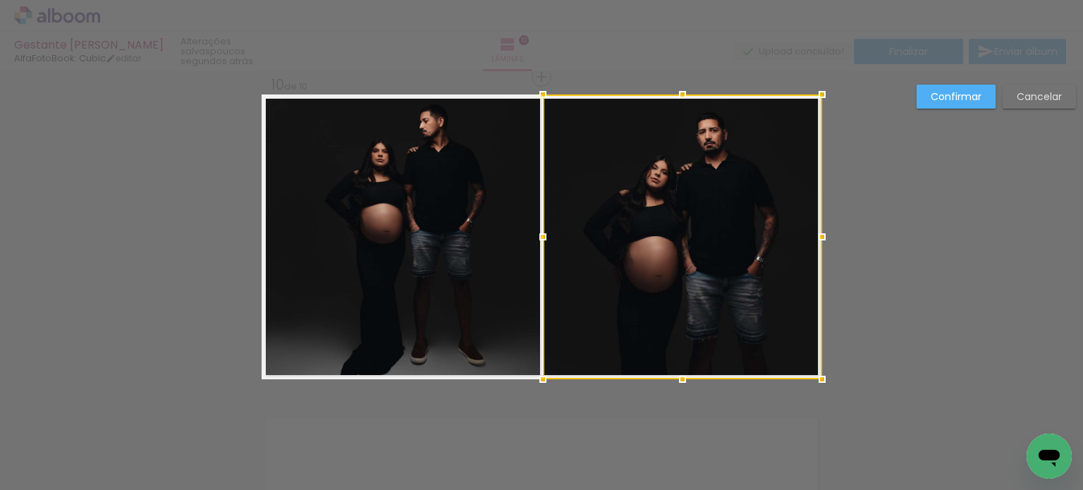
click at [723, 193] on div at bounding box center [682, 237] width 279 height 285
drag, startPoint x: 725, startPoint y: 200, endPoint x: 728, endPoint y: 191, distance: 8.9
click at [728, 191] on div at bounding box center [682, 237] width 279 height 285
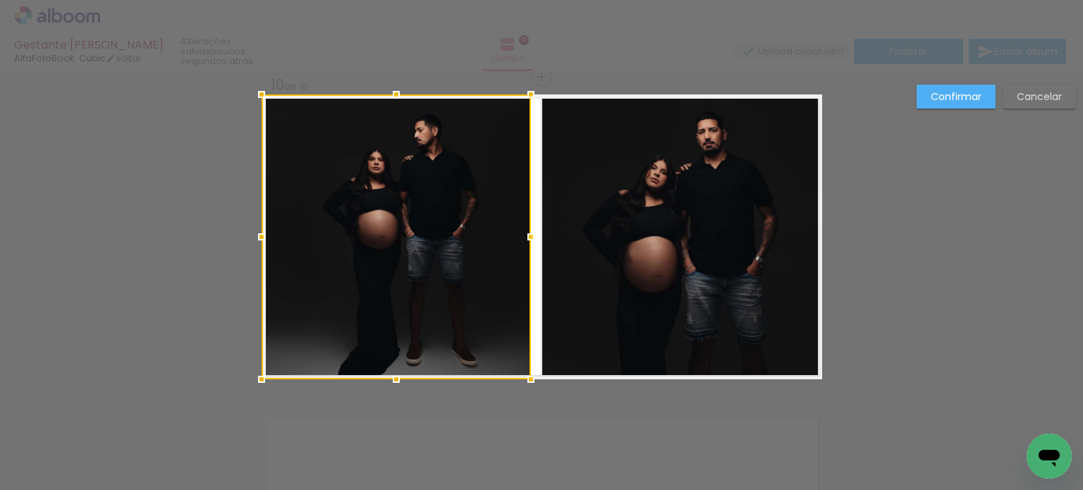
drag, startPoint x: 535, startPoint y: 235, endPoint x: 523, endPoint y: 235, distance: 11.3
click at [523, 235] on div at bounding box center [531, 237] width 28 height 28
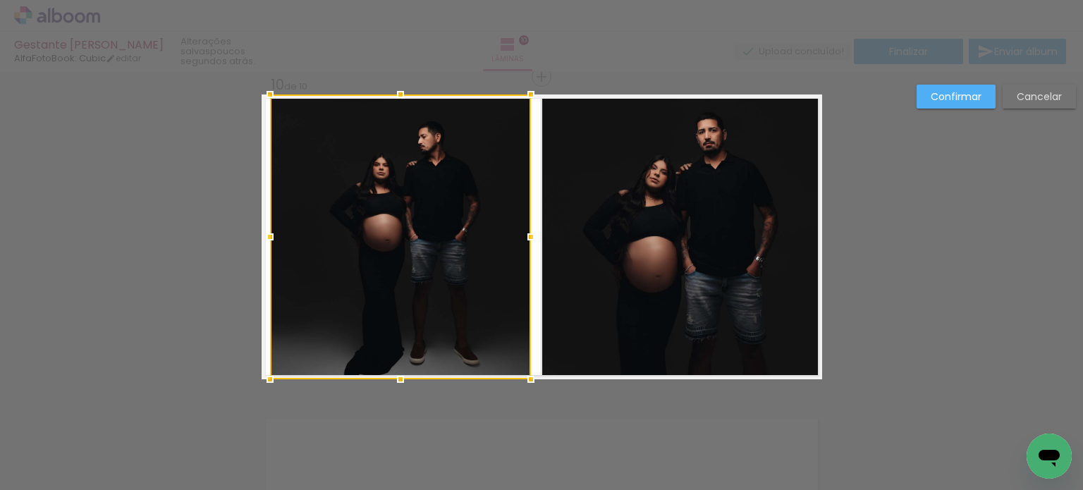
drag, startPoint x: 256, startPoint y: 234, endPoint x: 264, endPoint y: 237, distance: 8.9
click at [264, 237] on div at bounding box center [270, 237] width 28 height 28
drag, startPoint x: 395, startPoint y: 90, endPoint x: 387, endPoint y: 96, distance: 10.0
click at [387, 96] on div at bounding box center [400, 99] width 28 height 28
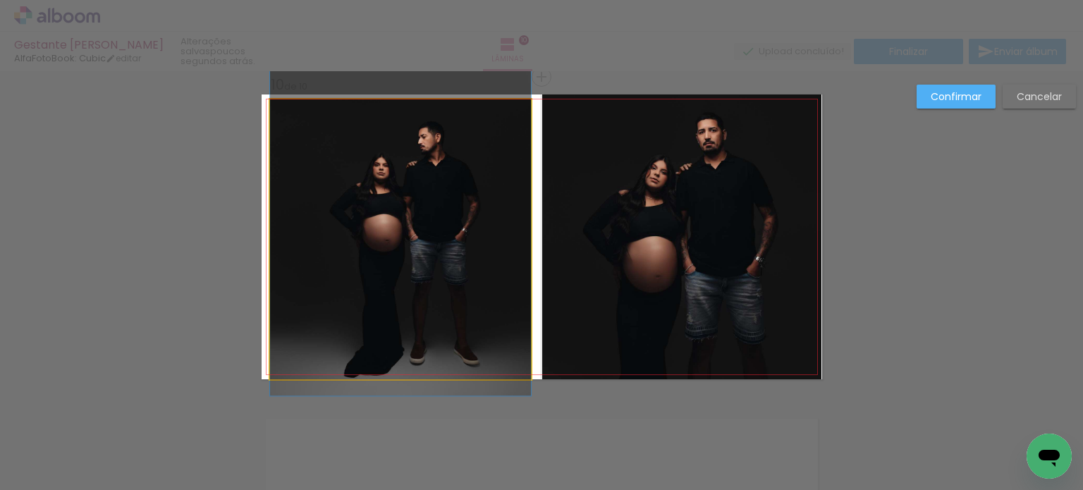
click at [402, 275] on quentale-photo at bounding box center [400, 239] width 261 height 280
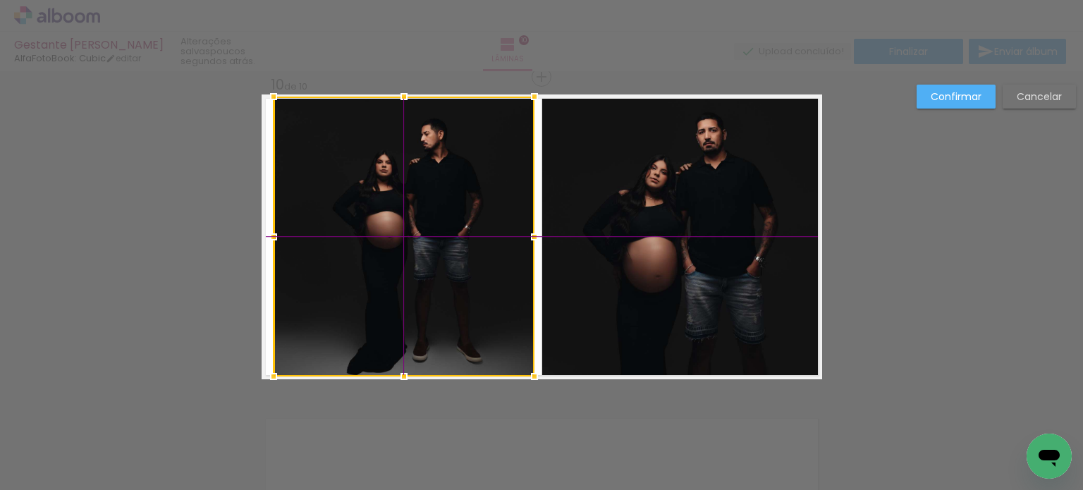
drag, startPoint x: 402, startPoint y: 275, endPoint x: 389, endPoint y: 236, distance: 41.5
click at [389, 236] on div at bounding box center [404, 237] width 261 height 280
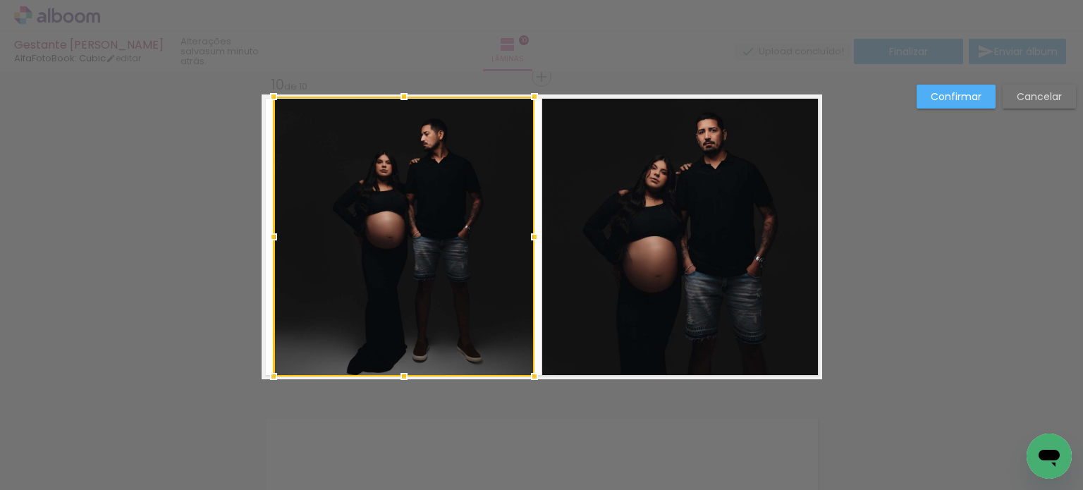
click at [0, 0] on slot "Confirmar" at bounding box center [0, 0] width 0 height 0
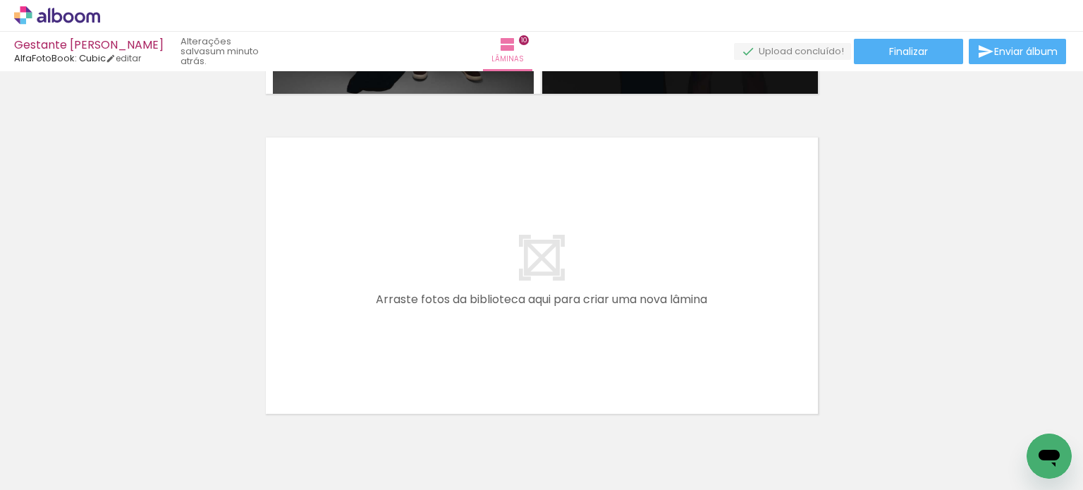
scroll to position [3181, 0]
click at [1009, 49] on span "Enviar álbum" at bounding box center [1025, 52] width 63 height 10
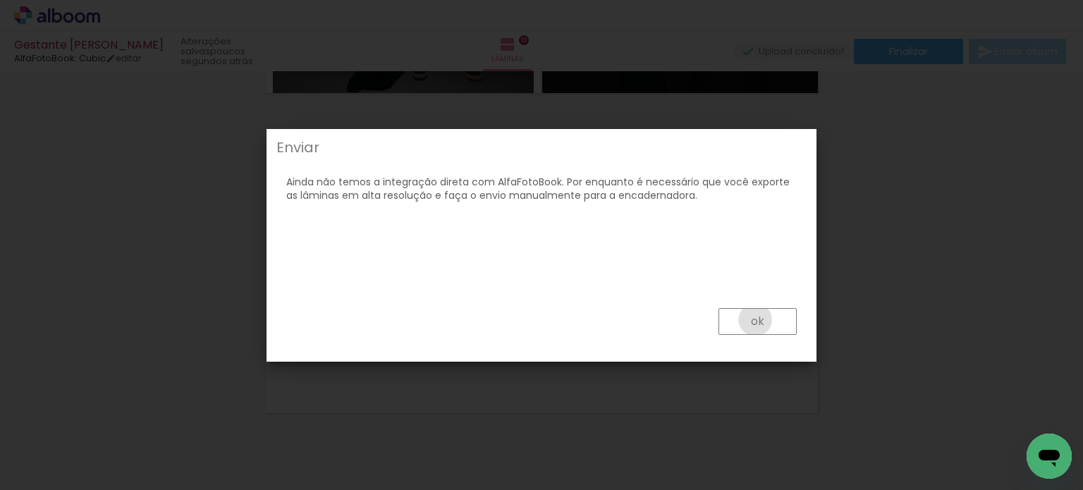
click at [0, 0] on slot "ok" at bounding box center [0, 0] width 0 height 0
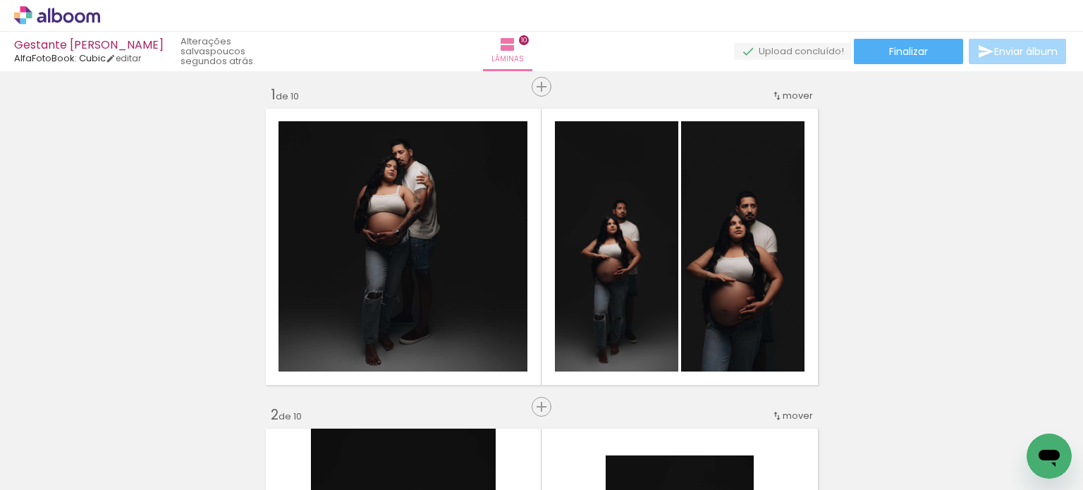
scroll to position [0, 0]
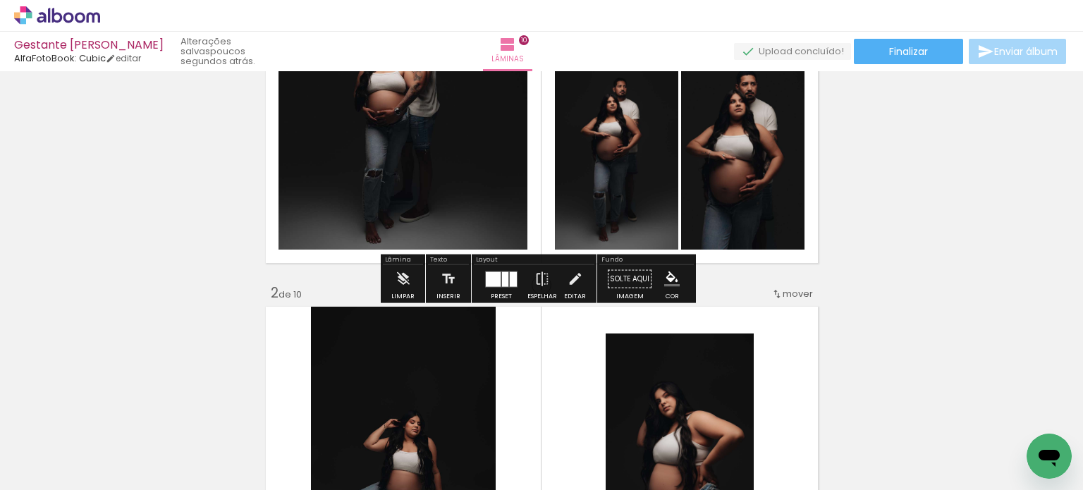
scroll to position [141, 0]
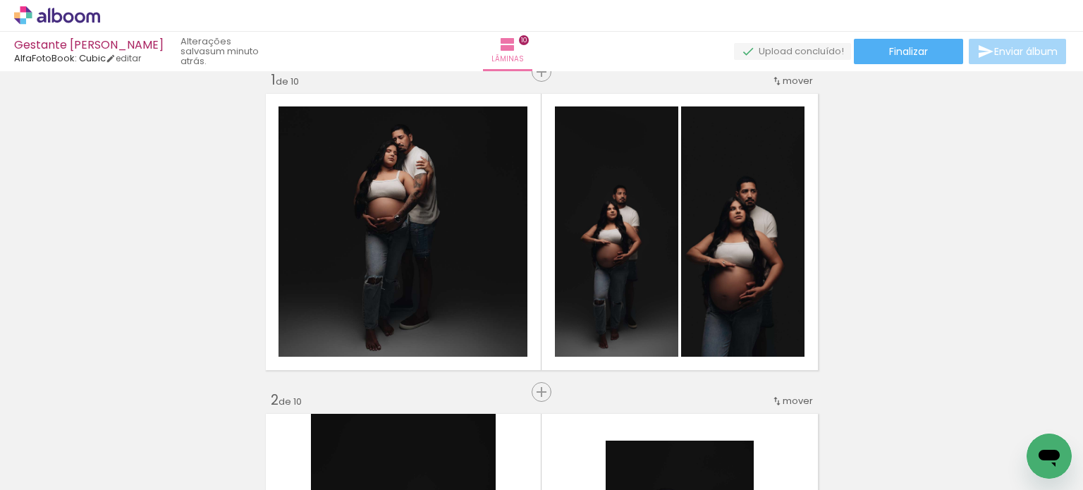
scroll to position [28, 0]
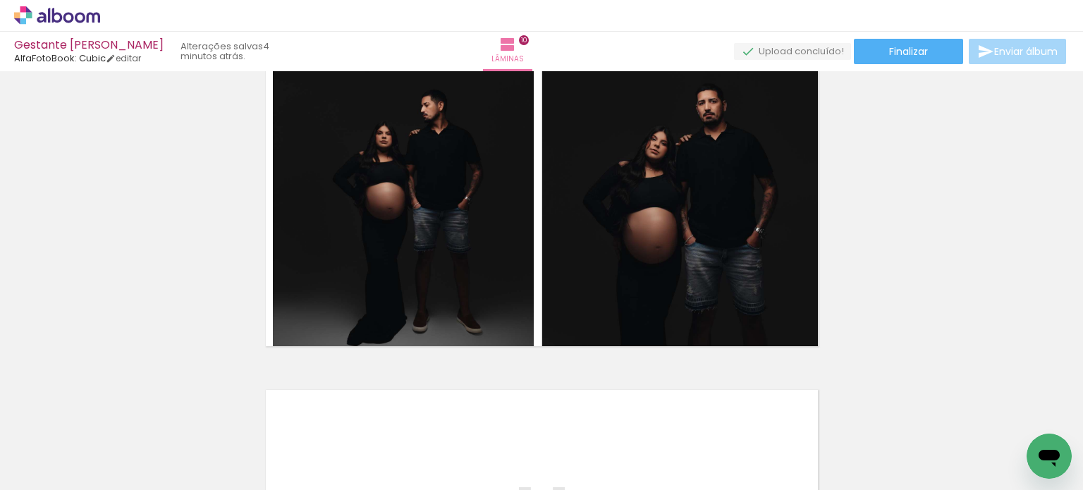
scroll to position [2886, 0]
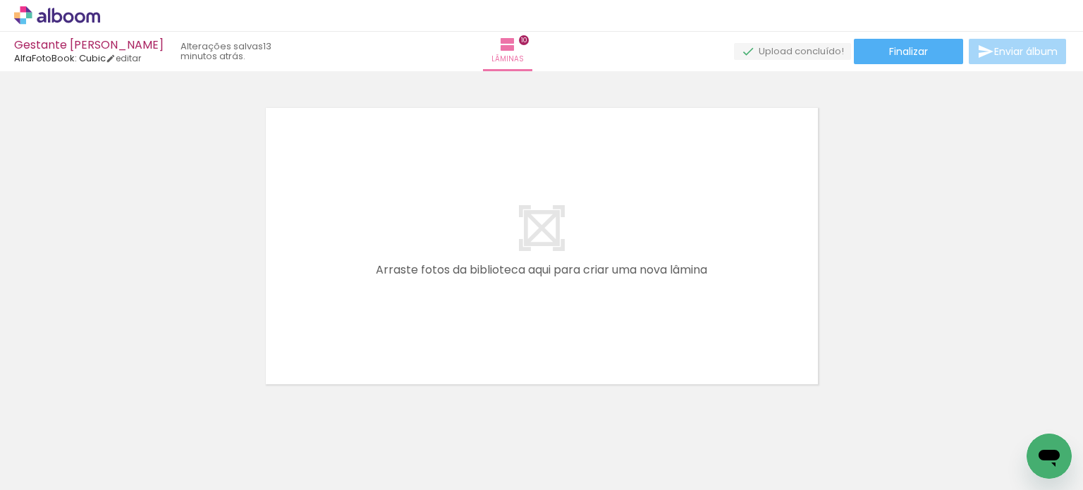
scroll to position [3239, 0]
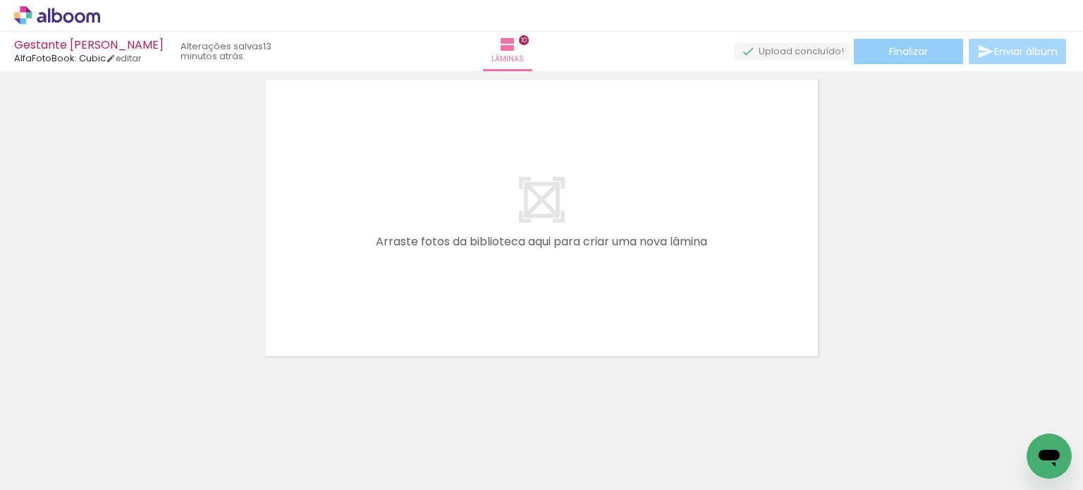
click at [898, 54] on span "Finalizar" at bounding box center [908, 52] width 39 height 10
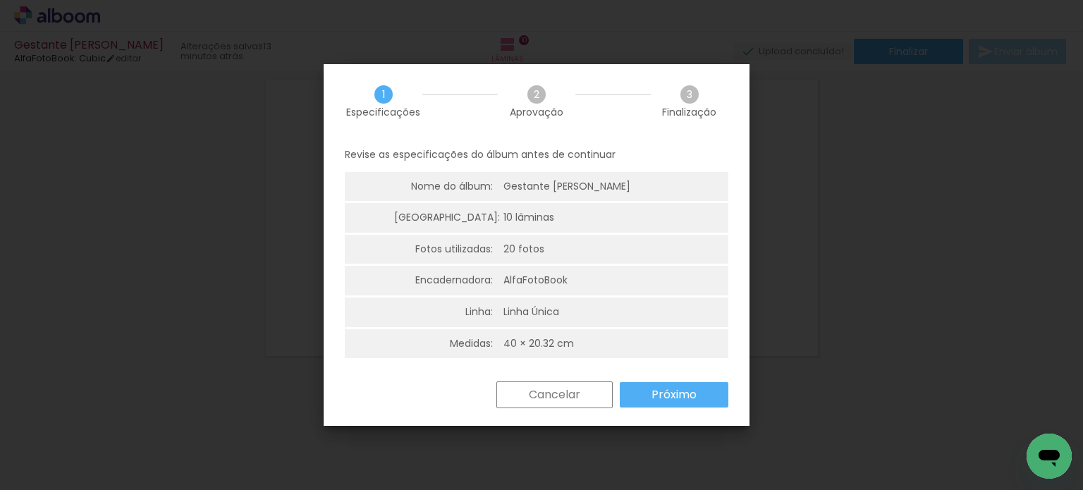
click at [0, 0] on slot "Próximo" at bounding box center [0, 0] width 0 height 0
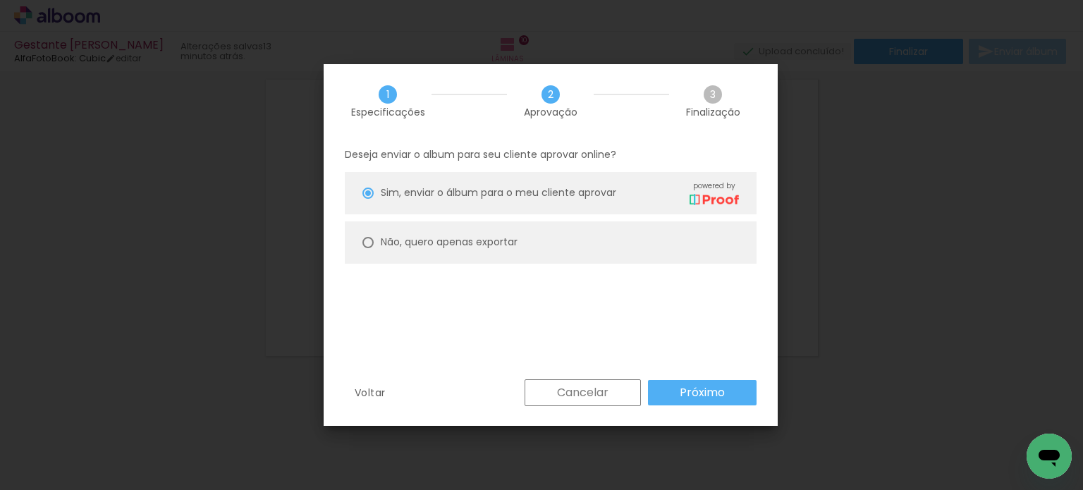
click at [0, 0] on slot "Não, quero apenas exportar" at bounding box center [0, 0] width 0 height 0
type paper-radio-button "on"
click at [489, 200] on span "Sim, enviar o álbum para o meu cliente aprovar" at bounding box center [499, 192] width 236 height 15
type paper-radio-button "on"
click at [716, 401] on paper-button "Próximo" at bounding box center [702, 392] width 109 height 25
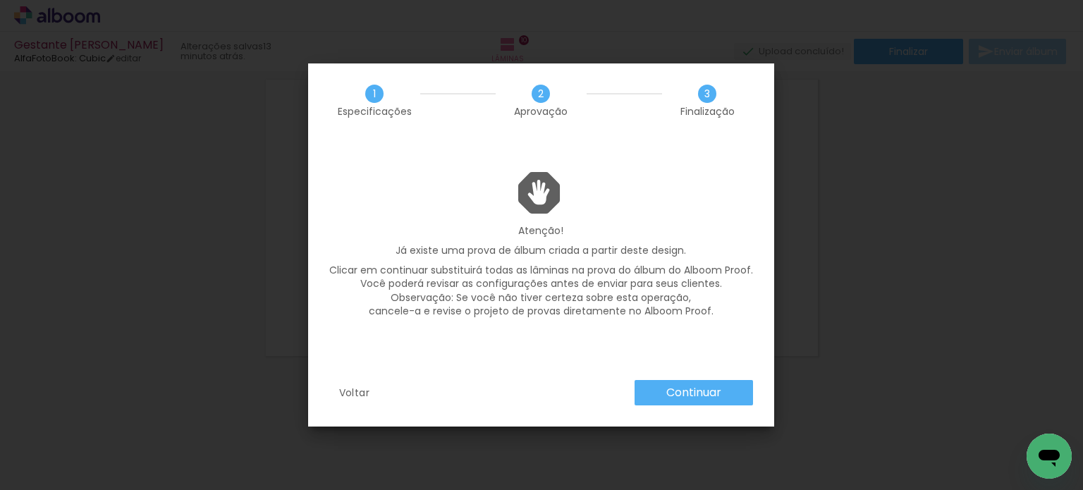
click at [0, 0] on slot "Continuar" at bounding box center [0, 0] width 0 height 0
